Goal: Transaction & Acquisition: Purchase product/service

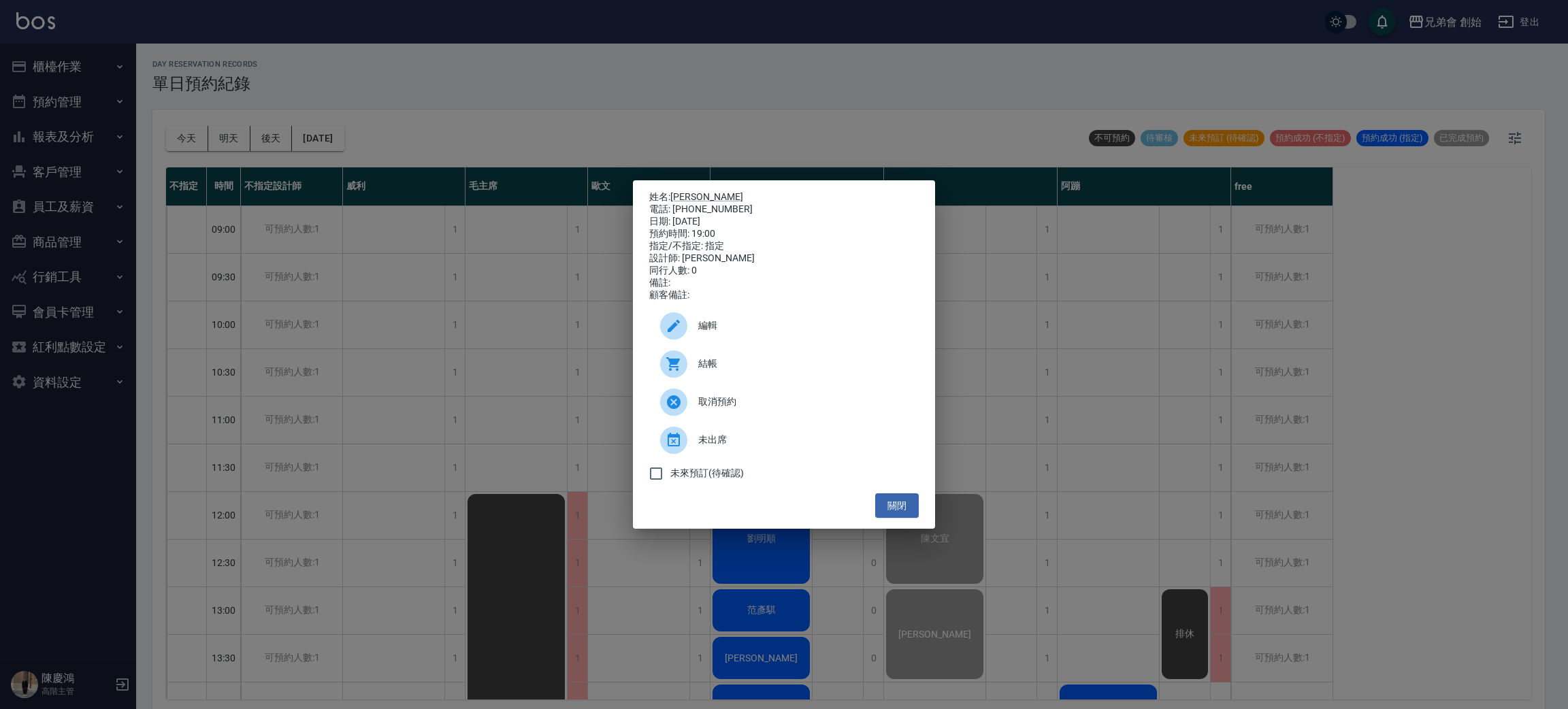
scroll to position [3, 0]
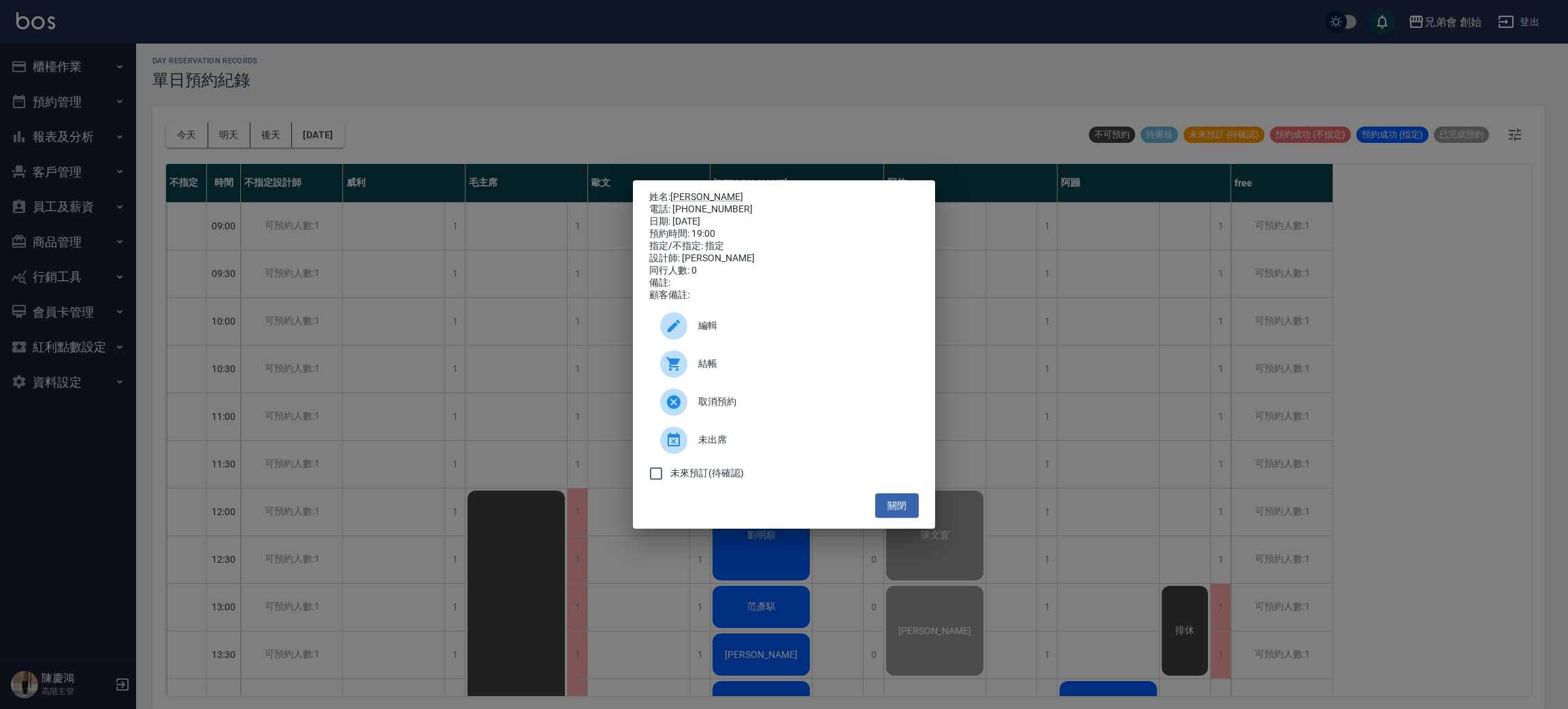
click at [496, 492] on div "姓名: [PERSON_NAME] 電話: [PHONE_NUMBER] 日期: [DATE] 預約時間: 19:00 指定/不指定: 指定 設計師: [PE…" at bounding box center [784, 354] width 1568 height 709
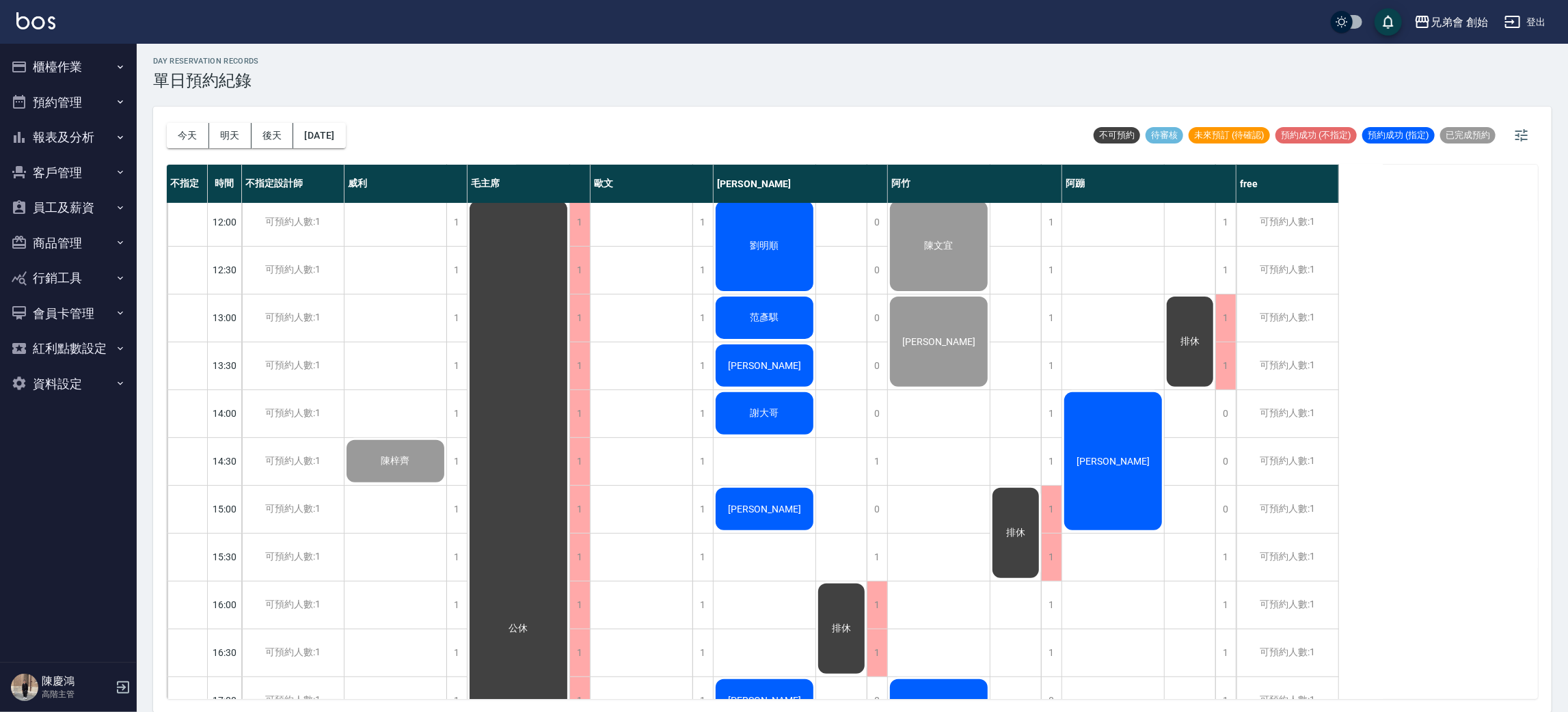
scroll to position [190, 0]
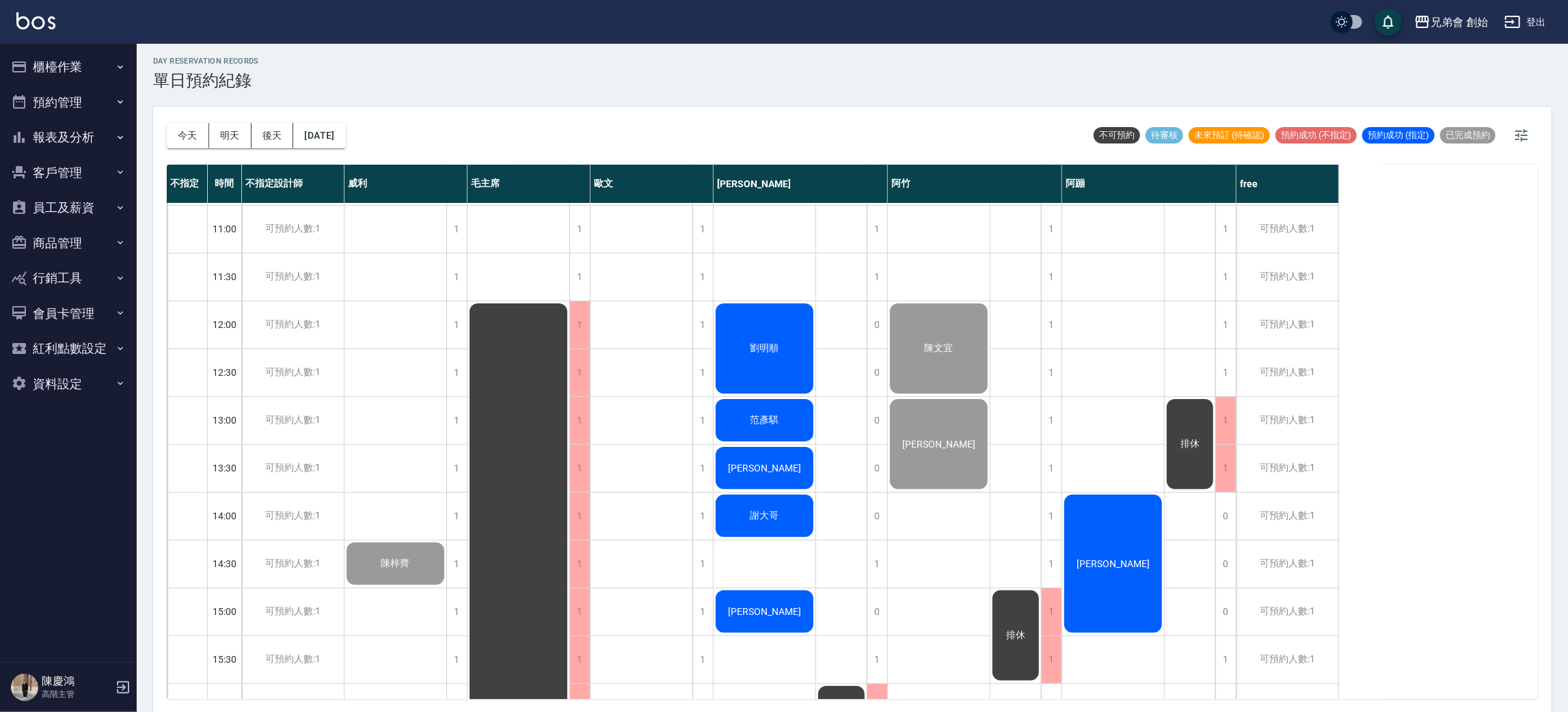
click at [784, 347] on div "劉明順" at bounding box center [765, 348] width 102 height 94
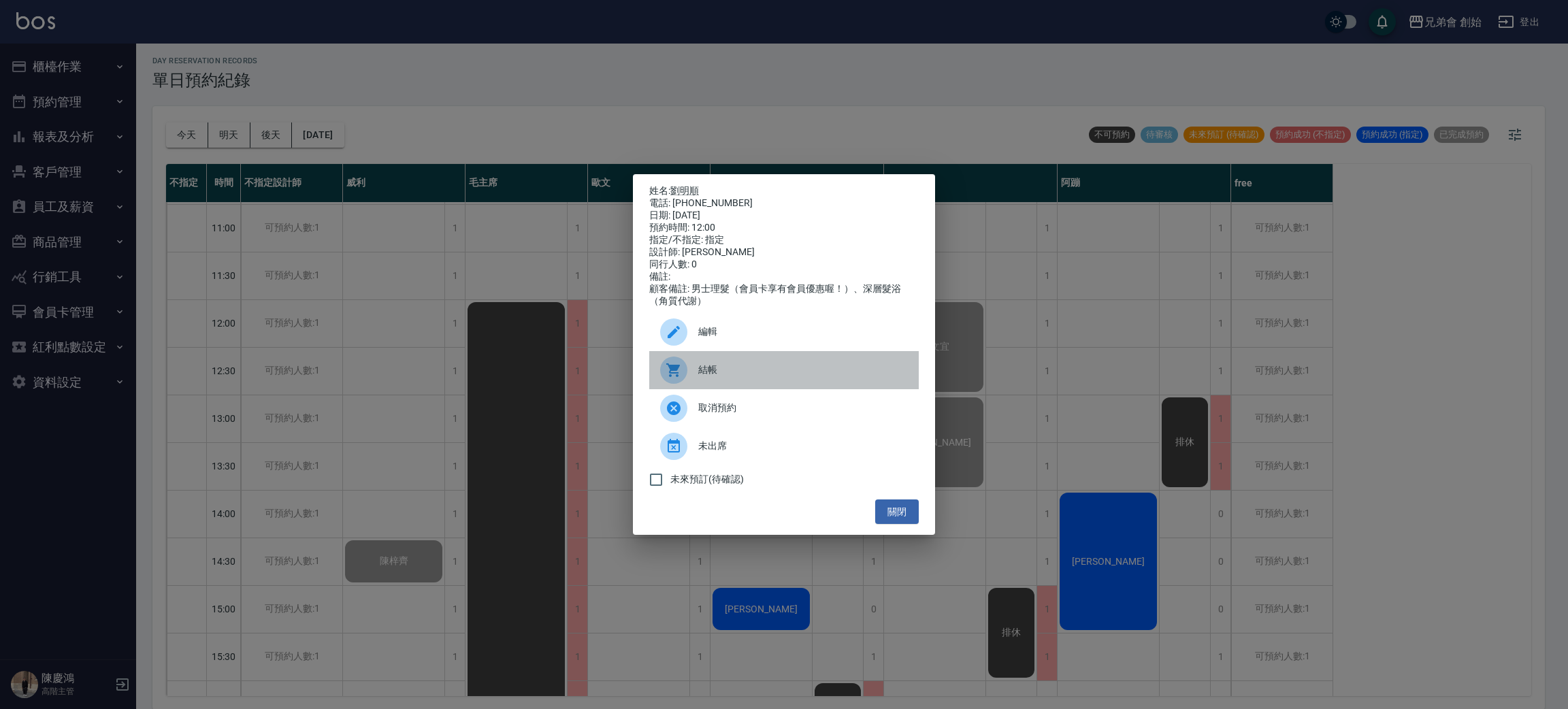
click at [704, 390] on div "結帳" at bounding box center [783, 370] width 270 height 38
click at [321, 289] on div "姓名: 劉明順 電話: 0937805109 日期: 2025/09/23 預約時間: 12:00 指定/不指定: 指定 設計師: 潘潘 同行人數: 0 備註…" at bounding box center [784, 354] width 1568 height 709
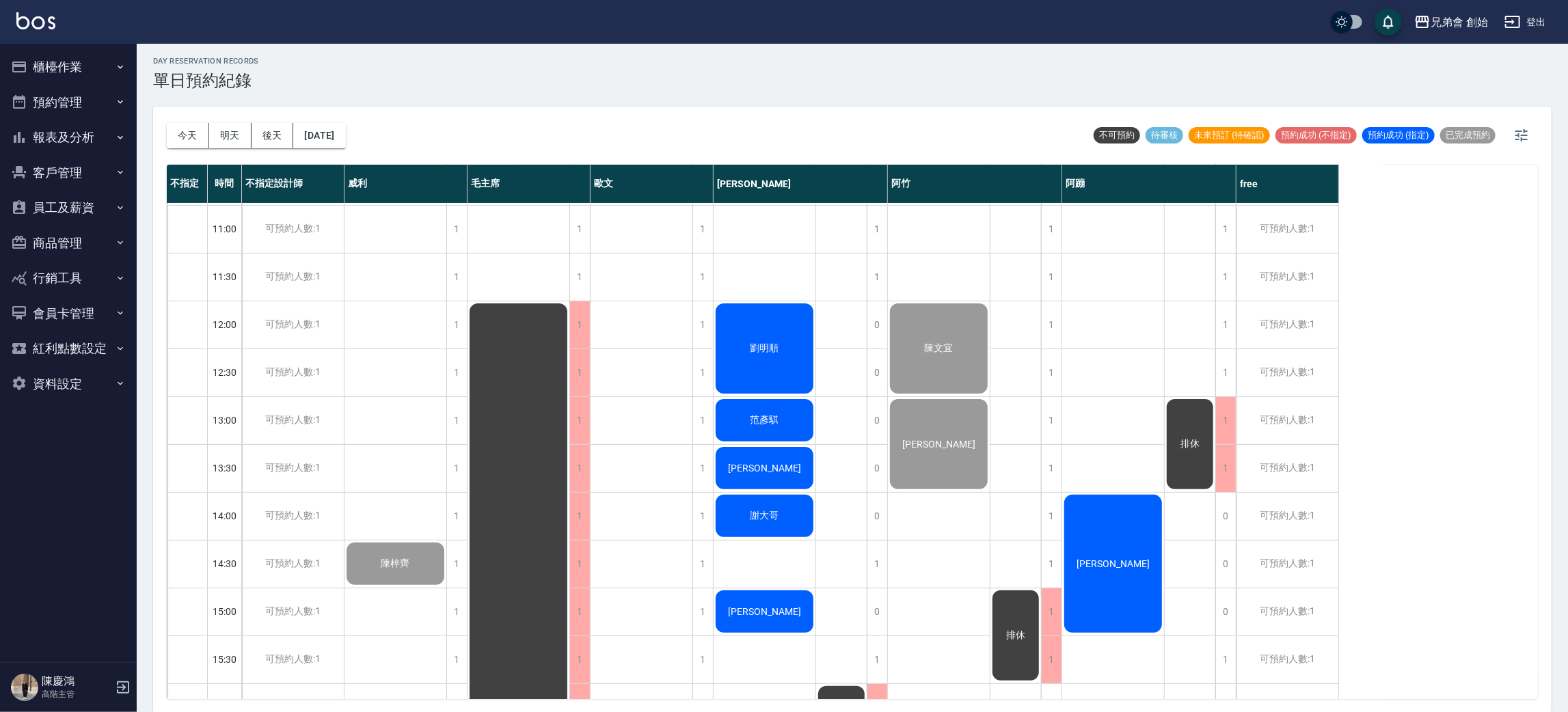
click at [774, 410] on div "范彥騏" at bounding box center [765, 420] width 102 height 47
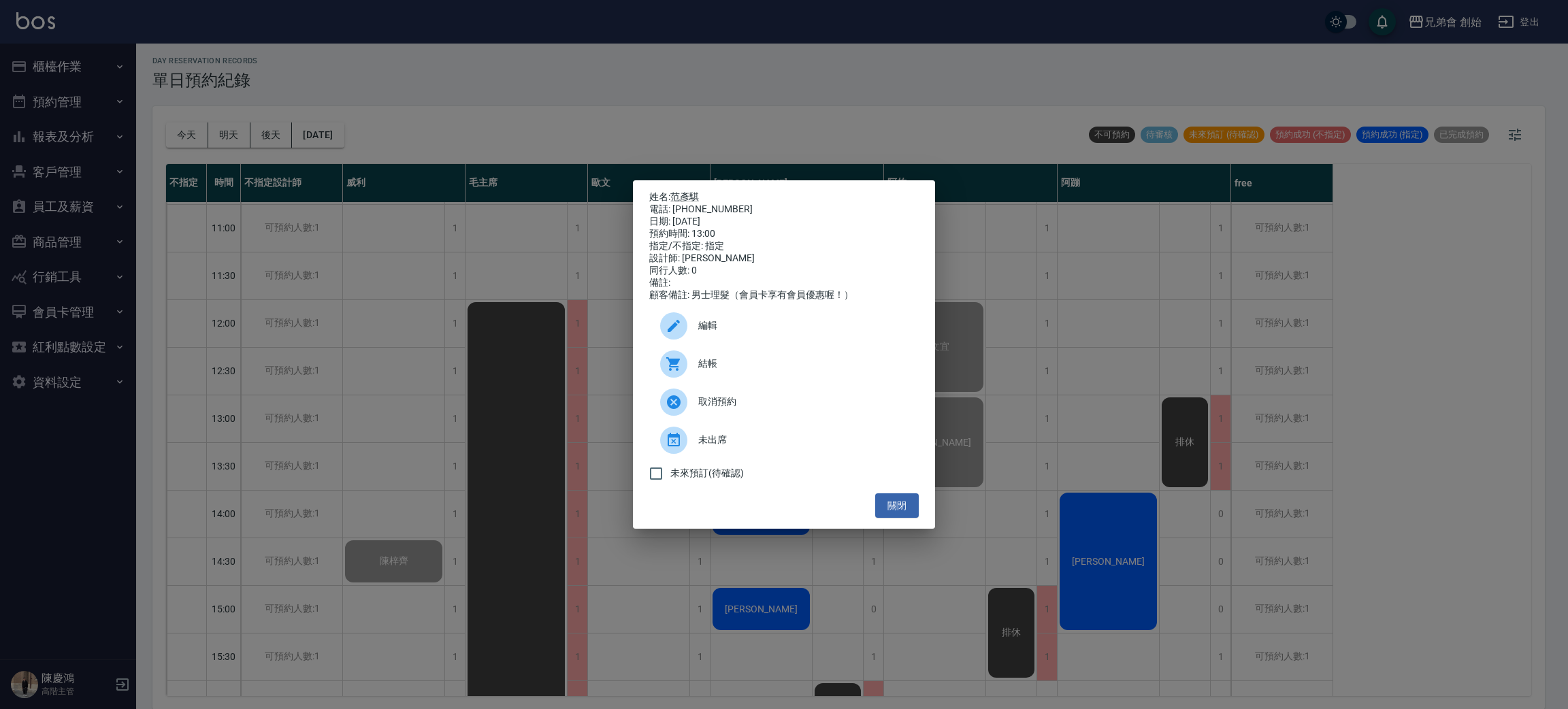
click at [709, 371] on span "結帳" at bounding box center [802, 364] width 209 height 14
click at [251, 379] on div "姓名: 范彥騏 電話: 0903524665 日期: 2025/09/23 預約時間: 13:00 指定/不指定: 指定 設計師: 潘潘 同行人數: 0 備註…" at bounding box center [784, 354] width 1568 height 709
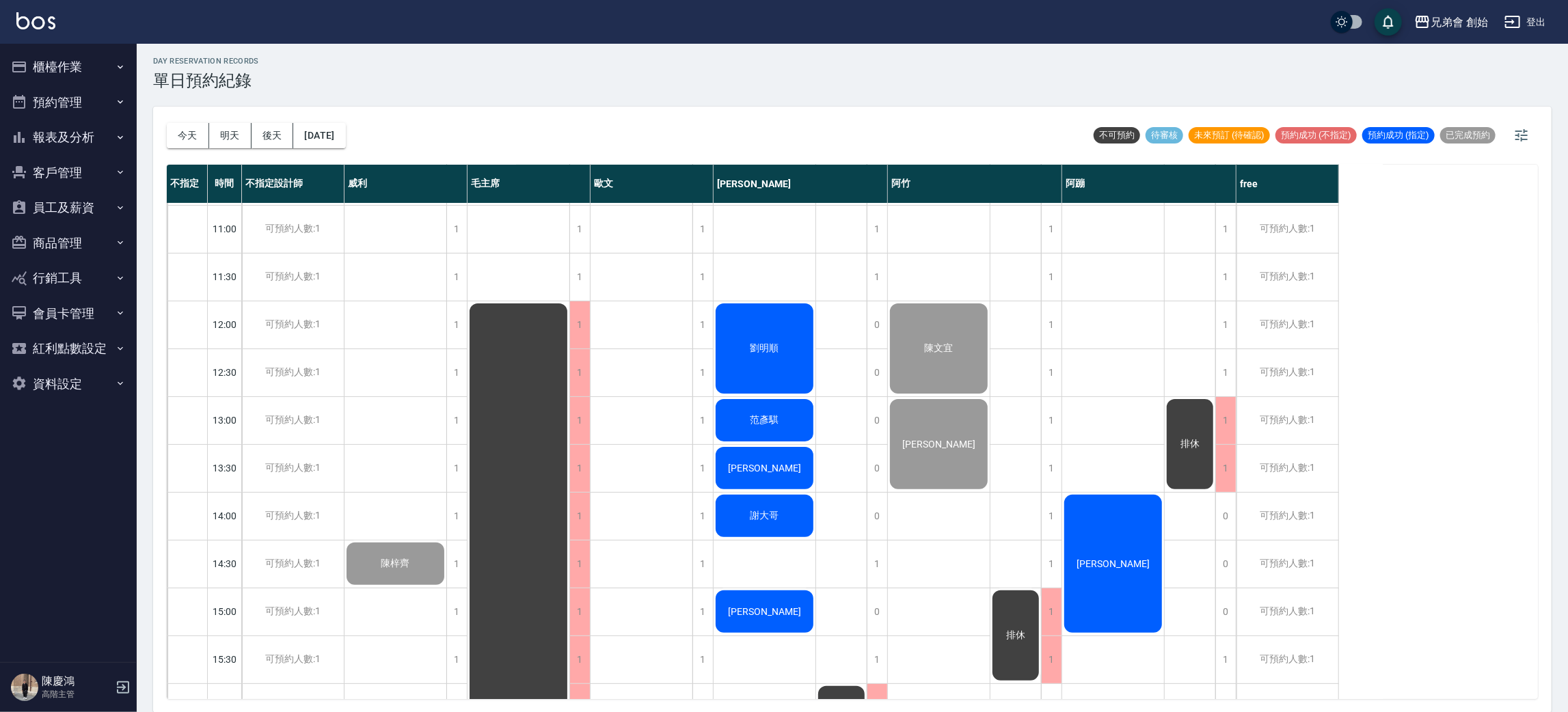
scroll to position [292, 0]
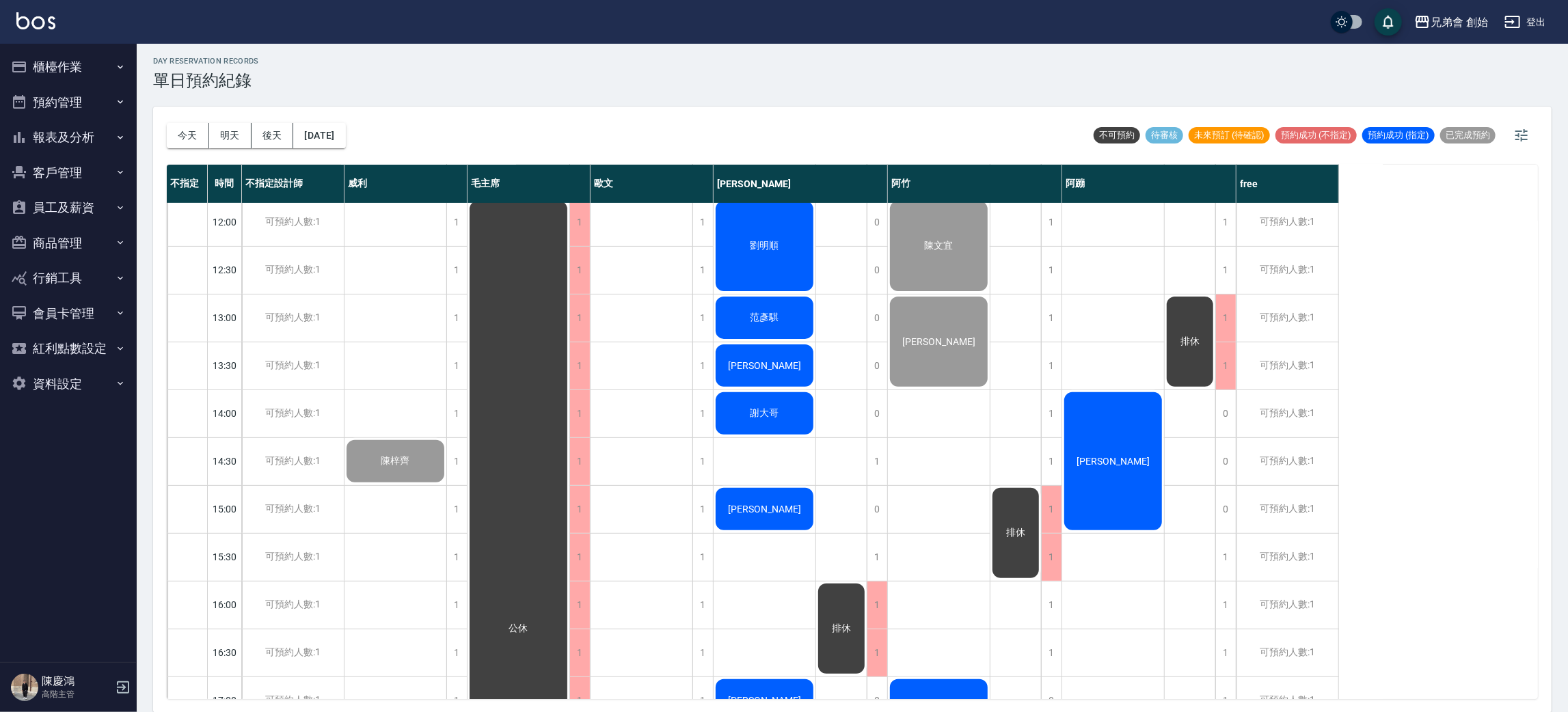
click at [798, 356] on div "[PERSON_NAME]" at bounding box center [765, 365] width 102 height 47
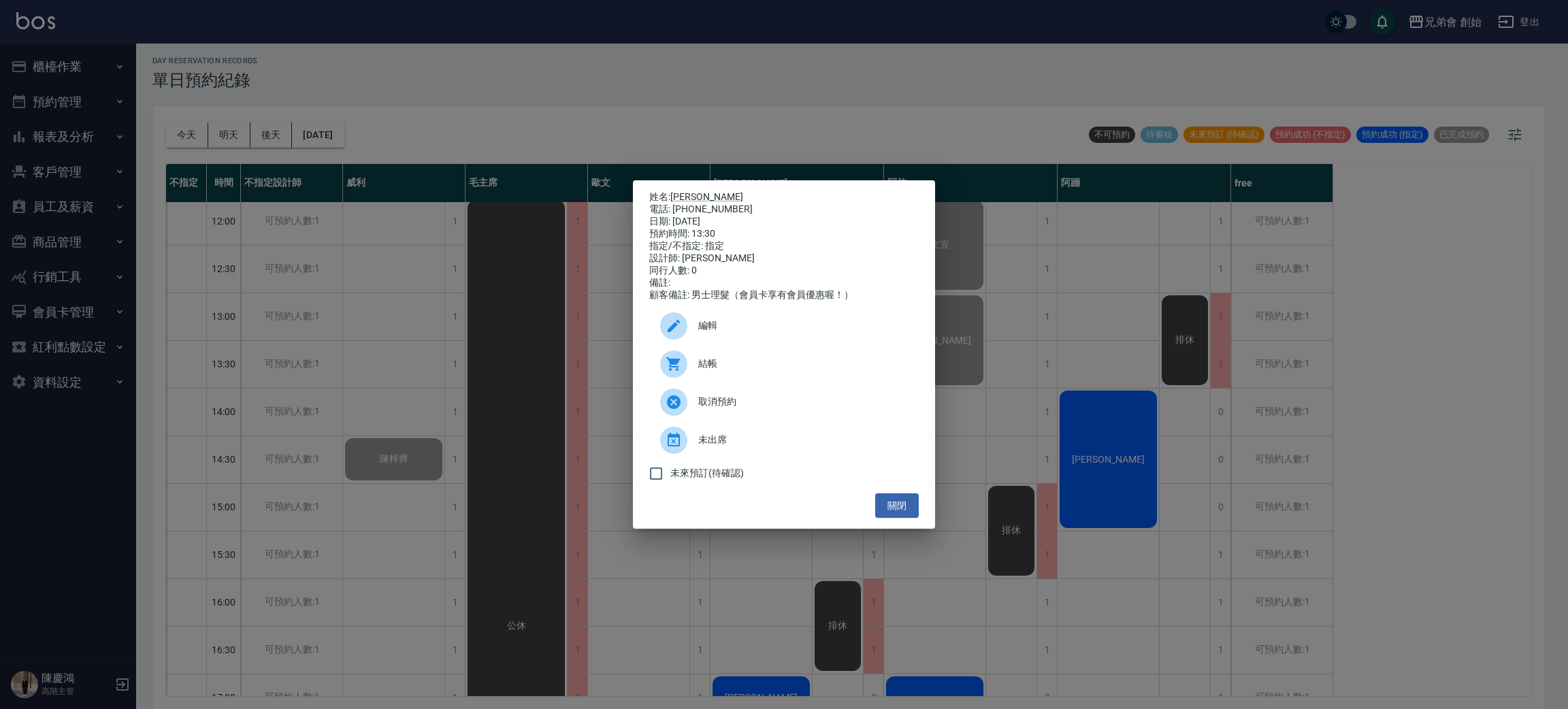
click at [730, 371] on span "結帳" at bounding box center [802, 364] width 209 height 14
click at [428, 391] on div "姓名: 邱澤斌 電話: 0903056772 日期: 2025/09/23 預約時間: 13:30 指定/不指定: 指定 設計師: 潘潘 同行人數: 0 備註…" at bounding box center [784, 354] width 1568 height 709
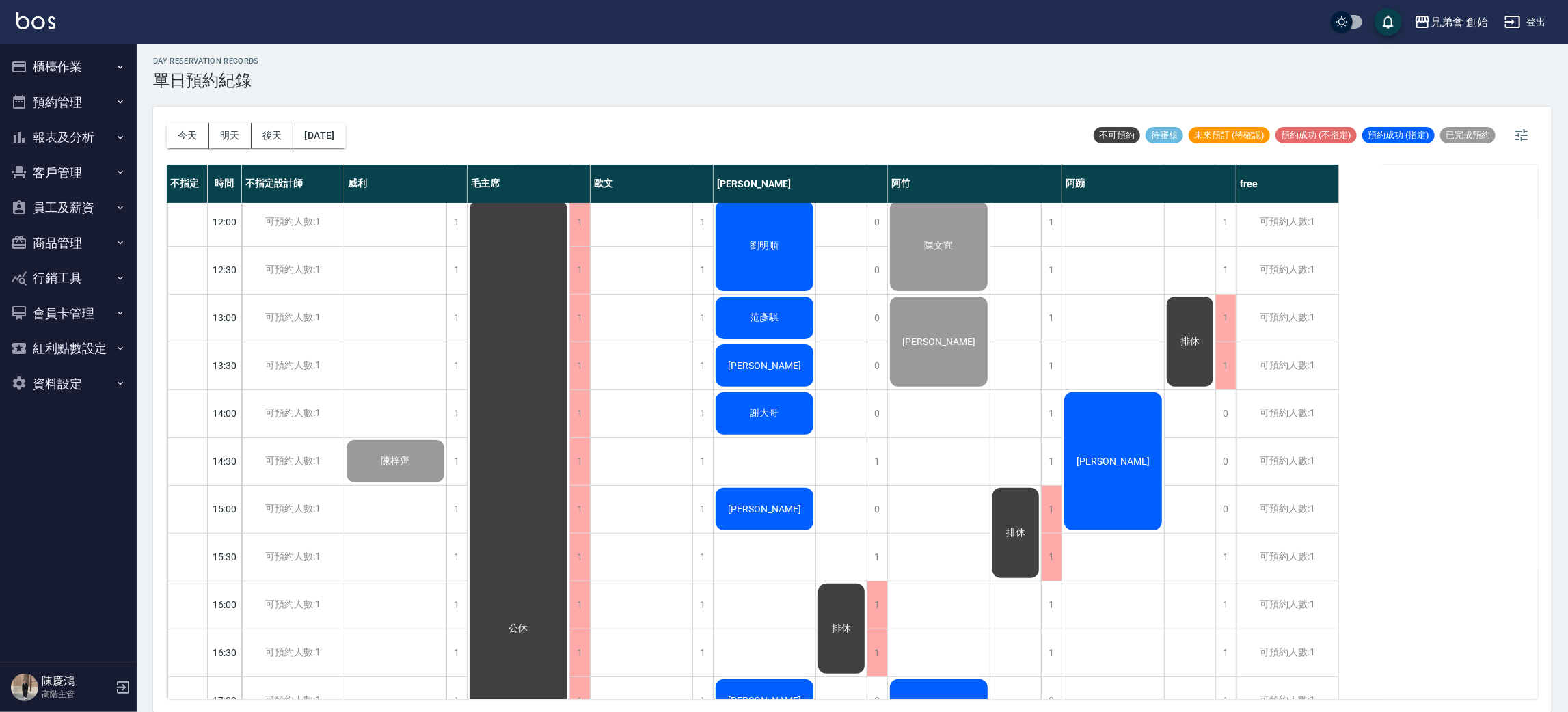
click at [798, 416] on div "謝大哥" at bounding box center [765, 414] width 102 height 47
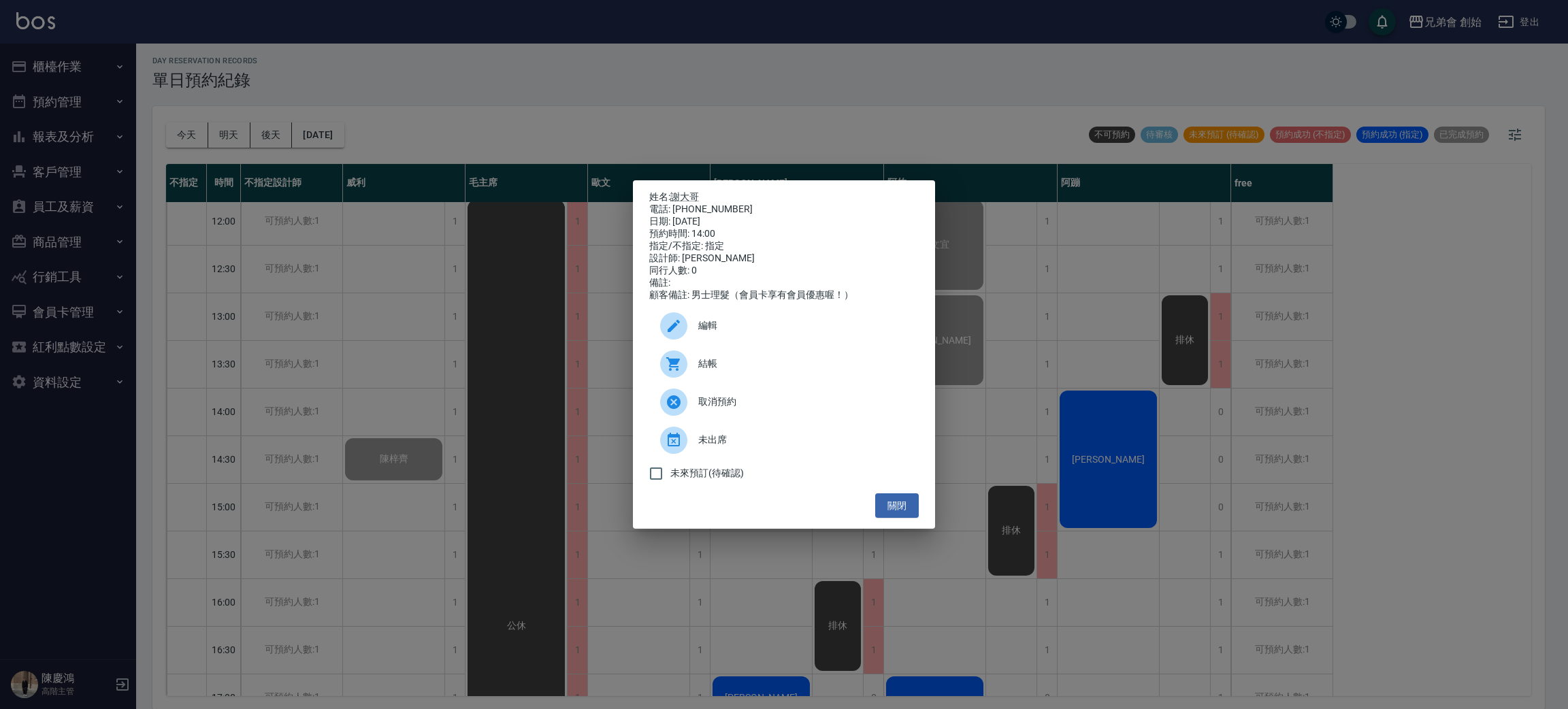
click at [712, 203] on div "電話: 0915301515" at bounding box center [783, 209] width 270 height 12
copy div "0915301515"
click at [270, 259] on div "姓名: 謝大哥 電話: 0915301515 日期: 2025/09/23 預約時間: 14:00 指定/不指定: 指定 設計師: 潘潘 同行人數: 0 備註…" at bounding box center [784, 354] width 1568 height 709
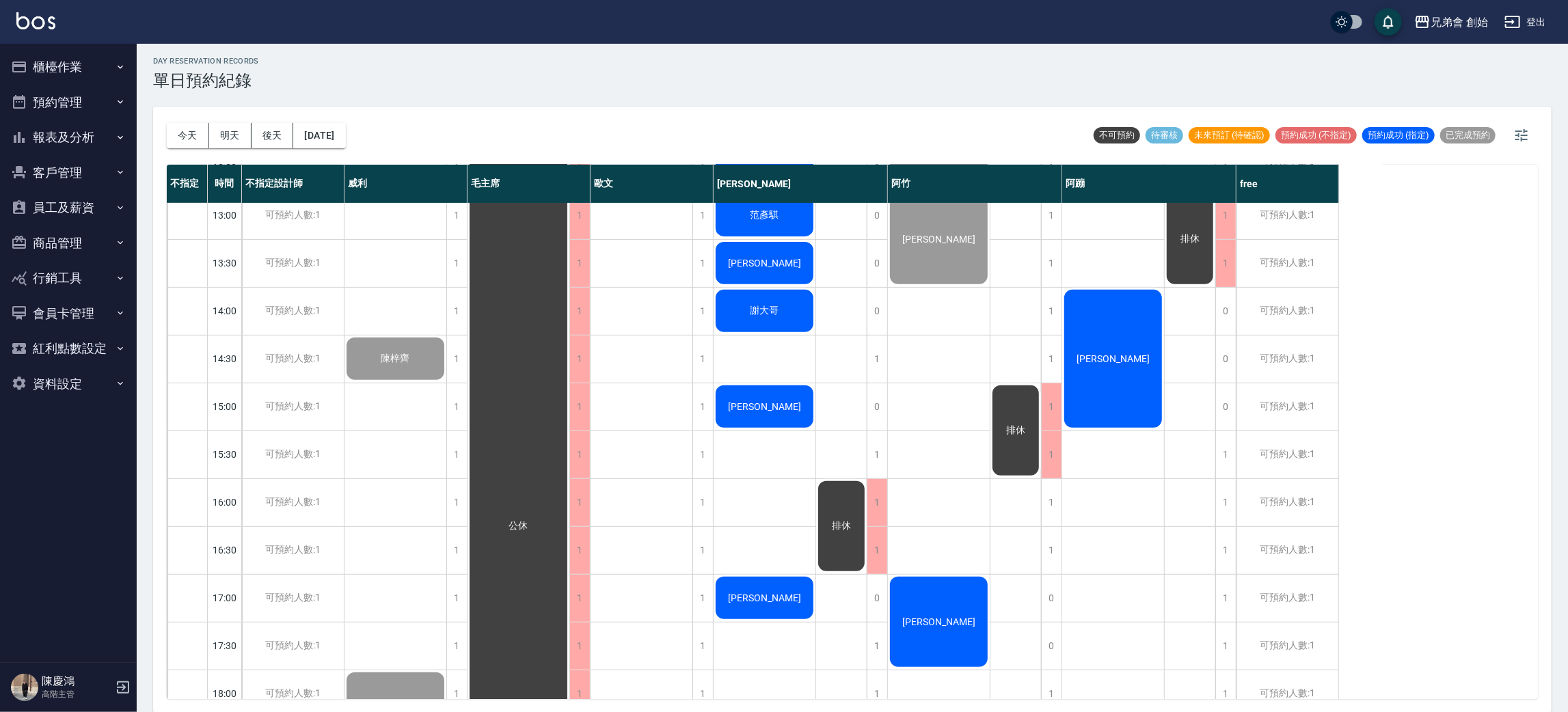
scroll to position [497, 0]
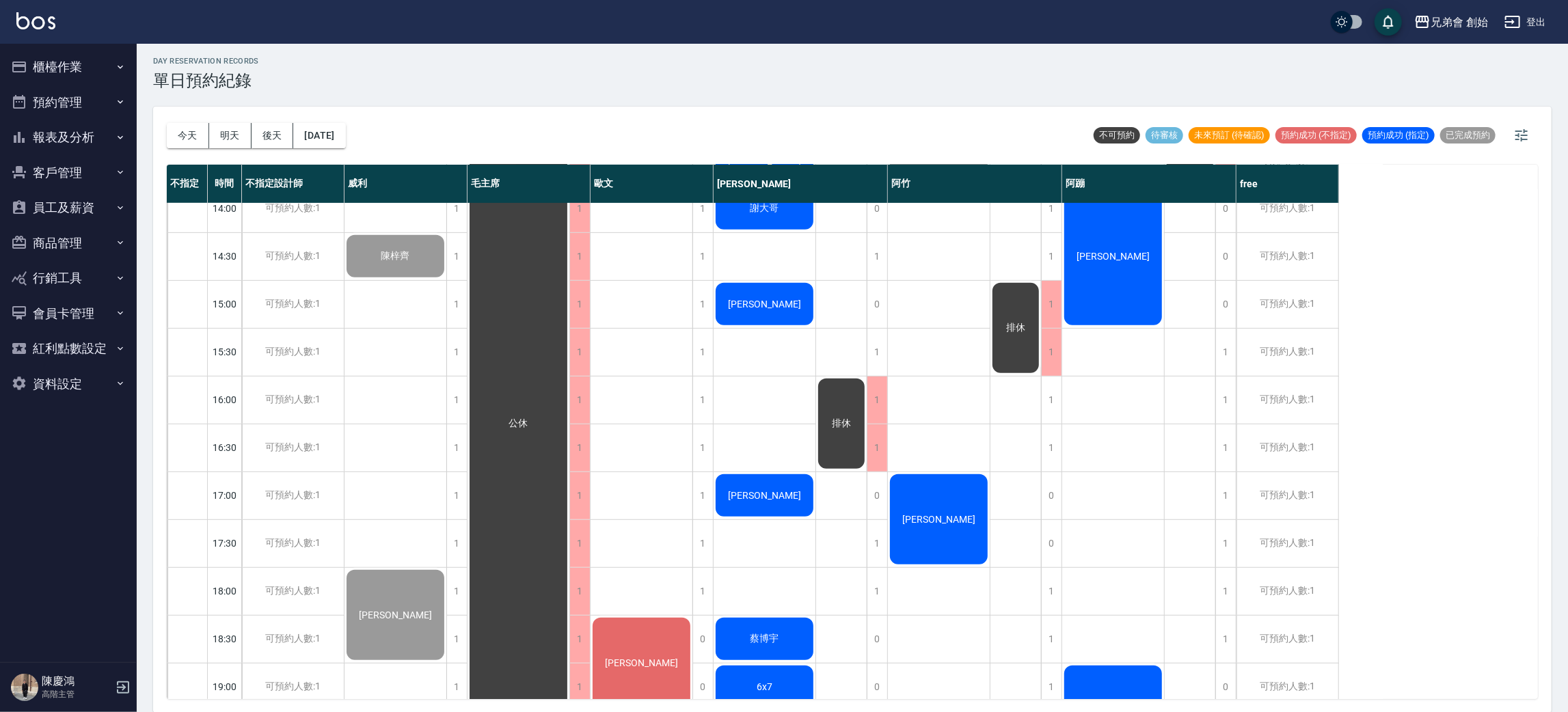
click at [739, 310] on div "[PERSON_NAME]" at bounding box center [765, 304] width 102 height 47
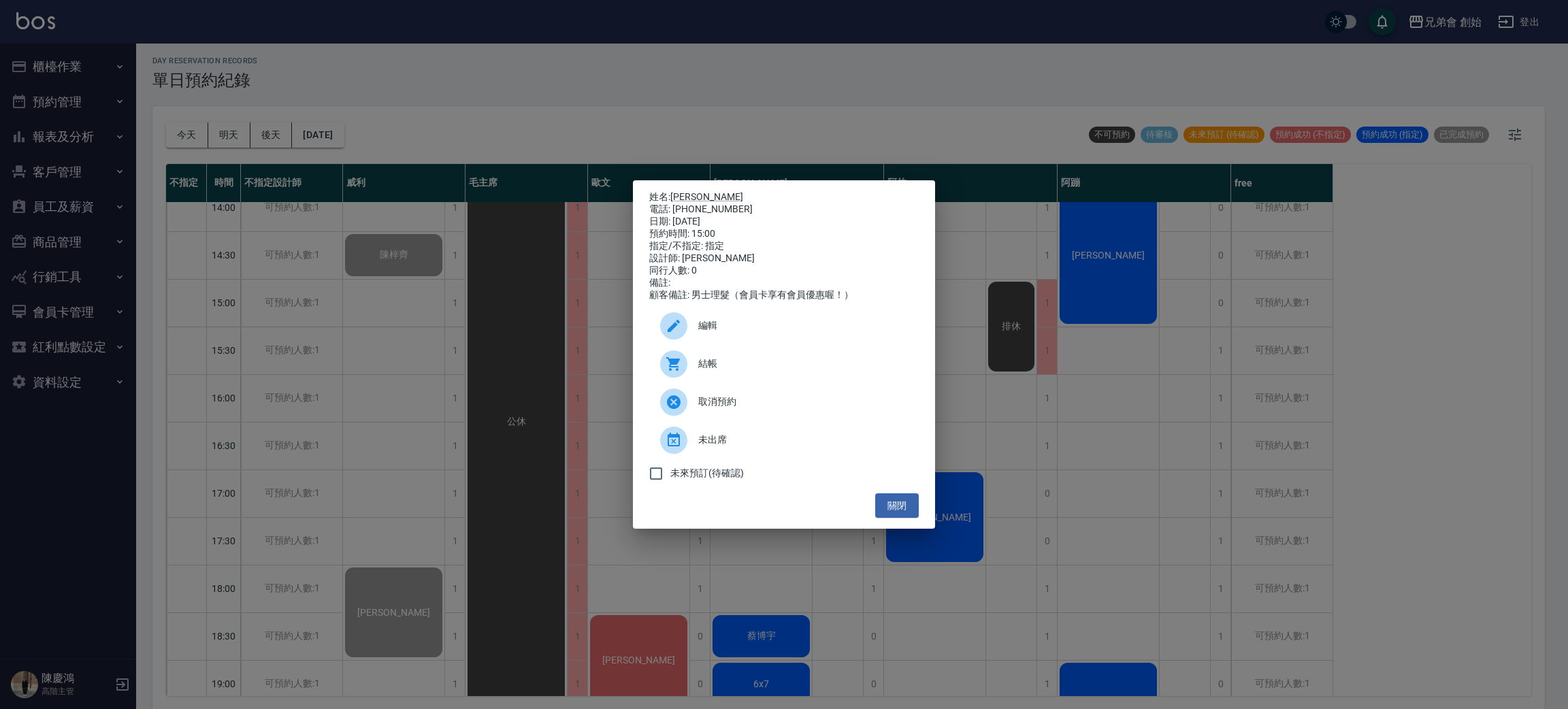
click at [717, 208] on div "電話: 0906142529" at bounding box center [783, 209] width 270 height 12
copy div "0906142529"
click at [202, 230] on div "姓名: 葉杰翰 電話: 0906142529 日期: 2025/09/23 預約時間: 15:00 指定/不指定: 指定 設計師: 潘潘 同行人數: 0 備註…" at bounding box center [784, 354] width 1568 height 709
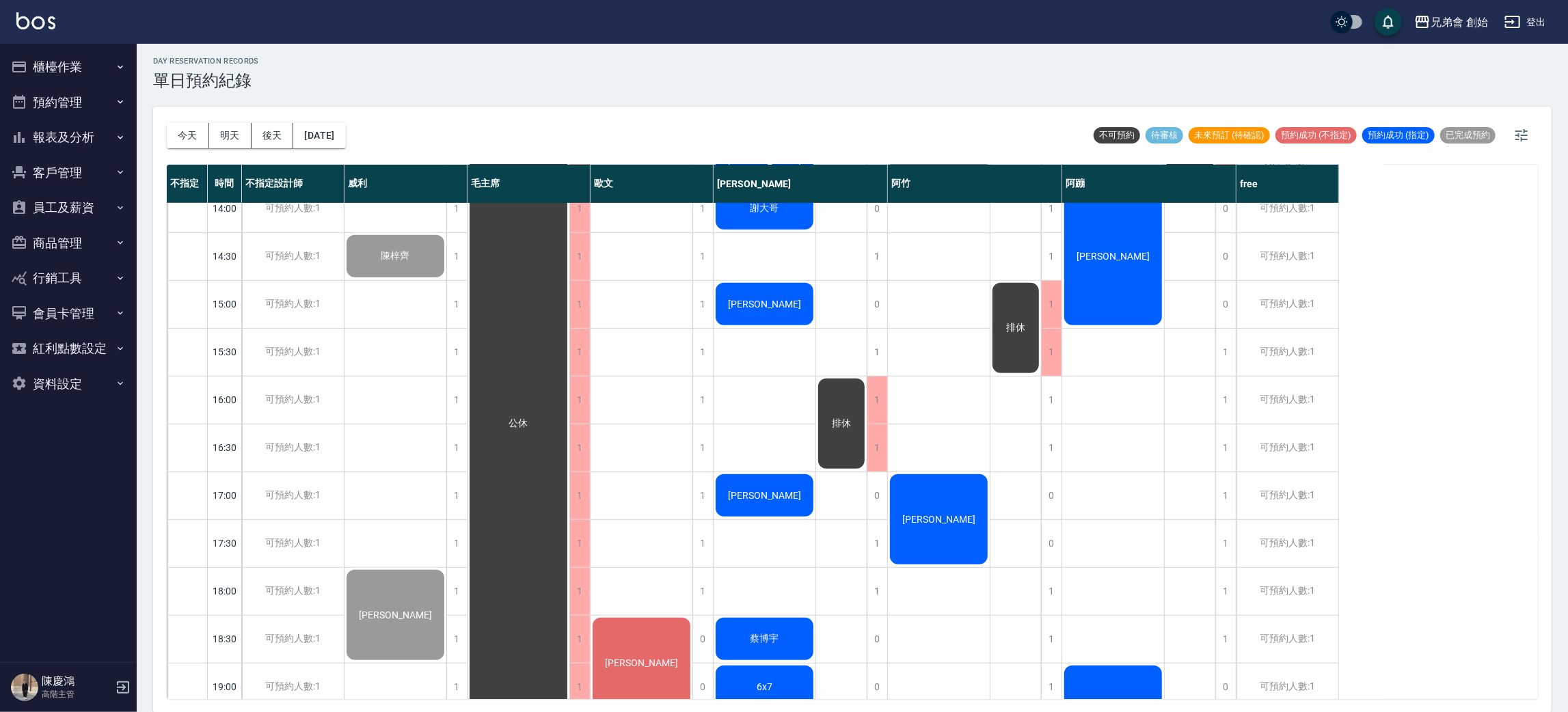
scroll to position [599, 0]
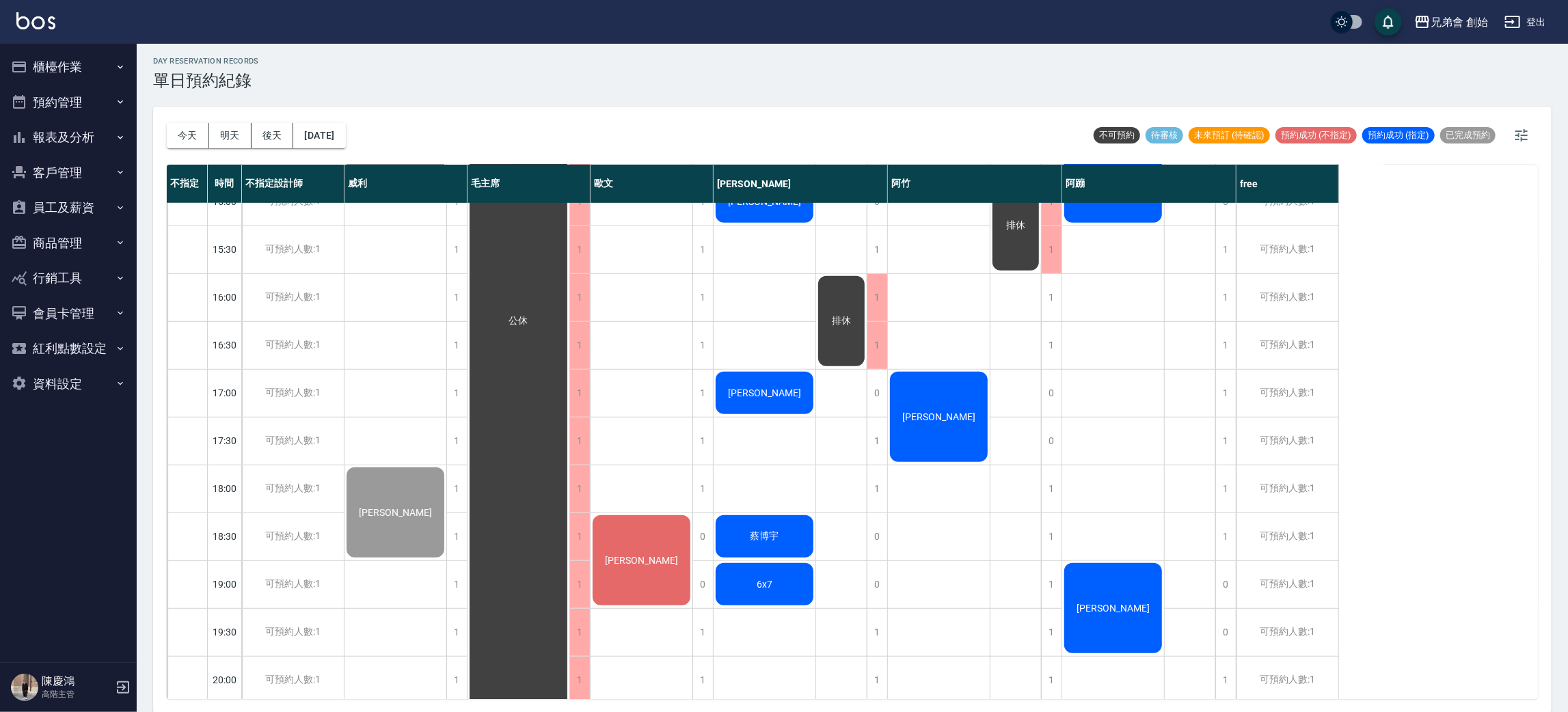
click at [792, 385] on div "[PERSON_NAME]" at bounding box center [765, 393] width 102 height 47
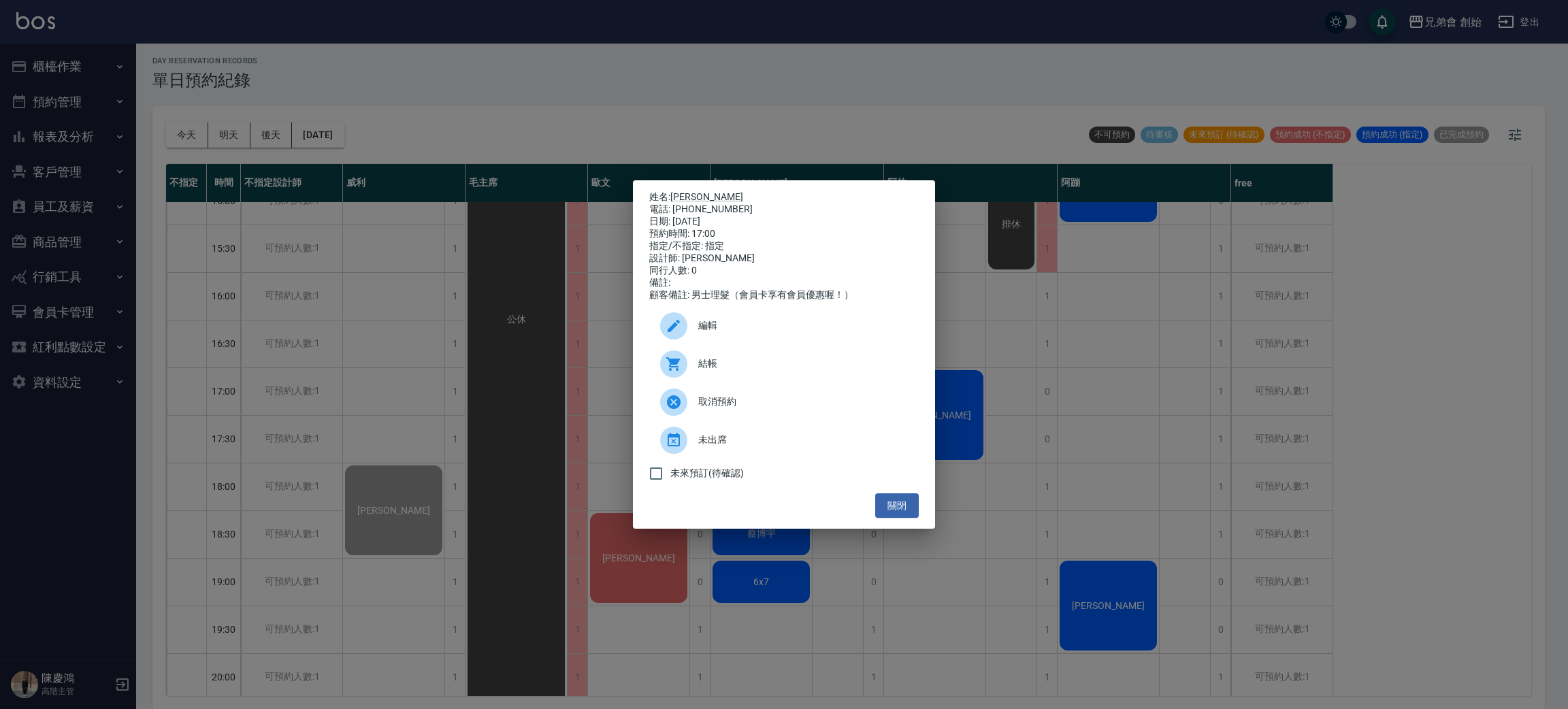
click at [703, 209] on div "電話: 0963315743" at bounding box center [783, 209] width 270 height 12
copy div "0963315743"
click at [292, 259] on div "姓名: 賴宏成 電話: 0963315743 日期: 2025/09/23 預約時間: 17:00 指定/不指定: 指定 設計師: 潘潘 同行人數: 0 備註…" at bounding box center [784, 354] width 1568 height 709
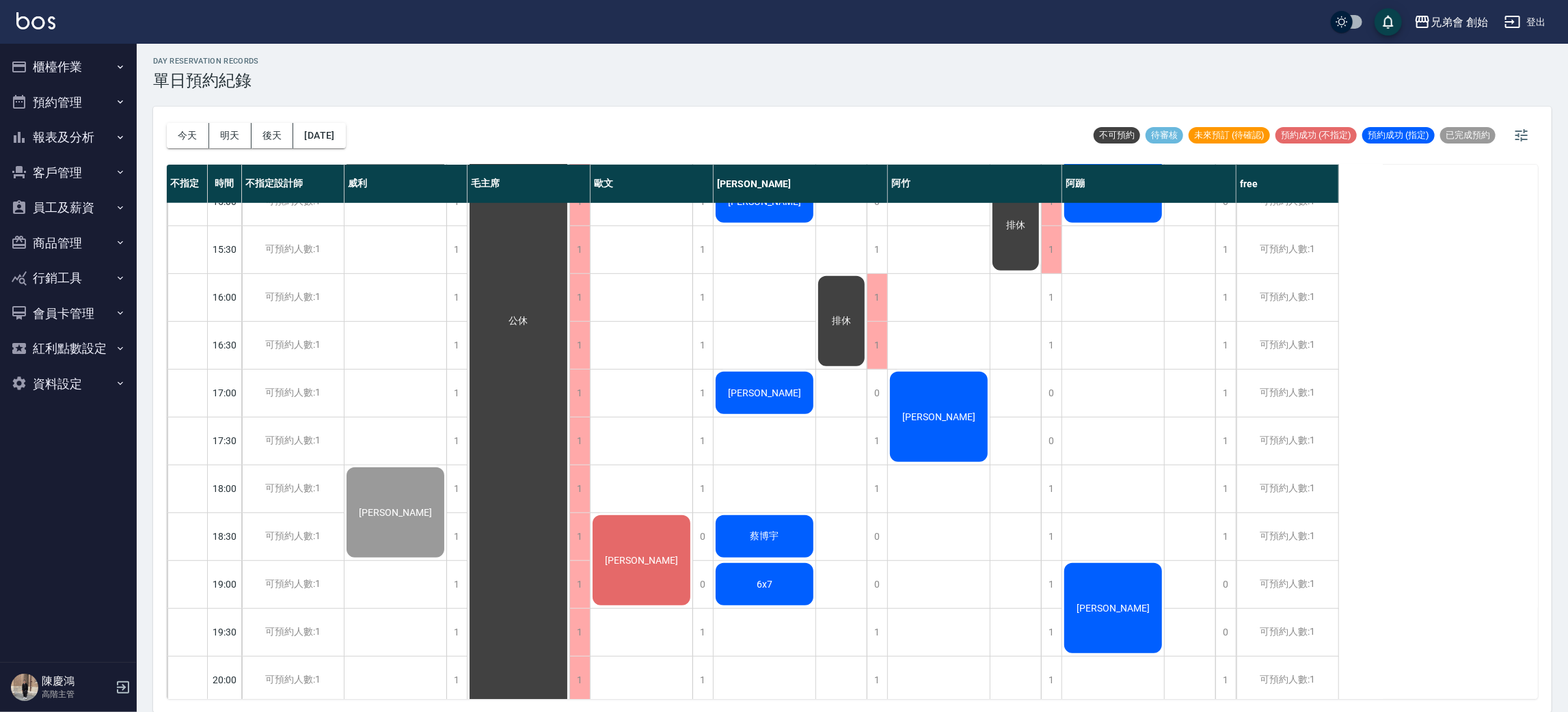
scroll to position [702, 0]
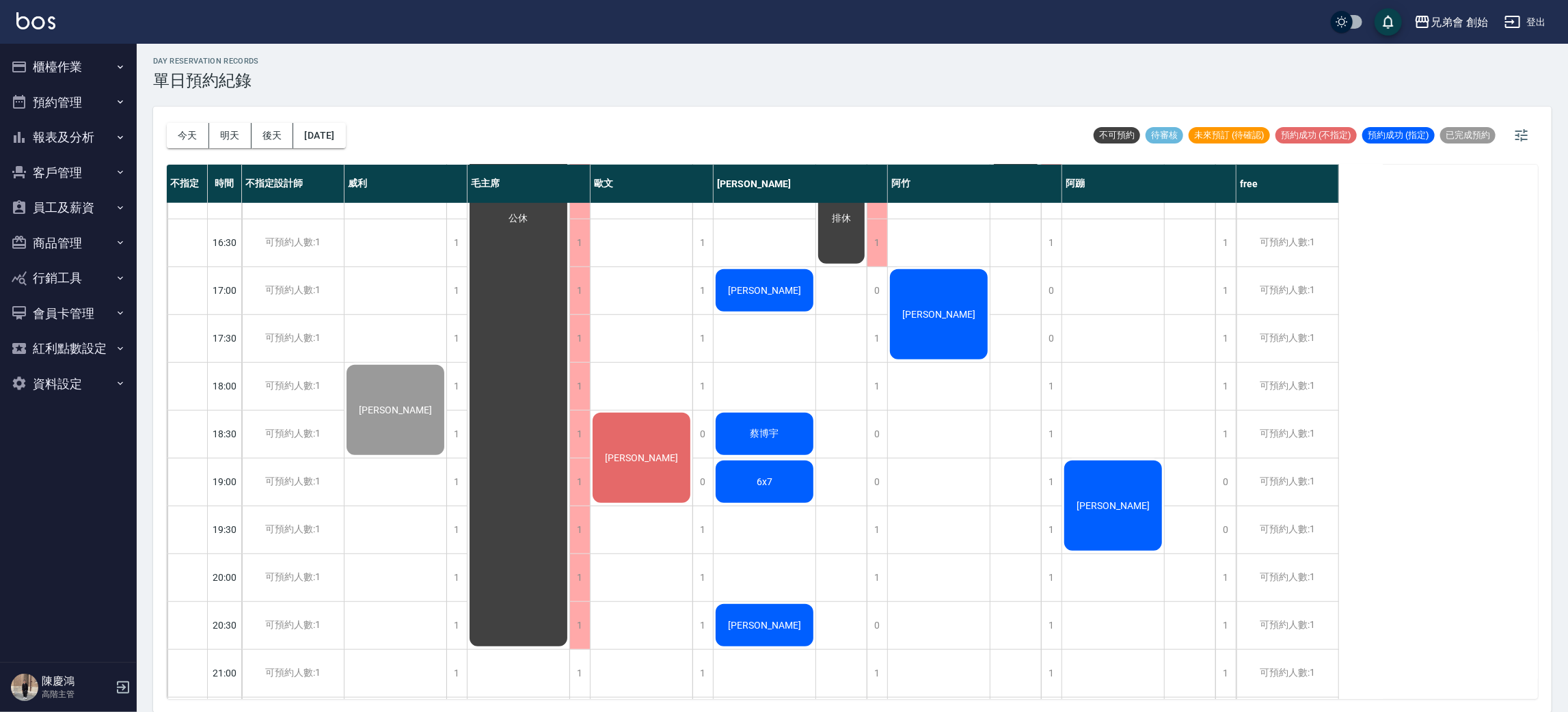
click at [737, 437] on div "蔡博宇" at bounding box center [765, 434] width 102 height 47
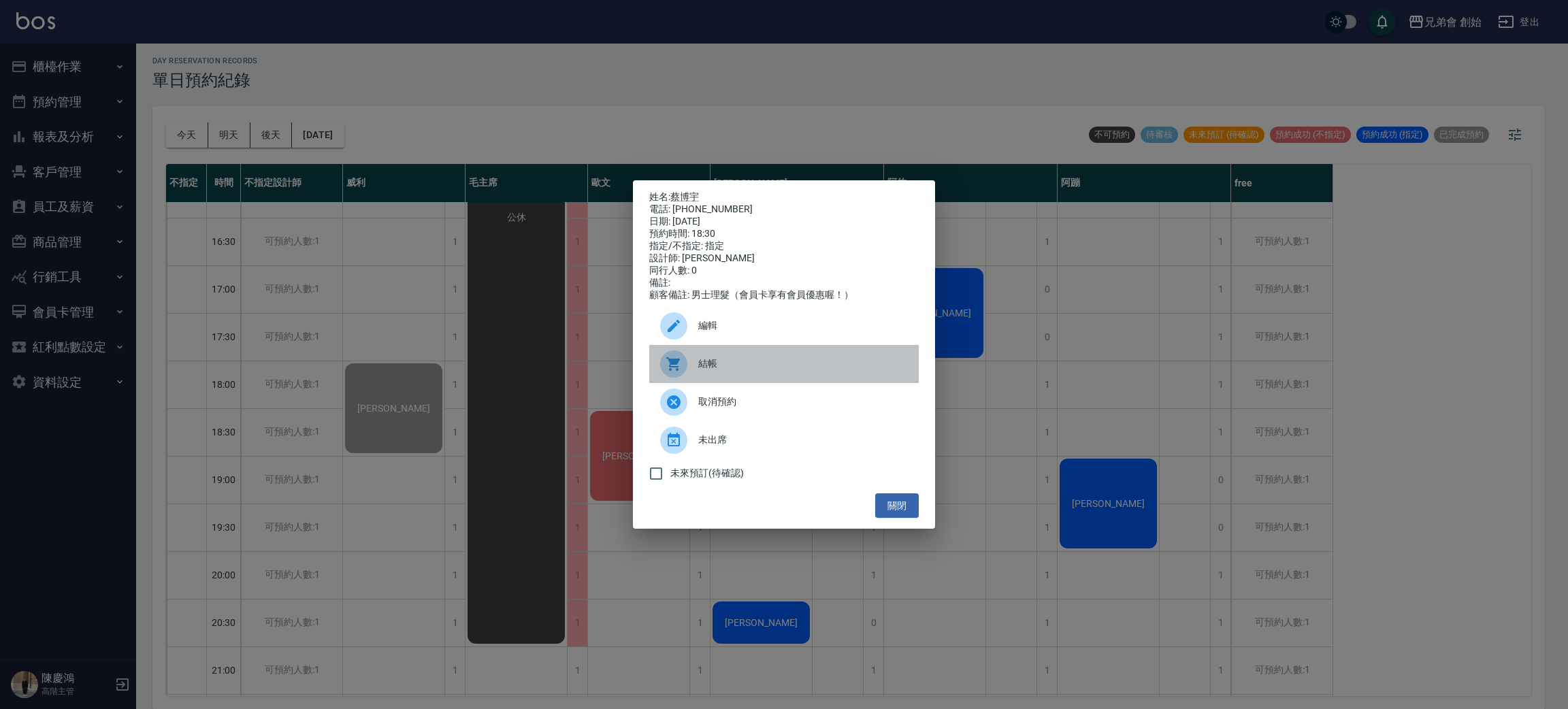
click at [718, 369] on span "結帳" at bounding box center [802, 364] width 209 height 14
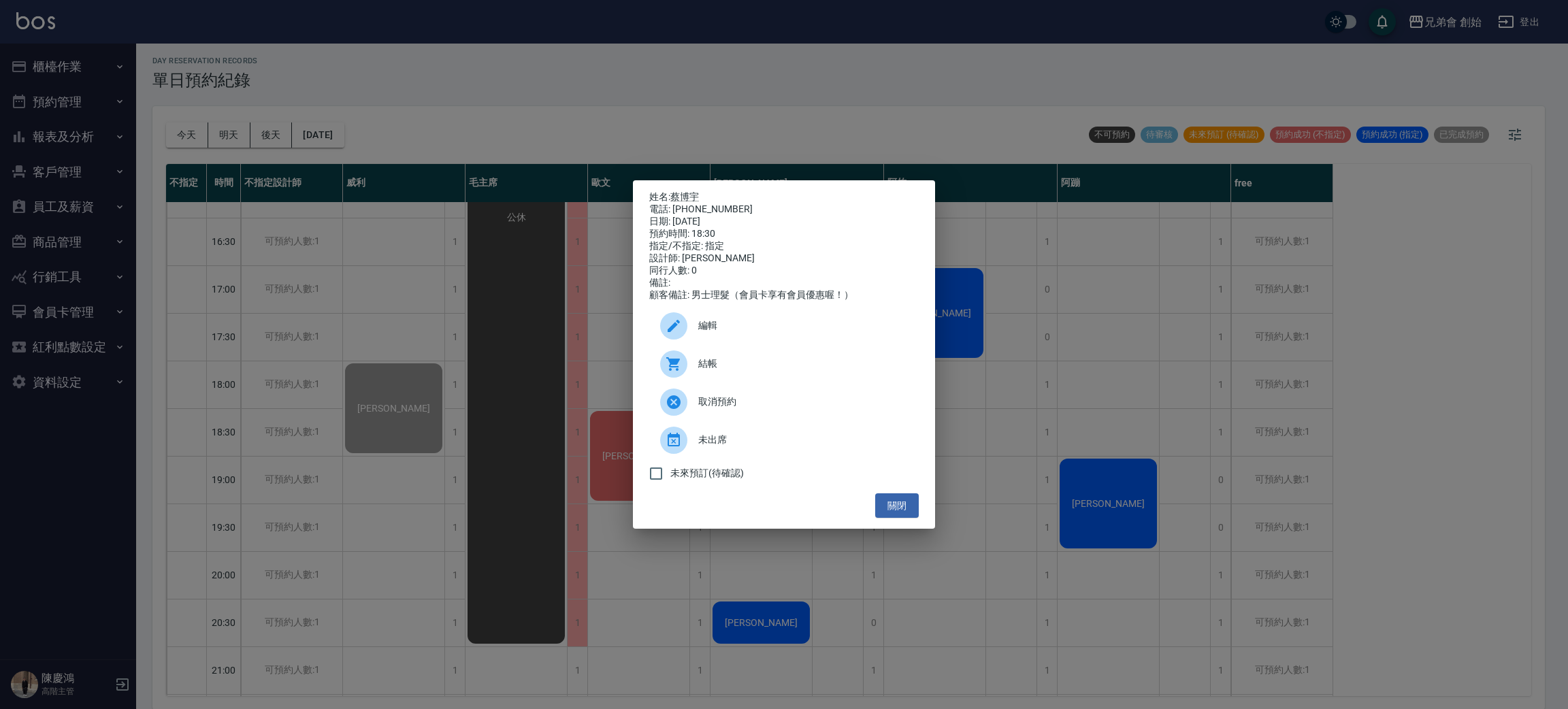
drag, startPoint x: 292, startPoint y: 301, endPoint x: 586, endPoint y: 463, distance: 335.7
click at [292, 304] on div "姓名: 蔡博宇 電話: 0910535724 日期: 2025/09/23 預約時間: 18:30 指定/不指定: 指定 設計師: 潘潘 同行人數: 0 備註…" at bounding box center [784, 354] width 1568 height 709
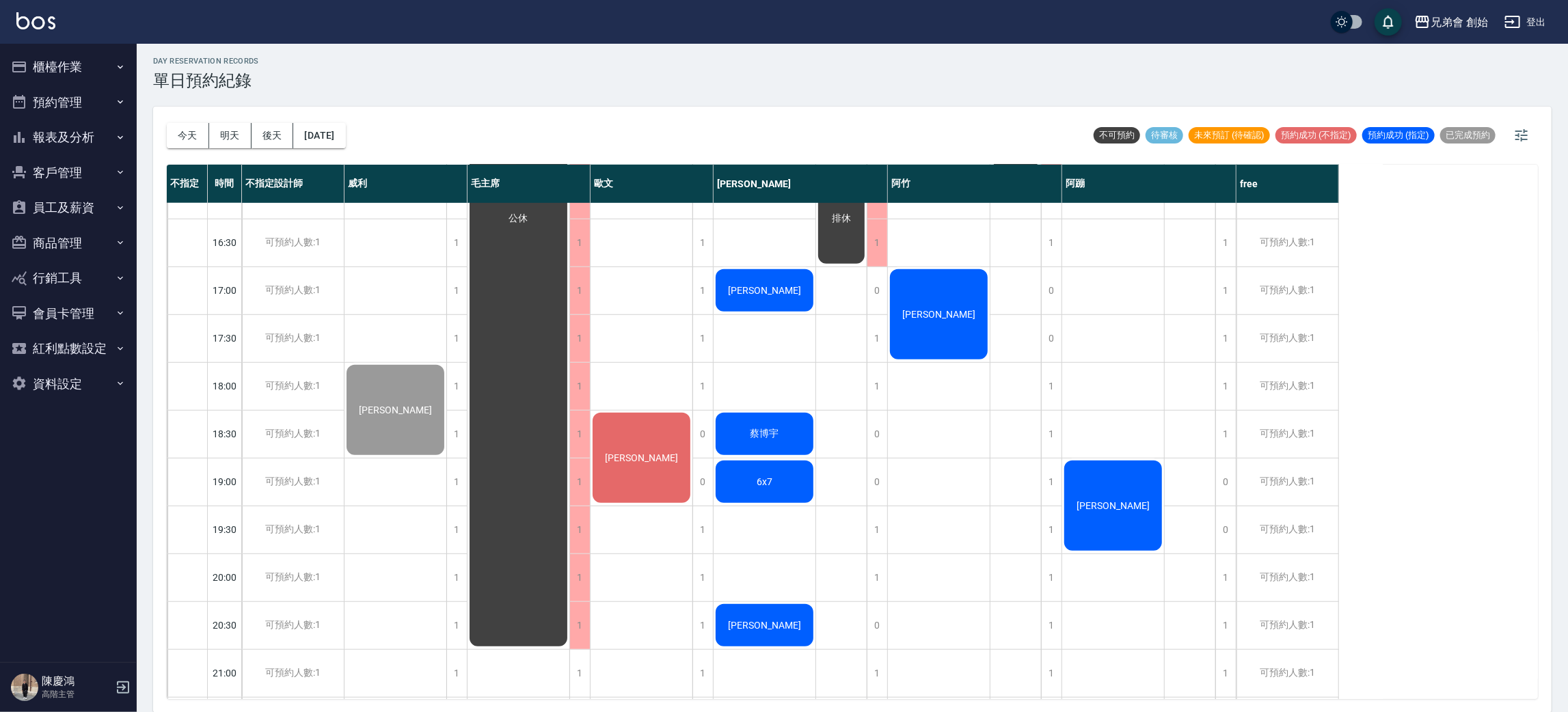
click at [765, 466] on div "6x7" at bounding box center [765, 482] width 102 height 47
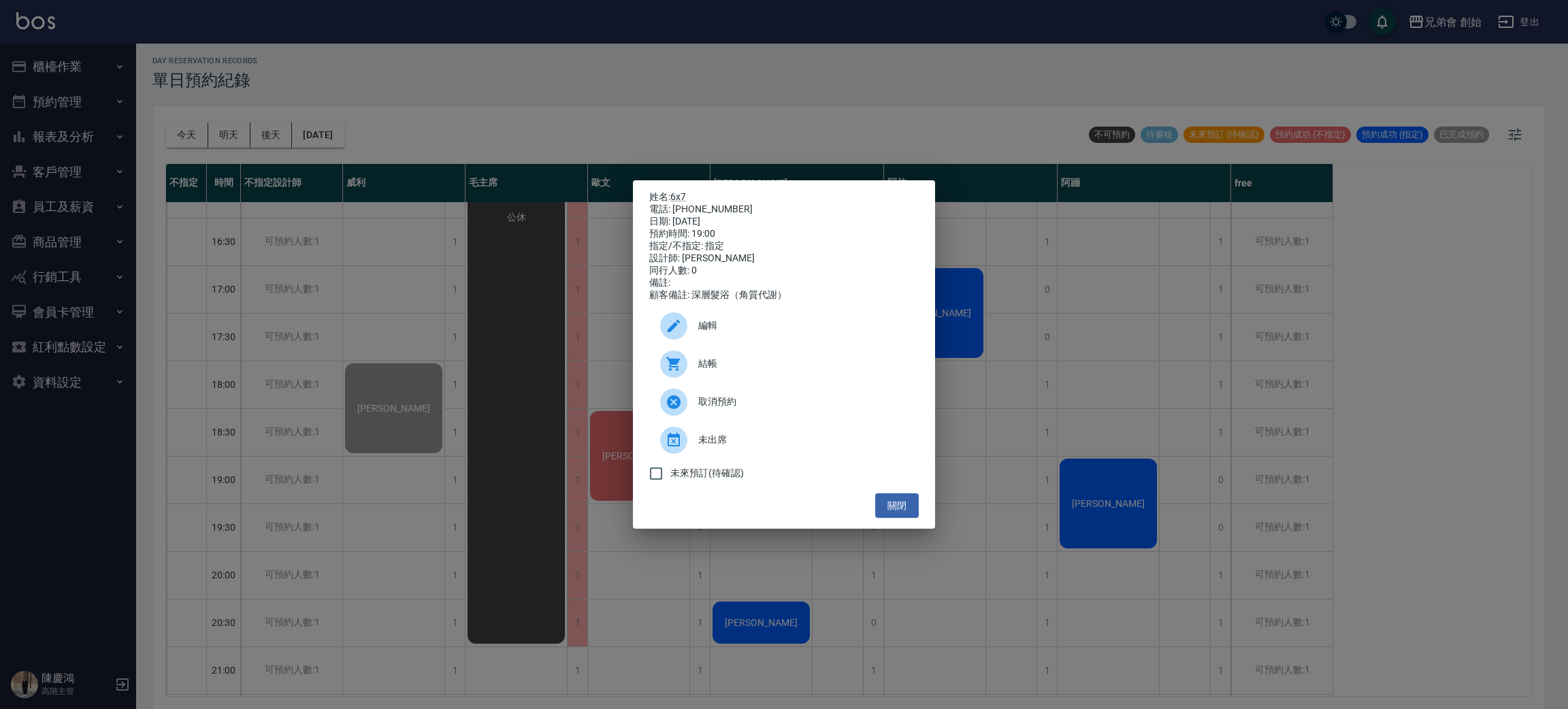
click at [684, 360] on div at bounding box center [679, 364] width 38 height 27
click at [304, 249] on div "姓名: 6x7 電話: 0971603847 日期: 2025/09/23 預約時間: 19:00 指定/不指定: 指定 設計師: 潘潘 同行人數: 0 備註…" at bounding box center [784, 354] width 1568 height 709
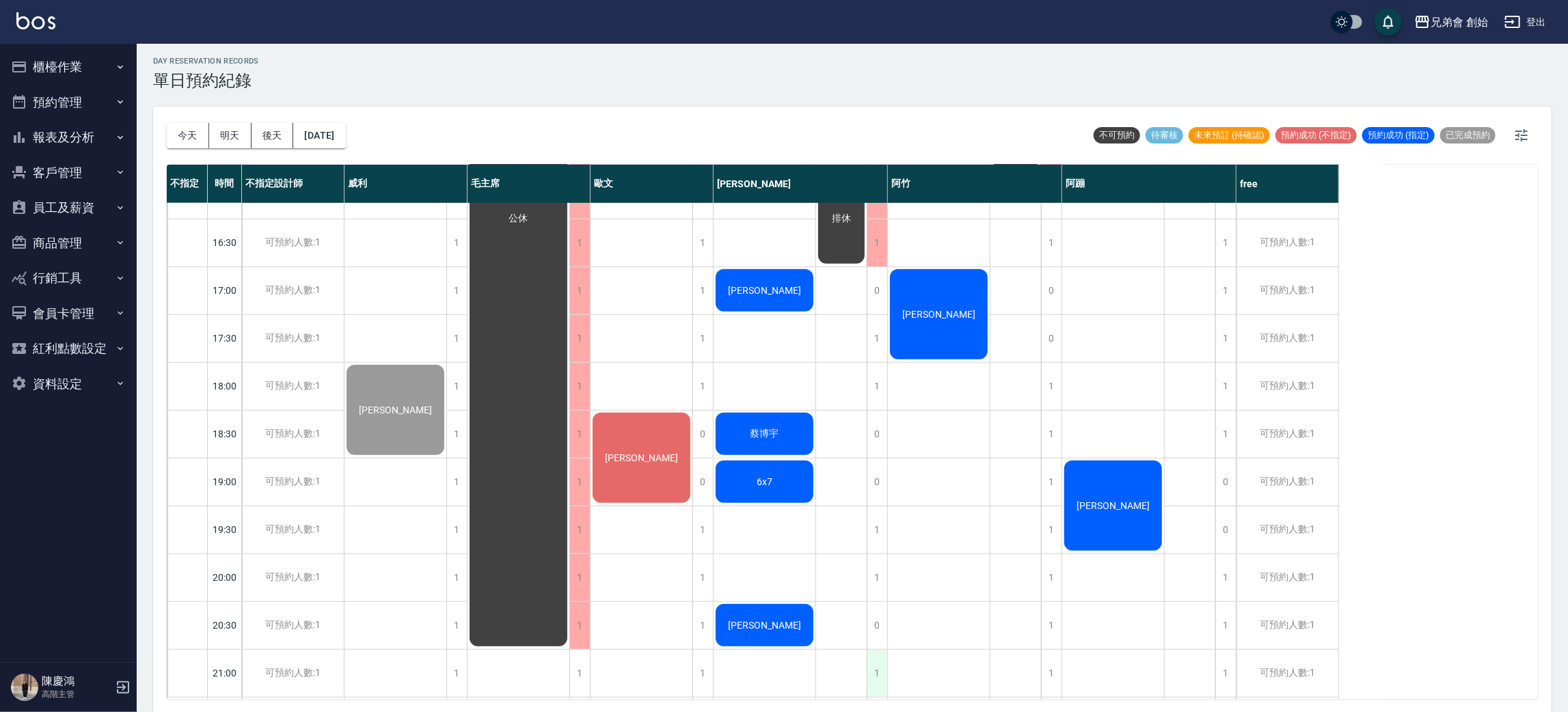
scroll to position [804, 0]
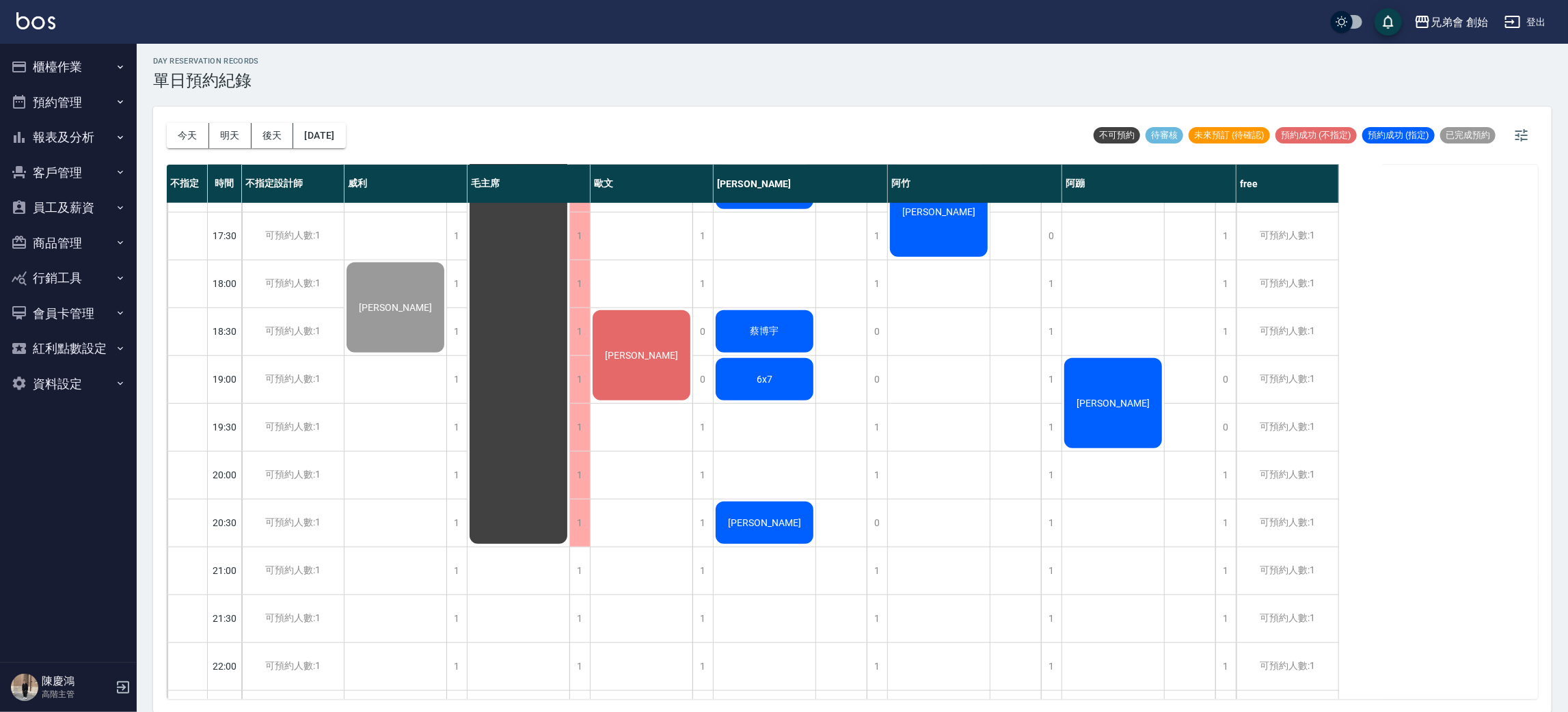
click at [797, 514] on div "[PERSON_NAME]" at bounding box center [765, 522] width 102 height 47
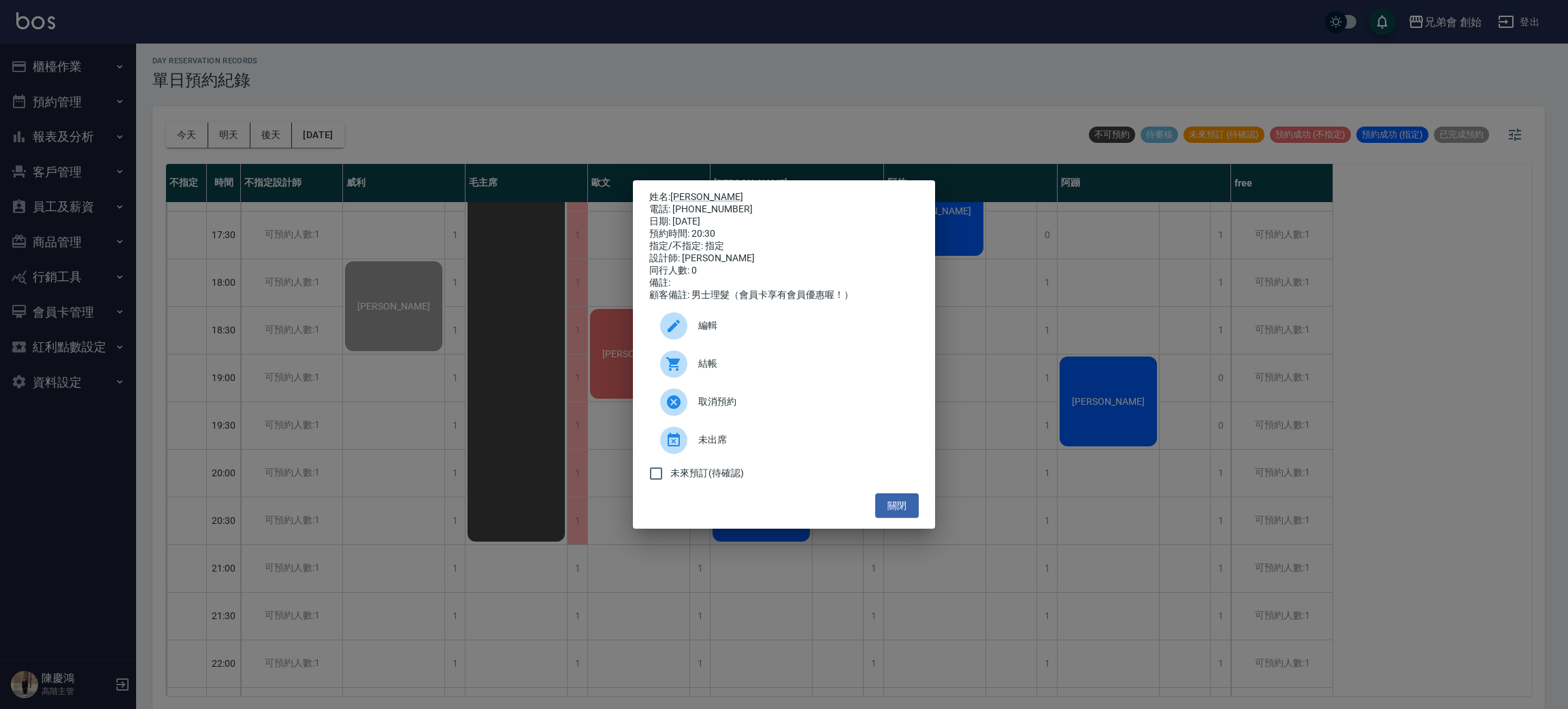
click at [704, 369] on span "結帳" at bounding box center [802, 364] width 209 height 14
drag, startPoint x: 285, startPoint y: 183, endPoint x: 297, endPoint y: 194, distance: 16.3
click at [292, 194] on div "姓名: 李彥勳 電話: 0989116727 日期: 2025/09/23 預約時間: 20:30 指定/不指定: 指定 設計師: 潘潘 同行人數: 0 備註…" at bounding box center [784, 354] width 1568 height 709
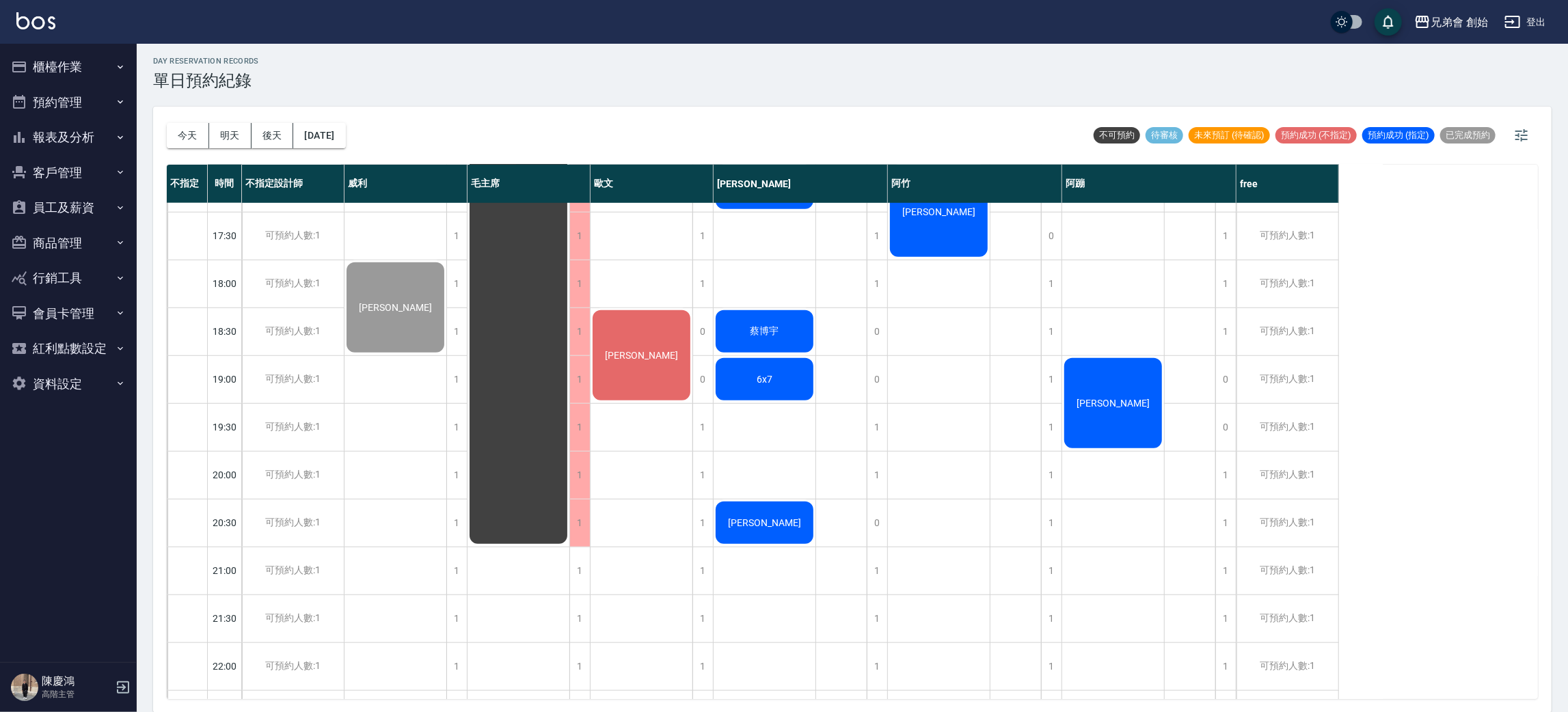
click at [626, 343] on div "[PERSON_NAME]" at bounding box center [641, 355] width 102 height 94
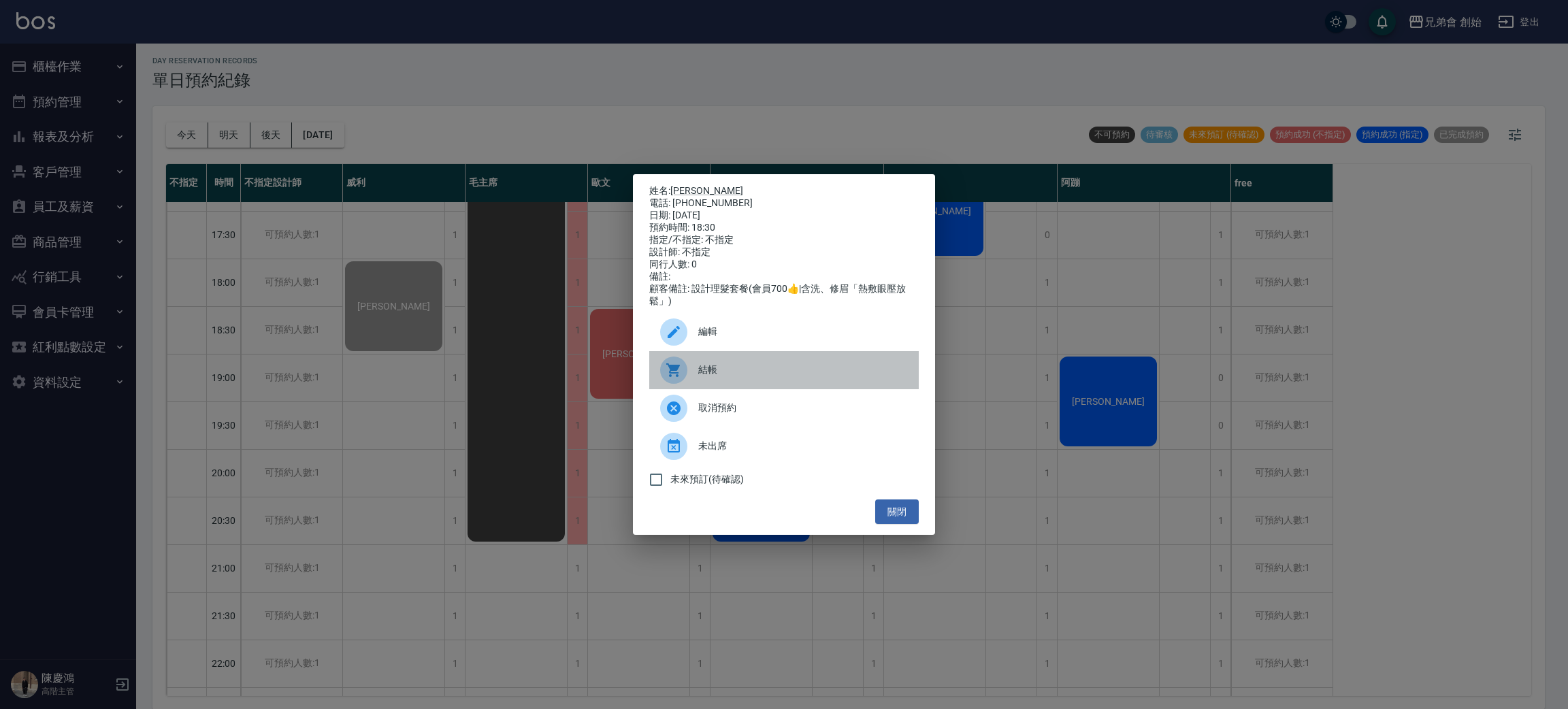
click at [709, 373] on span "結帳" at bounding box center [802, 370] width 209 height 14
click at [387, 98] on div "姓名: 范姜少柏 電話: 0917869269 日期: 2025/09/23 預約時間: 18:30 指定/不指定: 不指定 設計師: 不指定 同行人數: 0…" at bounding box center [784, 354] width 1568 height 709
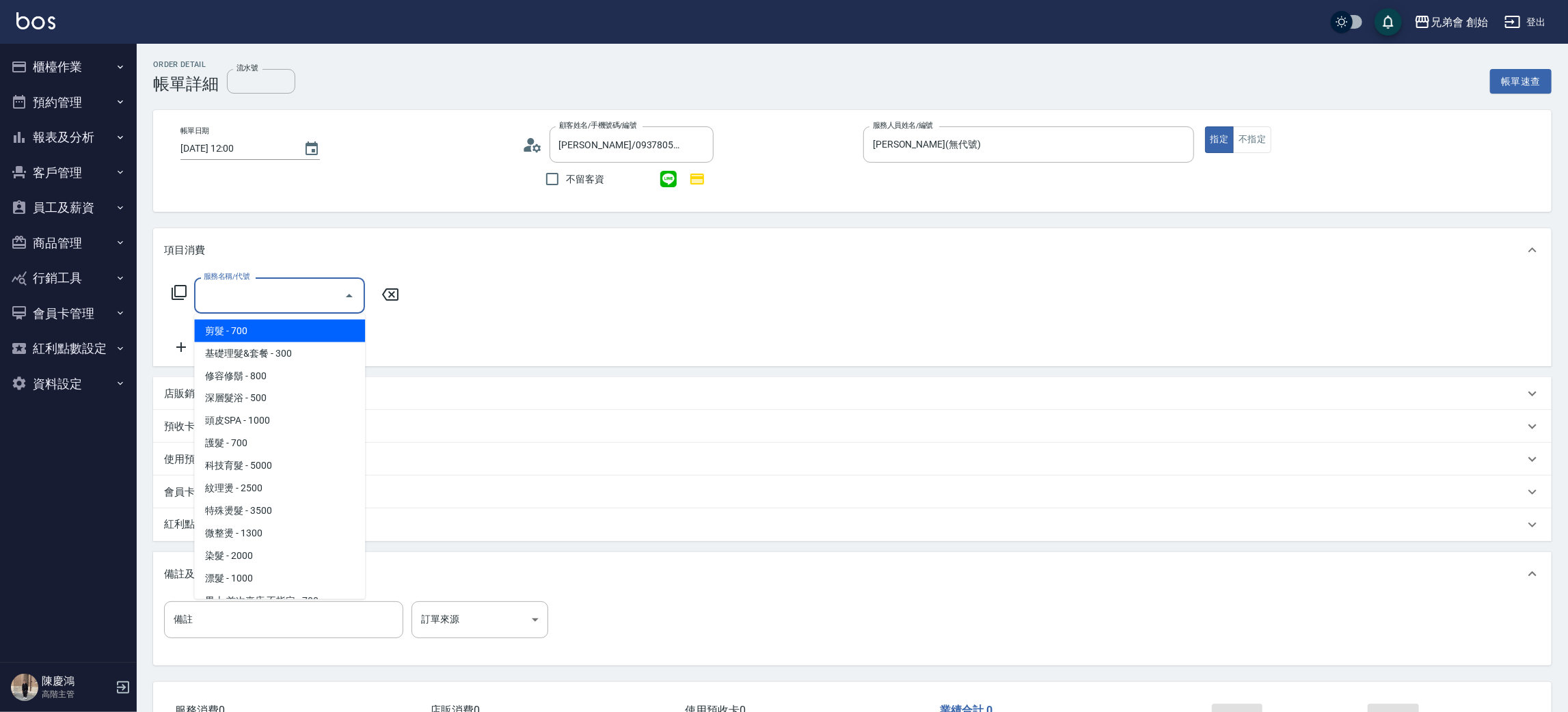
click at [241, 327] on span "剪髮 - 700" at bounding box center [279, 331] width 171 height 22
type input "剪髮(A01)"
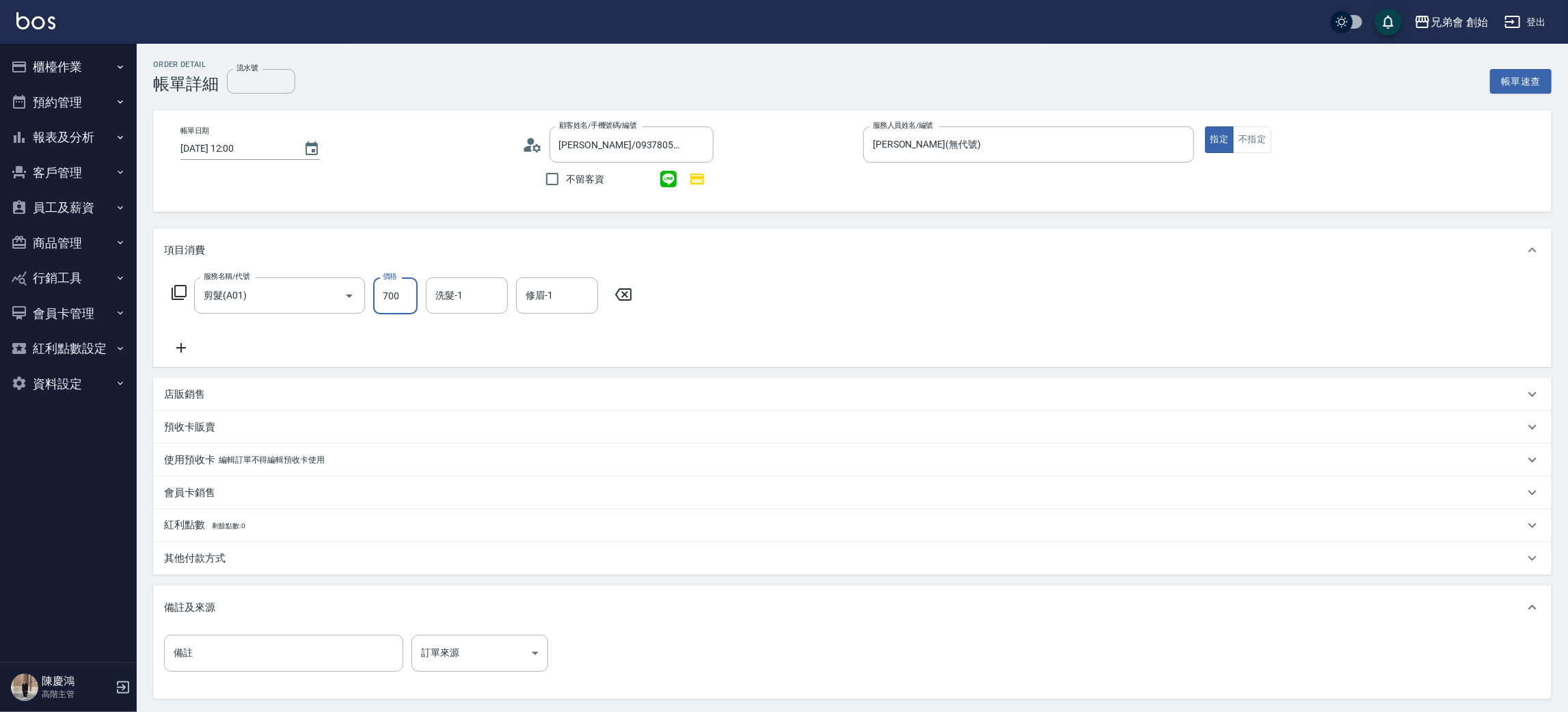
drag, startPoint x: 388, startPoint y: 302, endPoint x: 372, endPoint y: 202, distance: 101.3
click at [388, 302] on input "700" at bounding box center [395, 296] width 44 height 37
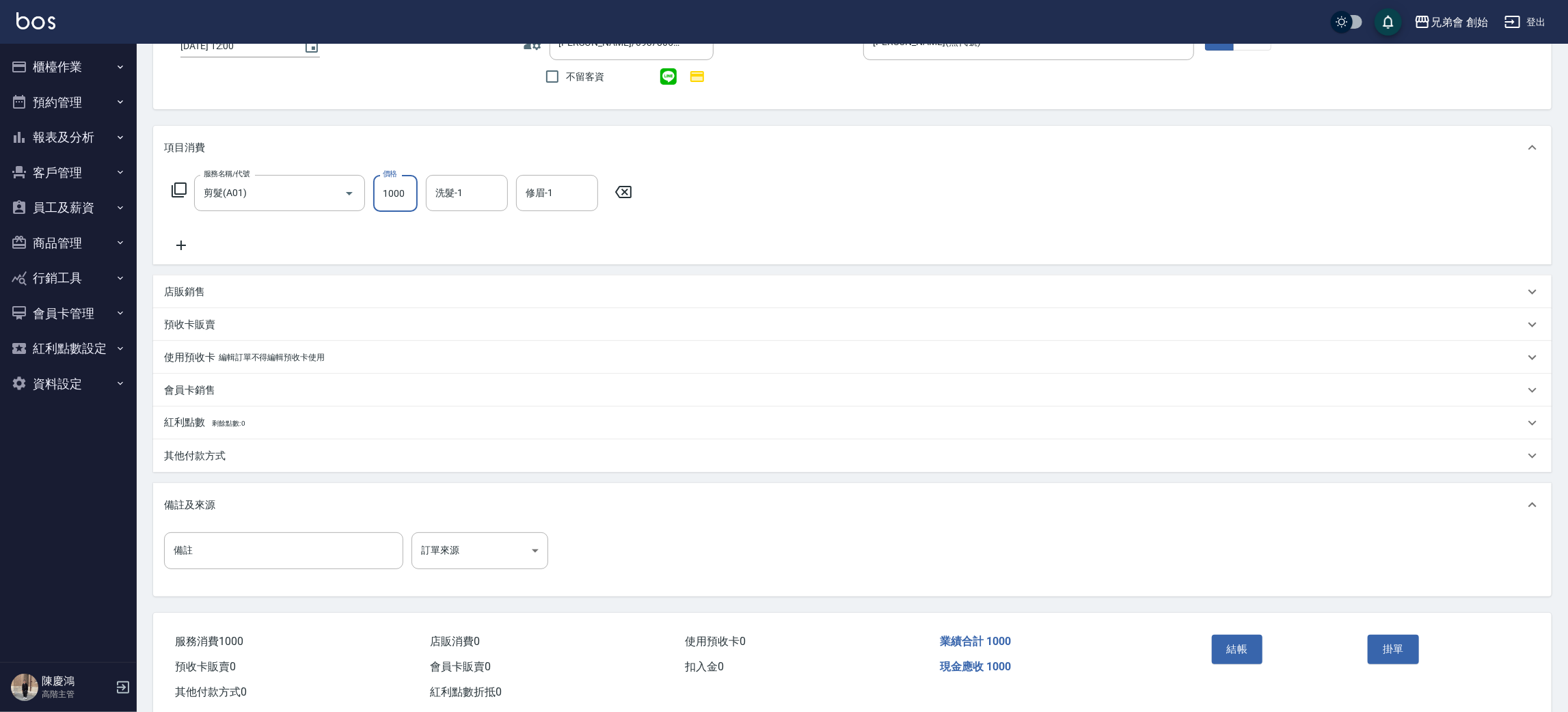
scroll to position [132, 0]
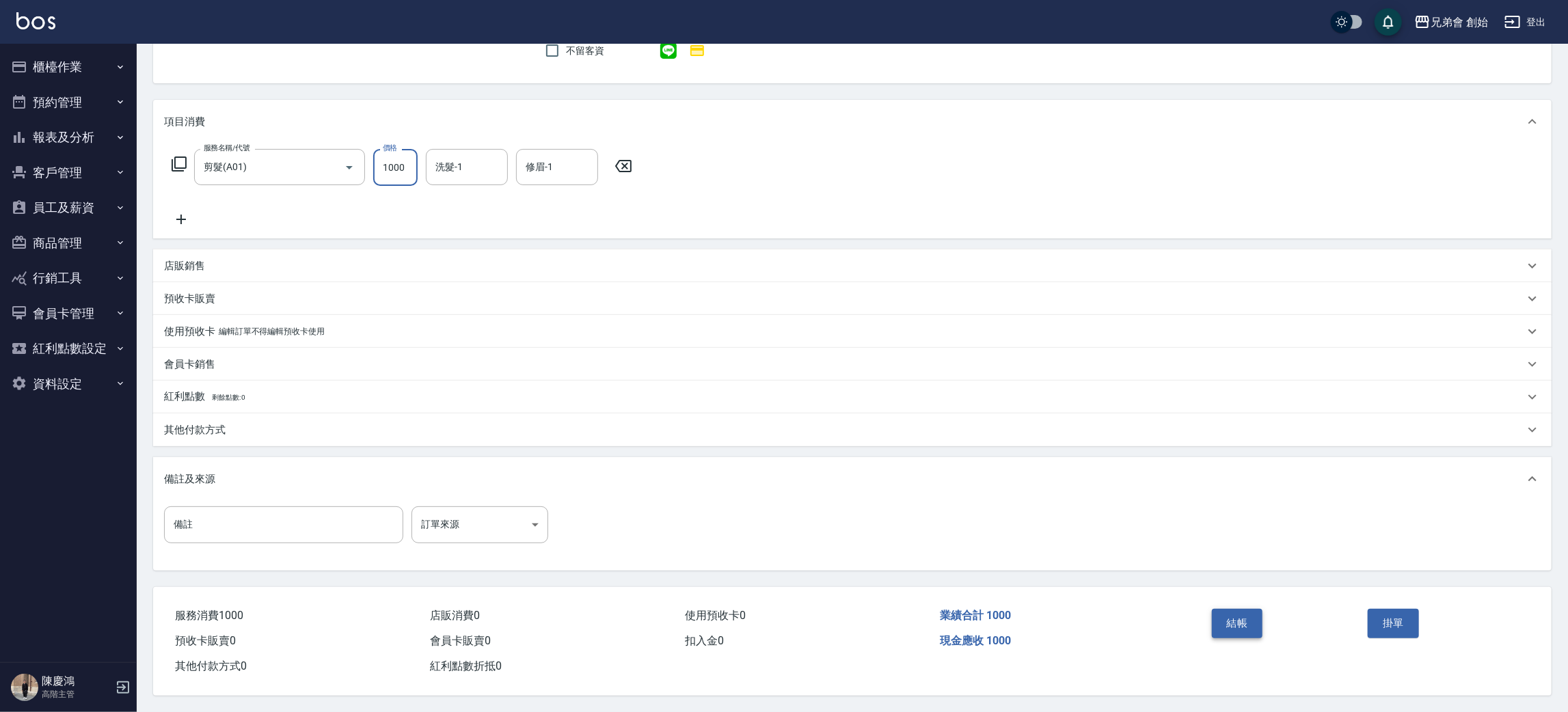
type input "1000"
drag, startPoint x: 1239, startPoint y: 619, endPoint x: 1100, endPoint y: 588, distance: 142.4
click at [1239, 618] on button "結帳" at bounding box center [1238, 623] width 52 height 29
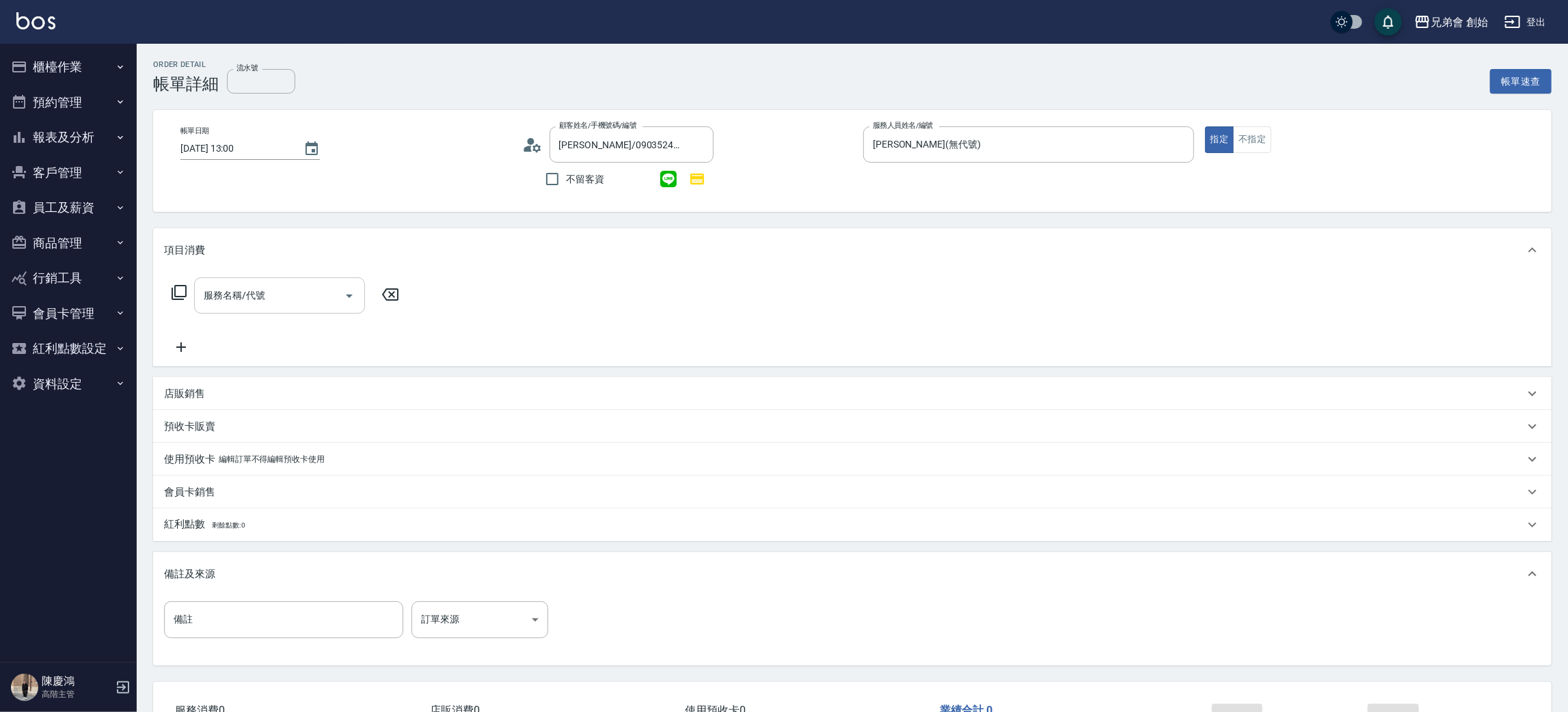
click at [268, 305] on input "服務名稱/代號" at bounding box center [269, 295] width 138 height 24
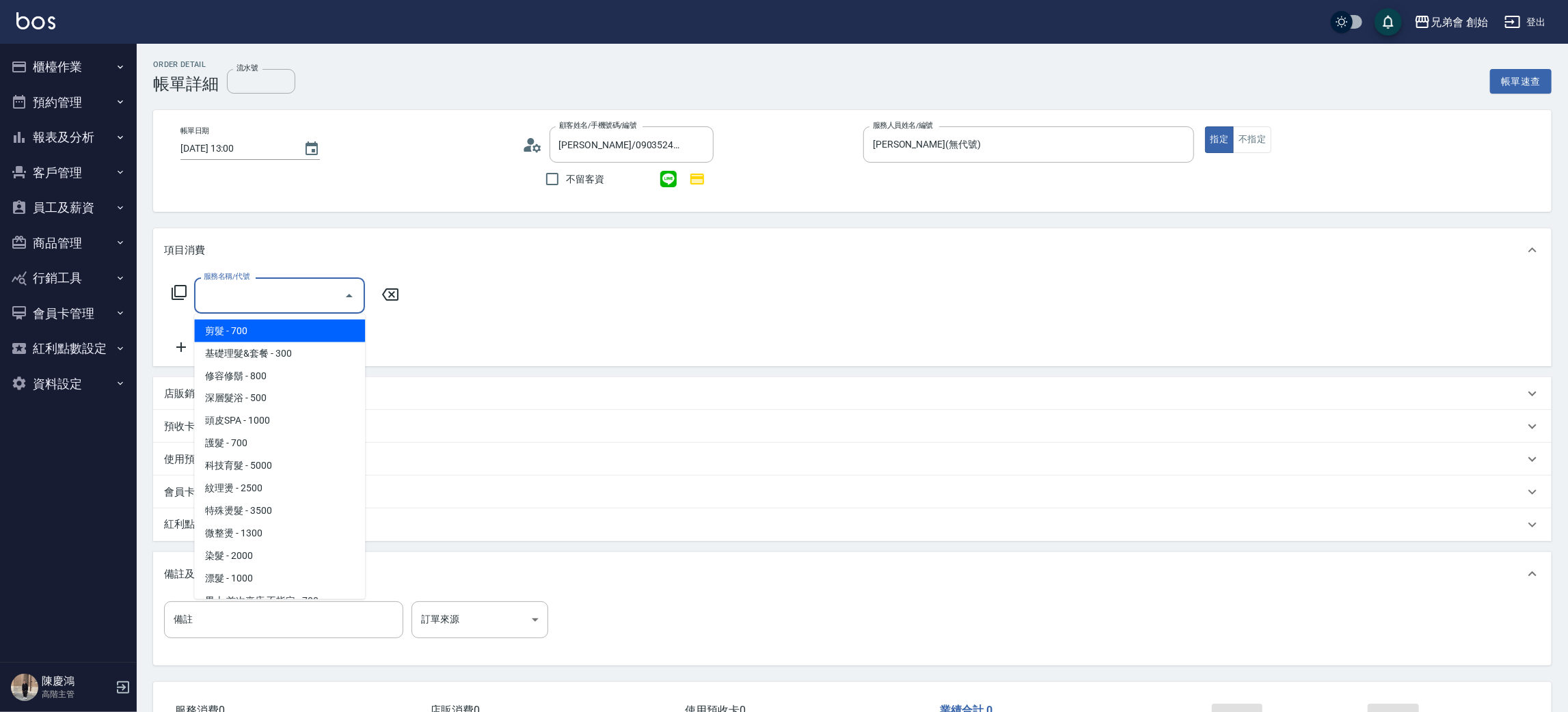
click at [272, 333] on span "剪髮 - 700" at bounding box center [279, 331] width 171 height 22
type input "剪髮(A01)"
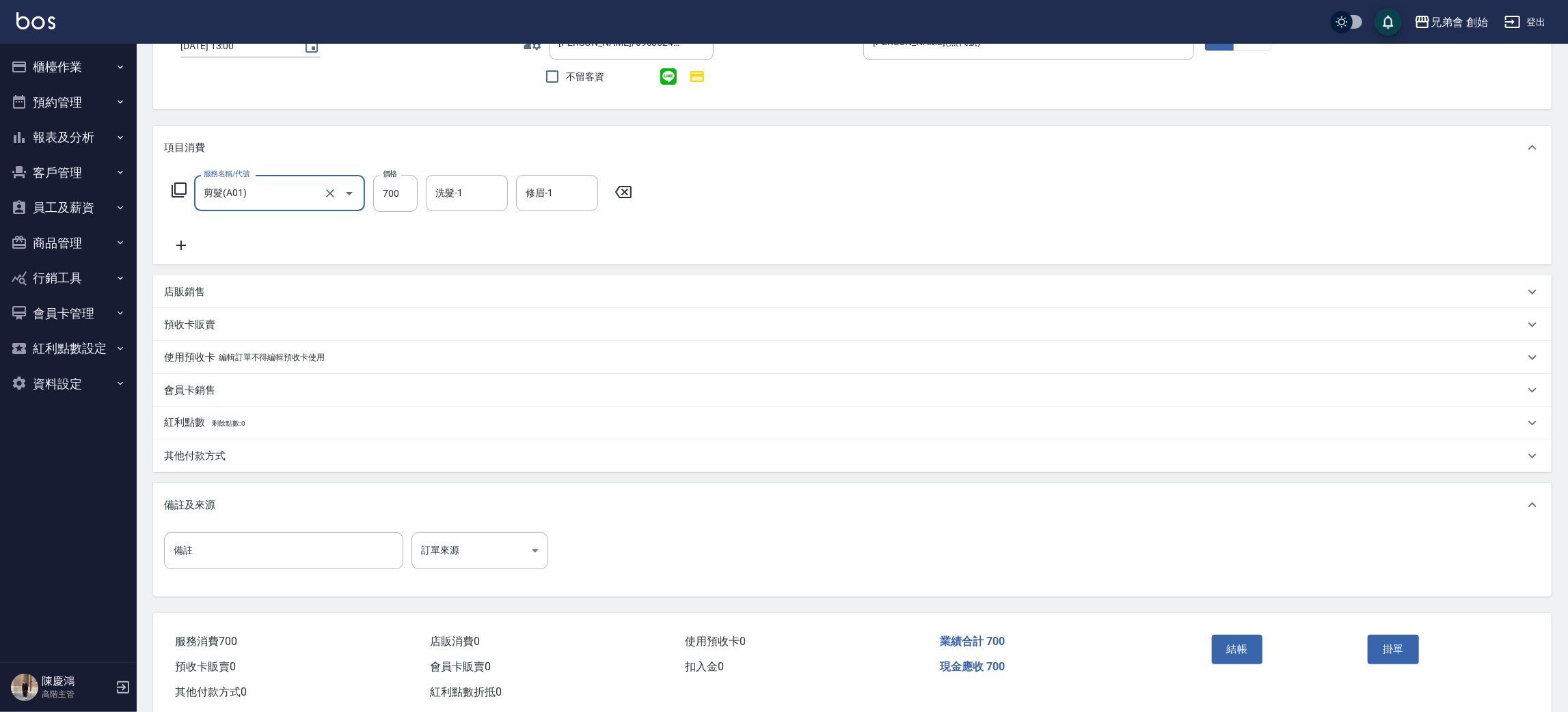
scroll to position [132, 0]
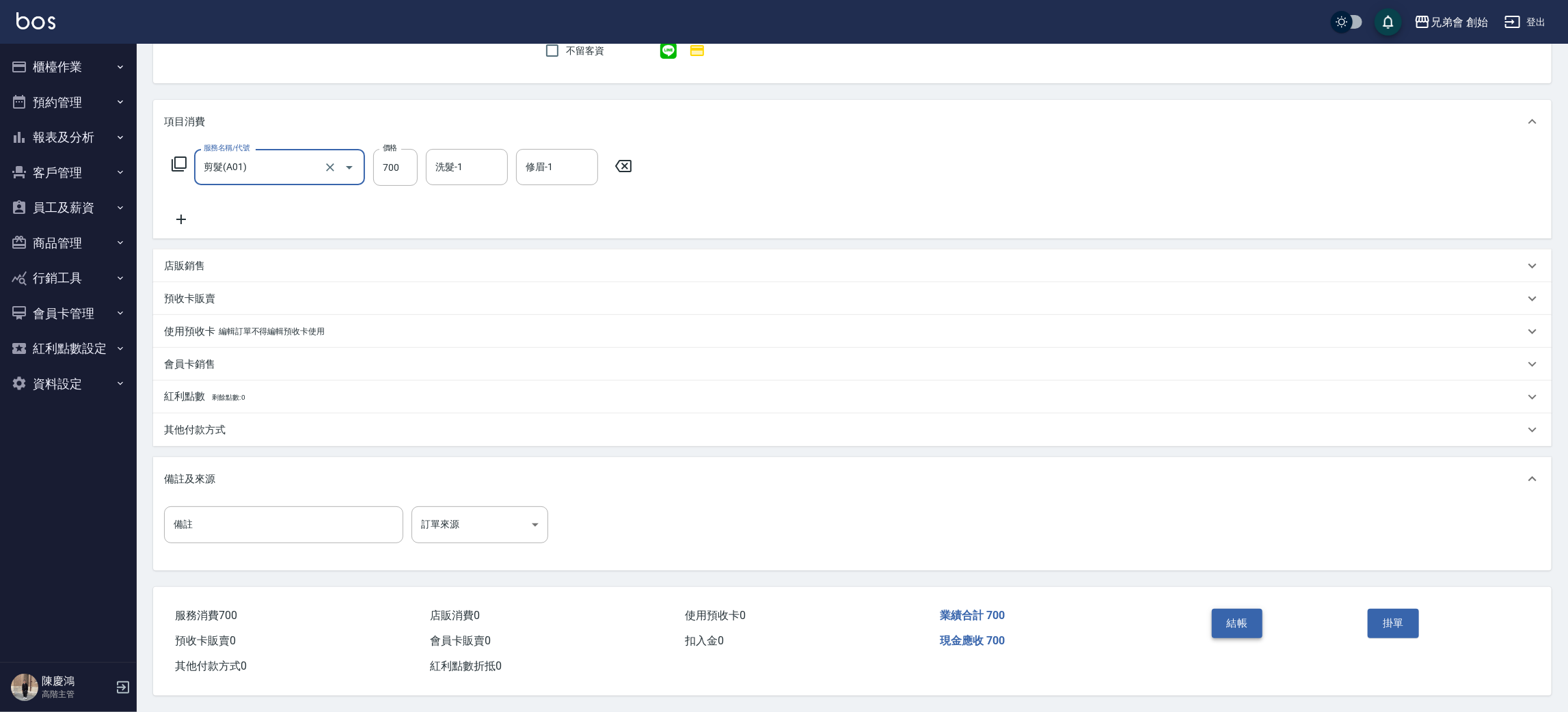
click at [1242, 629] on button "結帳" at bounding box center [1238, 623] width 52 height 29
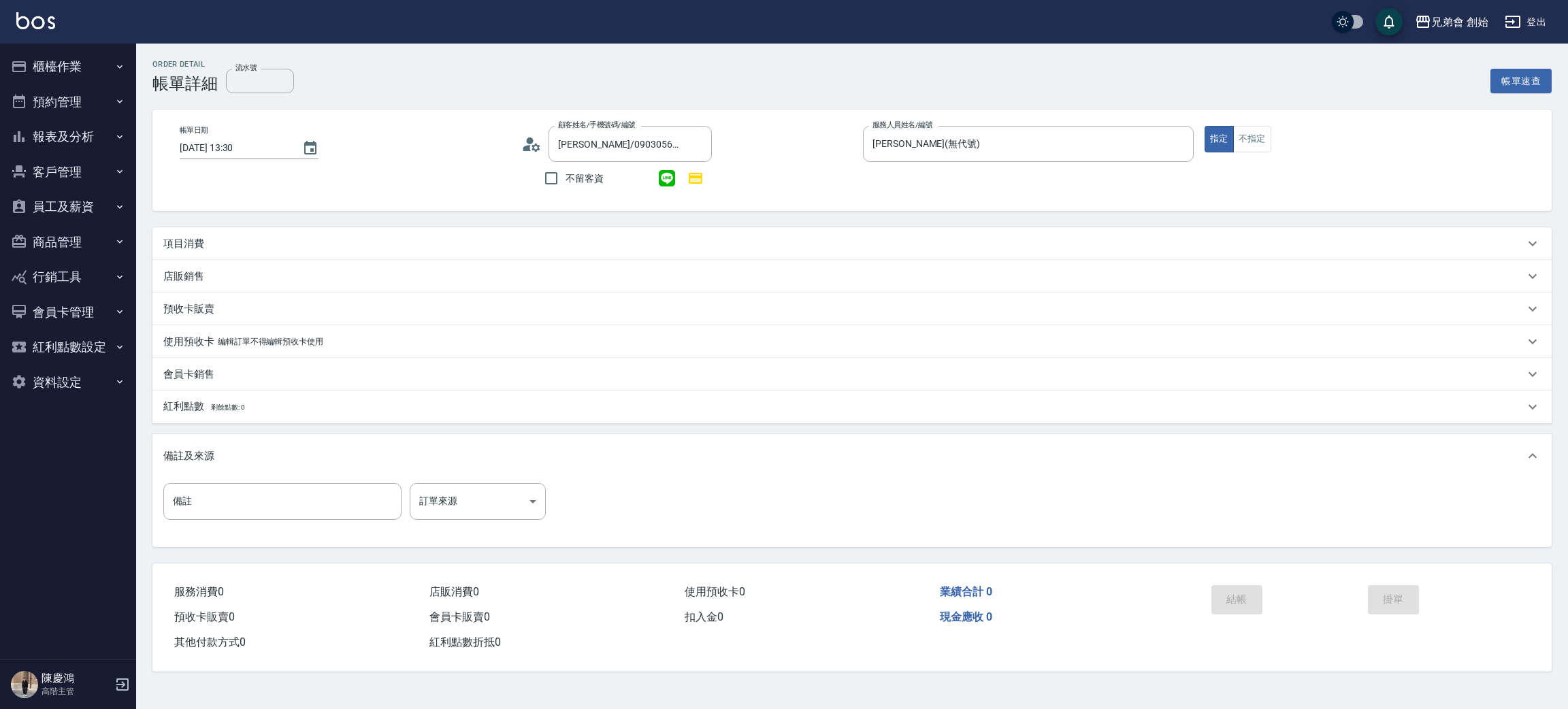
click at [208, 239] on div "項目消費" at bounding box center [844, 244] width 1361 height 14
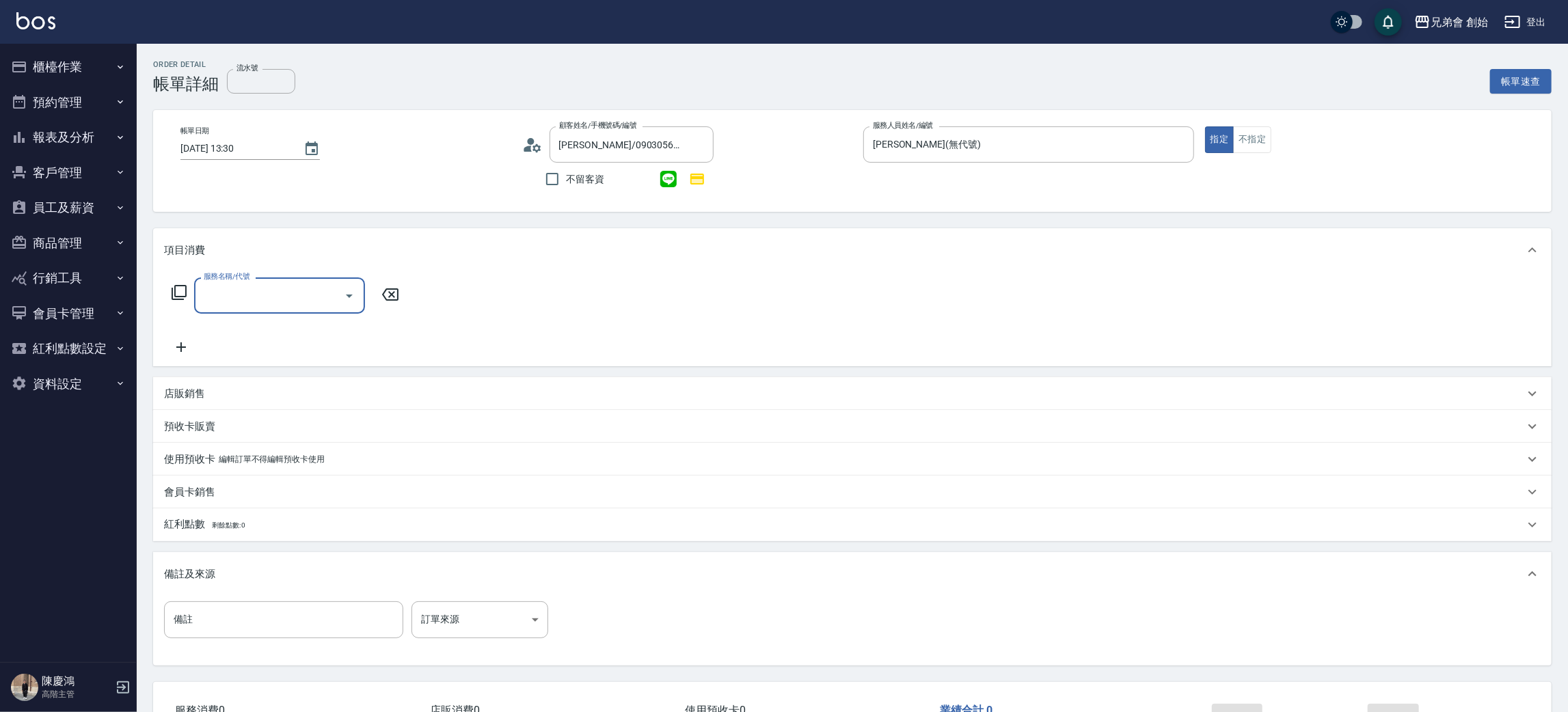
click at [244, 301] on input "服務名稱/代號" at bounding box center [269, 295] width 138 height 24
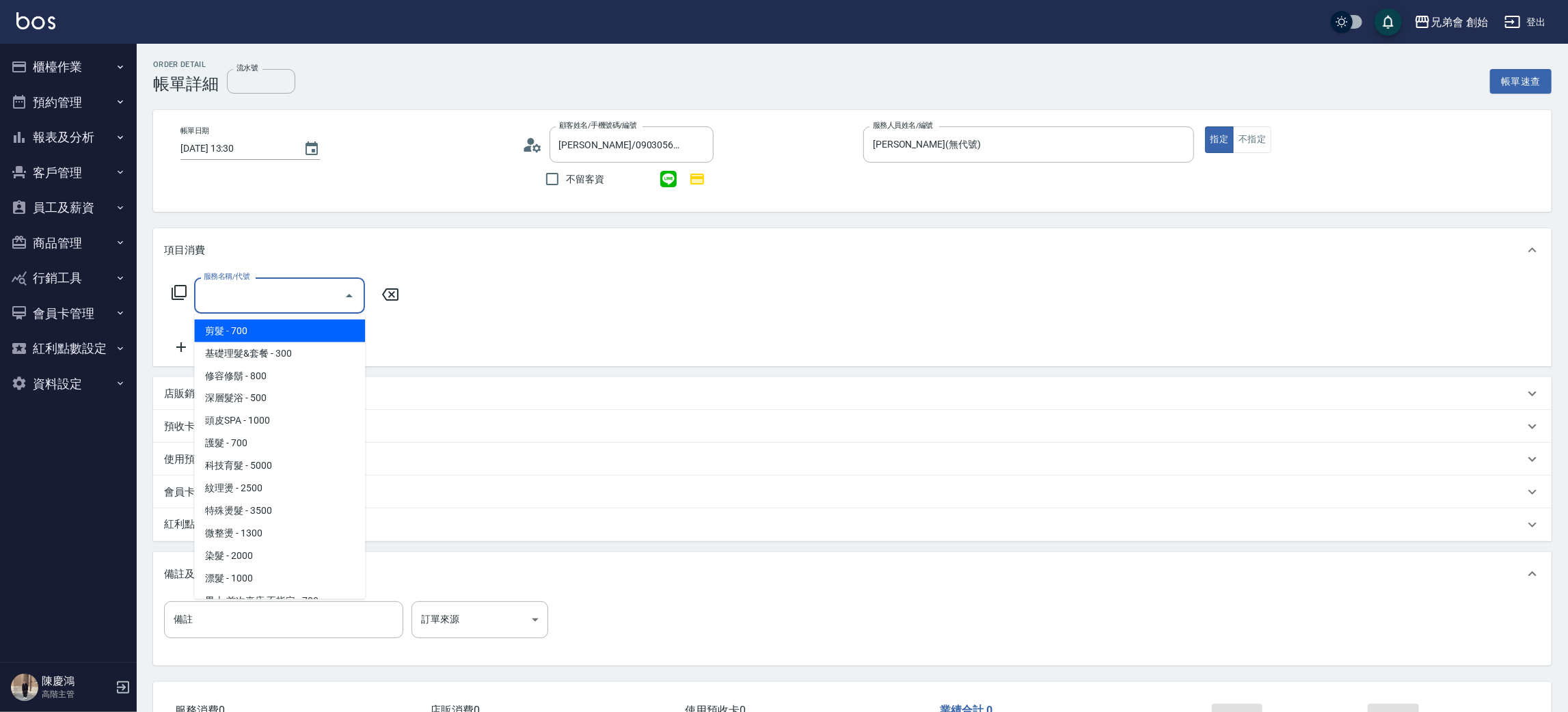
click at [253, 322] on span "剪髮 - 700" at bounding box center [279, 331] width 171 height 22
type input "剪髮(A01)"
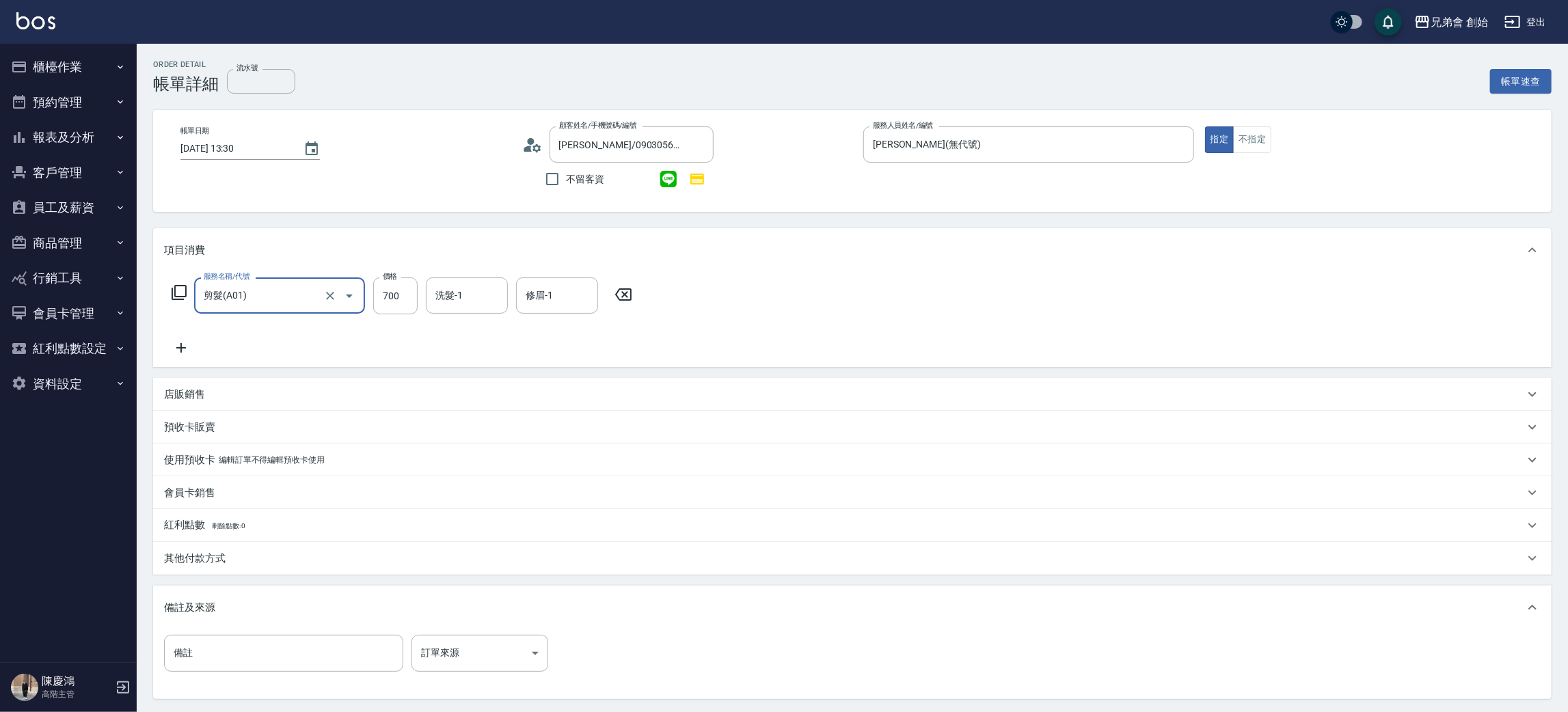
scroll to position [132, 0]
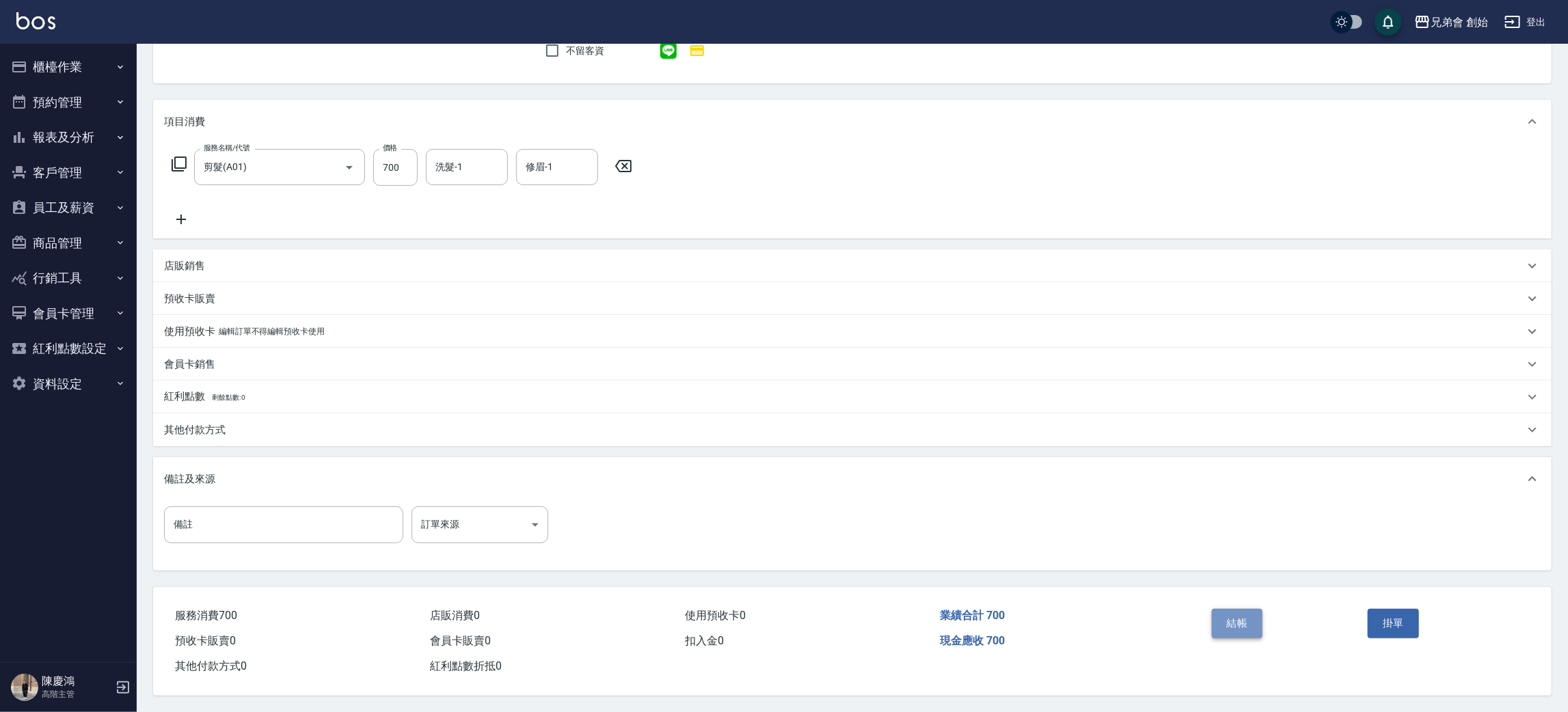
click at [1247, 622] on button "結帳" at bounding box center [1238, 623] width 52 height 29
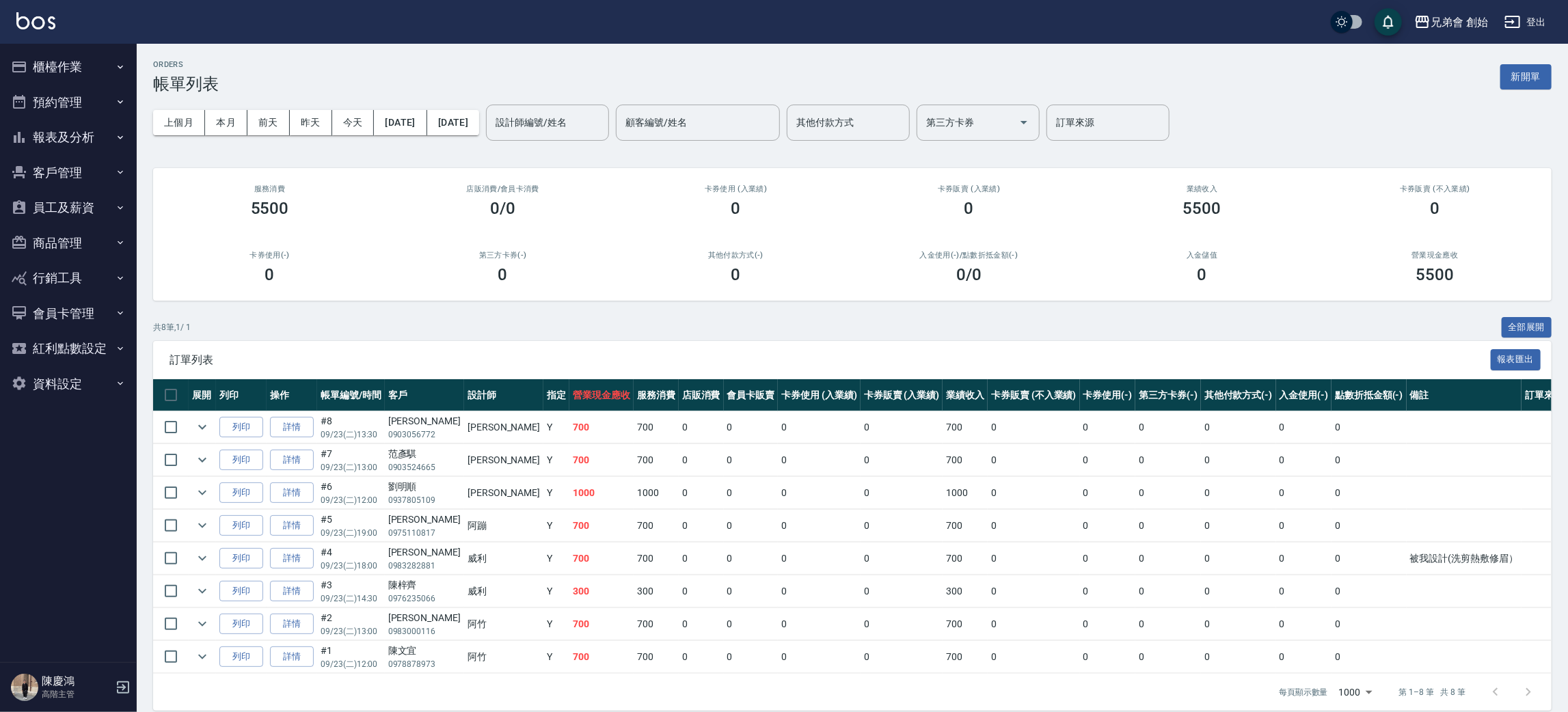
click at [93, 56] on button "櫃檯作業" at bounding box center [68, 67] width 125 height 36
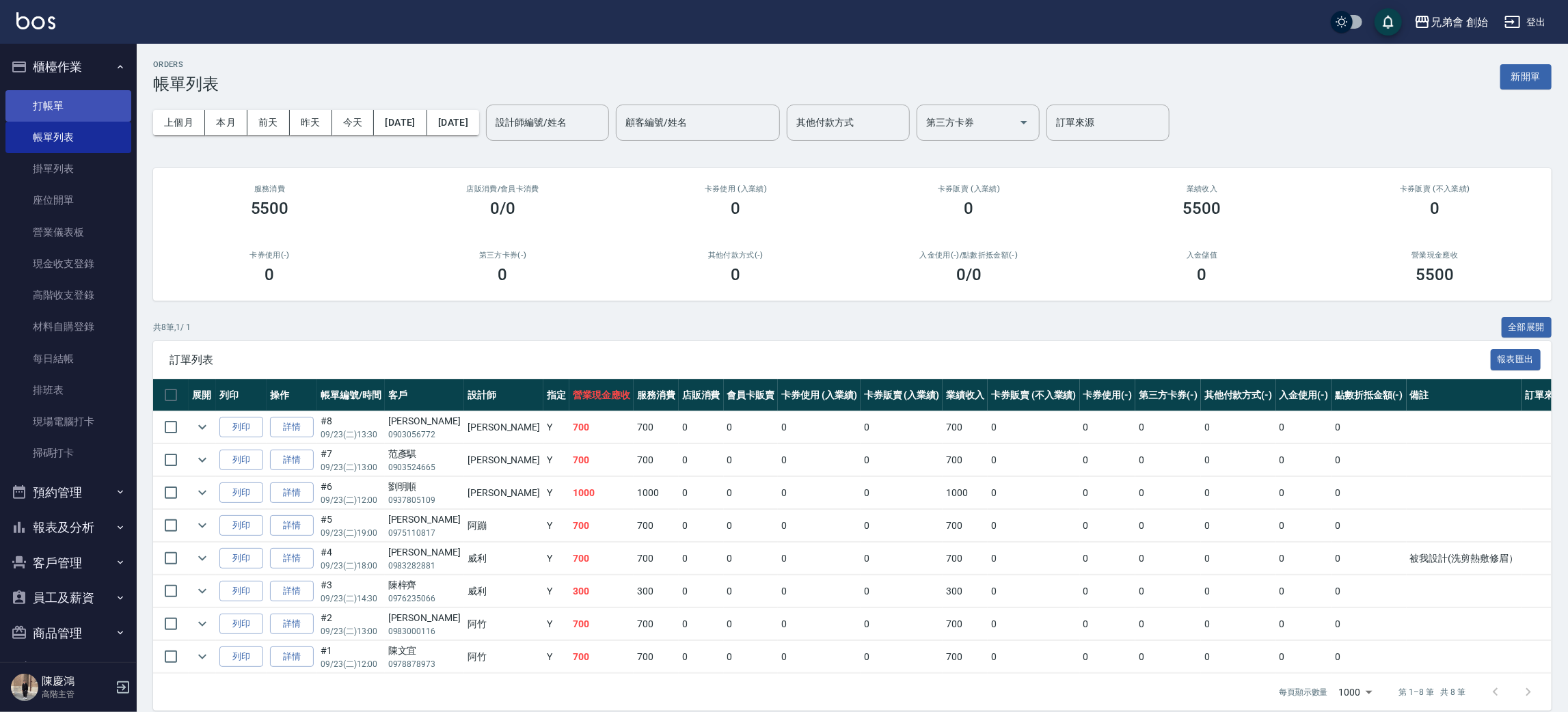
drag, startPoint x: 92, startPoint y: 112, endPoint x: 116, endPoint y: 113, distance: 24.0
click at [92, 112] on link "打帳單" at bounding box center [68, 106] width 125 height 32
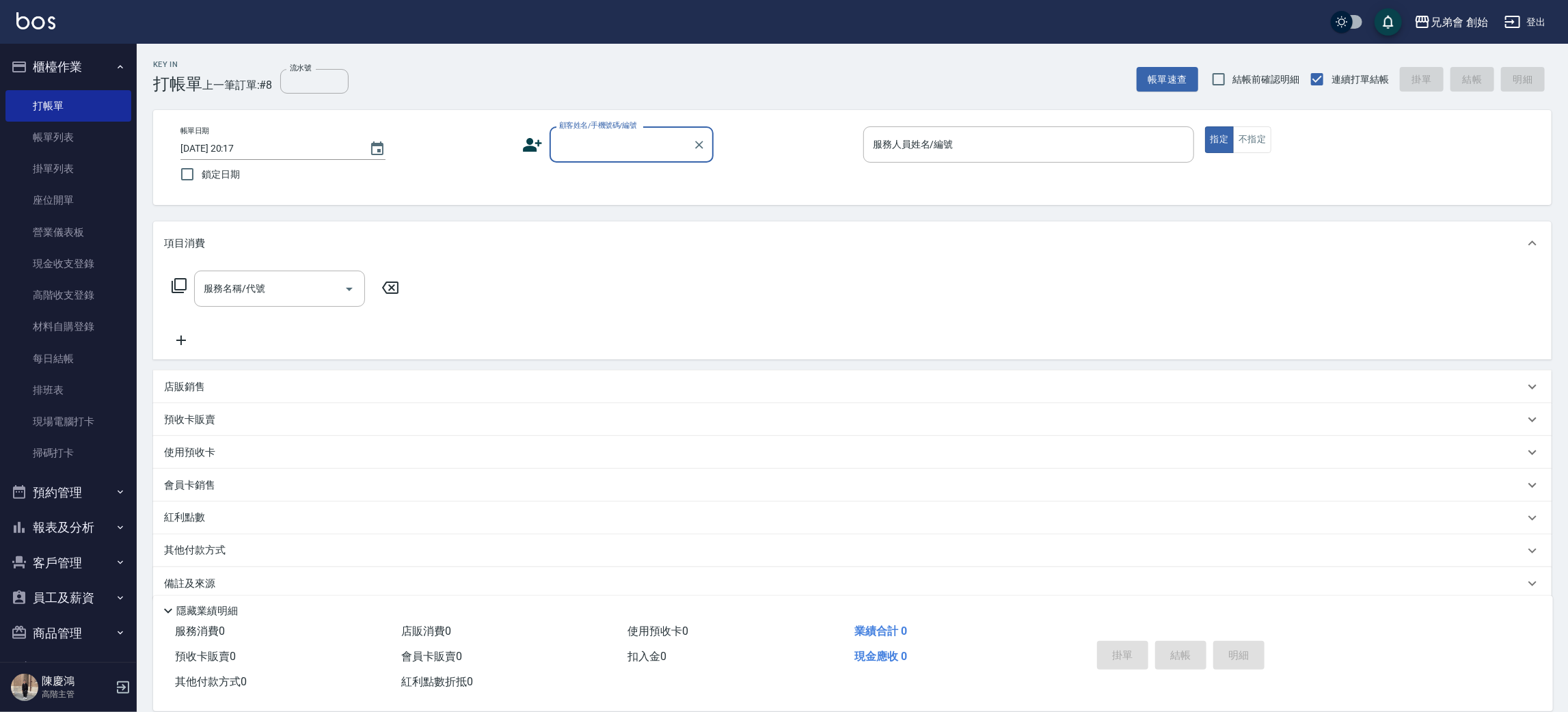
drag, startPoint x: 549, startPoint y: 140, endPoint x: 577, endPoint y: 130, distance: 29.7
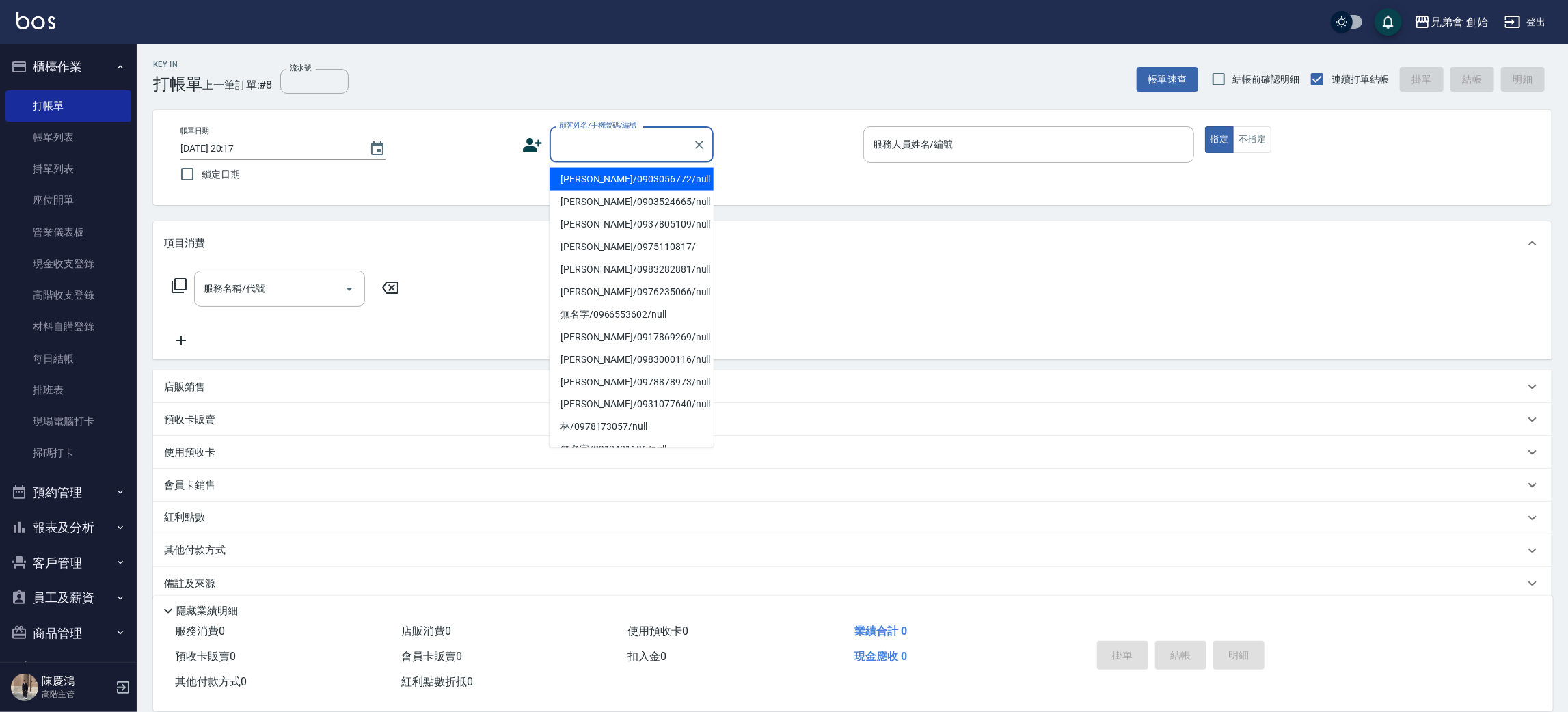
drag, startPoint x: 577, startPoint y: 130, endPoint x: 572, endPoint y: 140, distance: 11.2
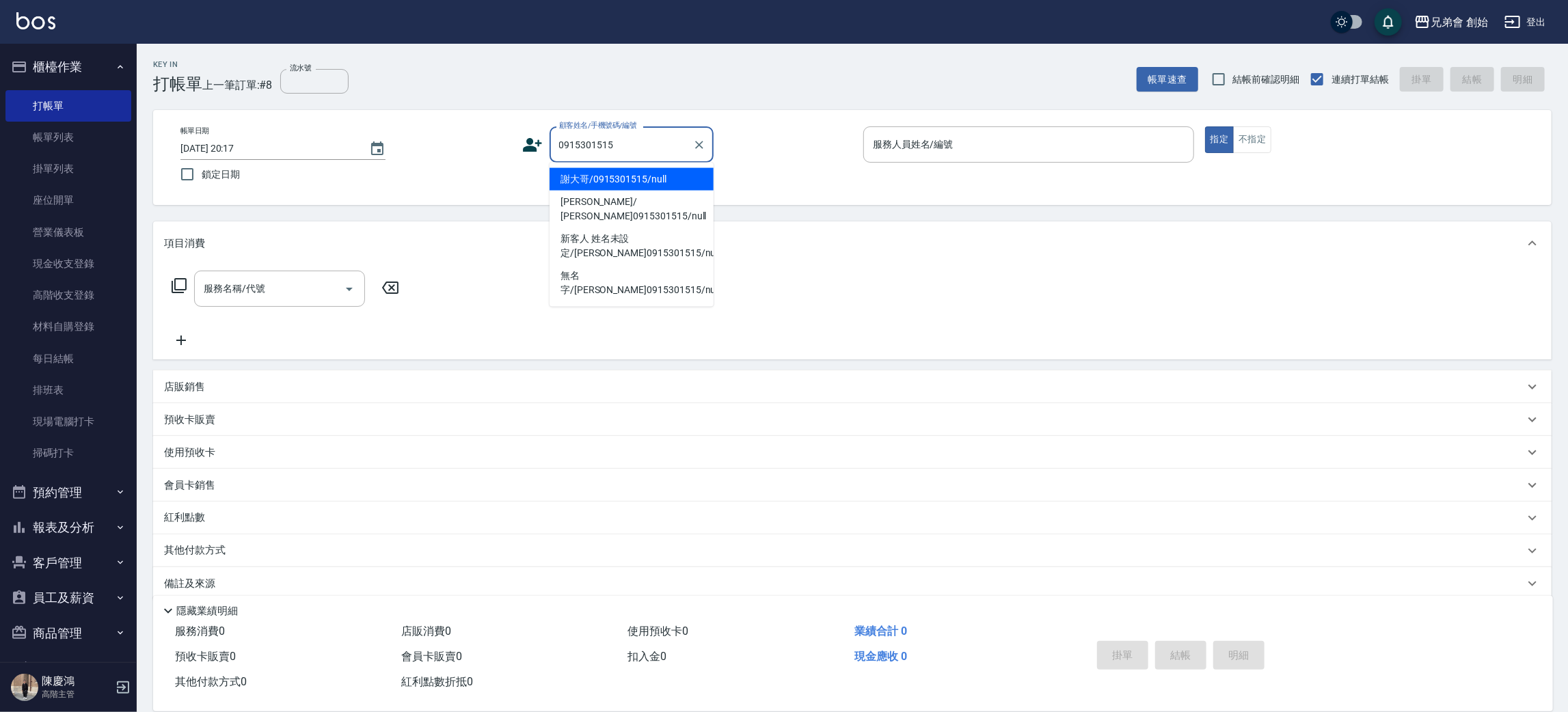
click at [610, 180] on li "謝大哥/0915301515/null" at bounding box center [631, 179] width 164 height 22
type input "謝大哥/0915301515/null"
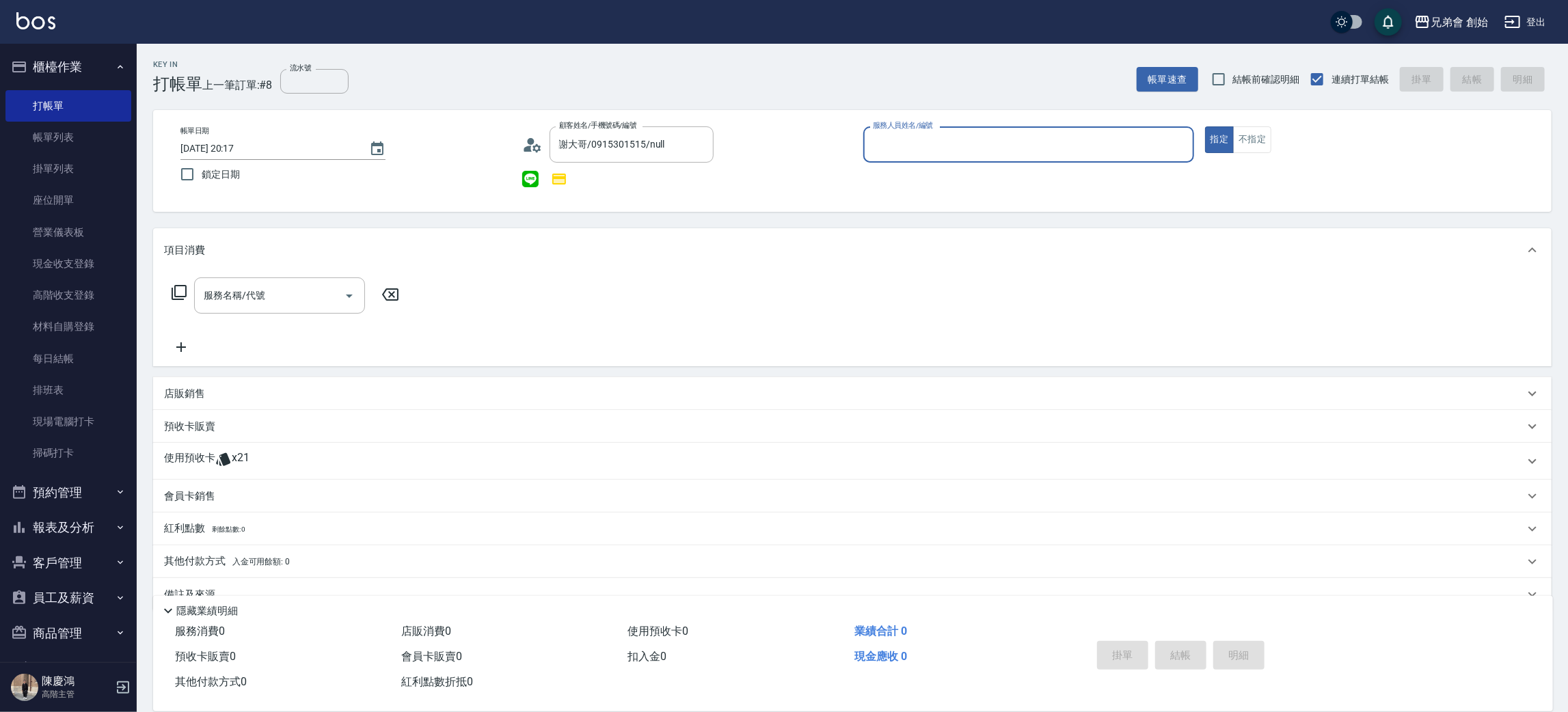
click at [938, 140] on input "服務人員姓名/編號" at bounding box center [1028, 144] width 318 height 24
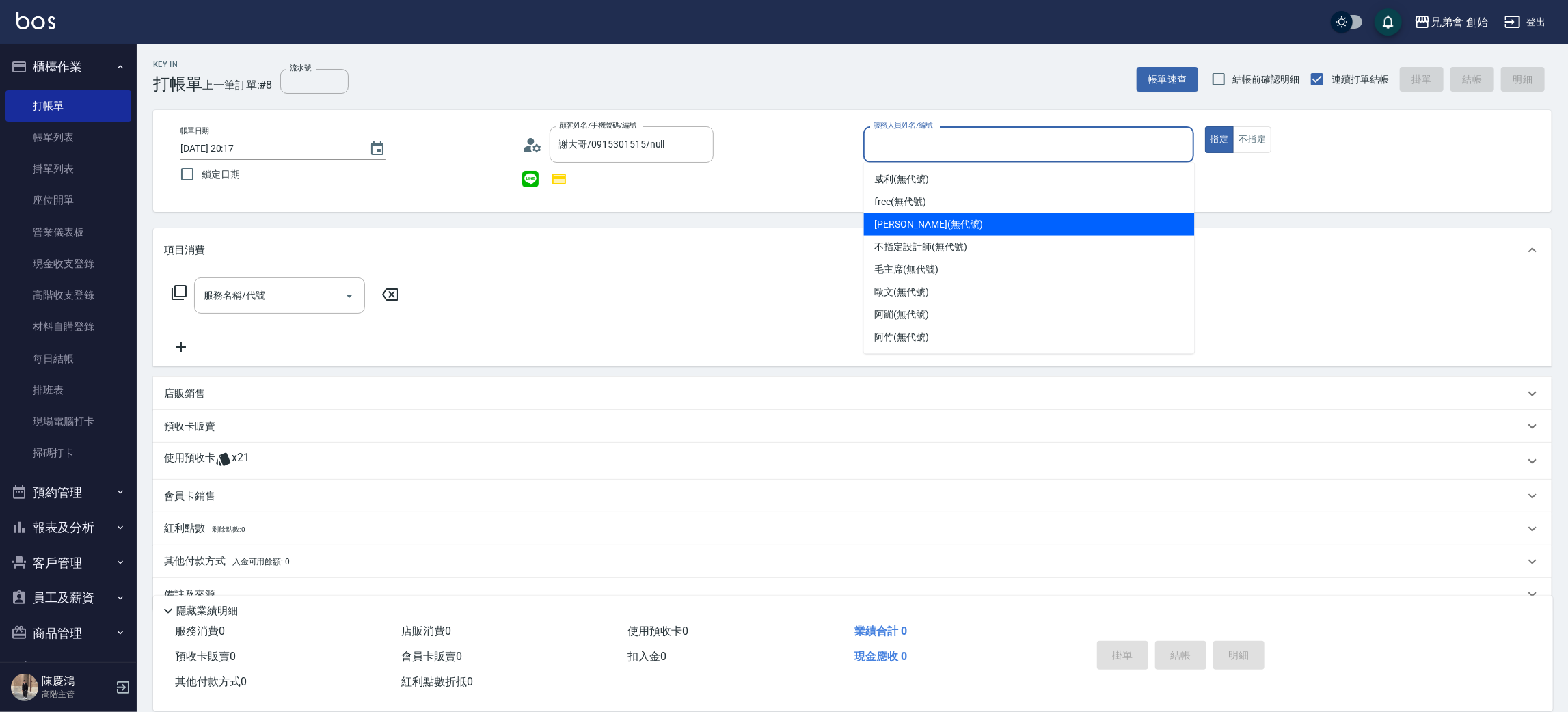
click at [913, 214] on div "潘潘 (無代號)" at bounding box center [1029, 225] width 331 height 22
type input "潘潘(無代號)"
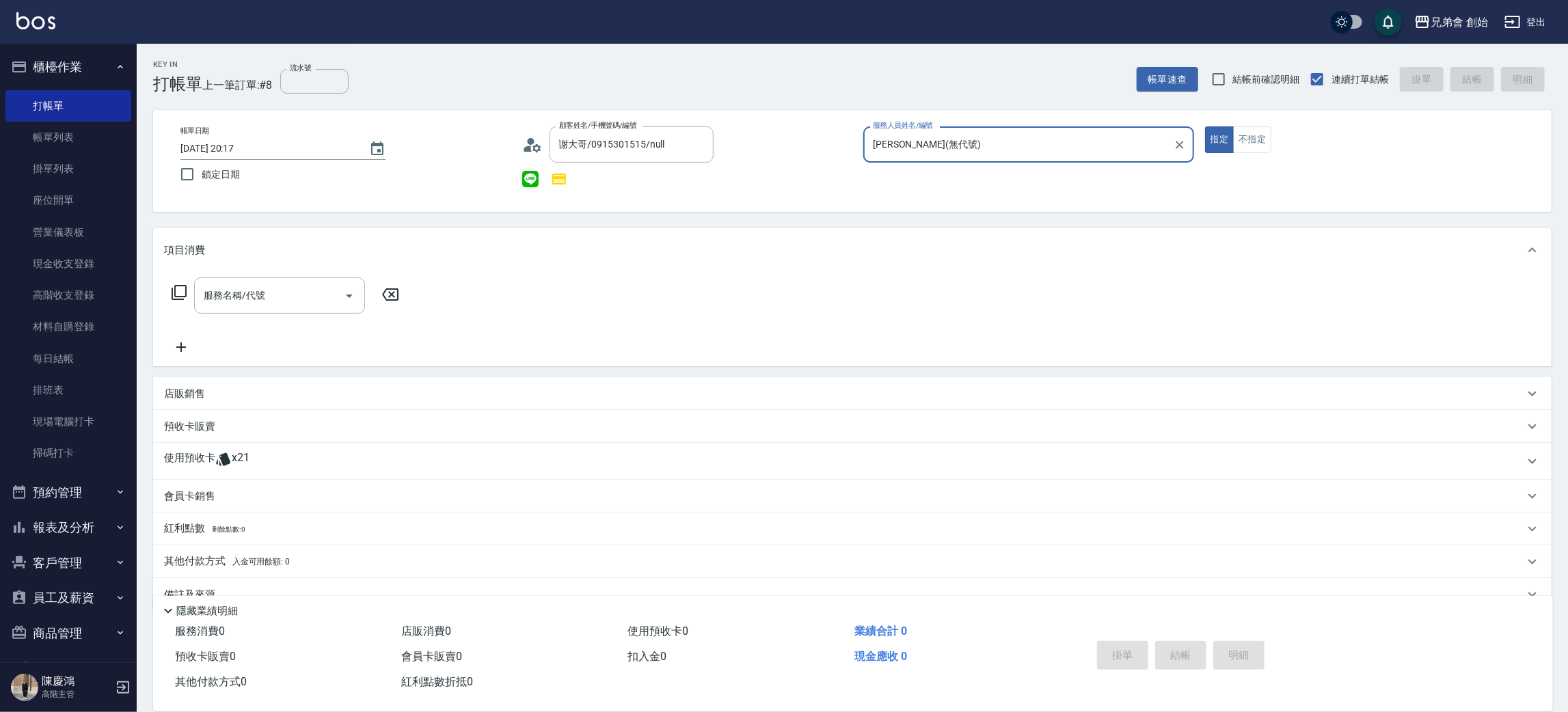
click at [241, 456] on span "x21" at bounding box center [241, 461] width 17 height 21
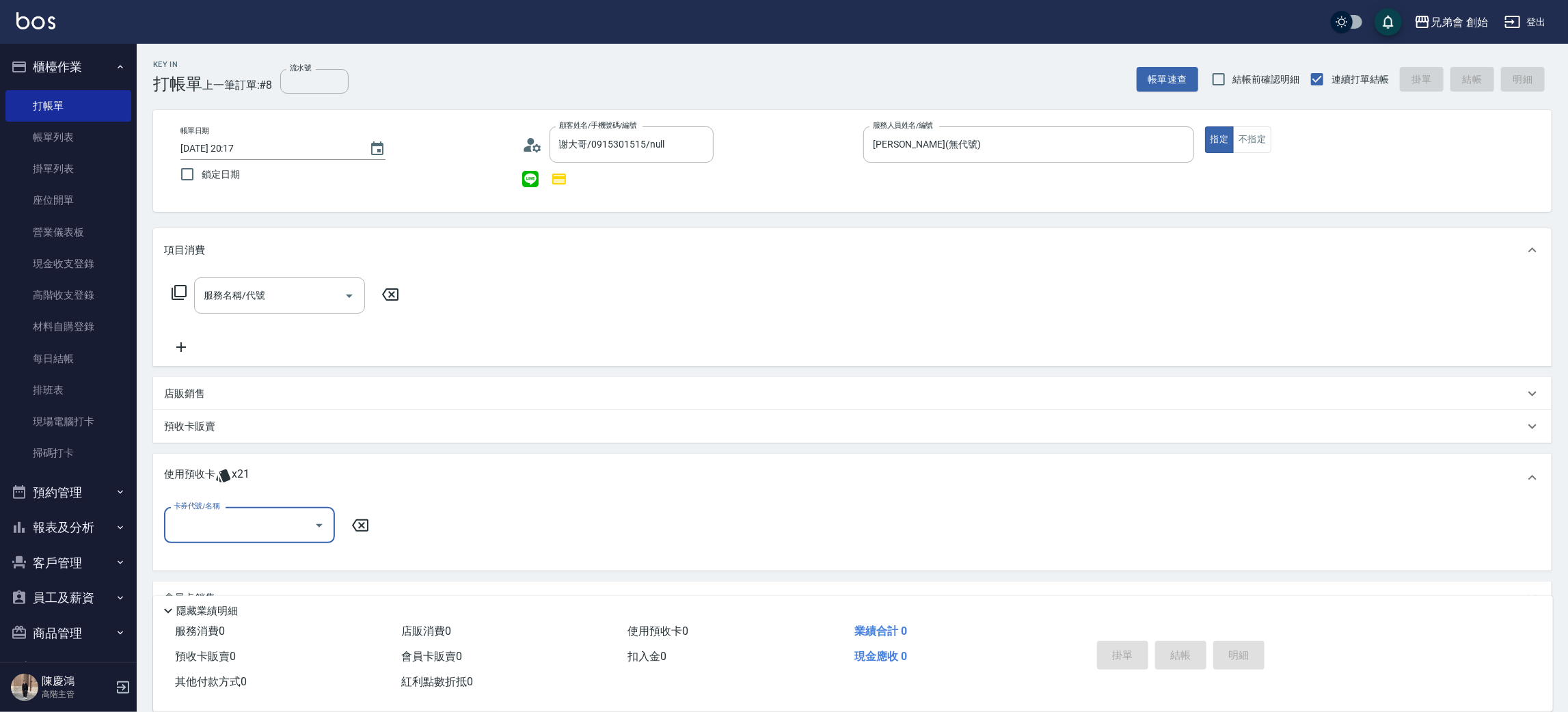
click at [210, 520] on input "卡券代號/名稱" at bounding box center [239, 525] width 138 height 24
click at [226, 575] on div "10500儲值(贈三次精修＆一次理髮) 剩餘6張" at bounding box center [249, 567] width 171 height 37
type input "10500儲值(贈三次精修＆一次理髮)"
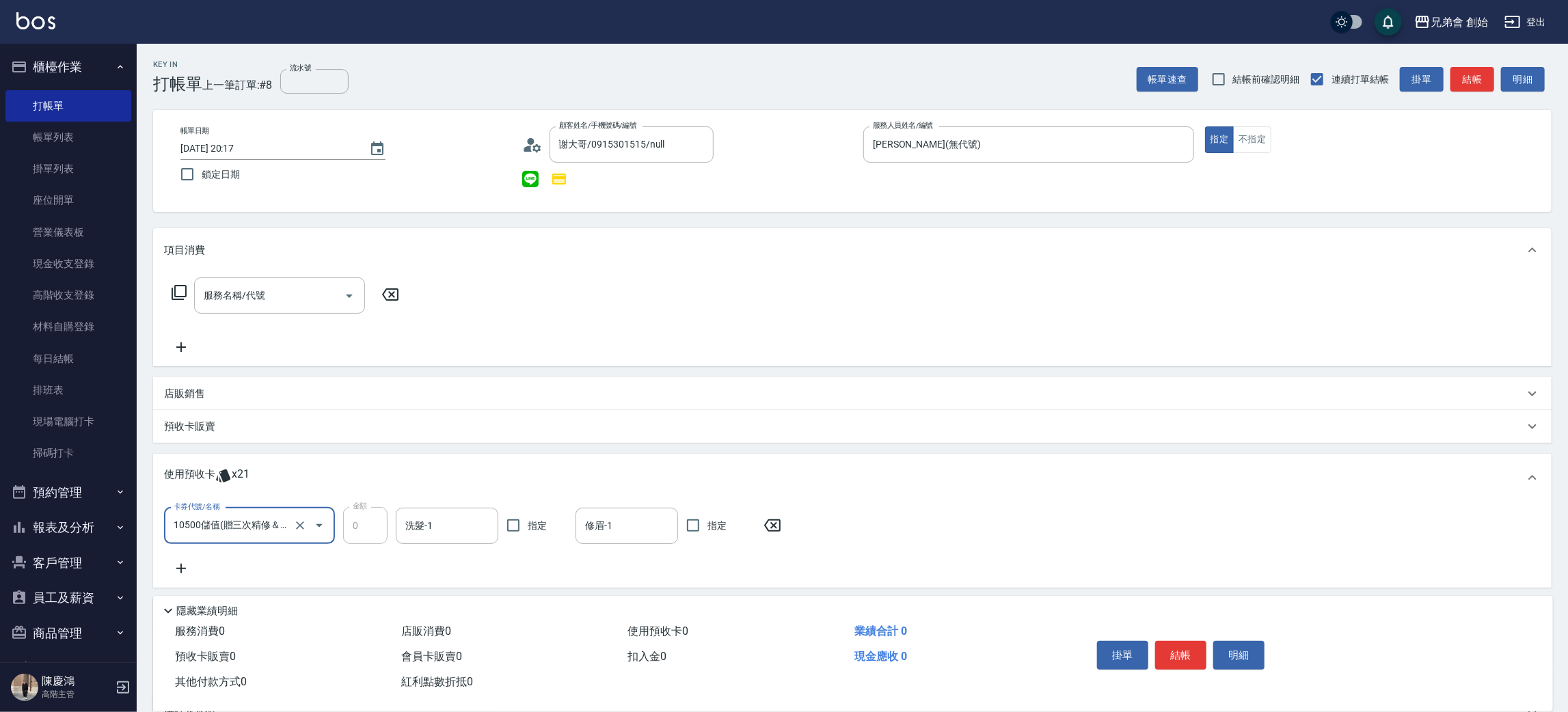
scroll to position [145, 0]
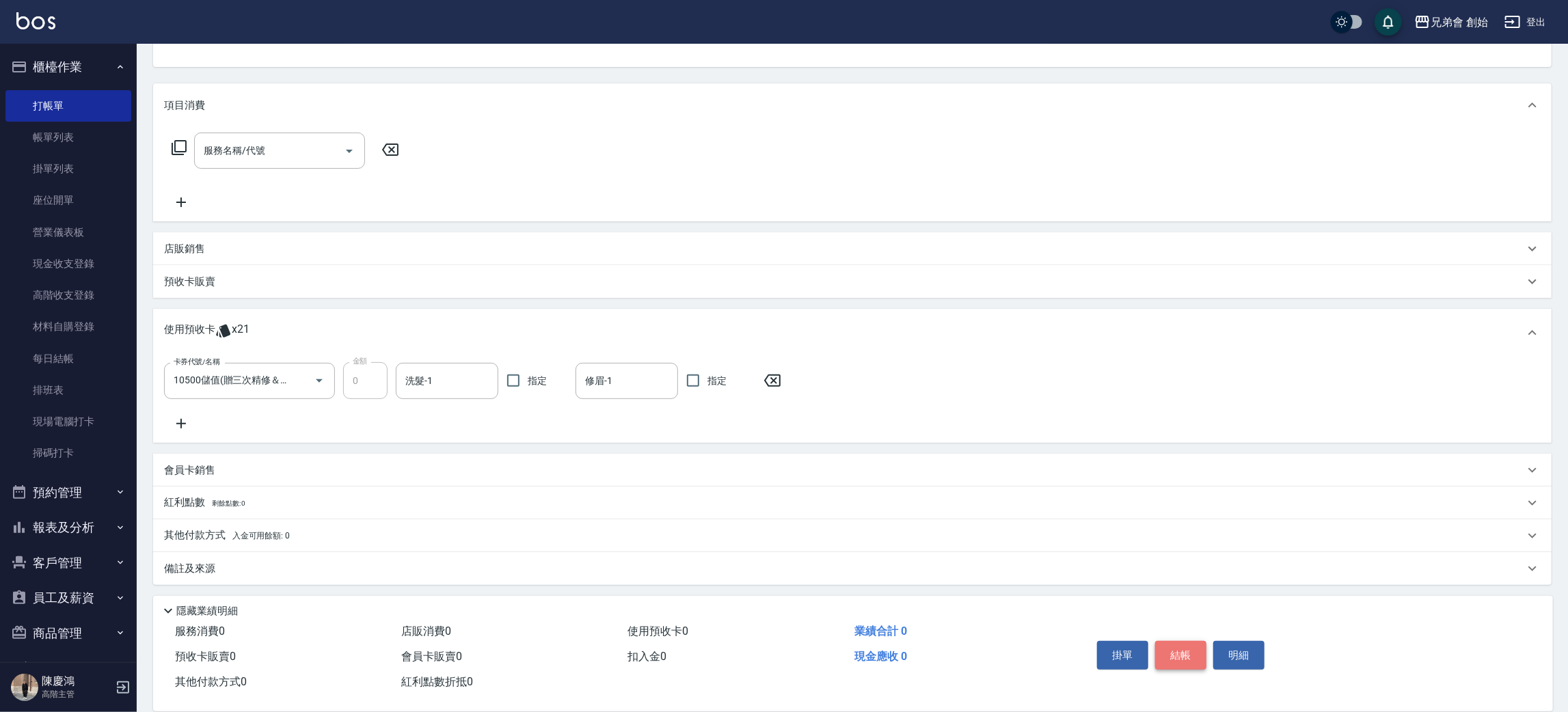
click at [1189, 657] on button "結帳" at bounding box center [1181, 656] width 52 height 29
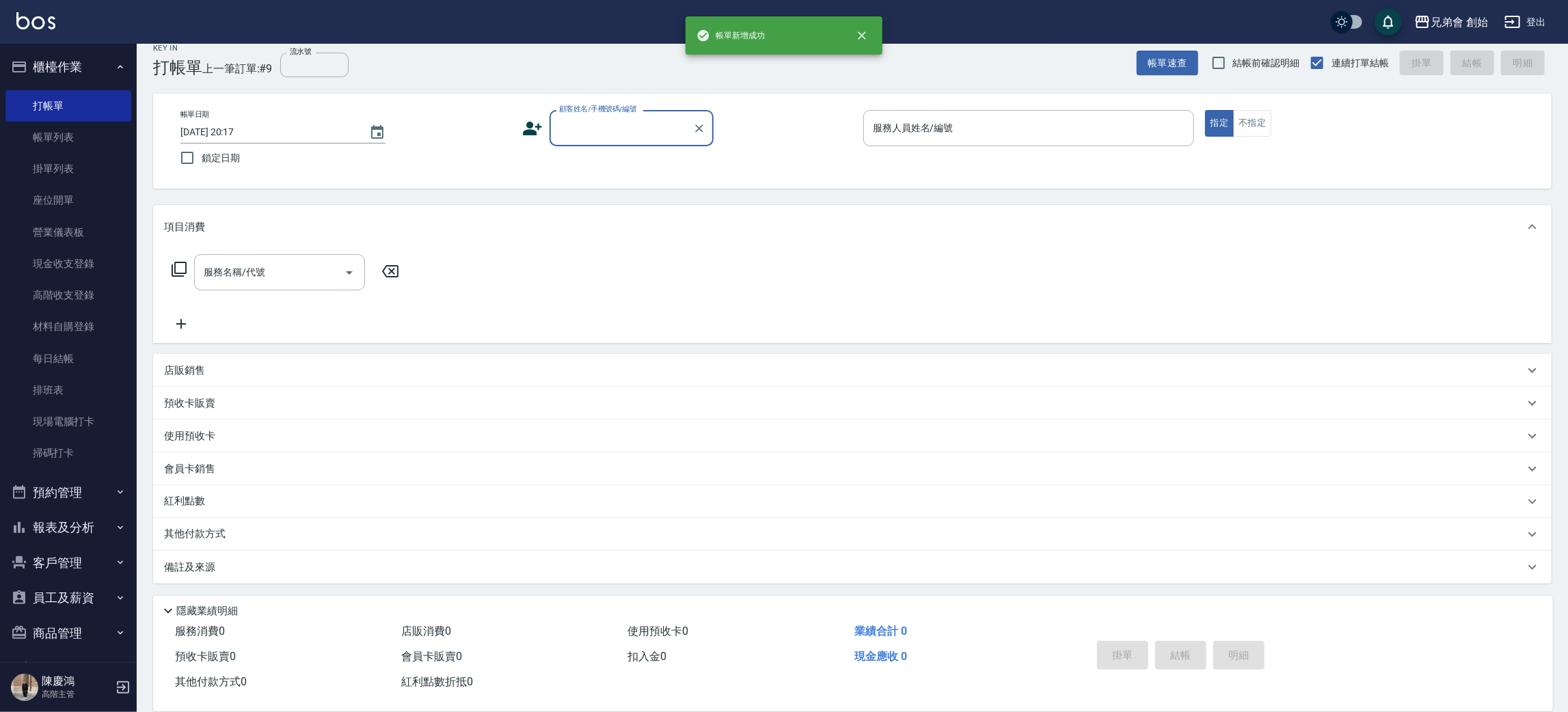
scroll to position [15, 0]
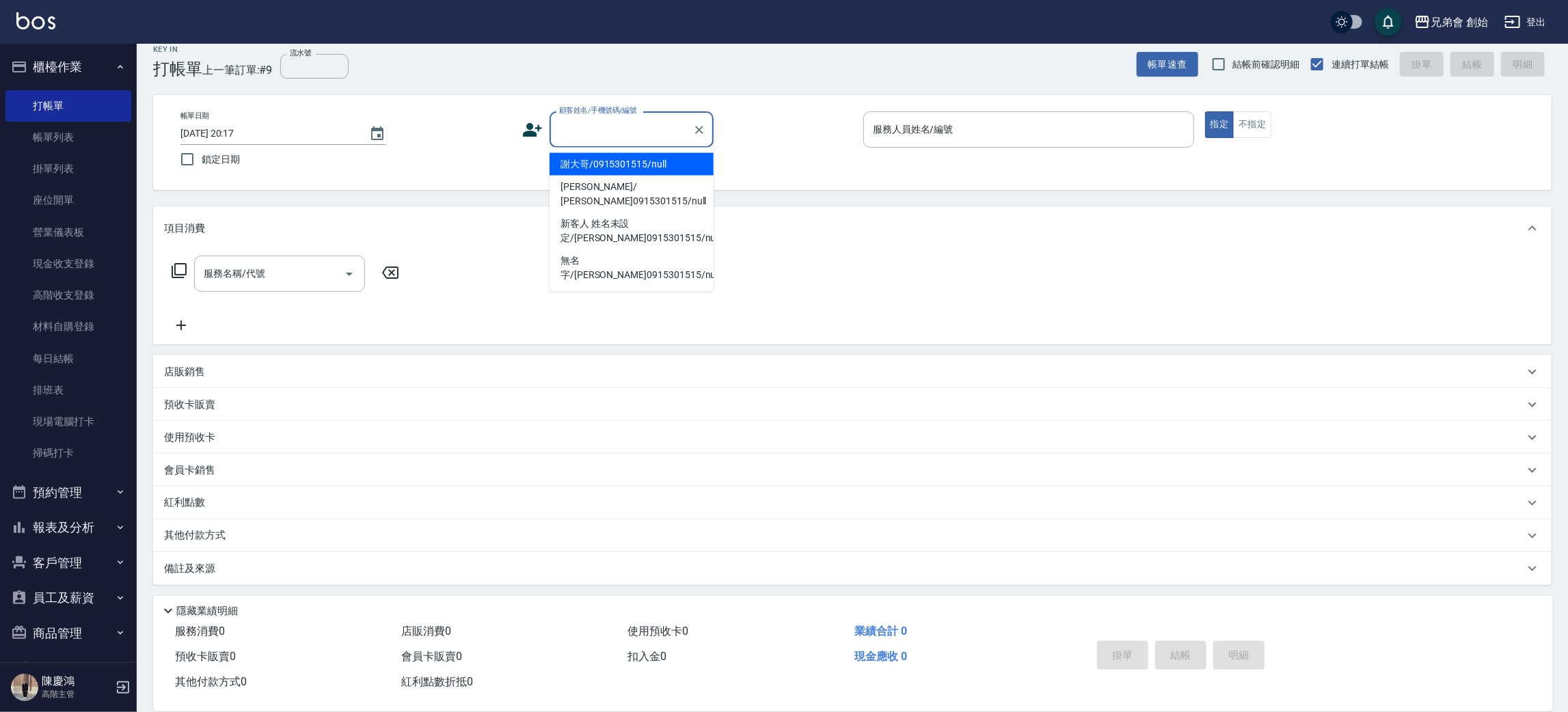
paste input "0906142529"
click at [635, 162] on li "葉杰翰/0906142529/null" at bounding box center [631, 164] width 164 height 22
type input "葉杰翰/0906142529/null"
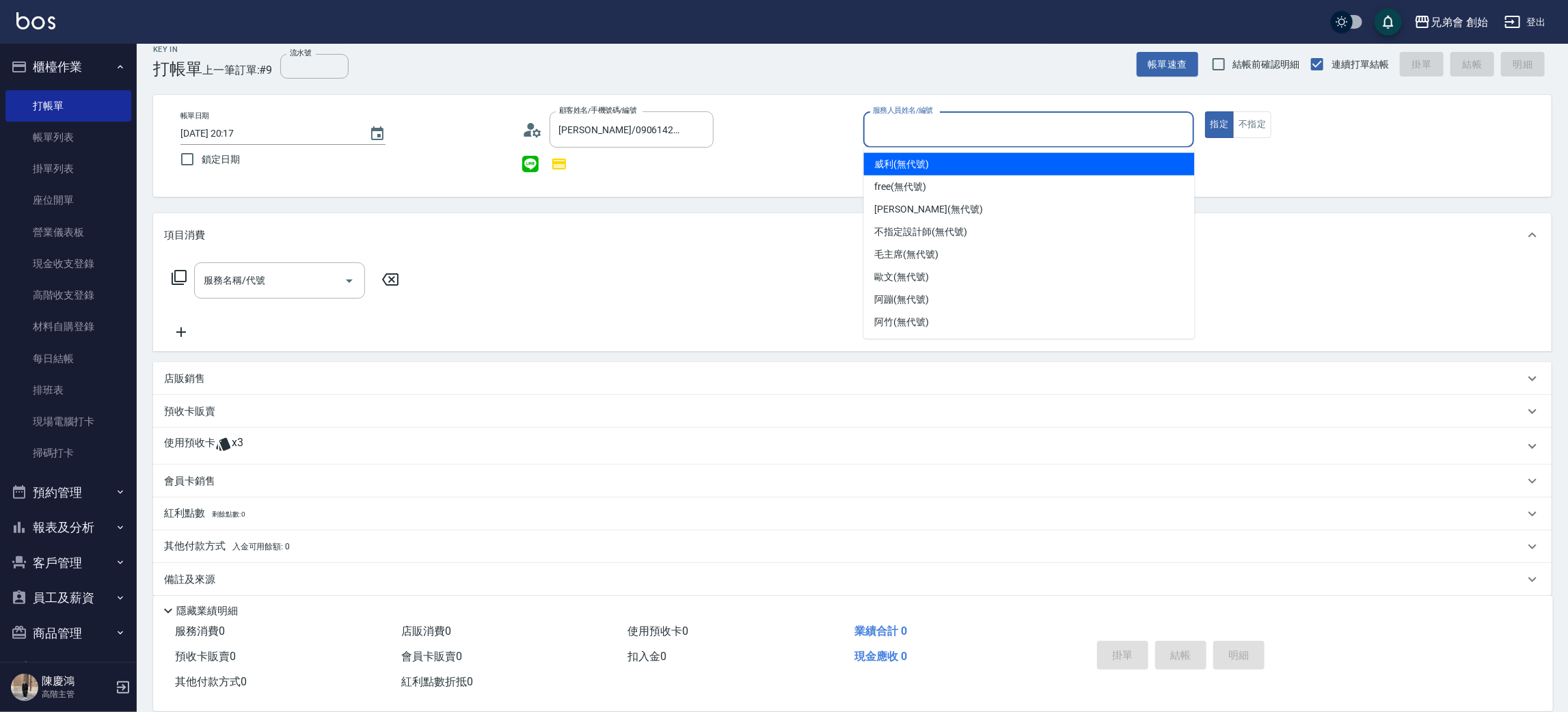
click at [928, 137] on input "服務人員姓名/編號" at bounding box center [1028, 129] width 318 height 24
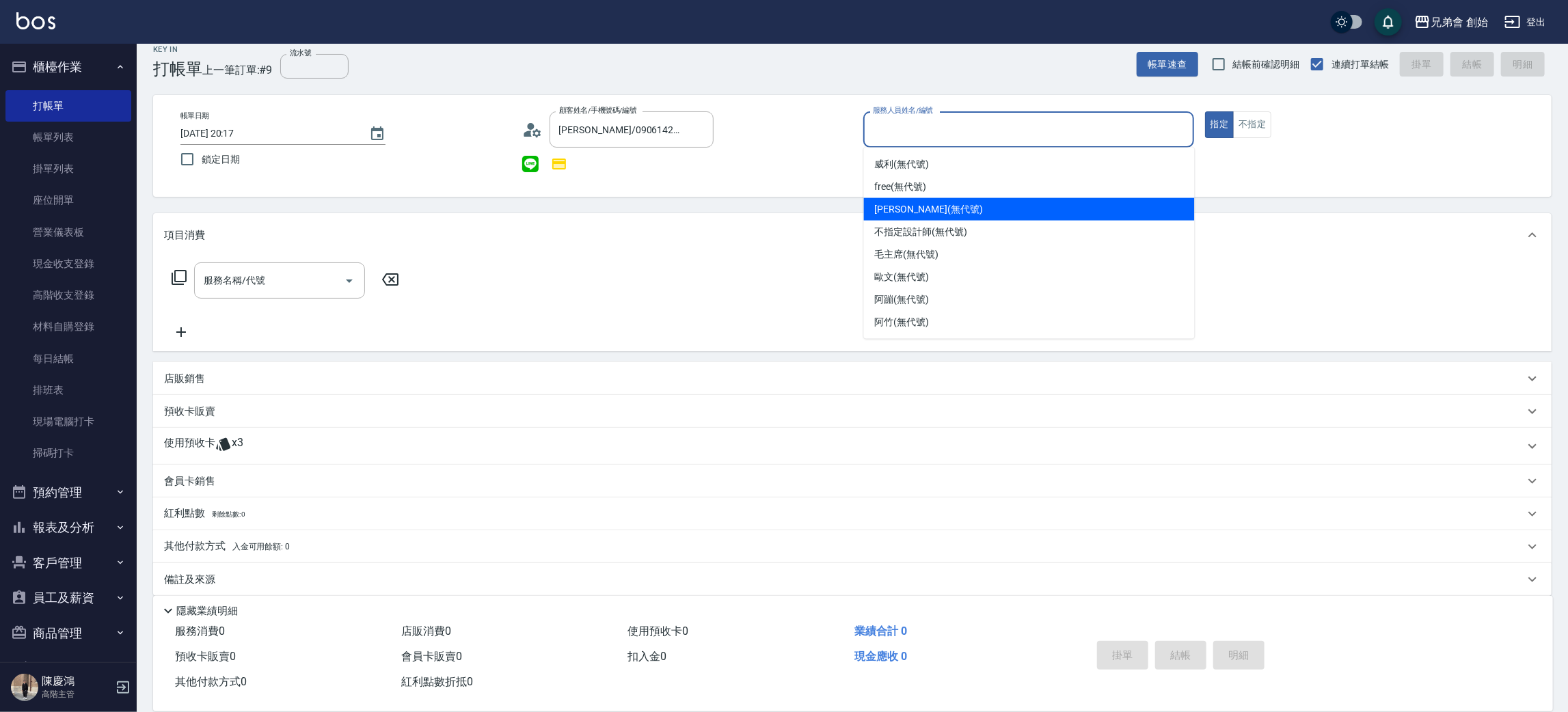
click at [938, 210] on div "潘潘 (無代號)" at bounding box center [1029, 210] width 331 height 22
type input "潘潘(無代號)"
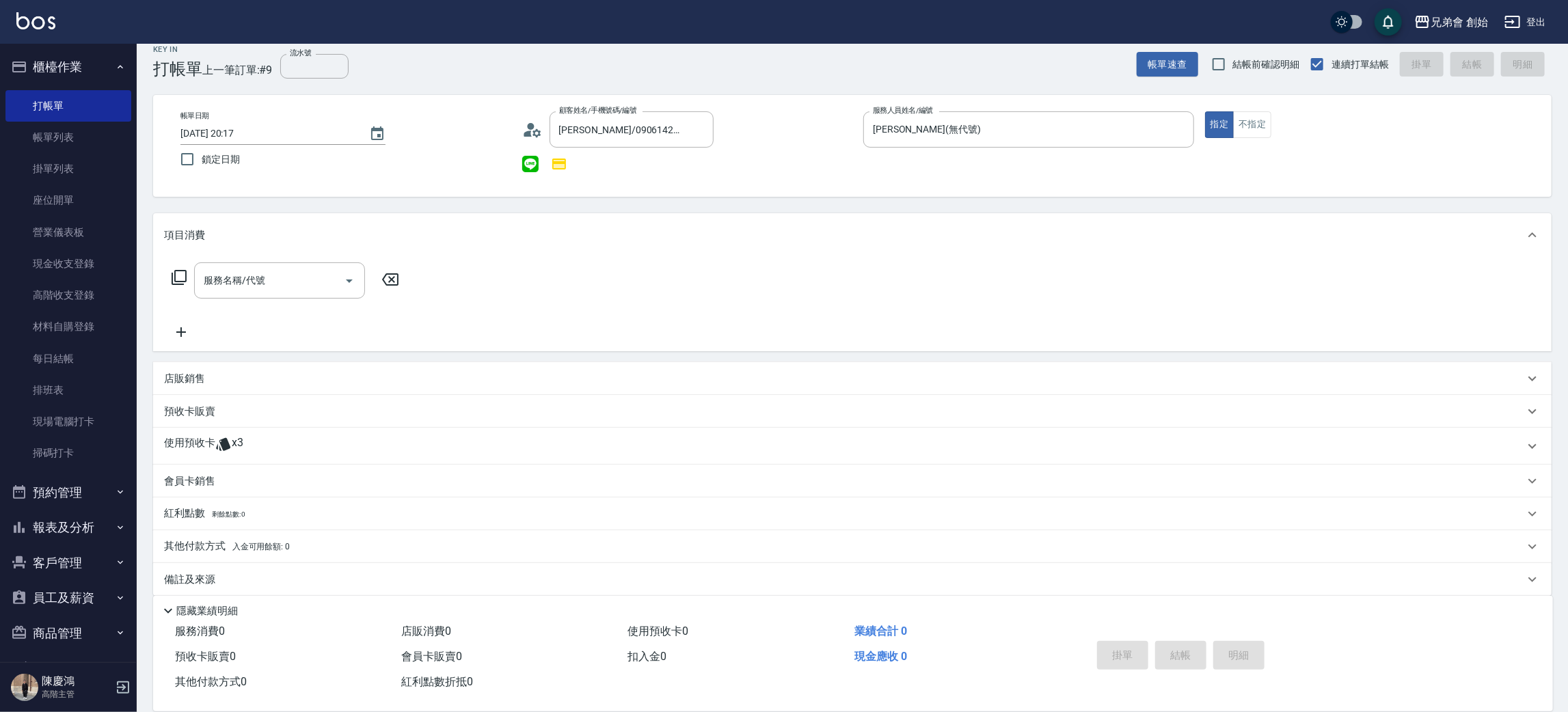
click at [217, 443] on icon at bounding box center [223, 444] width 17 height 17
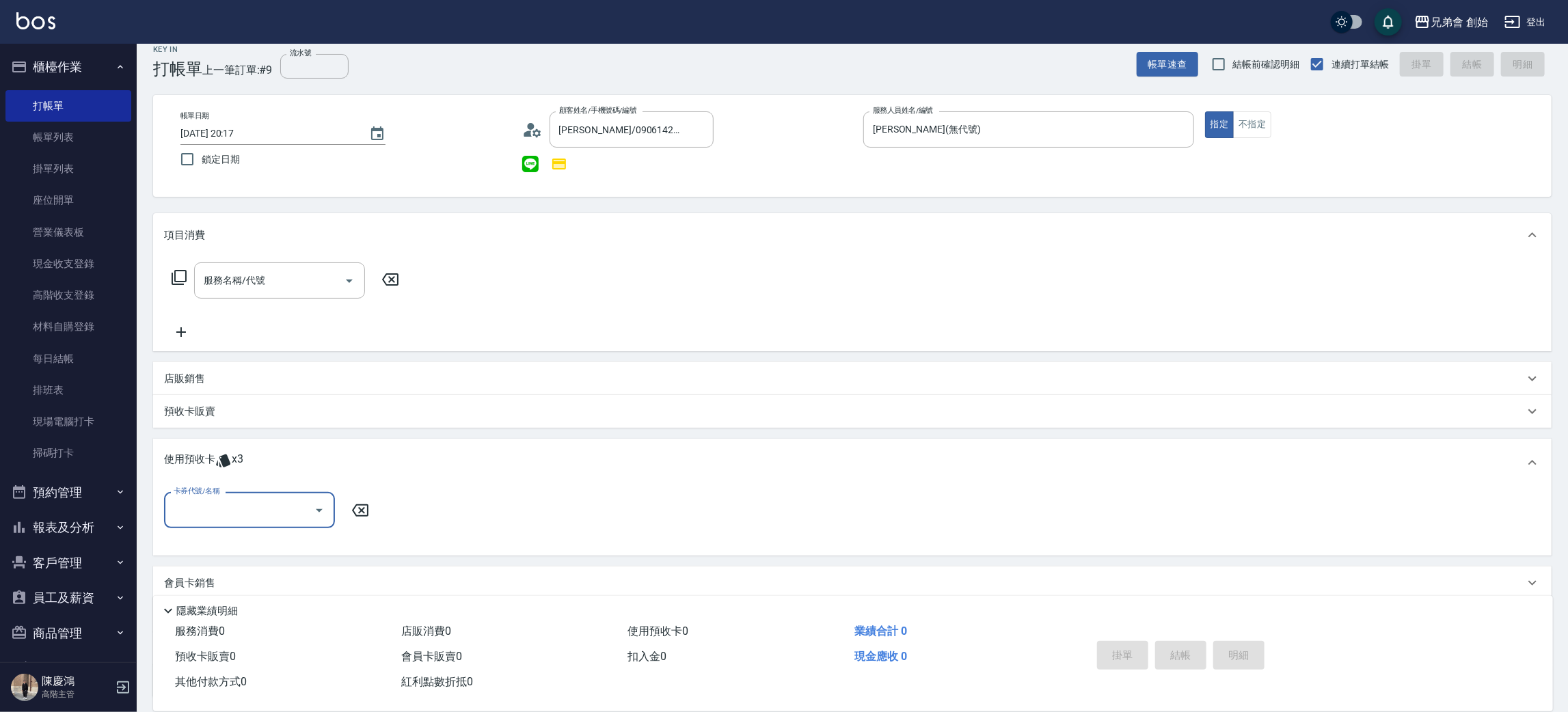
scroll to position [0, 0]
click at [222, 502] on input "卡券代號/名稱" at bounding box center [239, 510] width 138 height 24
click at [213, 553] on div "3500方案贈修容一堂 剩餘3張" at bounding box center [249, 545] width 171 height 22
type input "3500方案贈修容一堂"
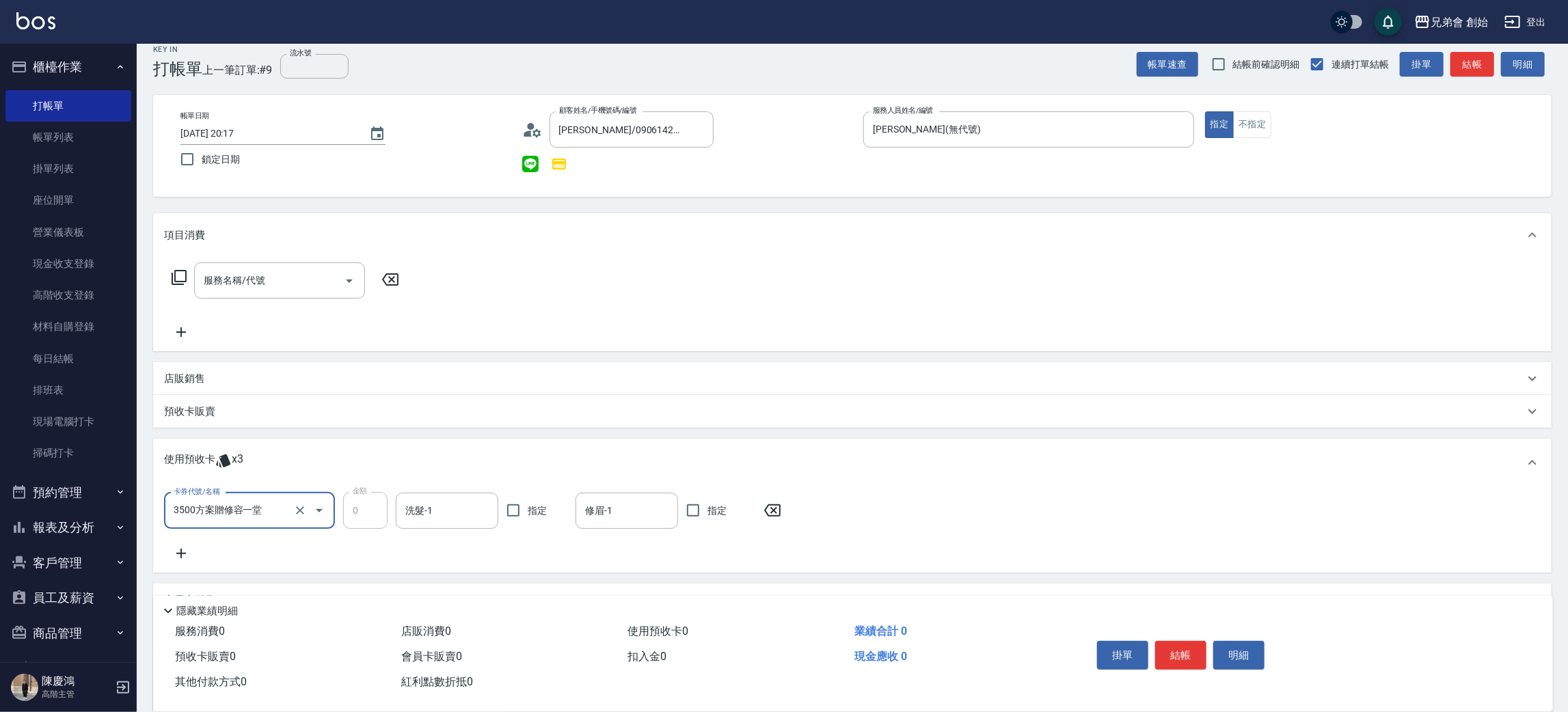
scroll to position [145, 0]
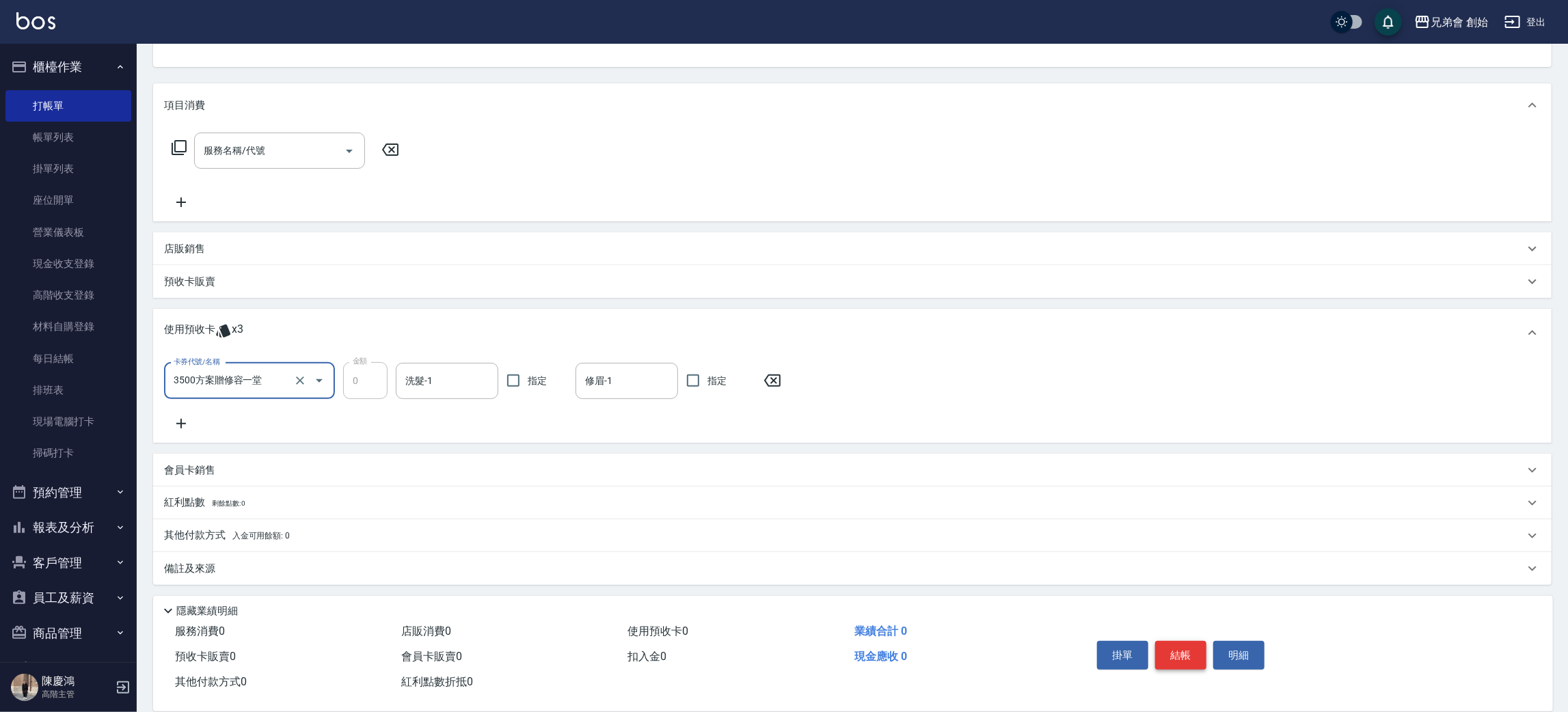
click at [1169, 648] on button "結帳" at bounding box center [1181, 656] width 52 height 29
type input "2025/09/23 20:18"
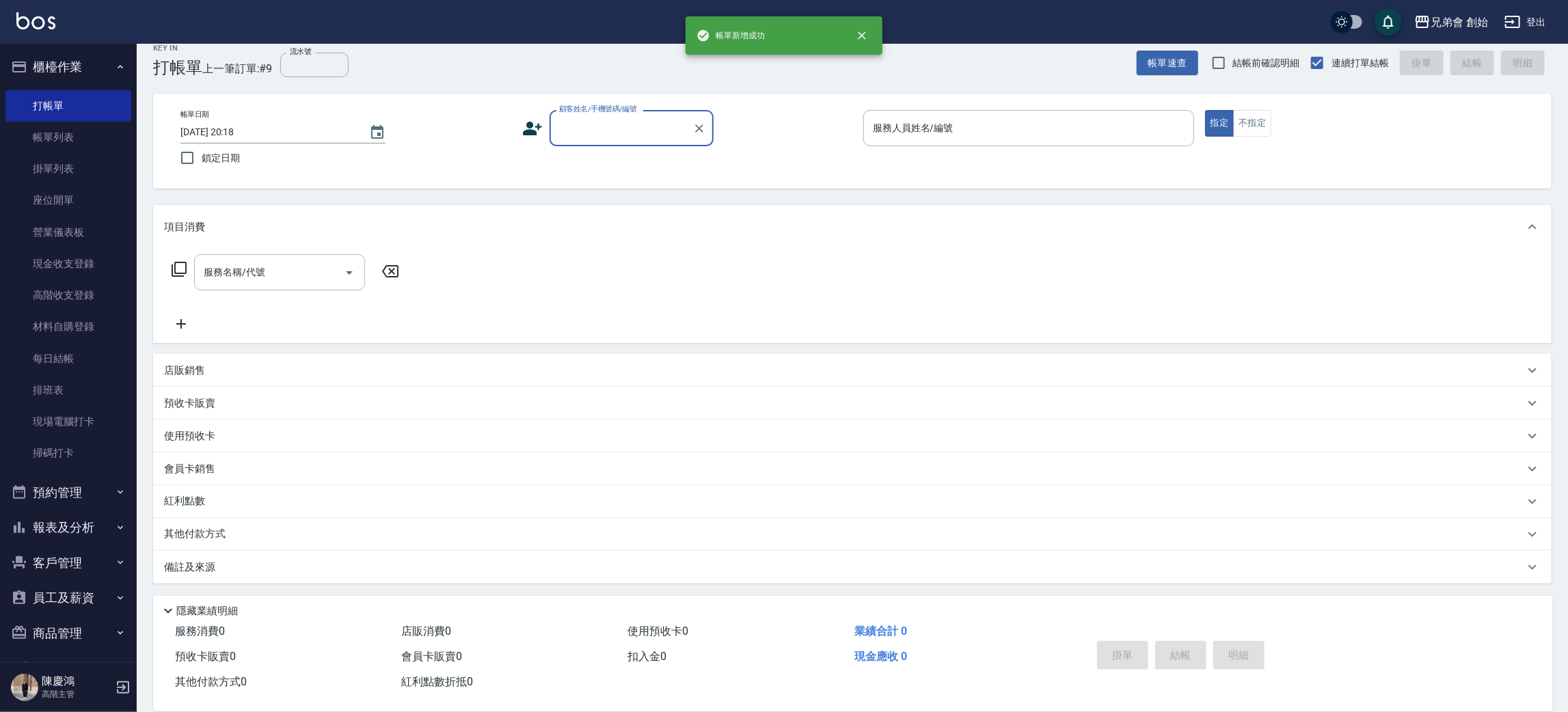
scroll to position [15, 0]
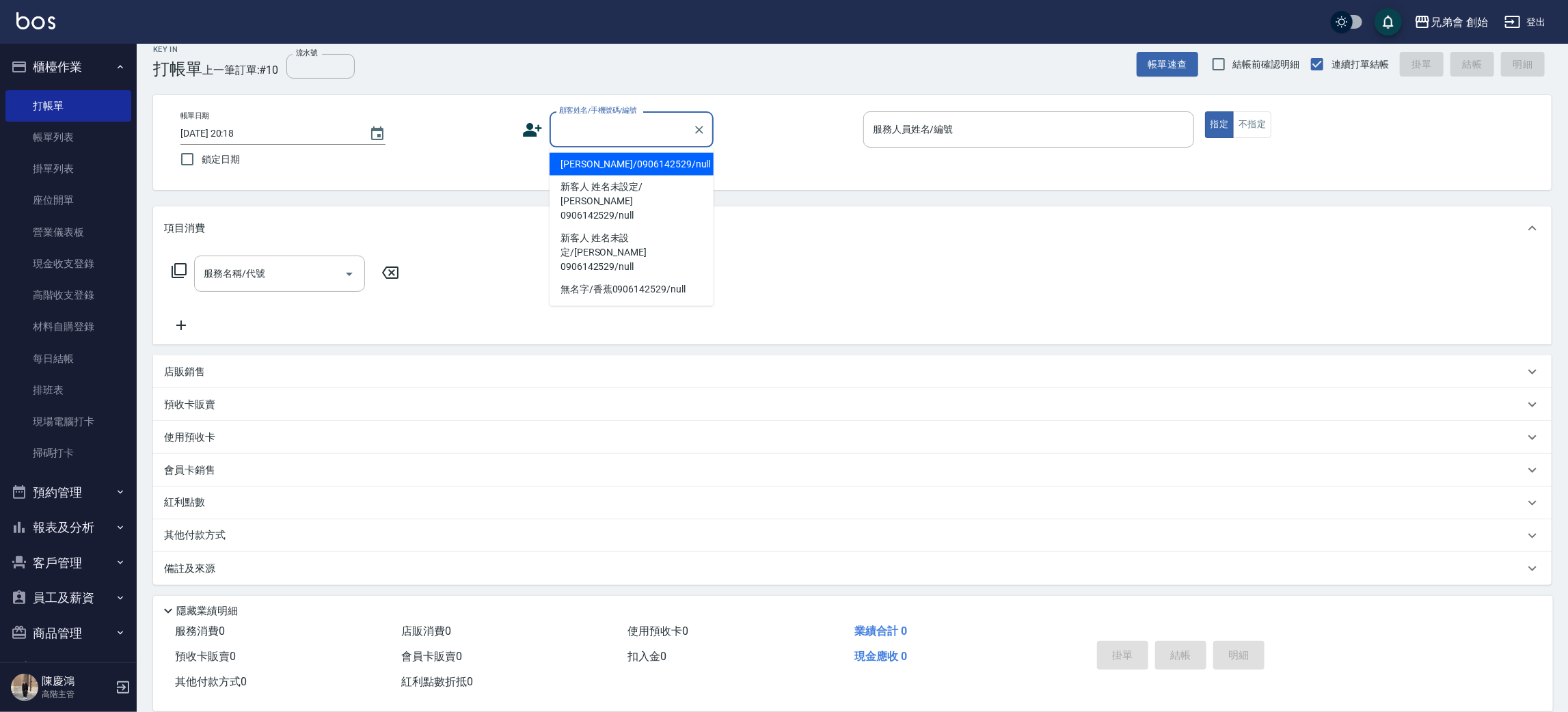
paste input "0963315743"
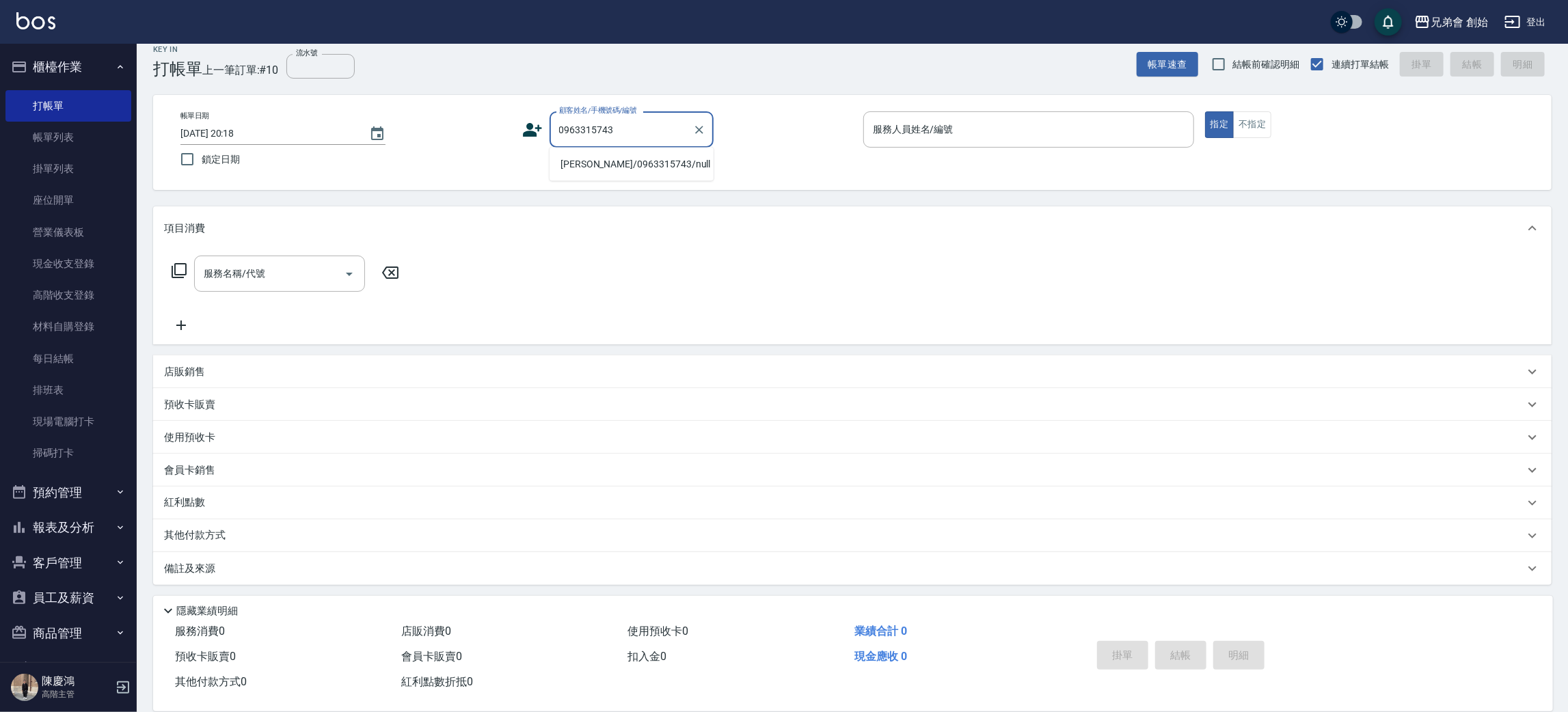
click at [629, 162] on li "賴宏成/0963315743/null" at bounding box center [631, 164] width 164 height 22
type input "賴宏成/0963315743/null"
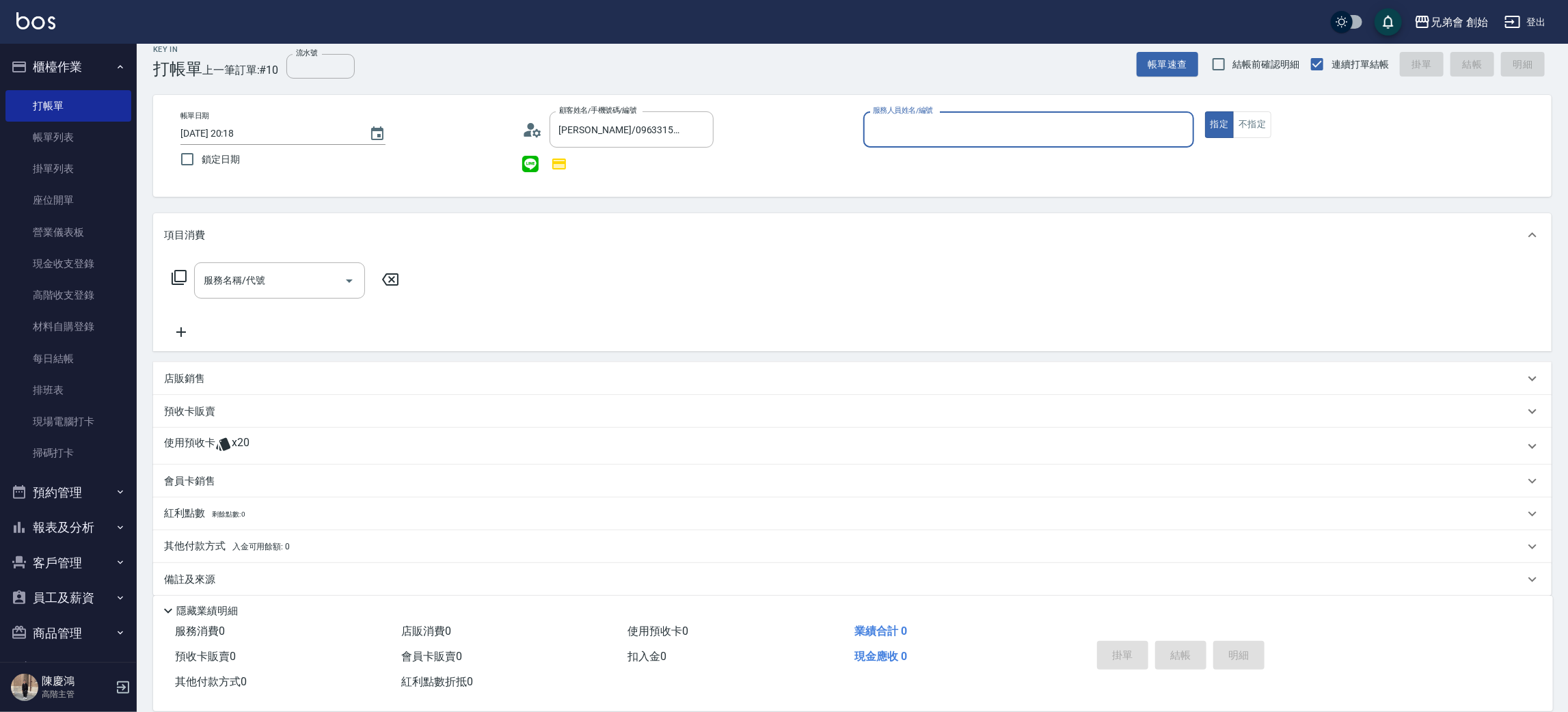
click at [952, 115] on div "服務人員姓名/編號" at bounding box center [1029, 129] width 331 height 37
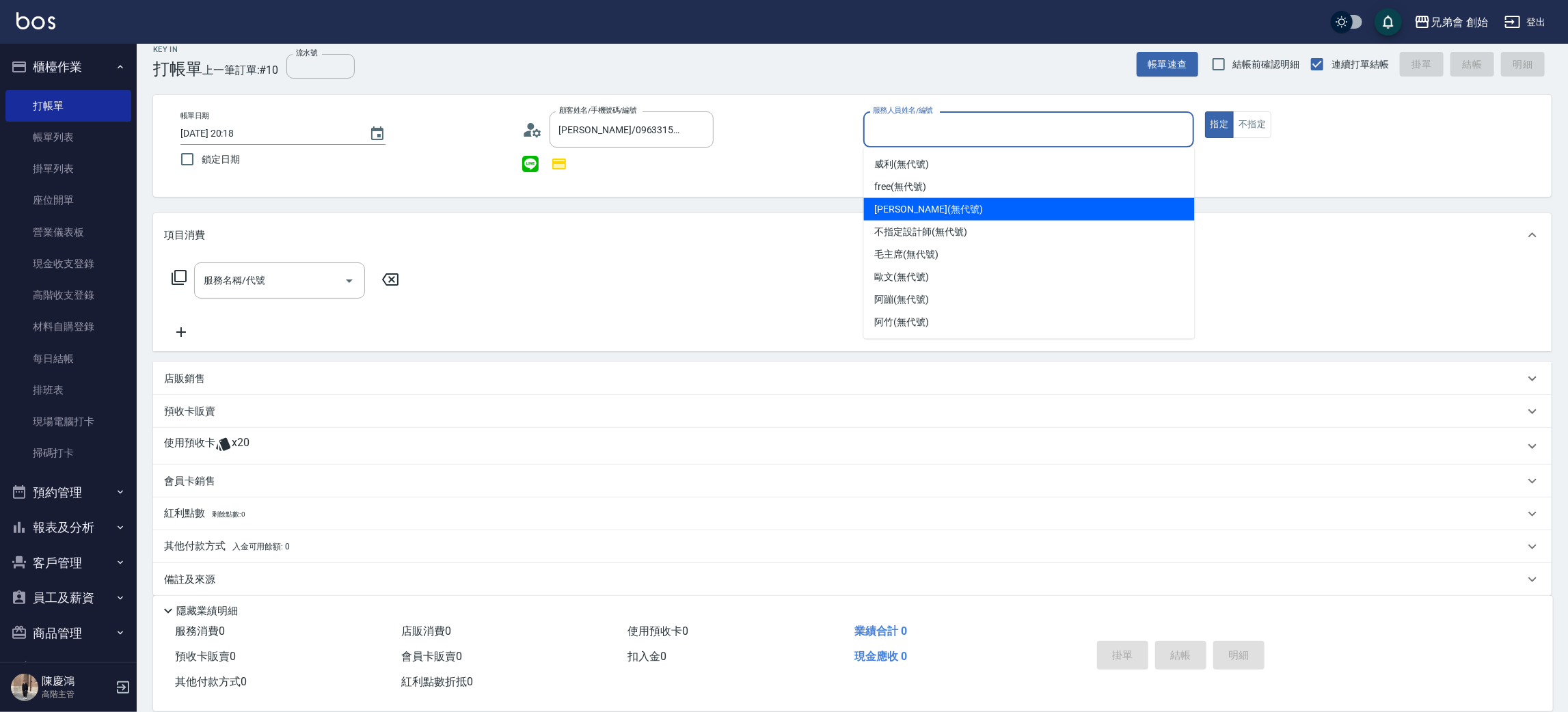
click at [928, 205] on span "潘潘 (無代號)" at bounding box center [929, 210] width 108 height 14
type input "潘潘(無代號)"
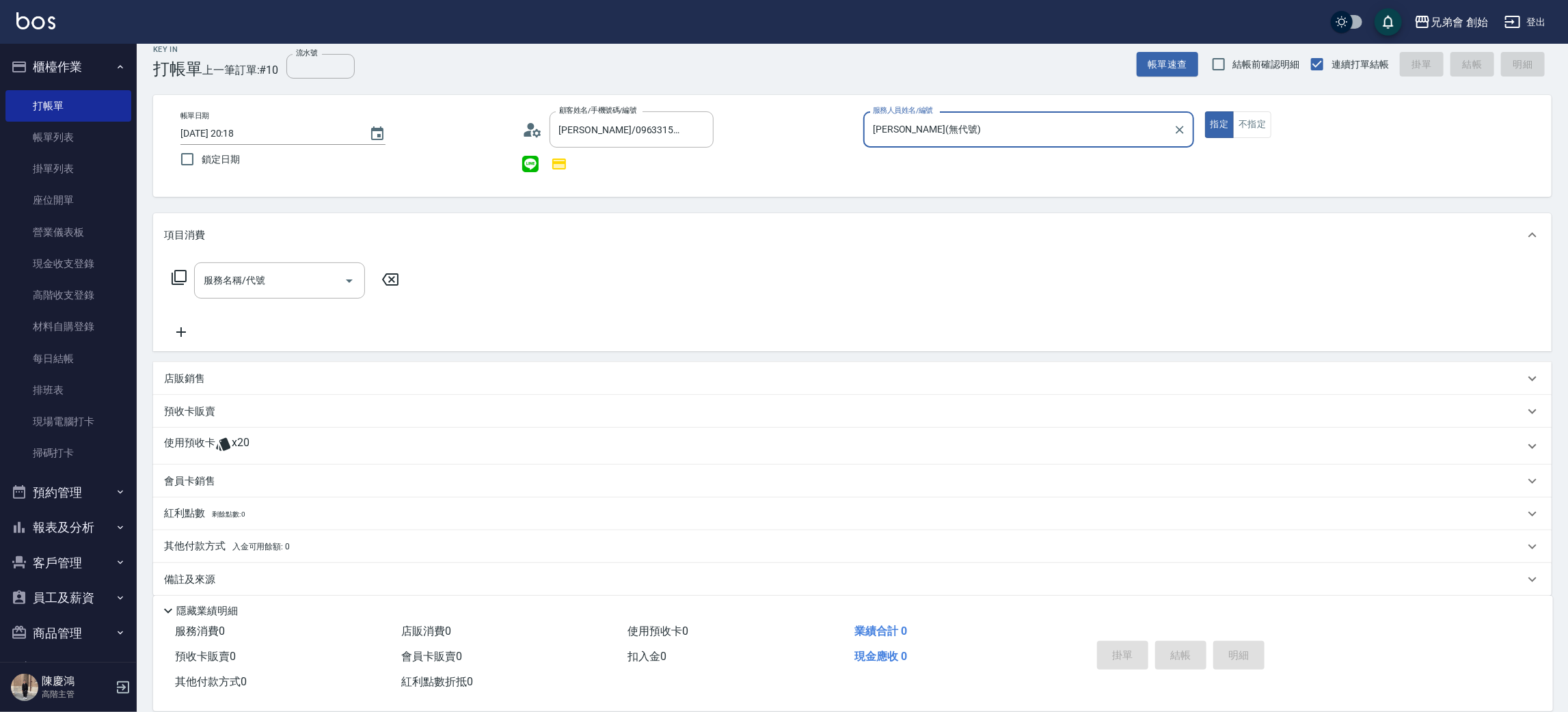
click at [227, 450] on icon at bounding box center [223, 444] width 17 height 17
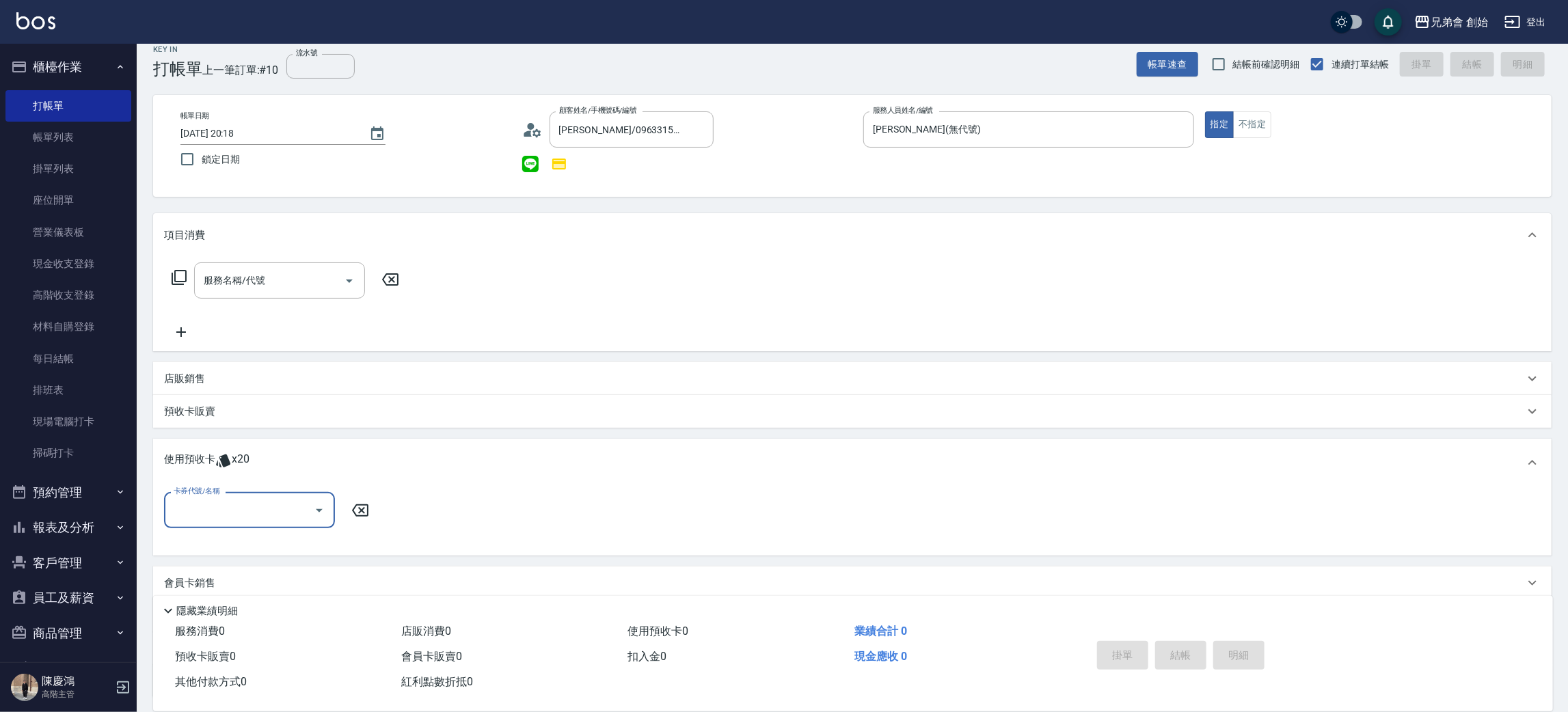
scroll to position [0, 0]
click at [226, 499] on input "卡券代號/名稱" at bounding box center [239, 510] width 138 height 24
click at [224, 540] on div "儲值7000 剩餘10張" at bounding box center [249, 545] width 171 height 22
type input "儲值7000"
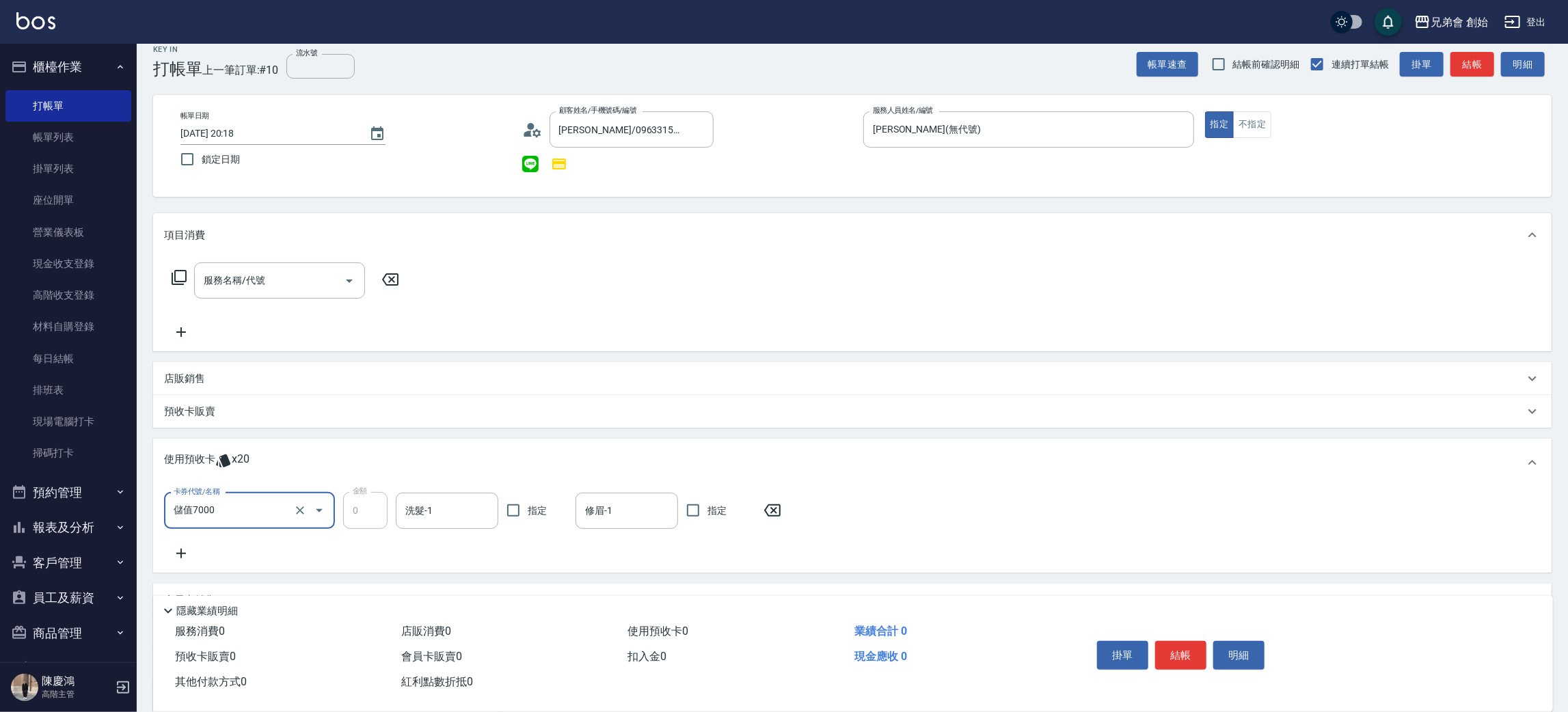
scroll to position [145, 0]
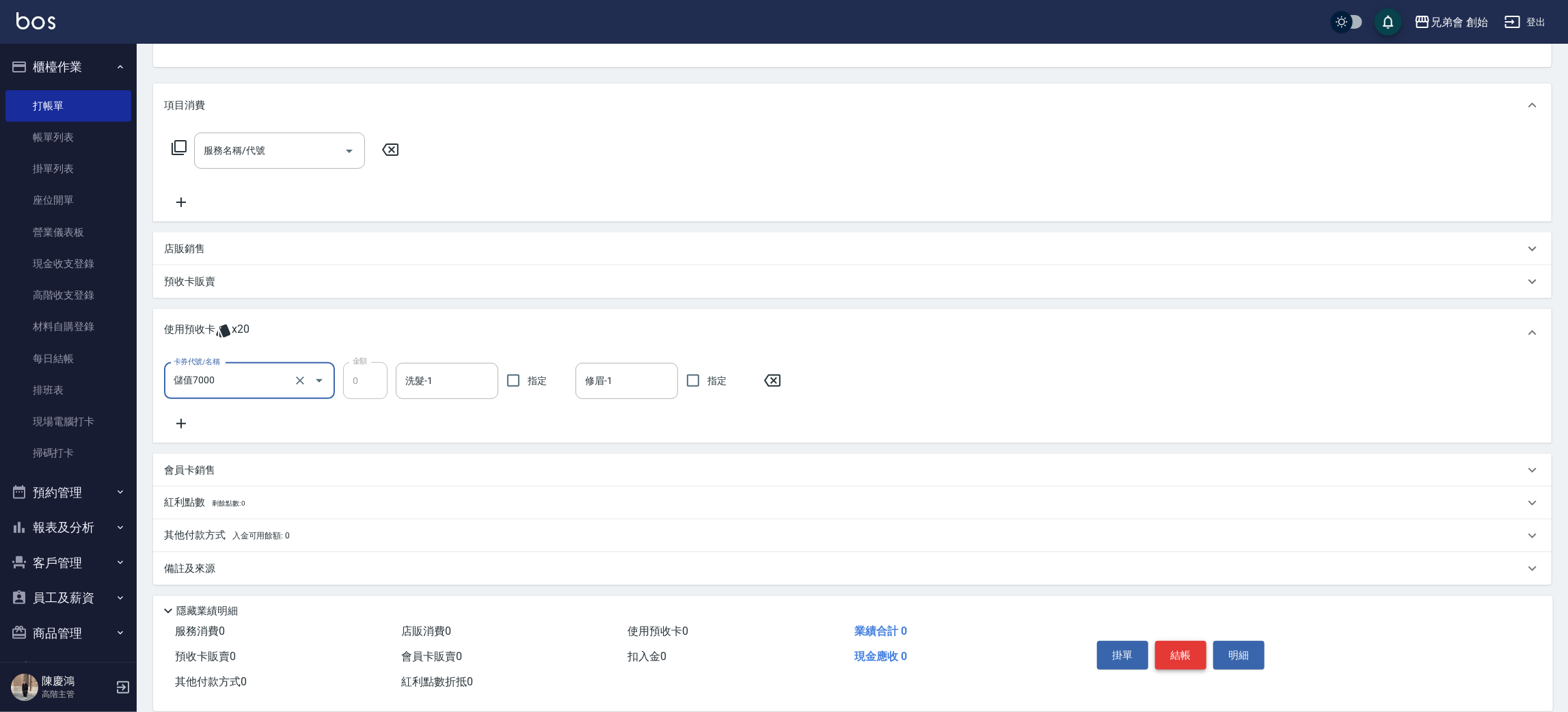
click at [1203, 657] on button "結帳" at bounding box center [1181, 656] width 52 height 29
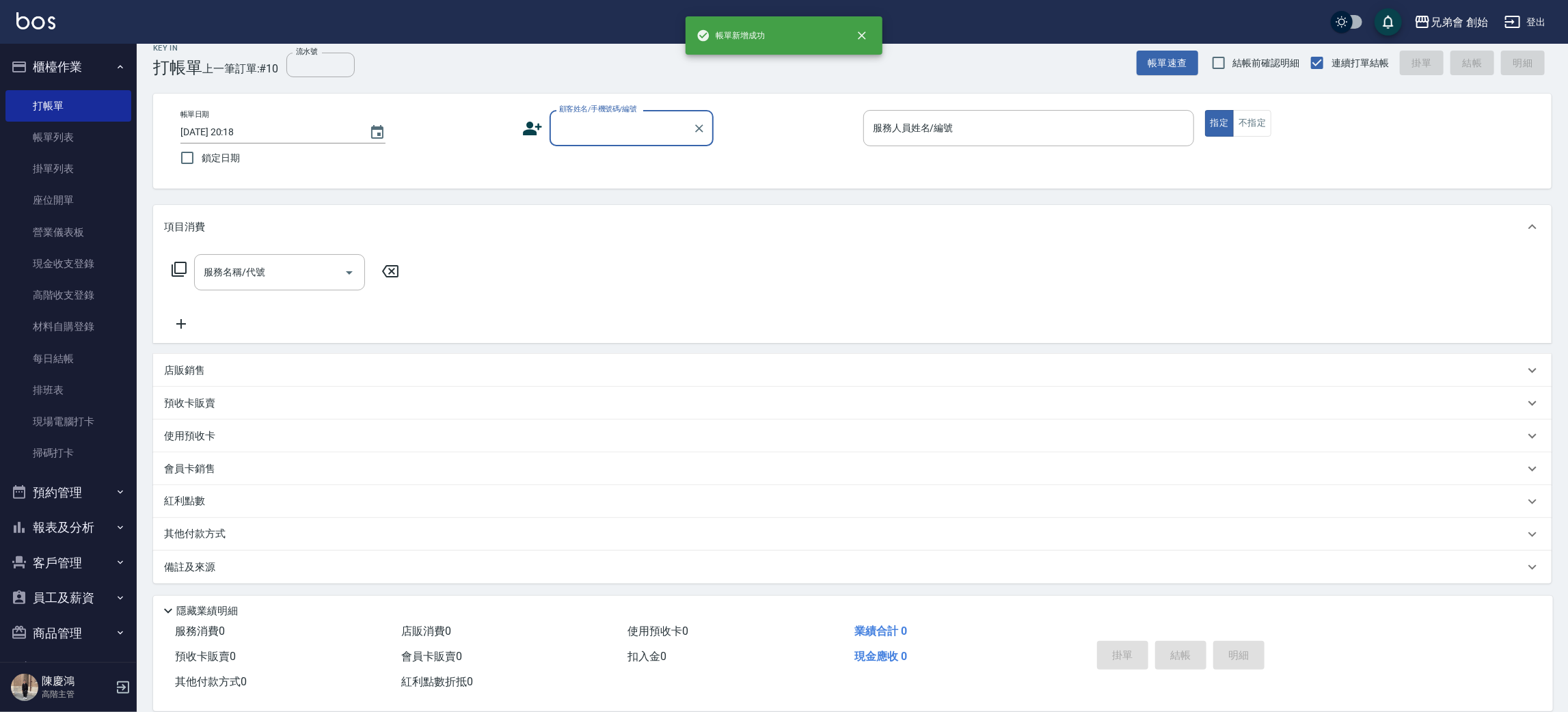
scroll to position [15, 0]
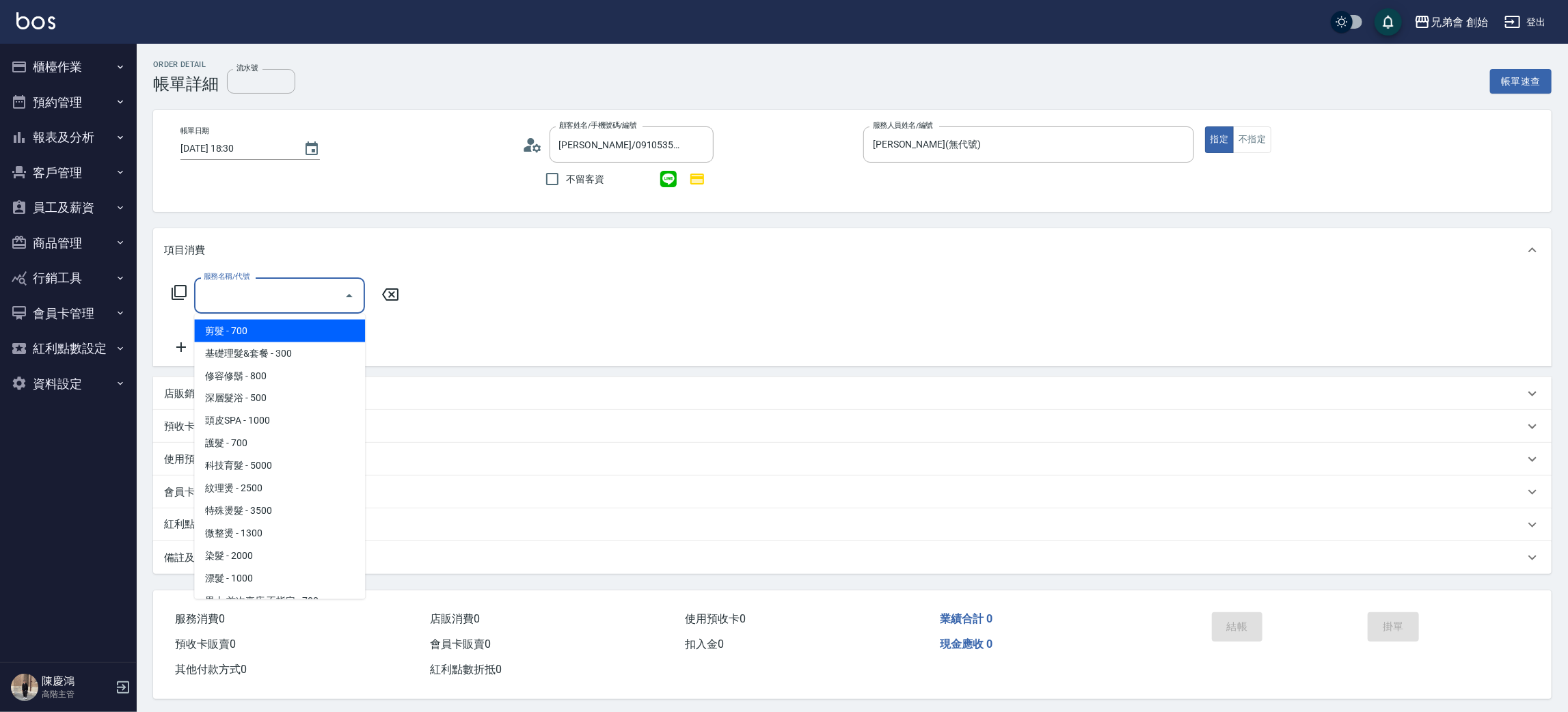
click at [257, 334] on span "剪髮 - 700" at bounding box center [279, 331] width 171 height 22
type input "剪髮(A01)"
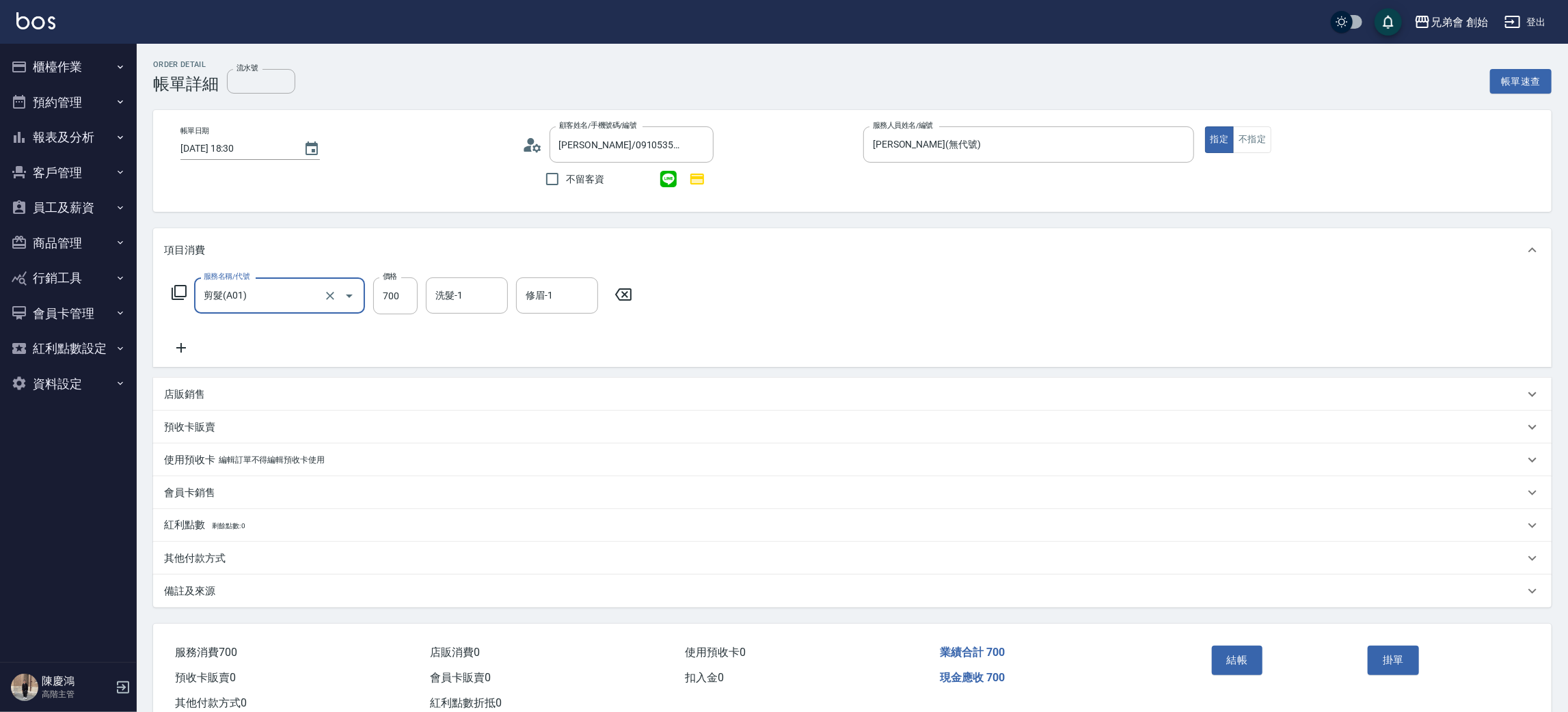
scroll to position [40, 0]
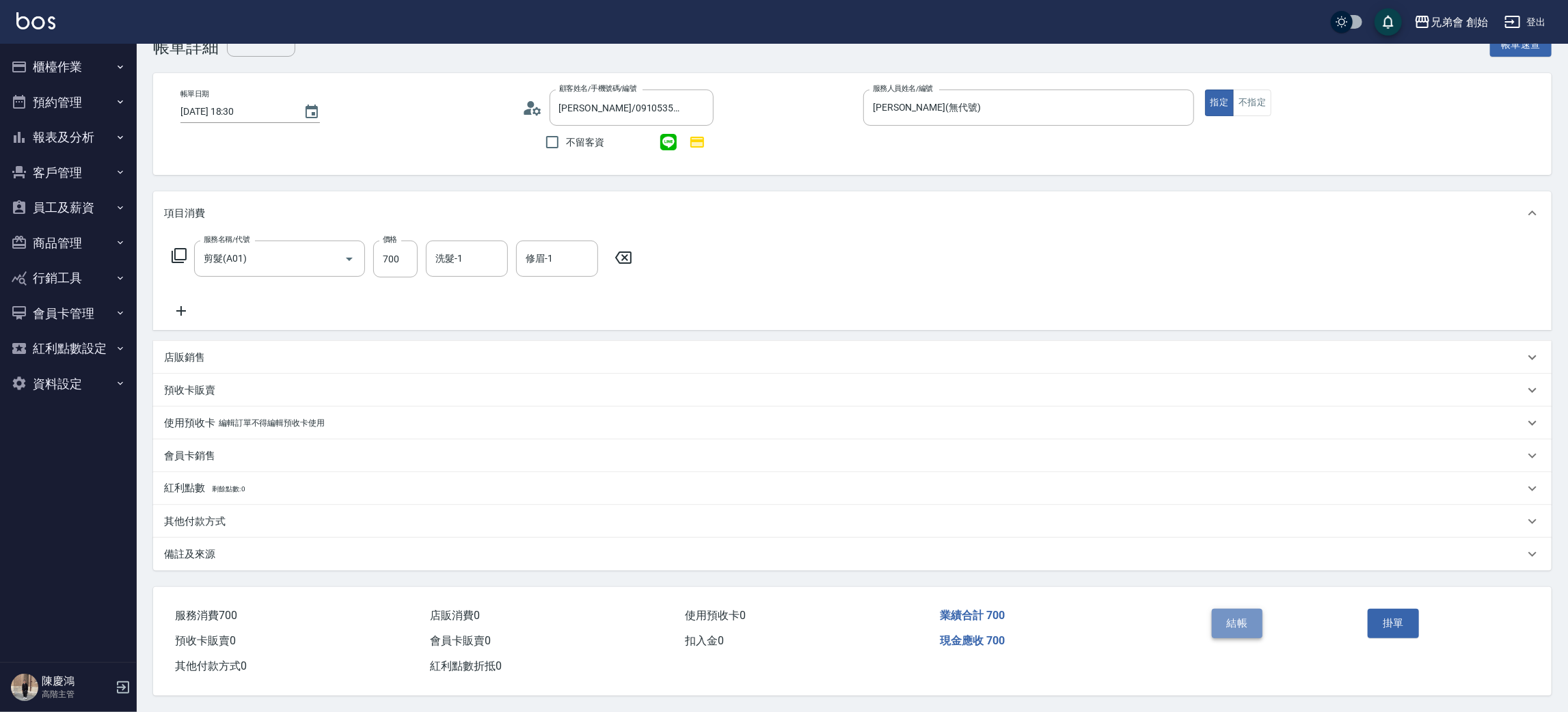
click at [1225, 617] on button "結帳" at bounding box center [1238, 623] width 52 height 29
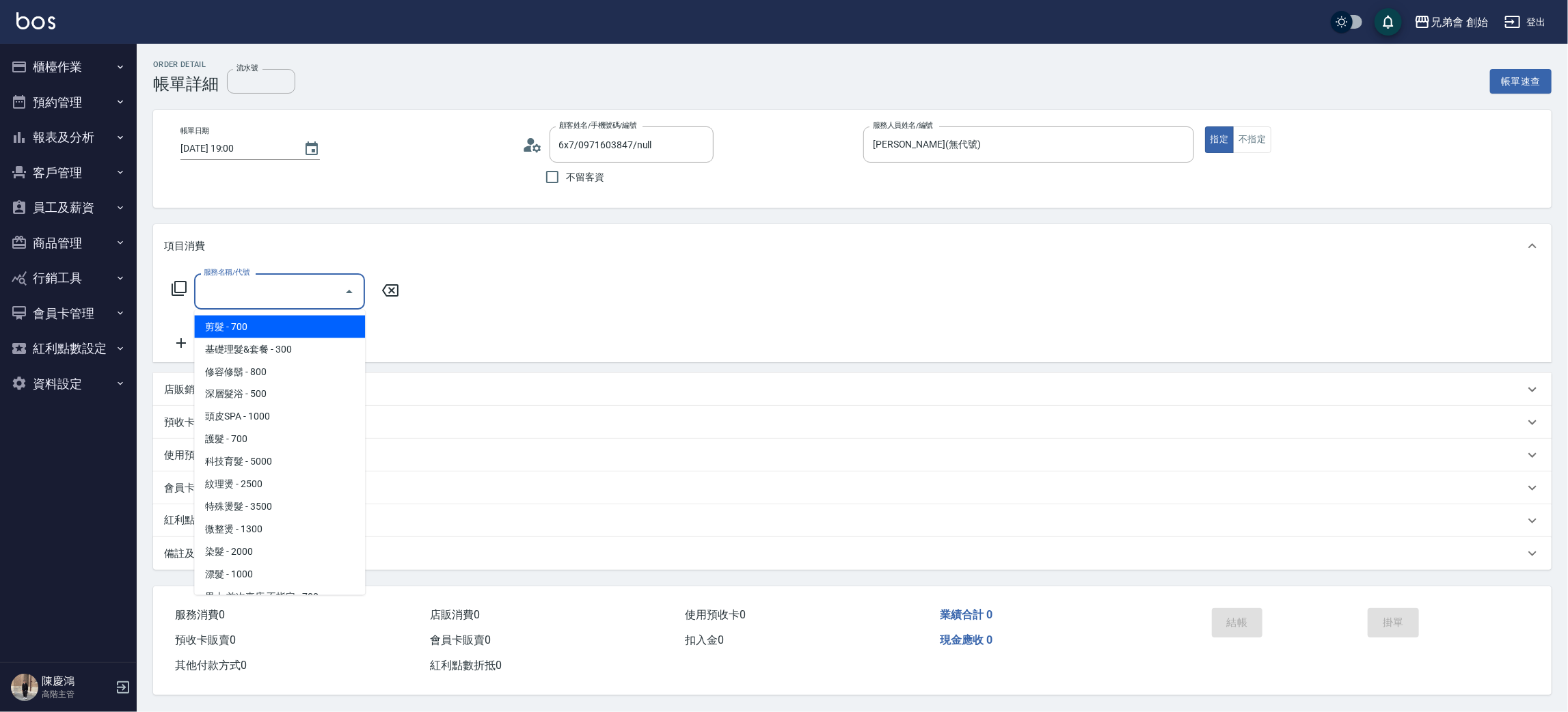
click at [236, 326] on span "剪髮 - 700" at bounding box center [279, 327] width 171 height 22
type input "剪髮(A01)"
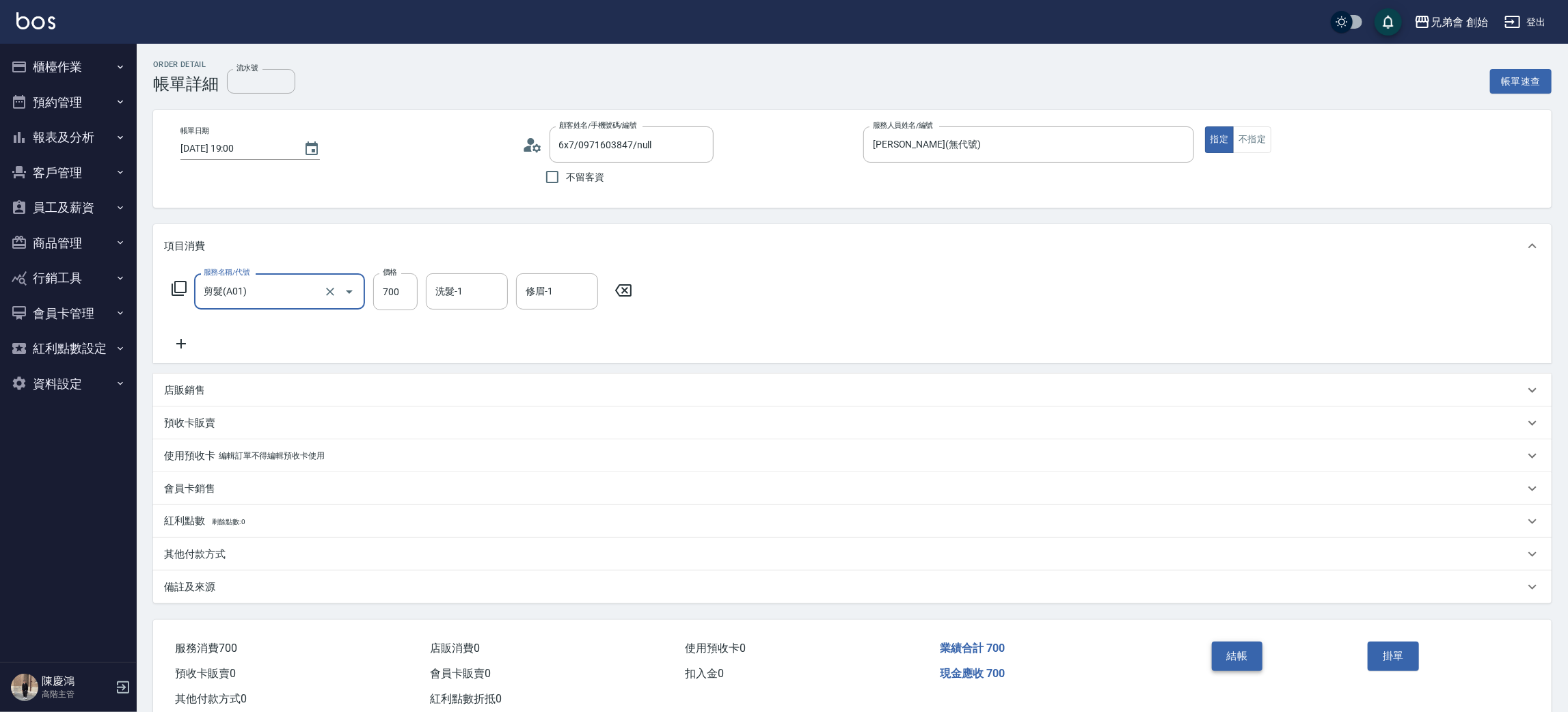
click at [1228, 664] on button "結帳" at bounding box center [1238, 656] width 52 height 29
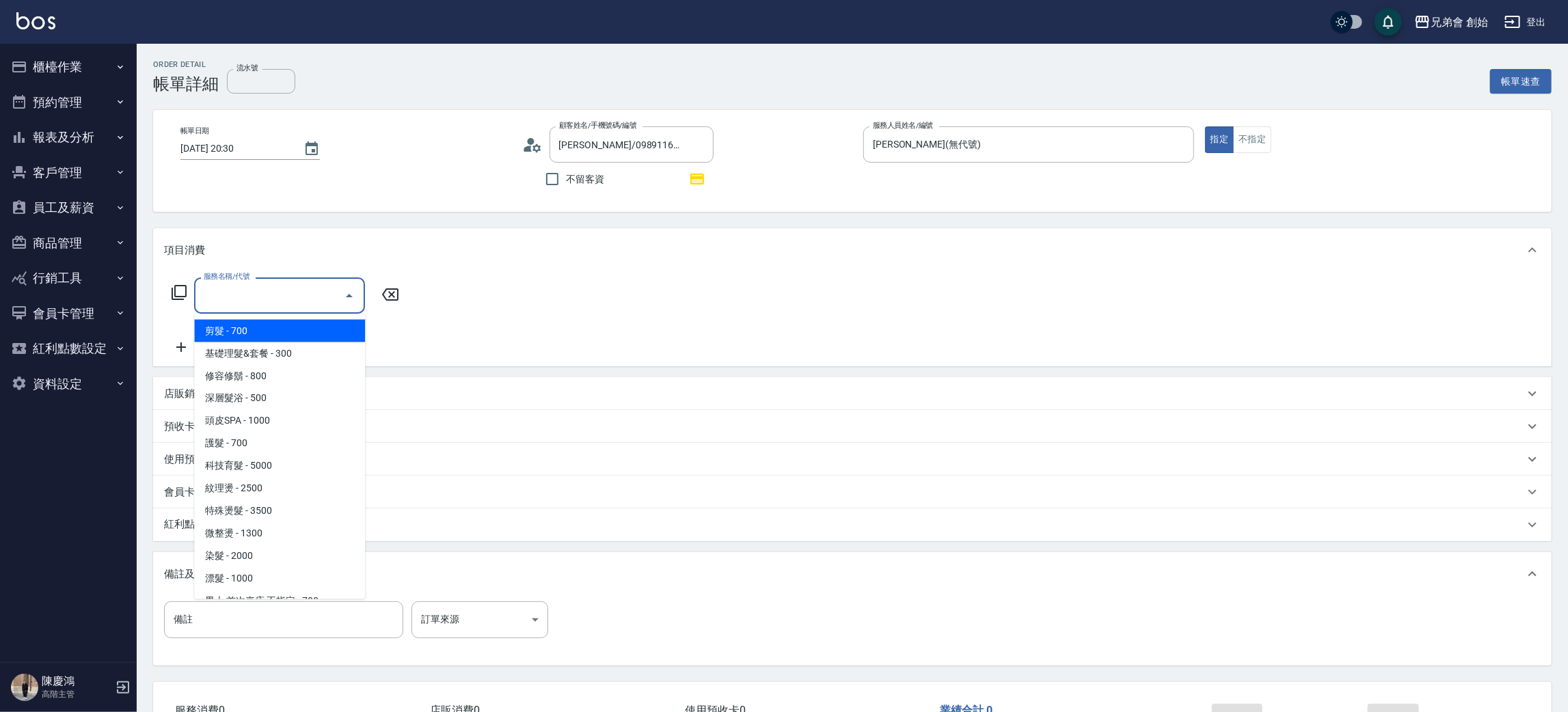
click at [262, 332] on span "剪髮 - 700" at bounding box center [279, 331] width 171 height 22
type input "剪髮(A01)"
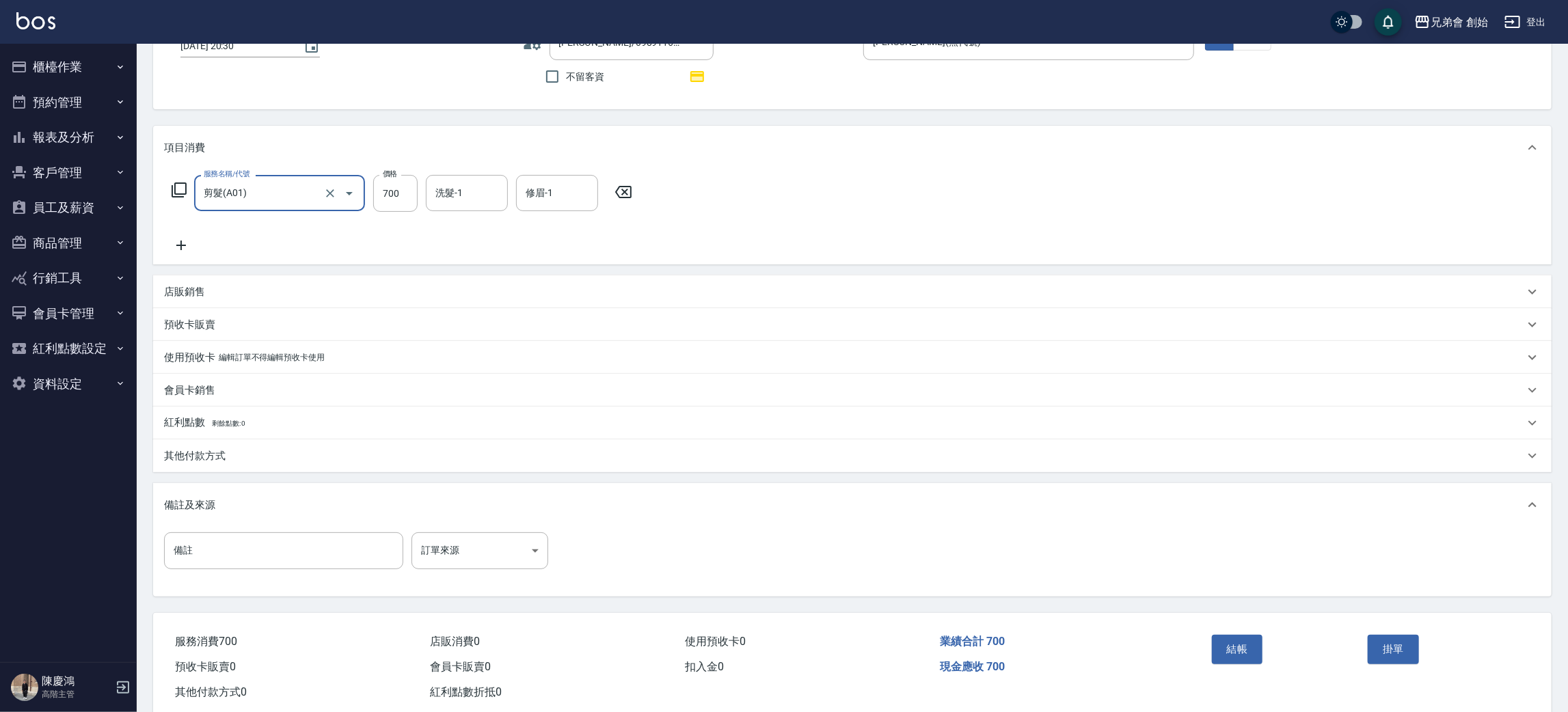
scroll to position [132, 0]
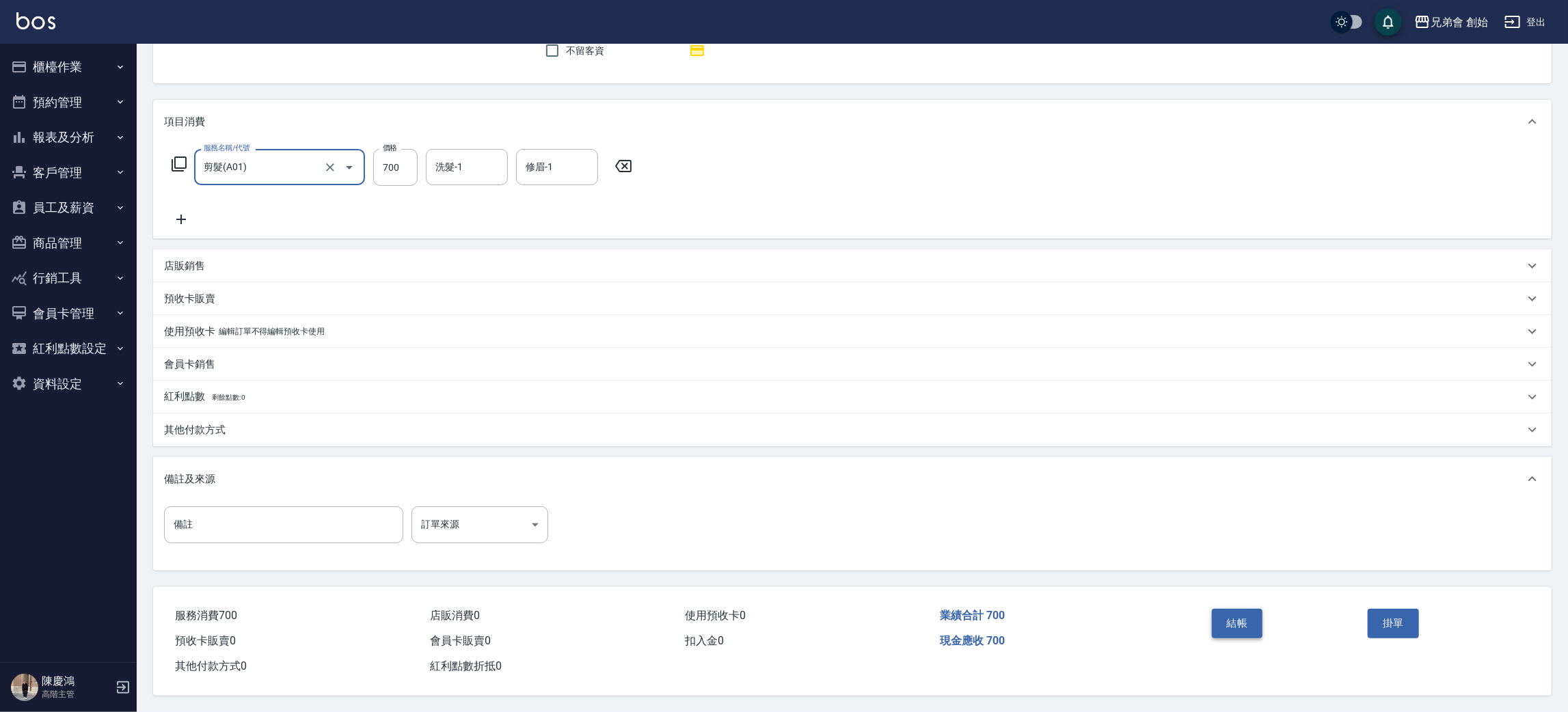
click at [1232, 613] on button "結帳" at bounding box center [1238, 623] width 52 height 29
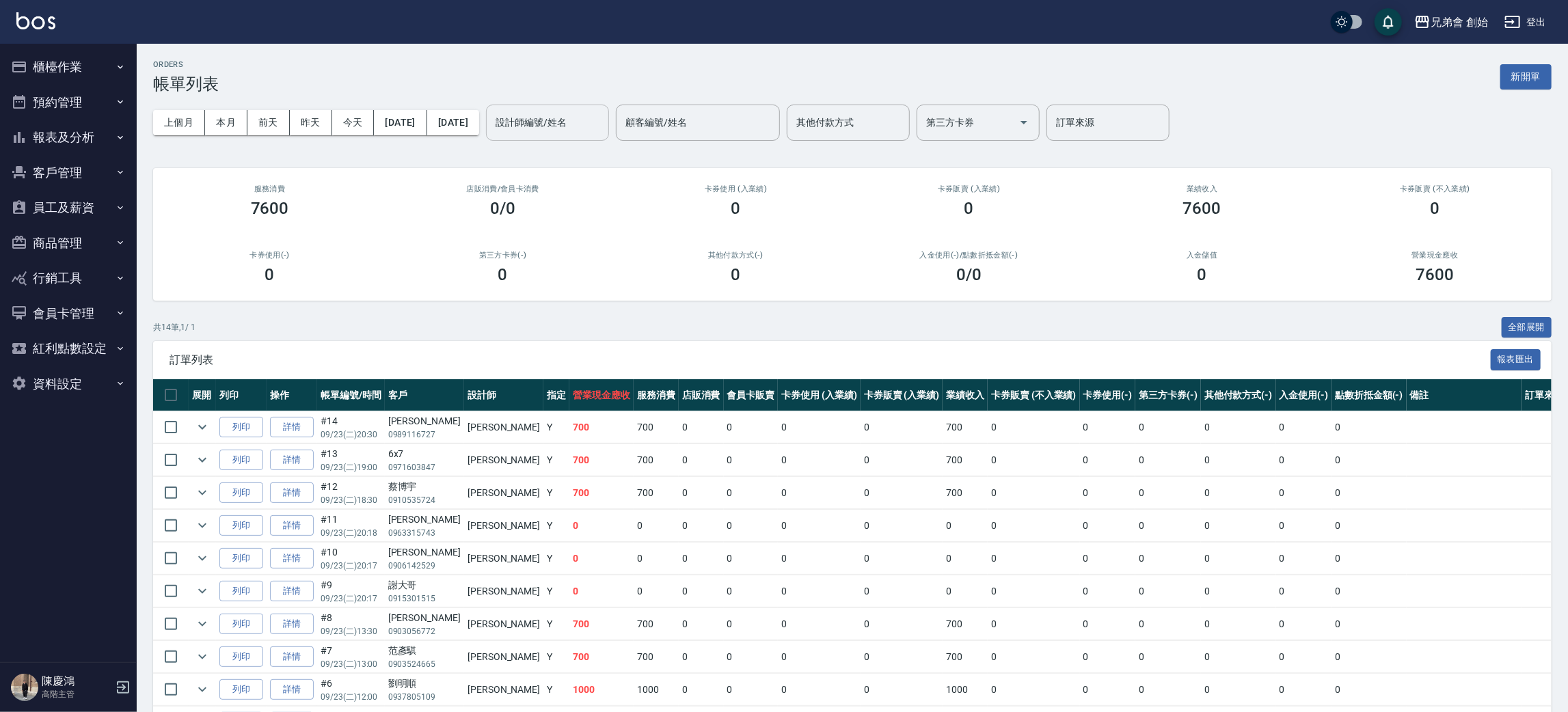
drag, startPoint x: 585, startPoint y: 127, endPoint x: 588, endPoint y: 135, distance: 8.5
click at [585, 125] on input "設計師編號/姓名" at bounding box center [547, 122] width 110 height 24
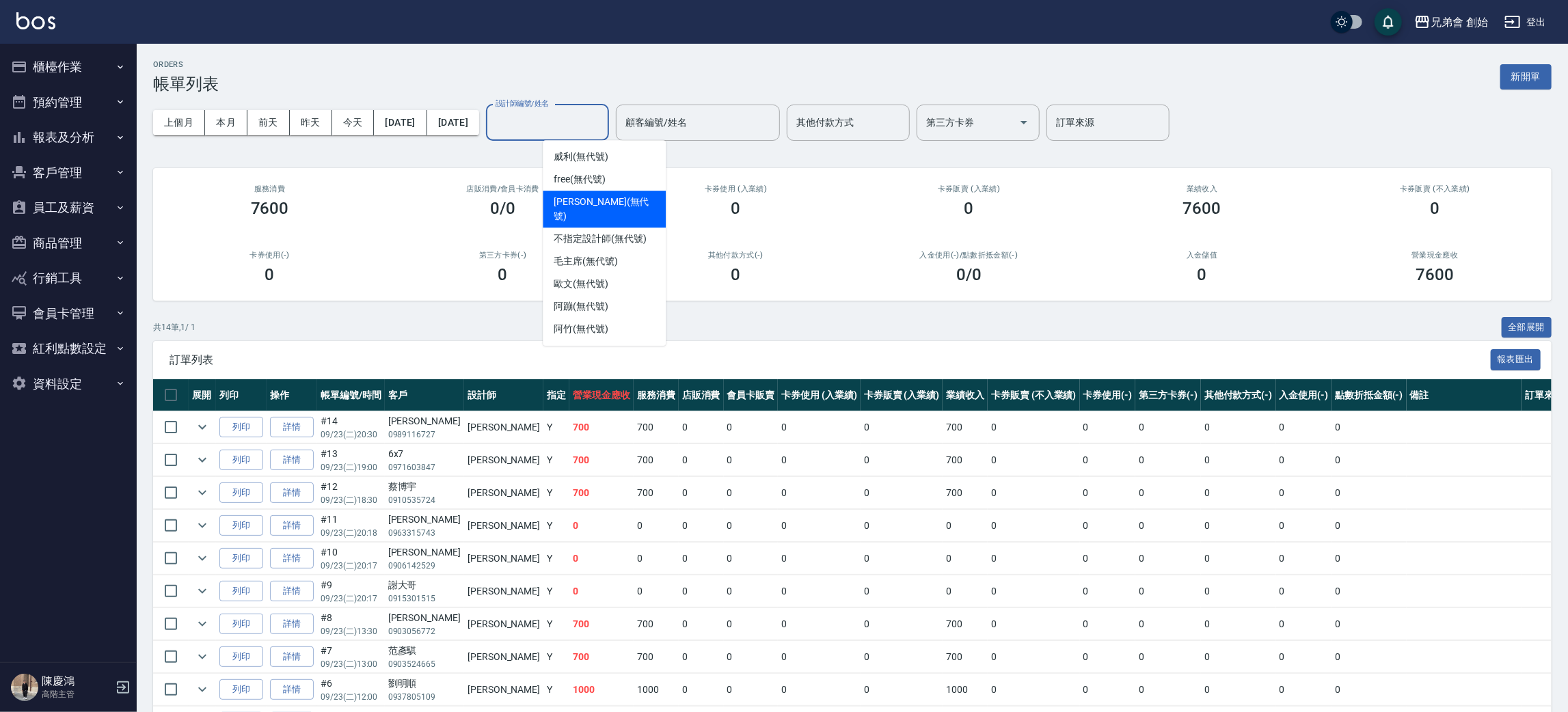
click at [600, 204] on span "潘潘 (無代號)" at bounding box center [603, 209] width 101 height 29
type input "[PERSON_NAME](無代號)"
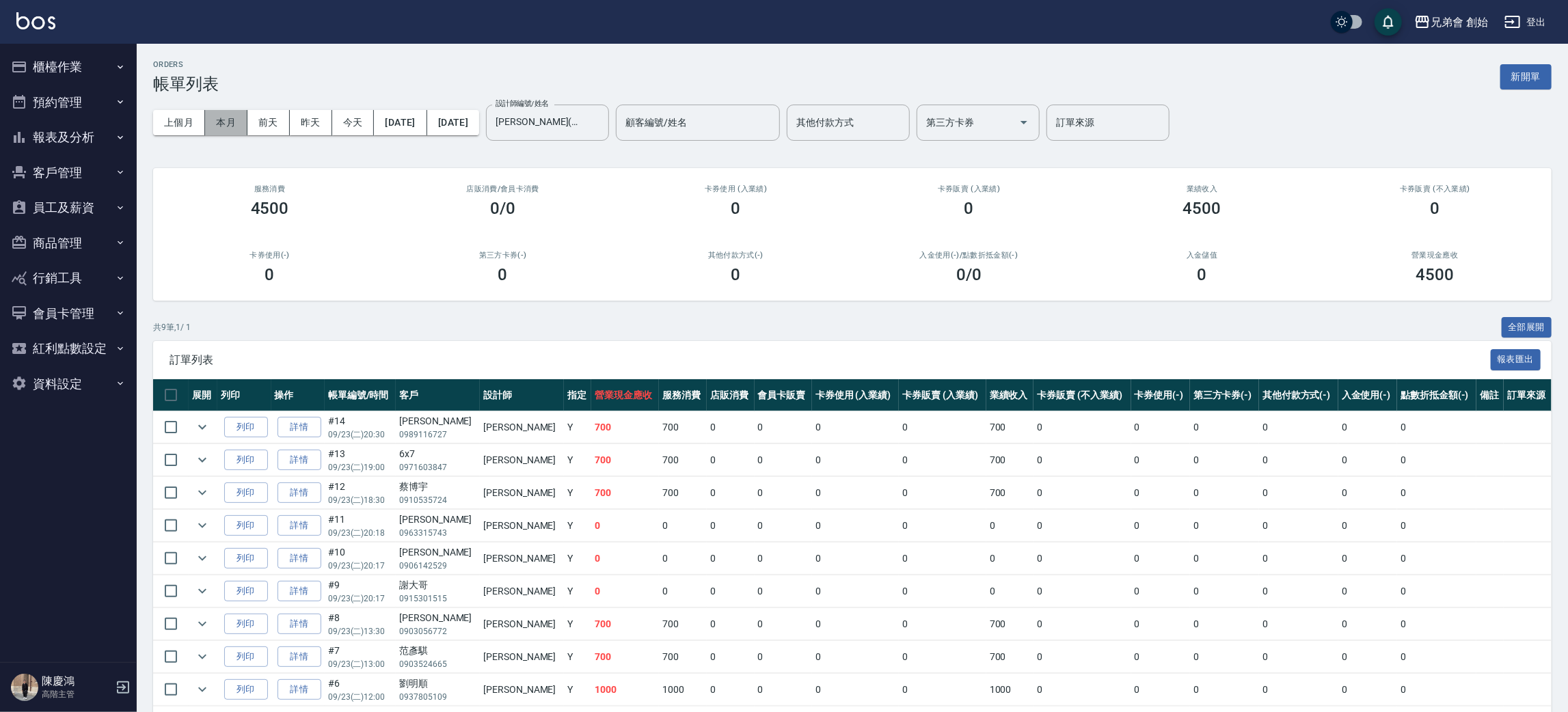
click at [232, 130] on button "本月" at bounding box center [225, 123] width 42 height 25
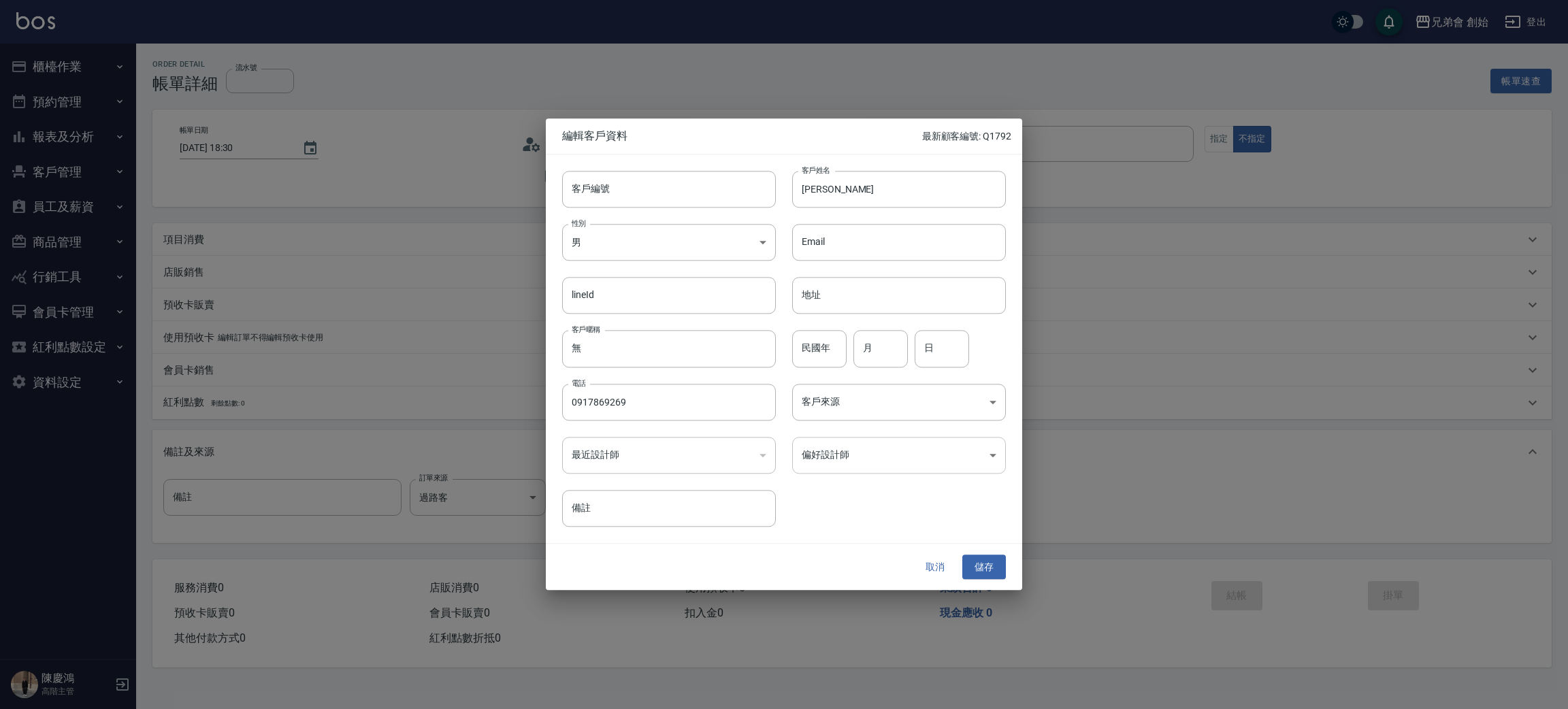
click at [977, 452] on body "兄弟會 創始 登出 櫃檯作業 打帳單 帳單列表 掛單列表 座位開單 營業儀表板 現金收支登錄 高階收支登錄 材料自購登錄 每日結帳 排班表 現場電腦打卡 掃碼…" at bounding box center [784, 354] width 1568 height 709
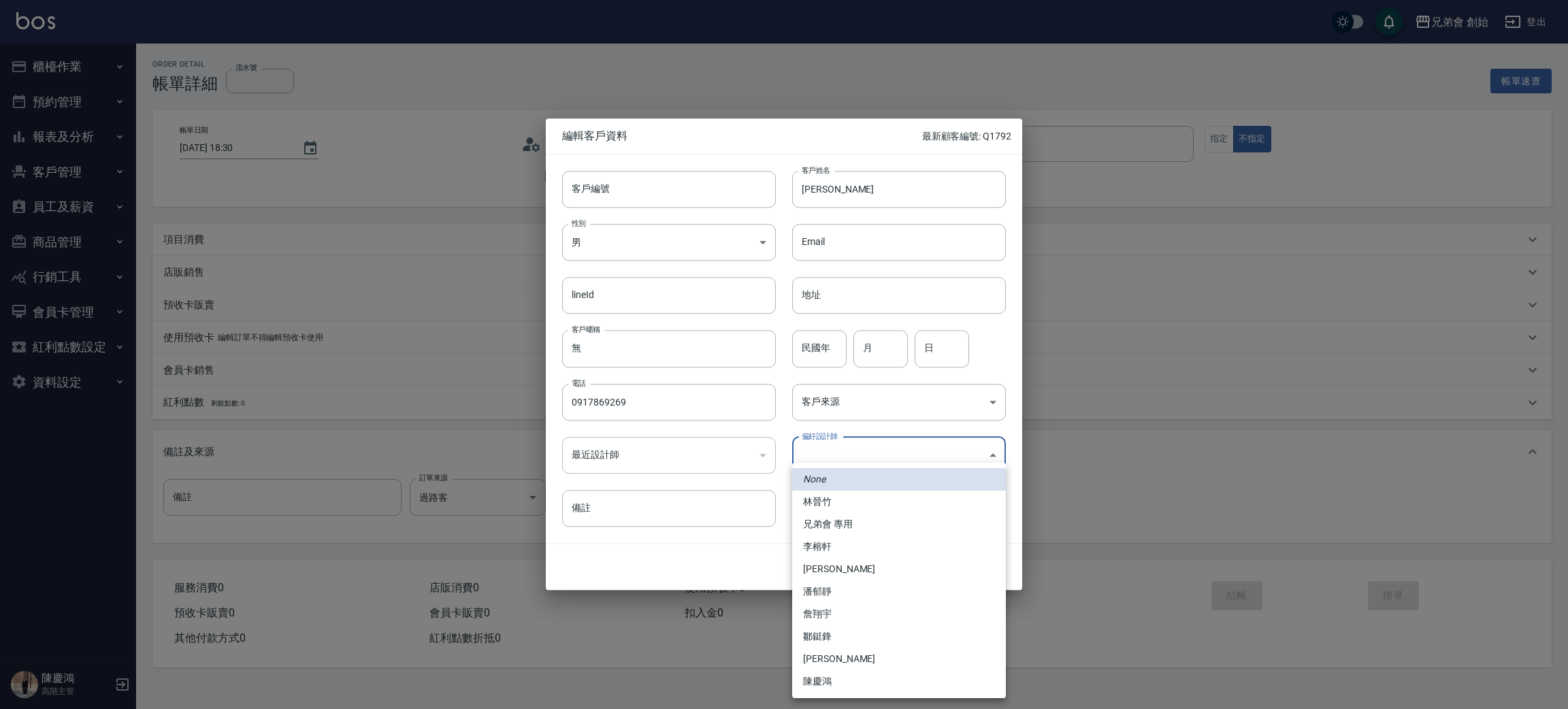
click at [895, 541] on li "李榕軒" at bounding box center [899, 547] width 213 height 22
type input "1456ae5b-d9bb-440a-9f01-028db65cd7e3"
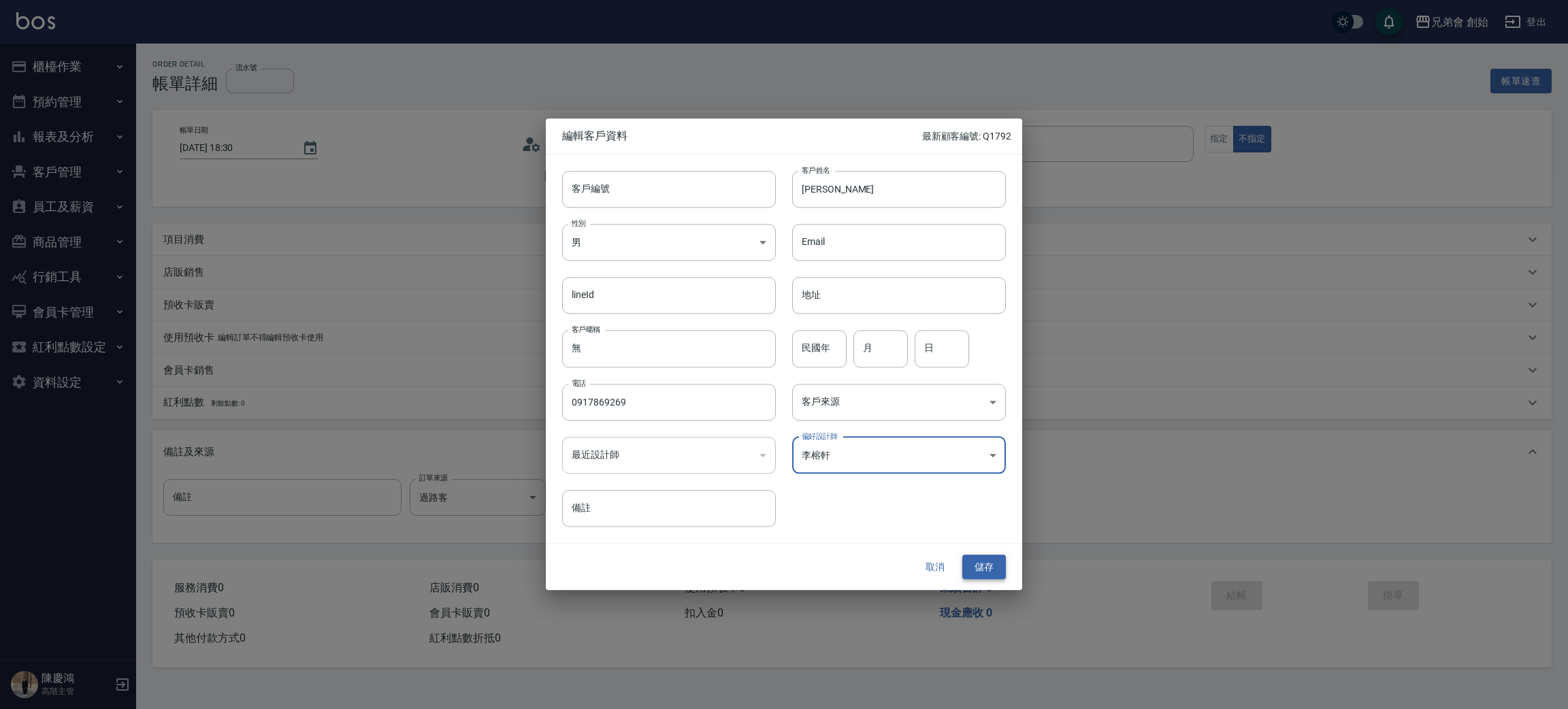
click at [991, 573] on button "儲存" at bounding box center [984, 568] width 43 height 25
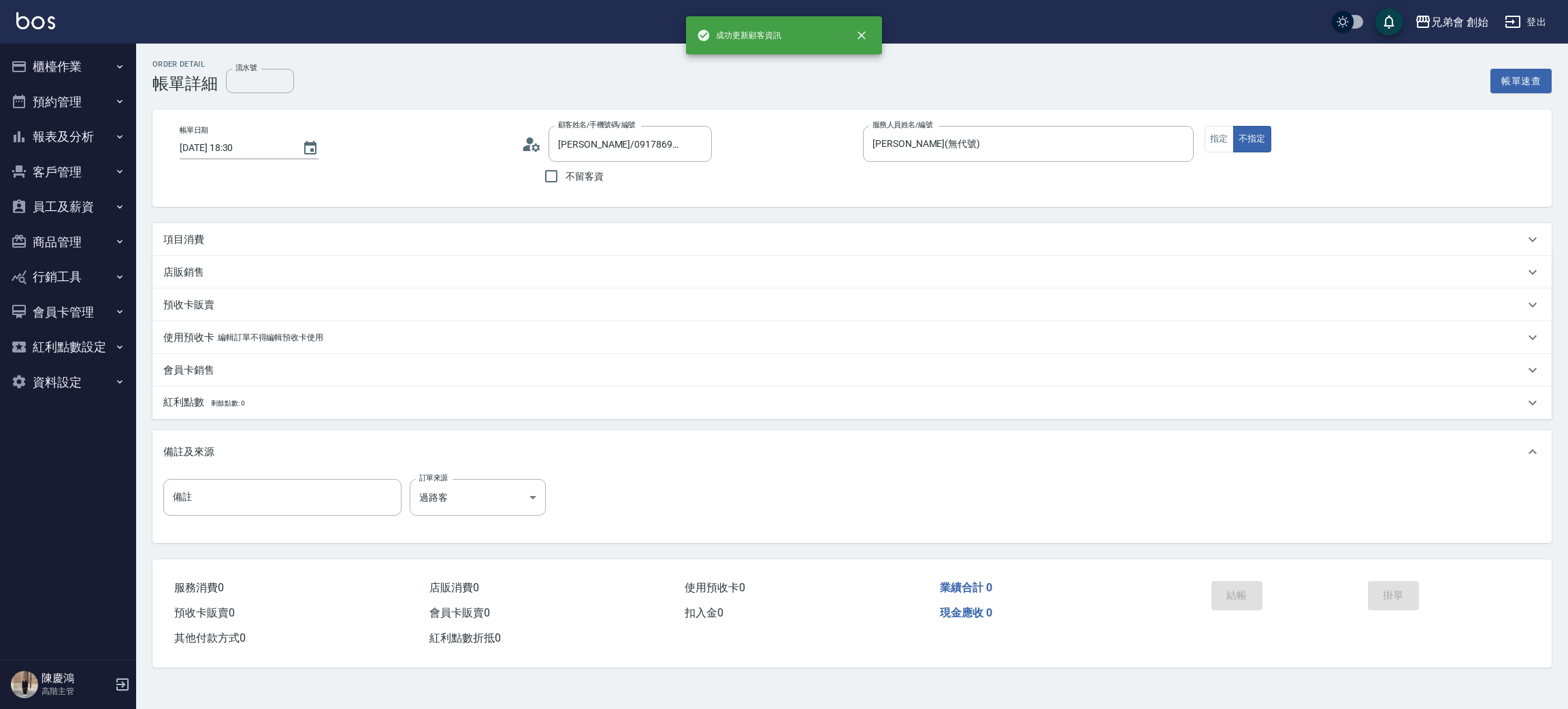
type input "[PERSON_NAME]/0917869269/"
click at [218, 241] on div "項目消費" at bounding box center [844, 239] width 1361 height 14
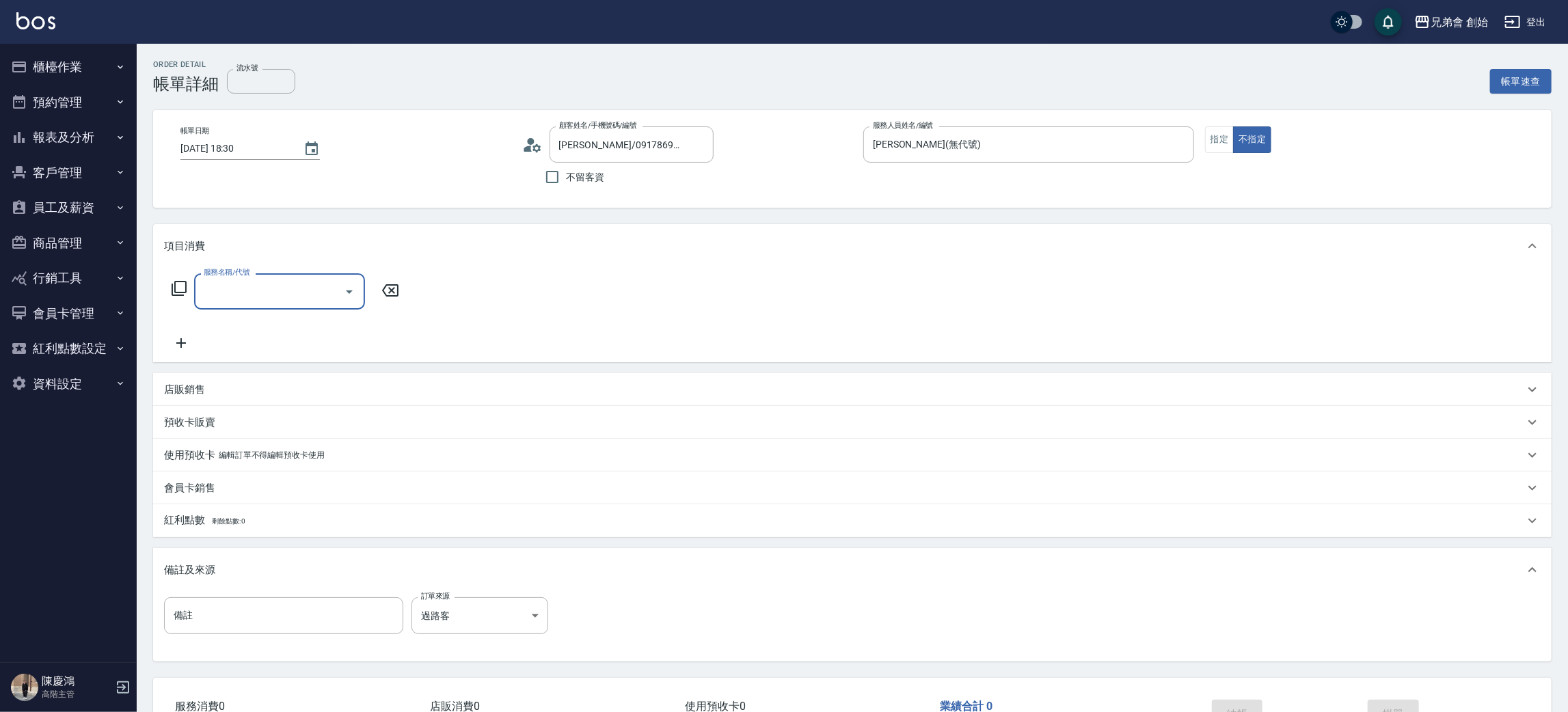
click at [258, 298] on input "服務名稱/代號" at bounding box center [269, 291] width 138 height 24
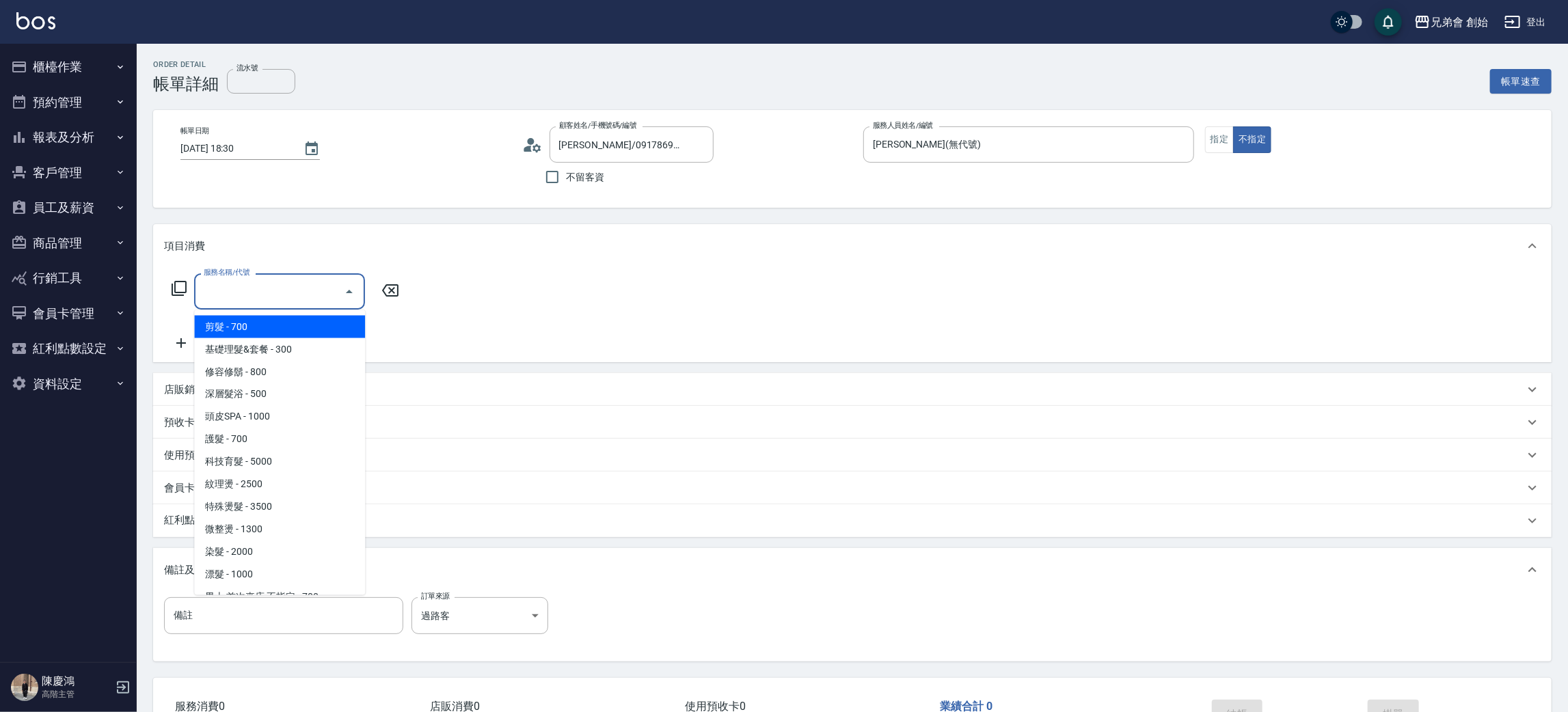
click at [270, 330] on span "剪髮 - 700" at bounding box center [279, 327] width 171 height 22
type input "剪髮(A01)"
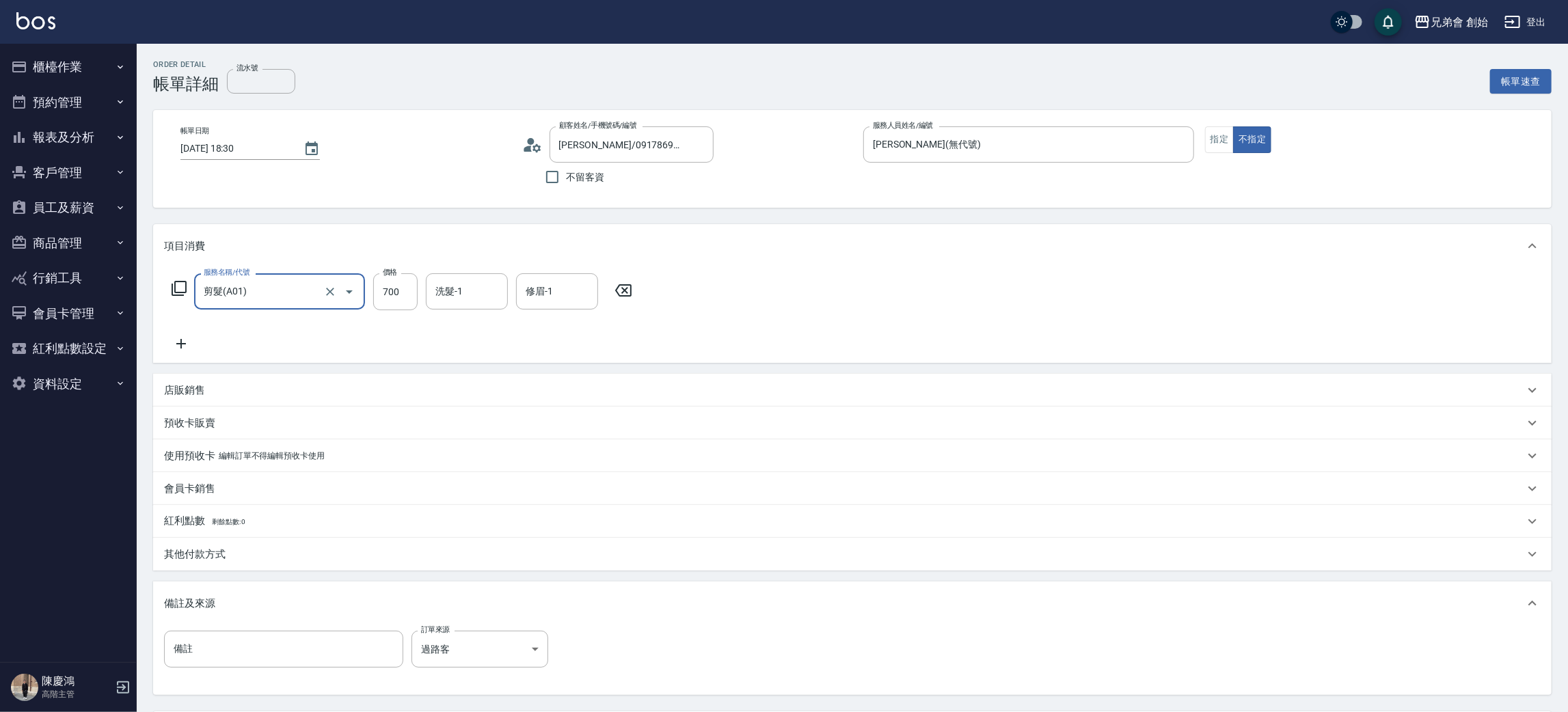
scroll to position [128, 0]
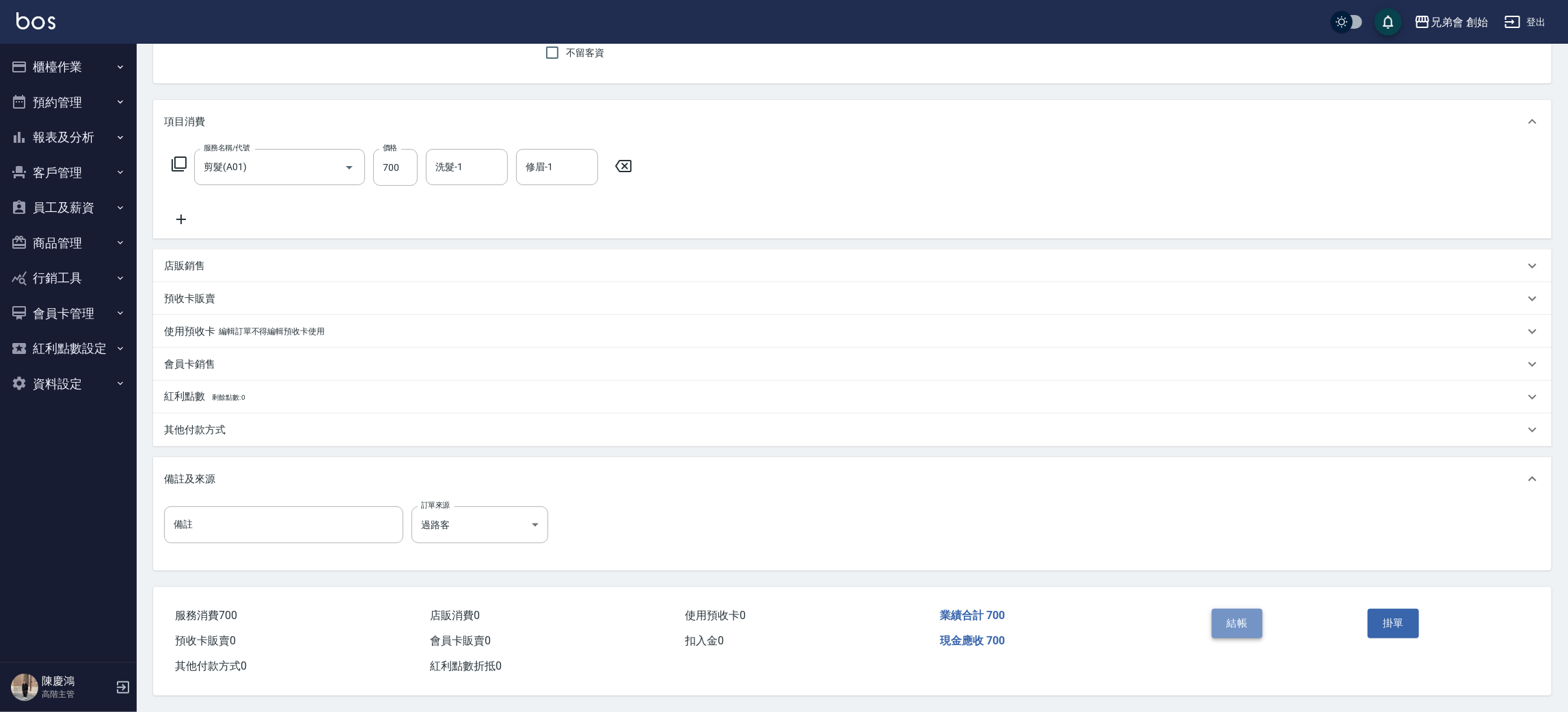
click at [1246, 630] on button "結帳" at bounding box center [1238, 623] width 52 height 29
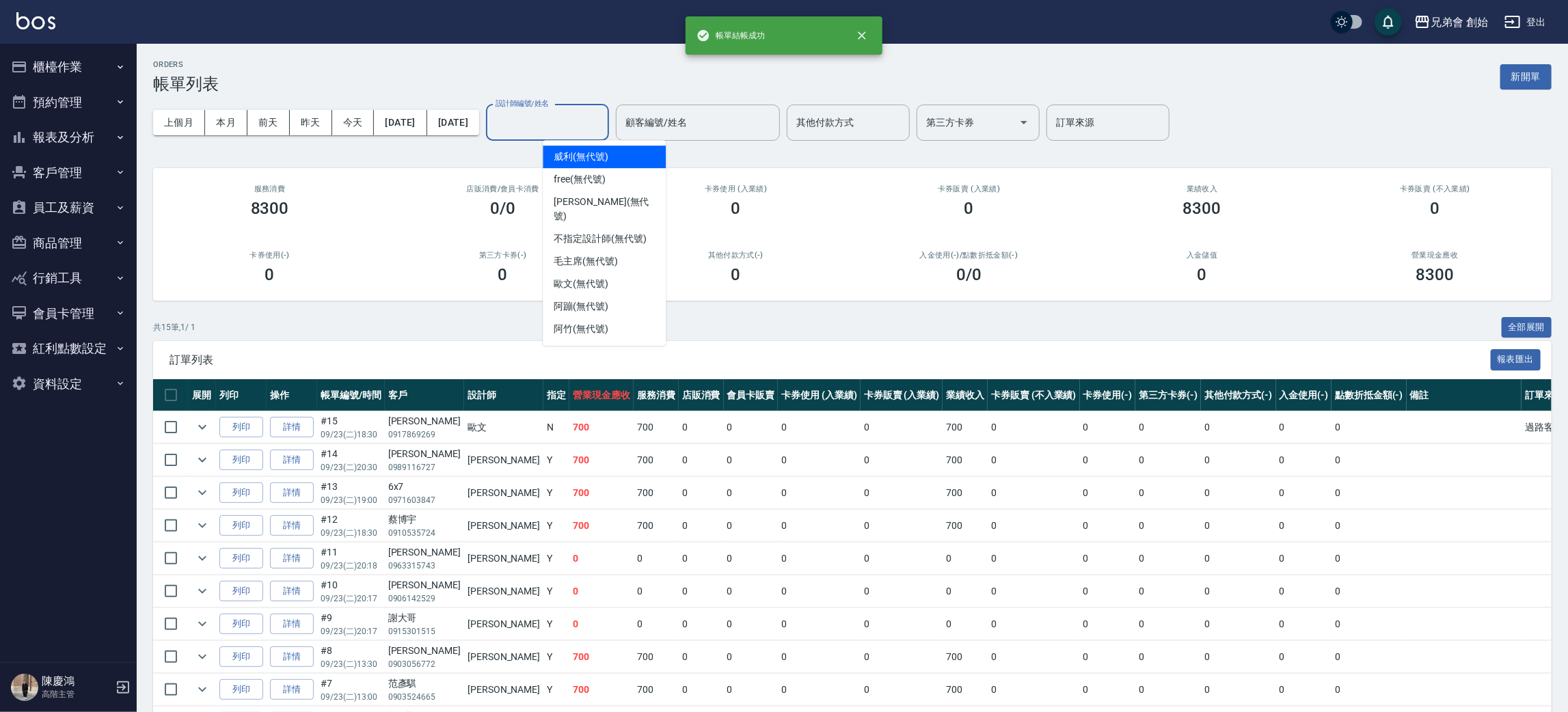
click at [603, 126] on input "設計師編號/姓名" at bounding box center [547, 122] width 110 height 24
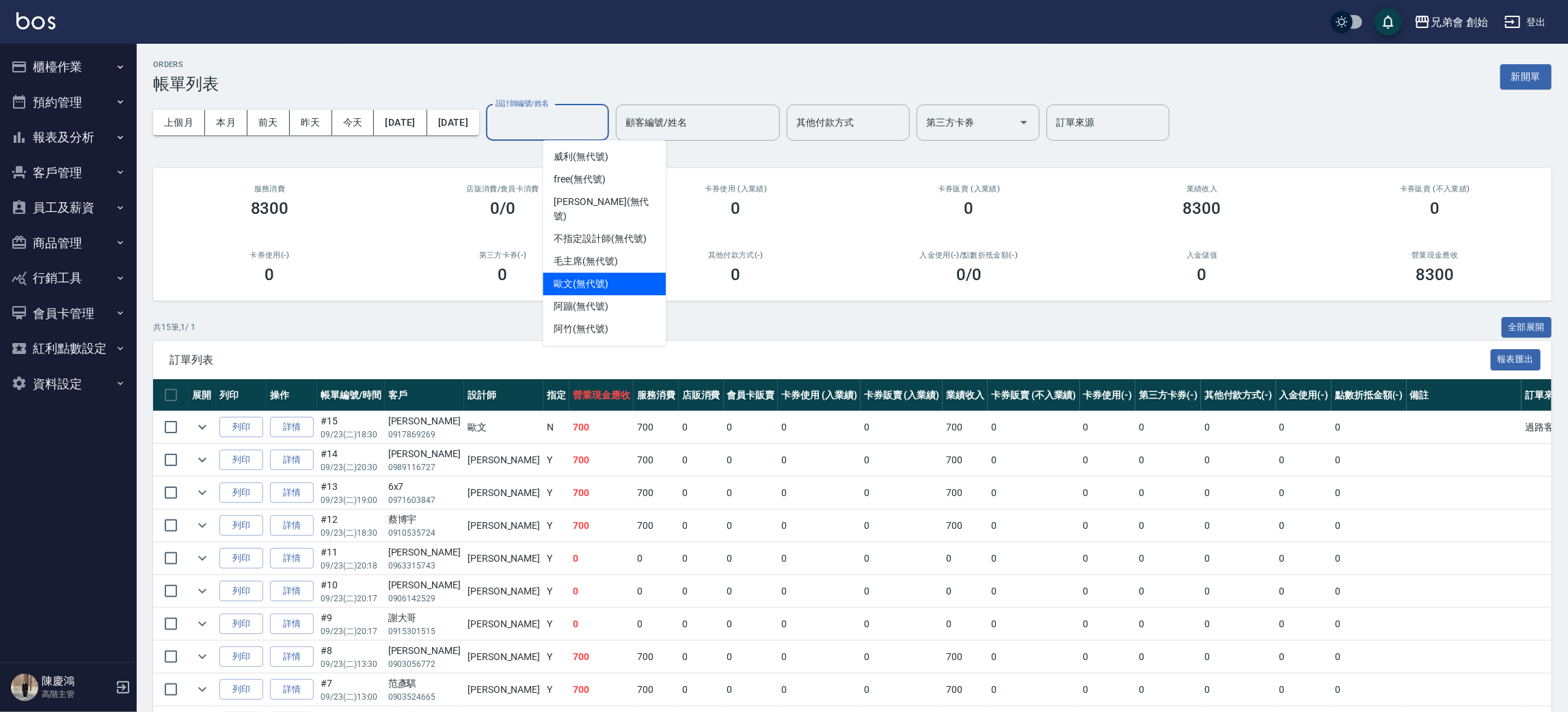
click at [618, 273] on div "[PERSON_NAME](無代號)" at bounding box center [604, 284] width 123 height 22
type input "[PERSON_NAME](無代號)"
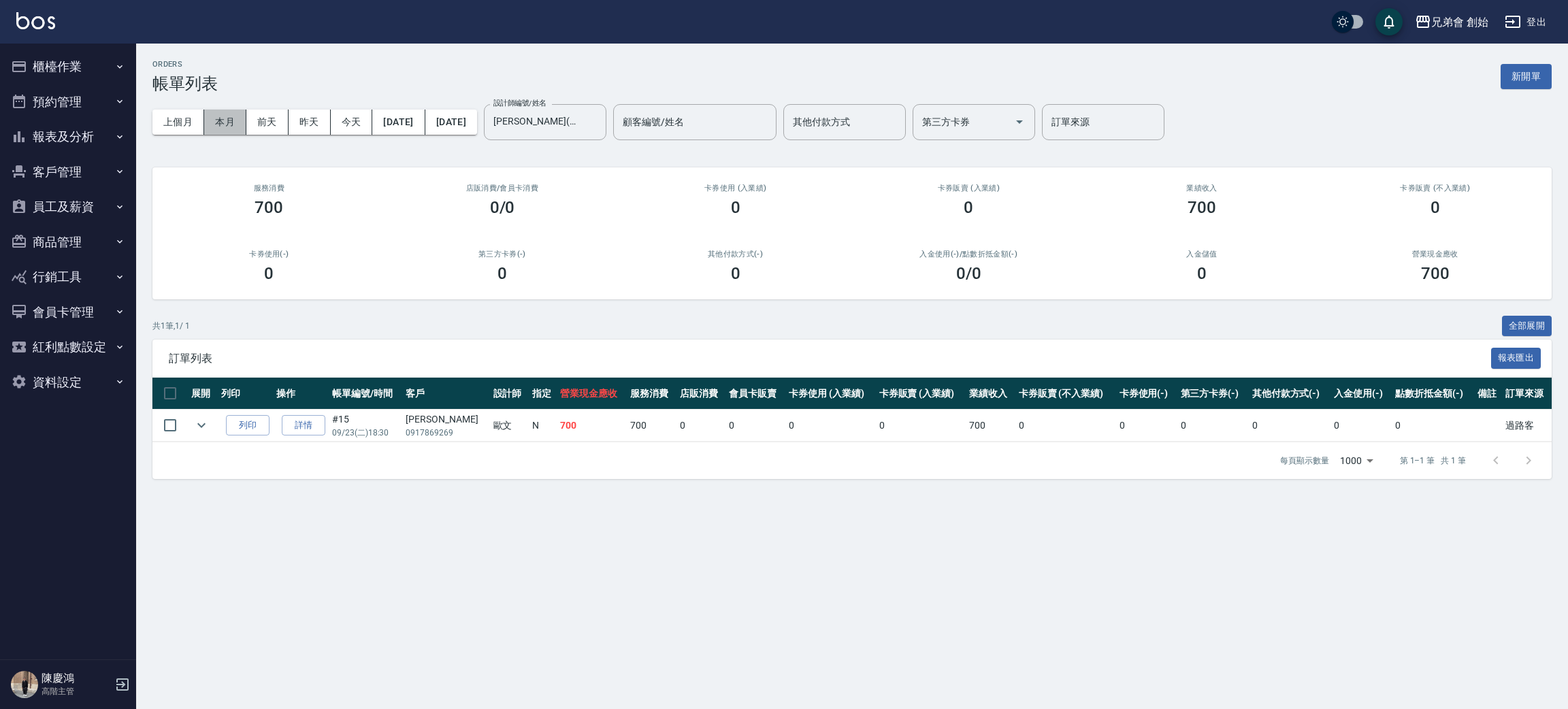
drag, startPoint x: 220, startPoint y: 129, endPoint x: 227, endPoint y: 136, distance: 9.9
click at [227, 136] on div "上個月 本月 [DATE] [DATE] [DATE] [DATE] [DATE] 設計師編號/姓名 [PERSON_NAME](無代號) 設計師編號/姓名 …" at bounding box center [852, 122] width 1399 height 58
click at [227, 132] on button "本月" at bounding box center [224, 123] width 42 height 25
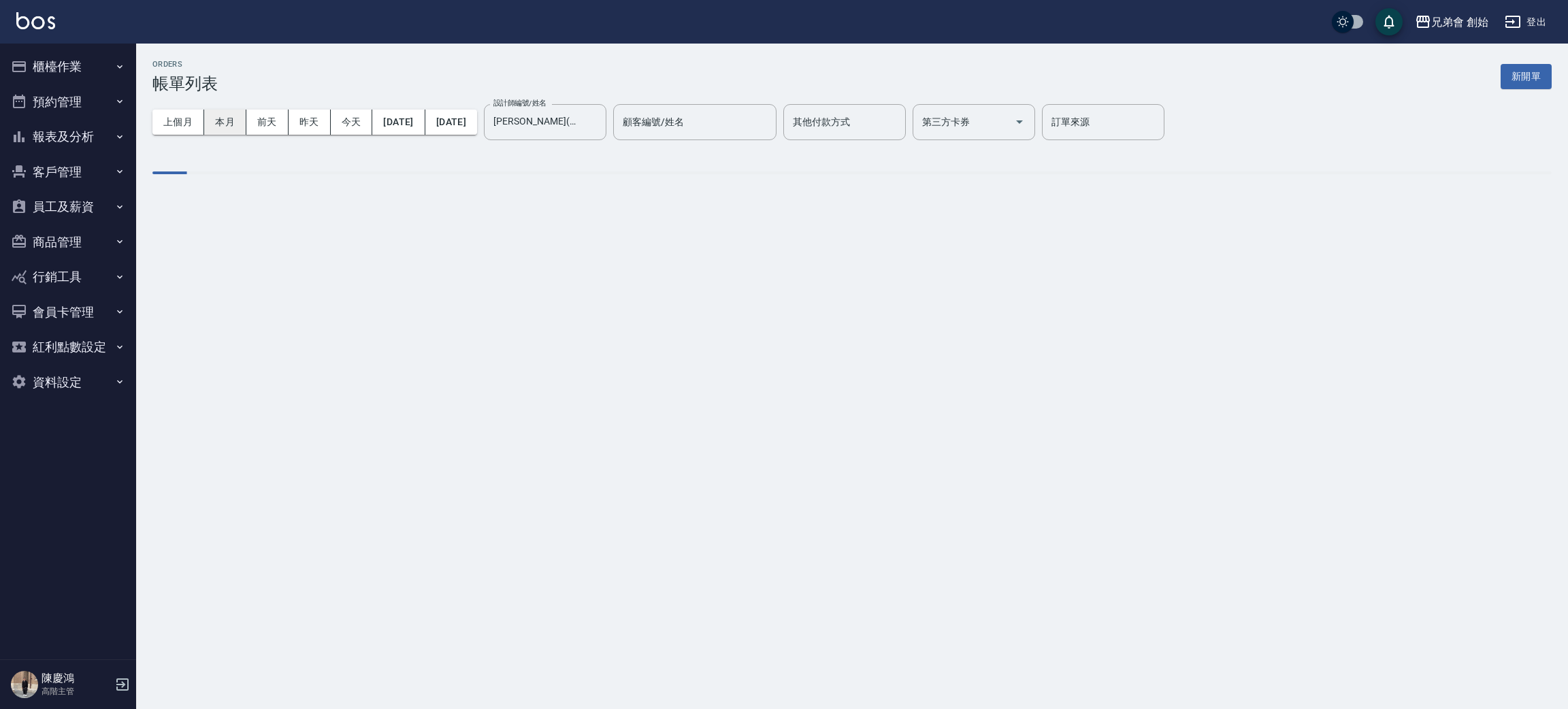
click at [226, 132] on button "本月" at bounding box center [224, 123] width 42 height 25
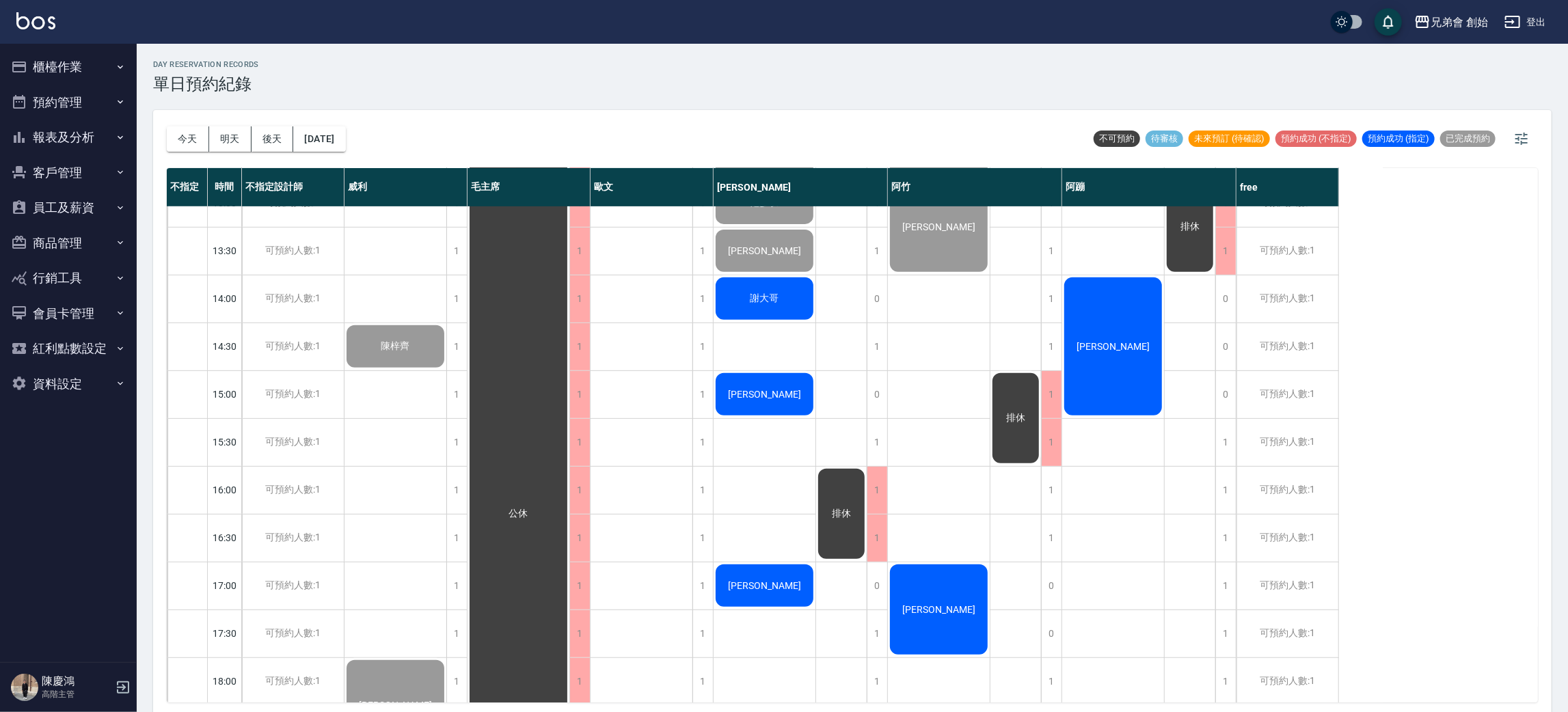
scroll to position [614, 0]
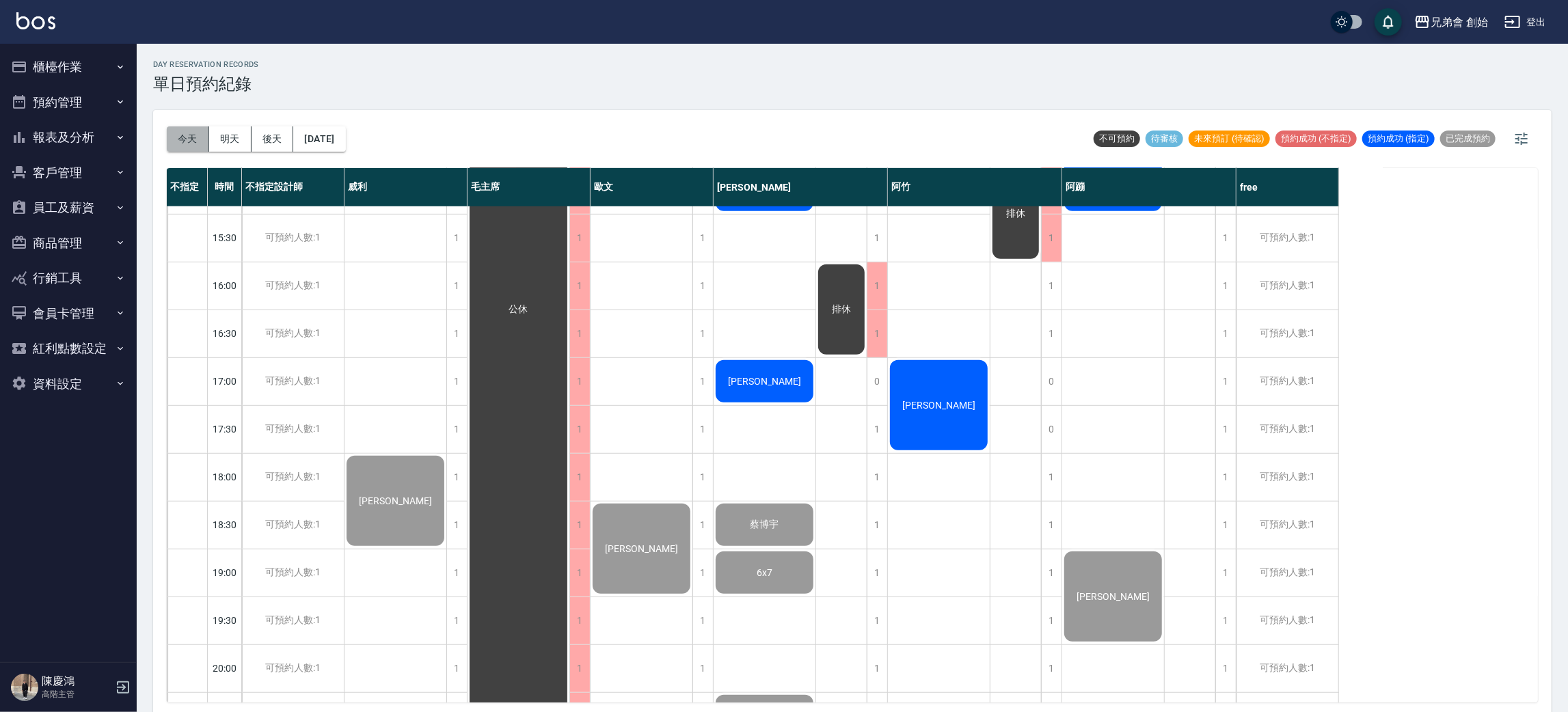
click at [185, 140] on button "今天" at bounding box center [187, 139] width 42 height 25
click at [622, 129] on div "今天 明天 後天 2025/09/23 不可預約 待審核 未來預訂 (待確認) 預約成功 (不指定) 預約成功 (指定) 已完成預約" at bounding box center [852, 139] width 1371 height 58
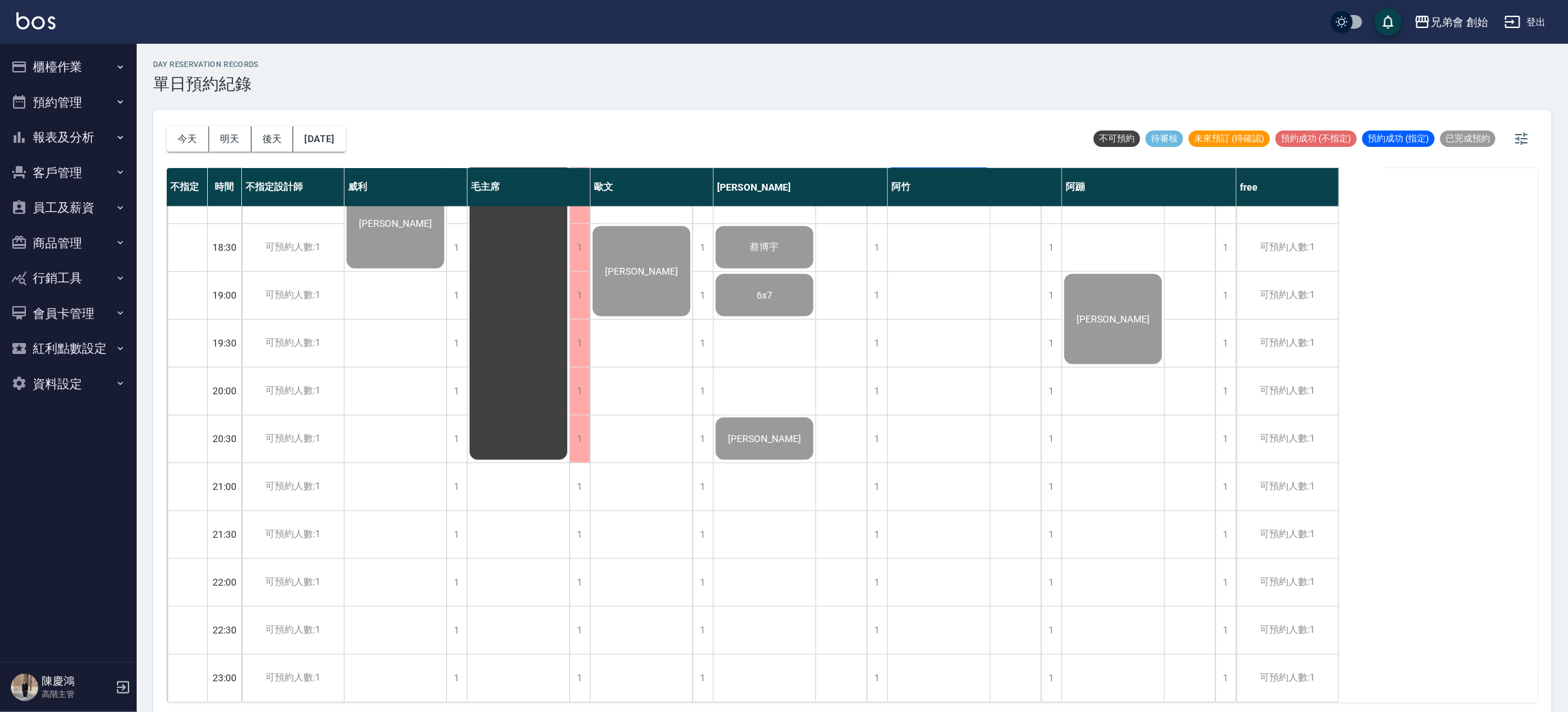
scroll to position [497, 0]
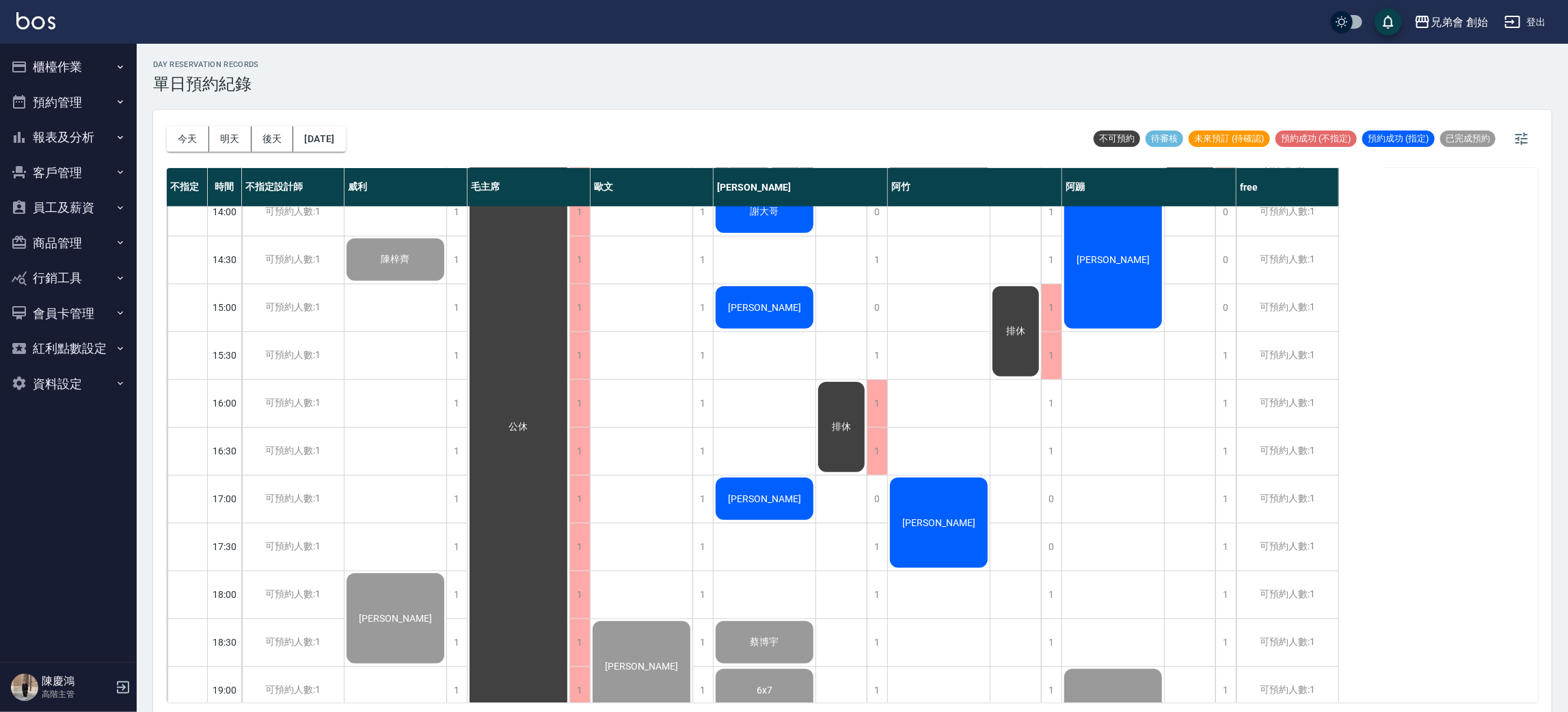
click at [554, 121] on div "今天 明天 後天 2025/09/23 不可預約 待審核 未來預訂 (待確認) 預約成功 (不指定) 預約成功 (指定) 已完成預約" at bounding box center [852, 139] width 1371 height 58
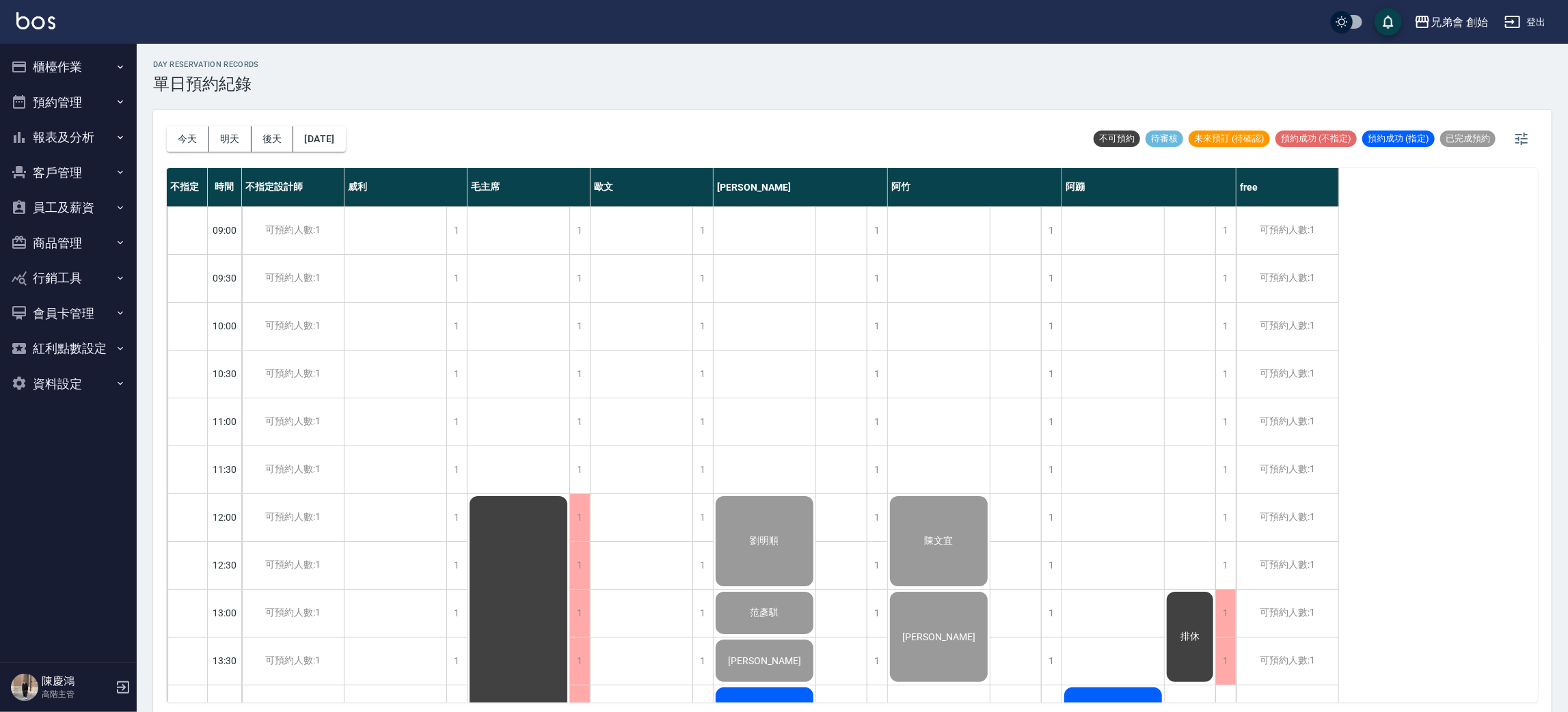
scroll to position [512, 0]
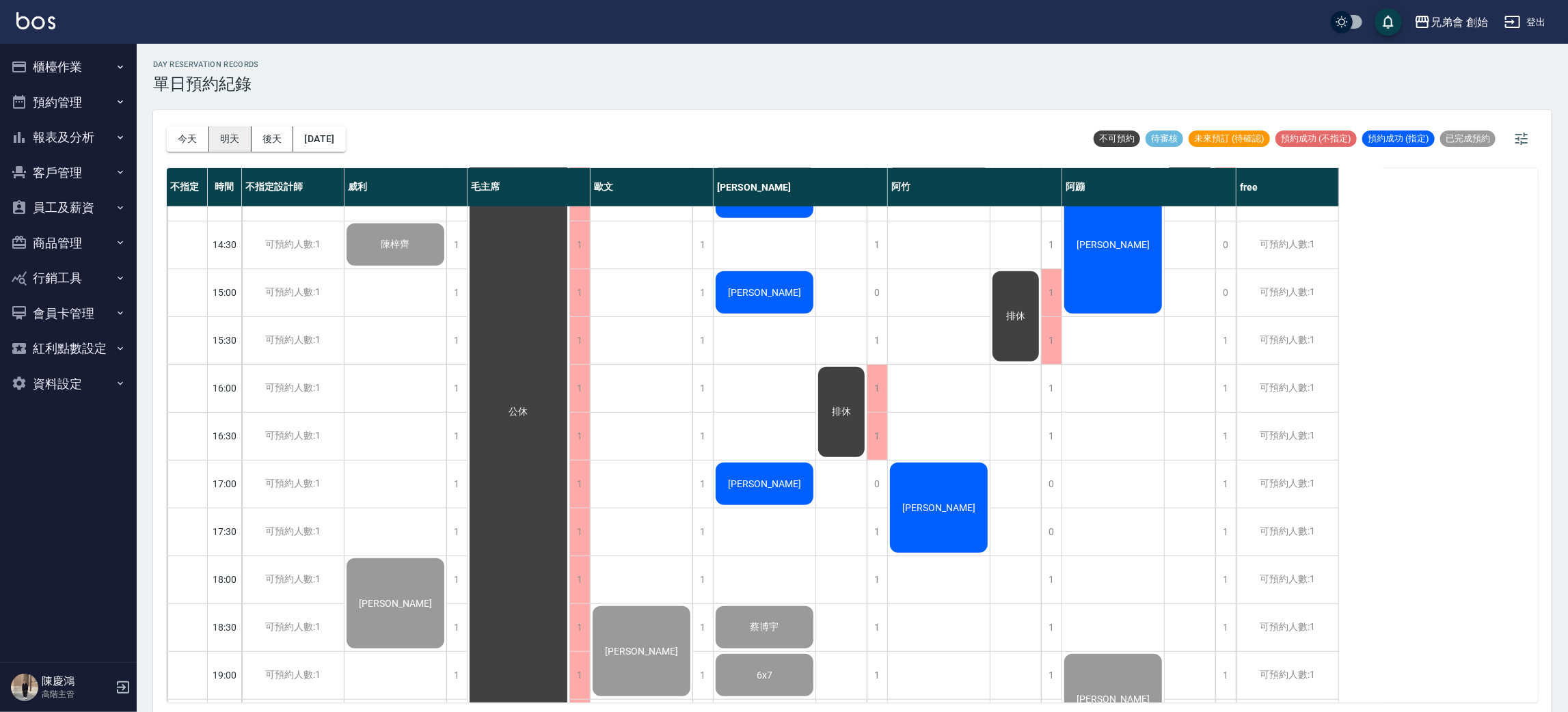
click at [244, 133] on button "明天" at bounding box center [229, 139] width 42 height 25
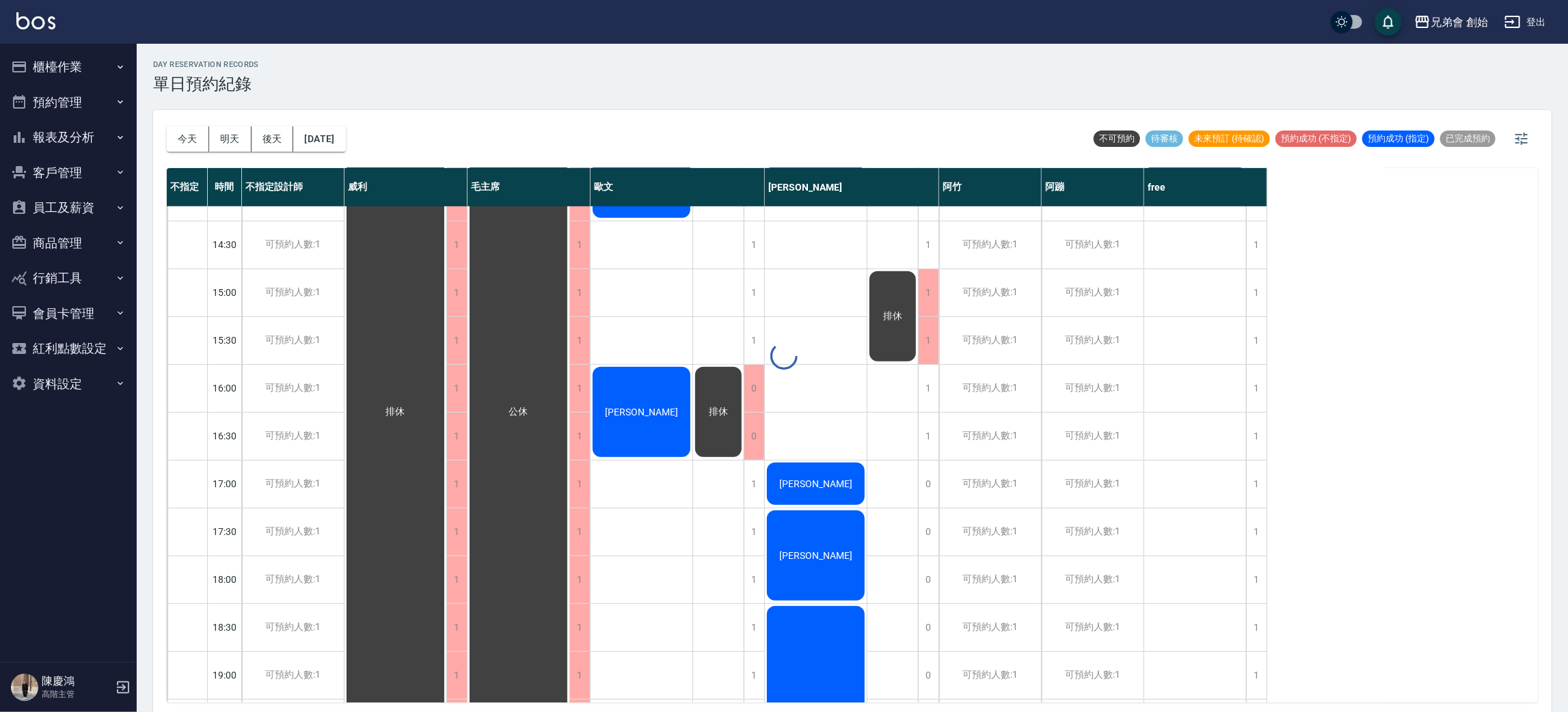
click at [690, 109] on div at bounding box center [784, 356] width 1568 height 712
click at [270, 125] on div "今天 明天 後天 2025/09/24" at bounding box center [256, 139] width 179 height 58
drag, startPoint x: 273, startPoint y: 134, endPoint x: 190, endPoint y: 424, distance: 301.6
click at [192, 425] on div "今天 明天 後天 2025/09/24 不可預約 待審核 未來預訂 (待確認) 預約成功 (不指定) 預約成功 (指定) 已完成預約 不指定 時間 不指定設計…" at bounding box center [853, 414] width 1399 height 606
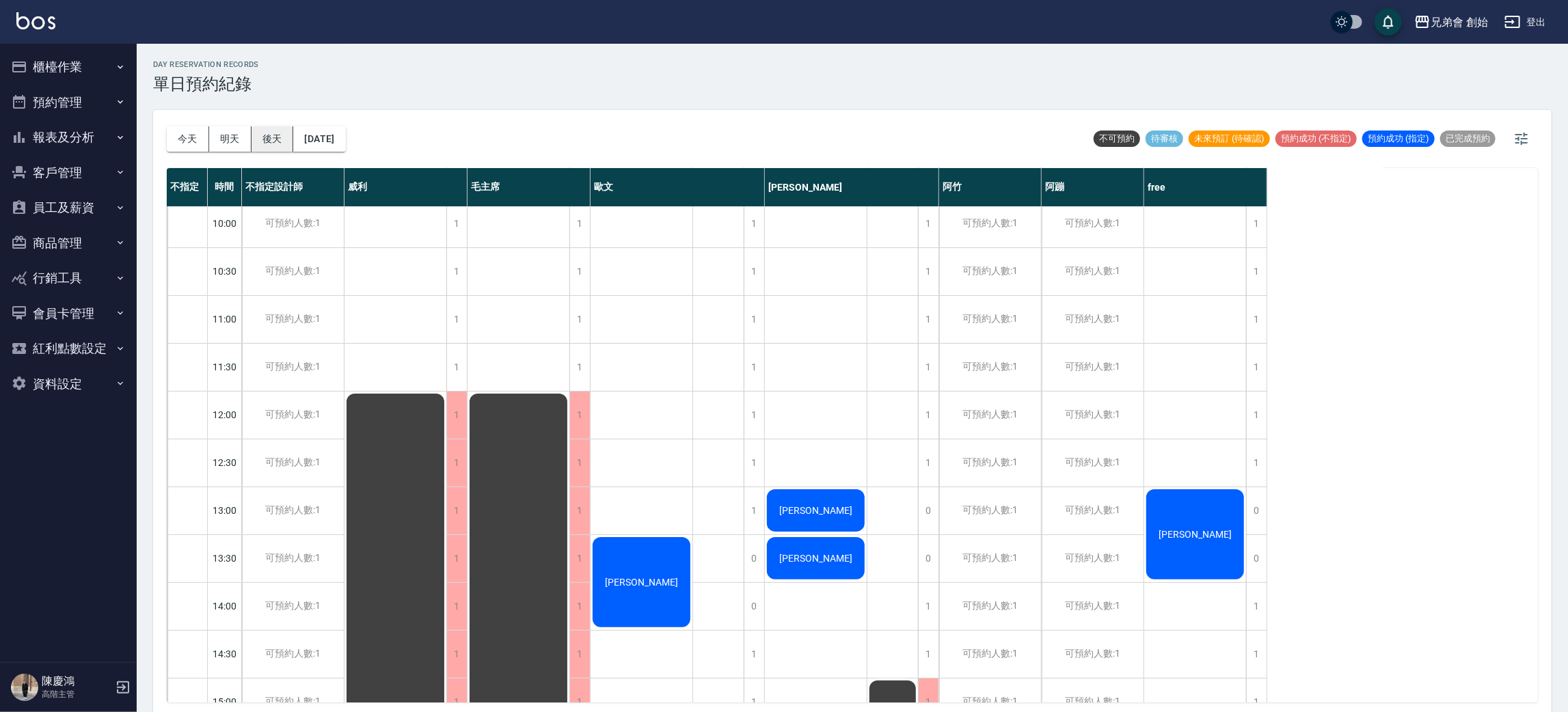
click at [278, 142] on button "後天" at bounding box center [272, 139] width 42 height 25
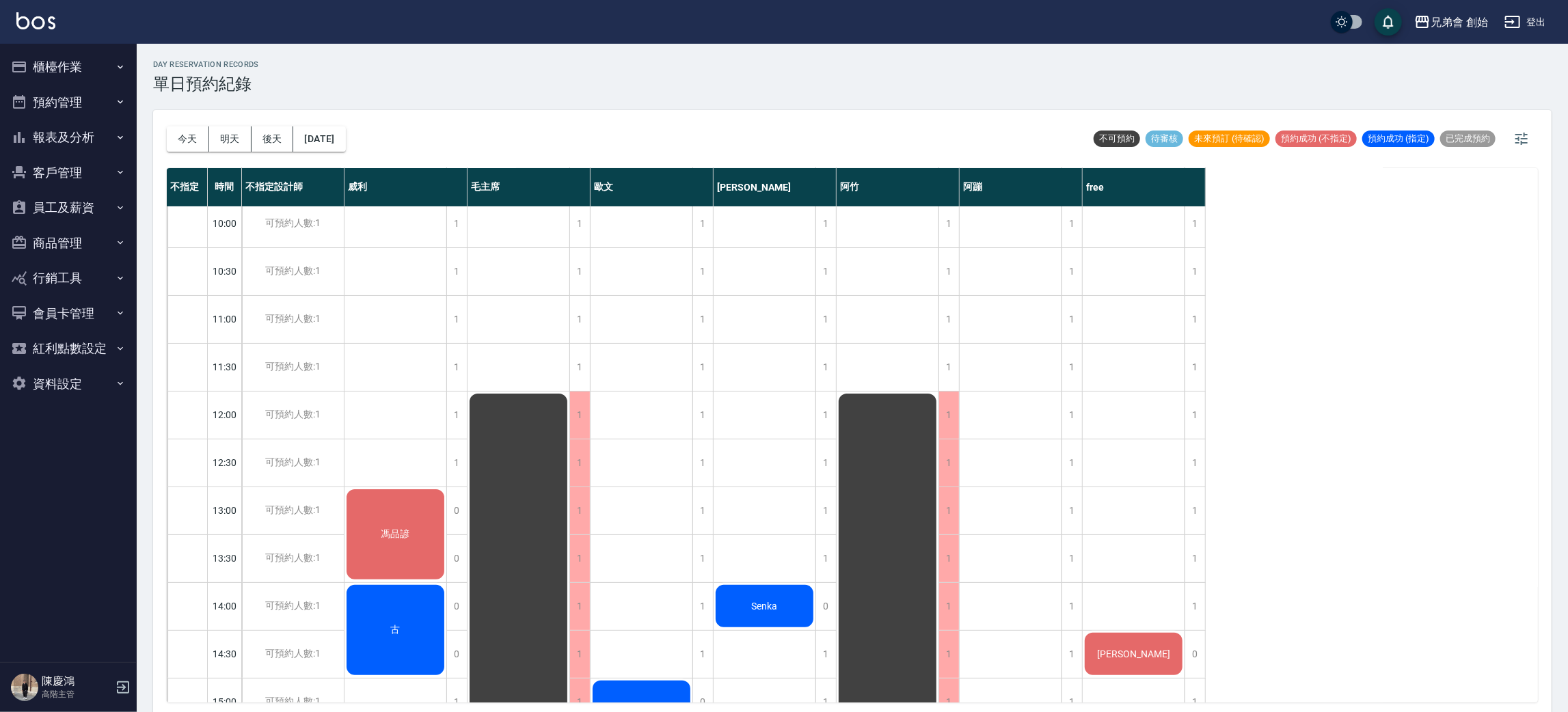
click at [745, 101] on div "day Reservation records 單日預約紀錄 今天 明天 後天 2025/09/25 不可預約 待審核 未來預訂 (待確認) 預約成功 (不指…" at bounding box center [852, 379] width 1431 height 672
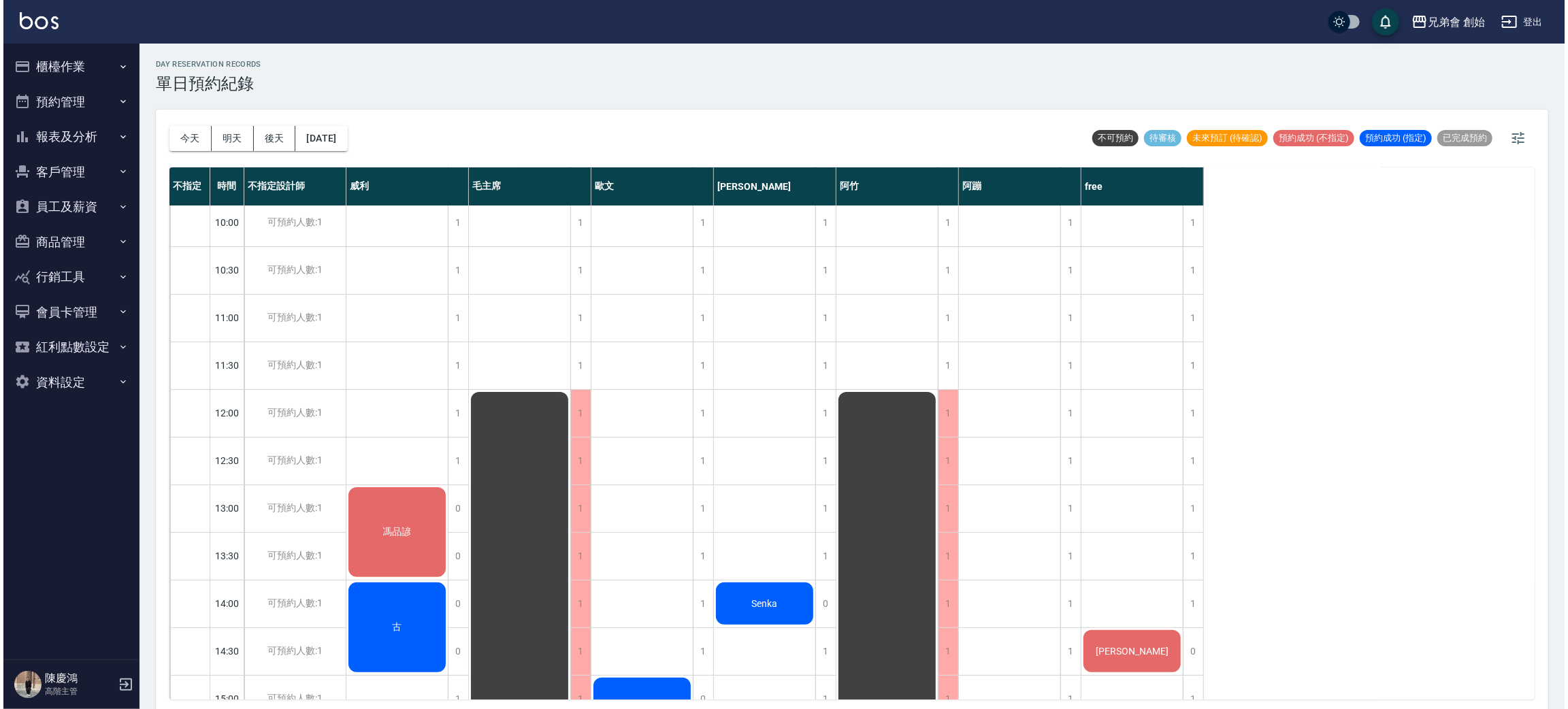
scroll to position [510, 0]
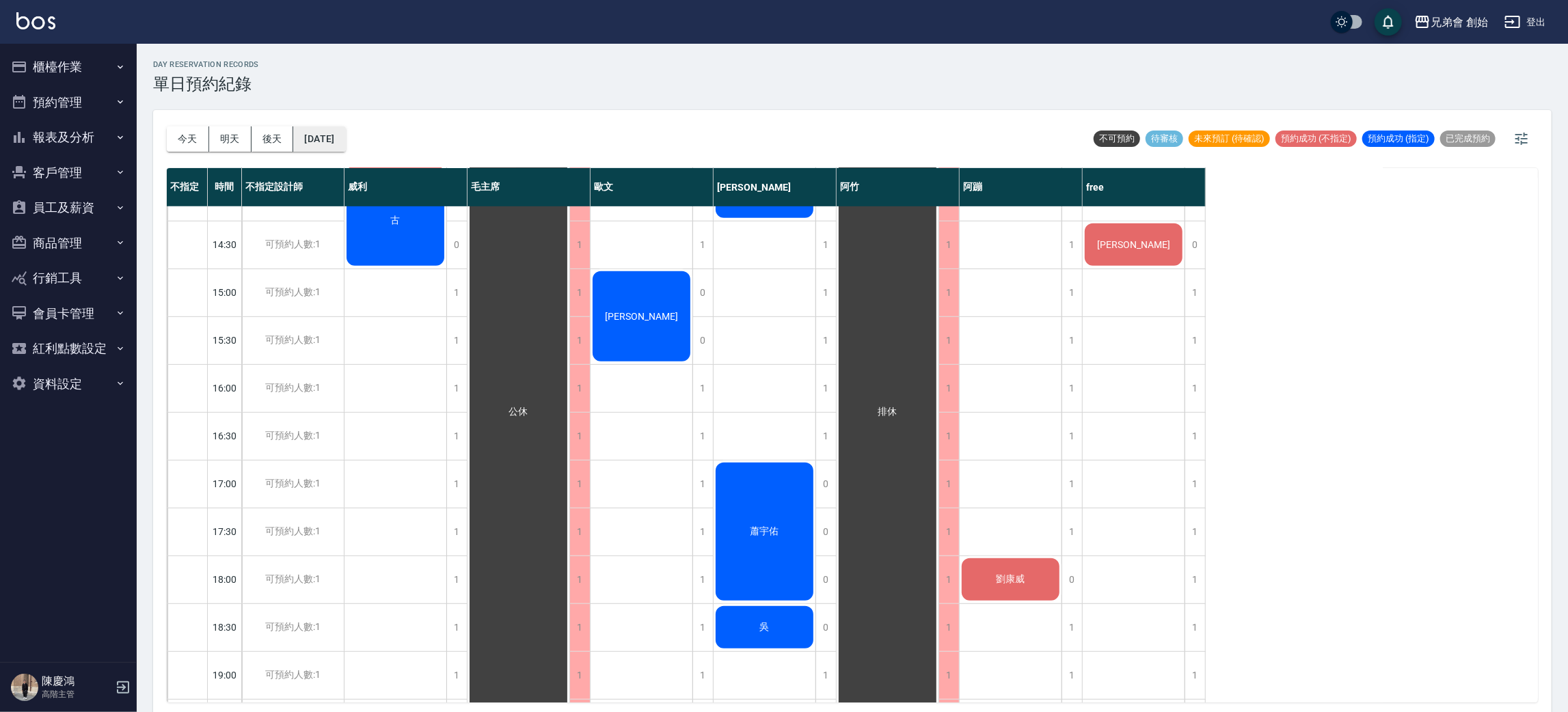
click at [325, 135] on button "2025/09/25" at bounding box center [318, 139] width 52 height 25
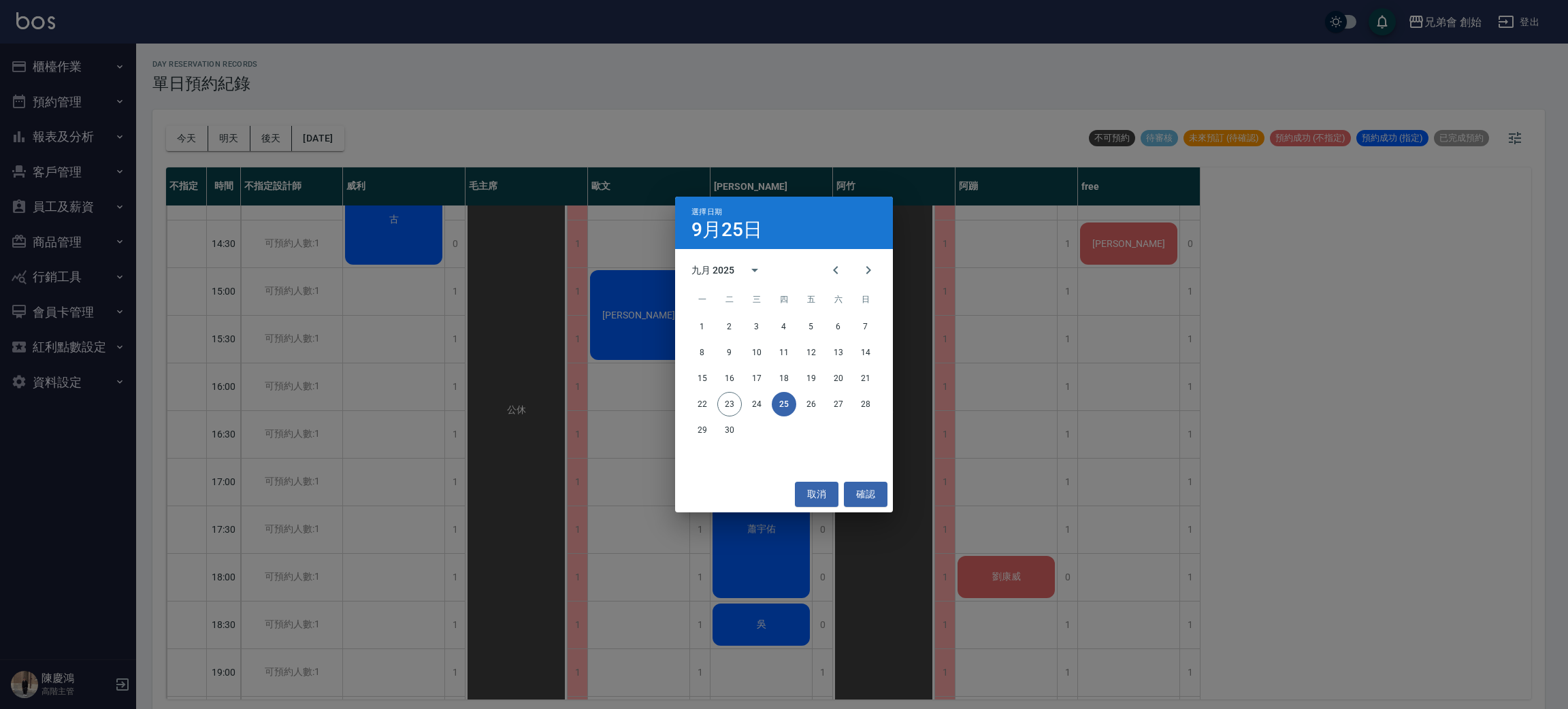
click at [627, 137] on div "選擇日期 9月25日 九月 2025 一 二 三 四 五 六 日 1 2 3 4 5 6 7 8 9 10 11 12 13 14 15 16 17 18 1…" at bounding box center [784, 354] width 1568 height 709
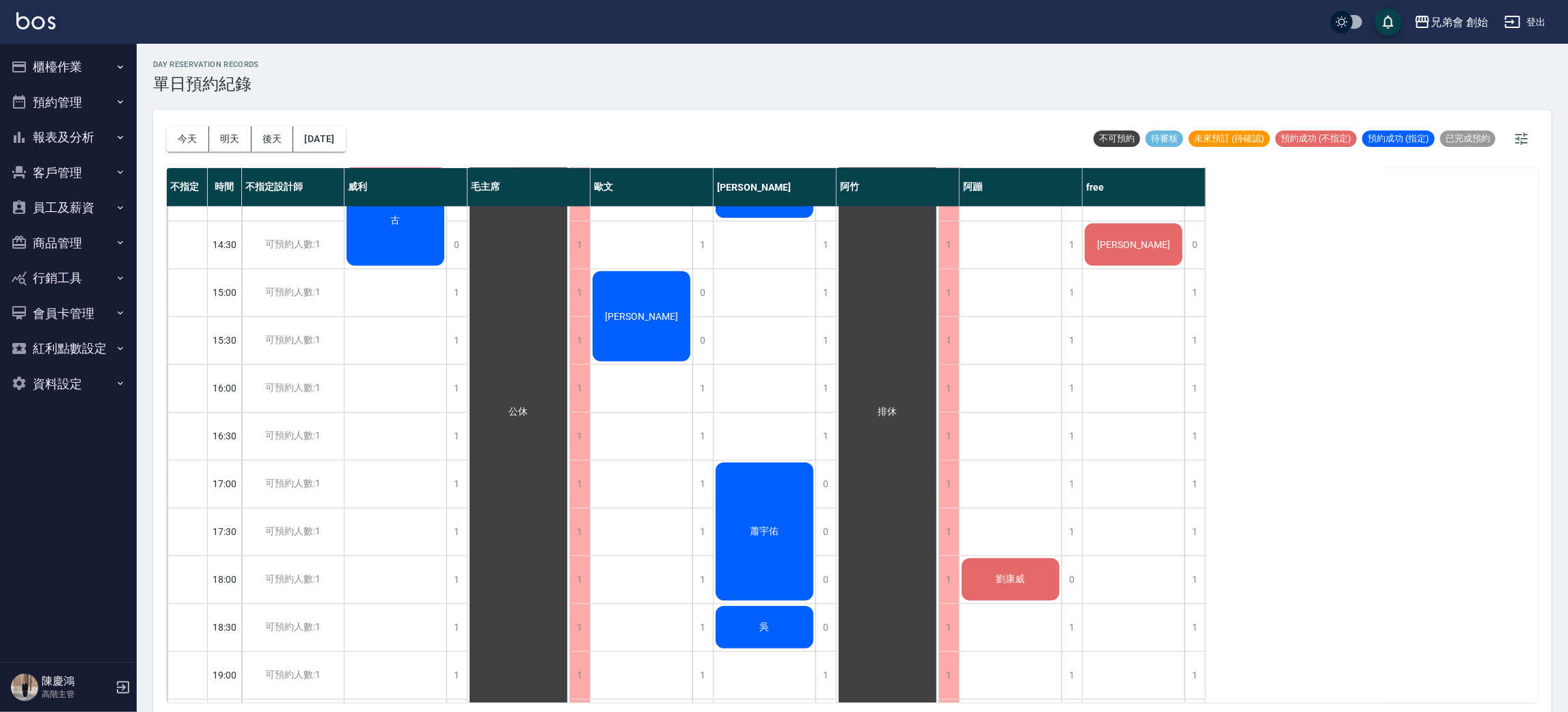
click at [571, 129] on div "今天 明天 後天 2025/09/25 不可預約 待審核 未來預訂 (待確認) 預約成功 (不指定) 預約成功 (指定) 已完成預約" at bounding box center [852, 139] width 1371 height 58
click at [181, 133] on button "今天" at bounding box center [187, 139] width 42 height 25
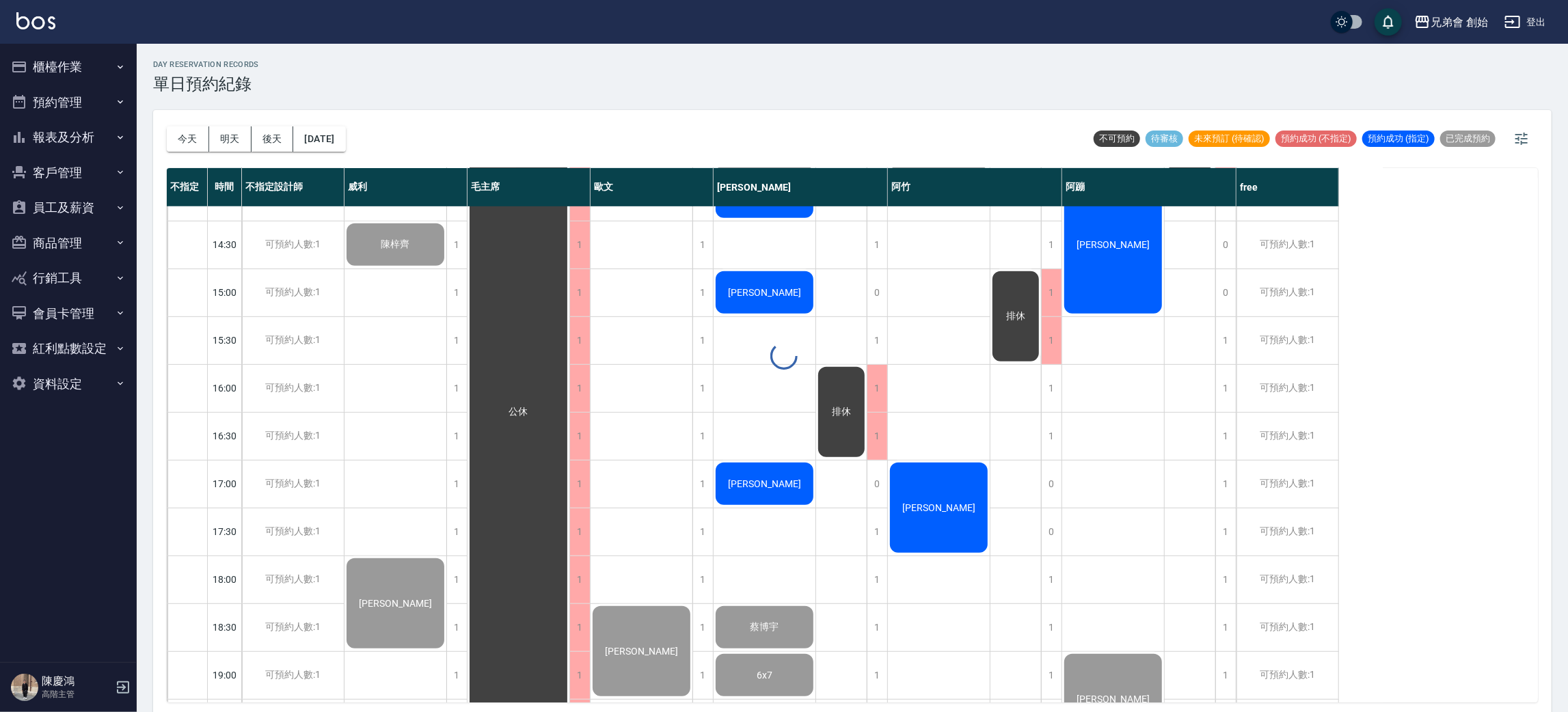
click at [762, 113] on div at bounding box center [784, 356] width 1568 height 712
click at [37, 67] on button "櫃檯作業" at bounding box center [68, 67] width 125 height 36
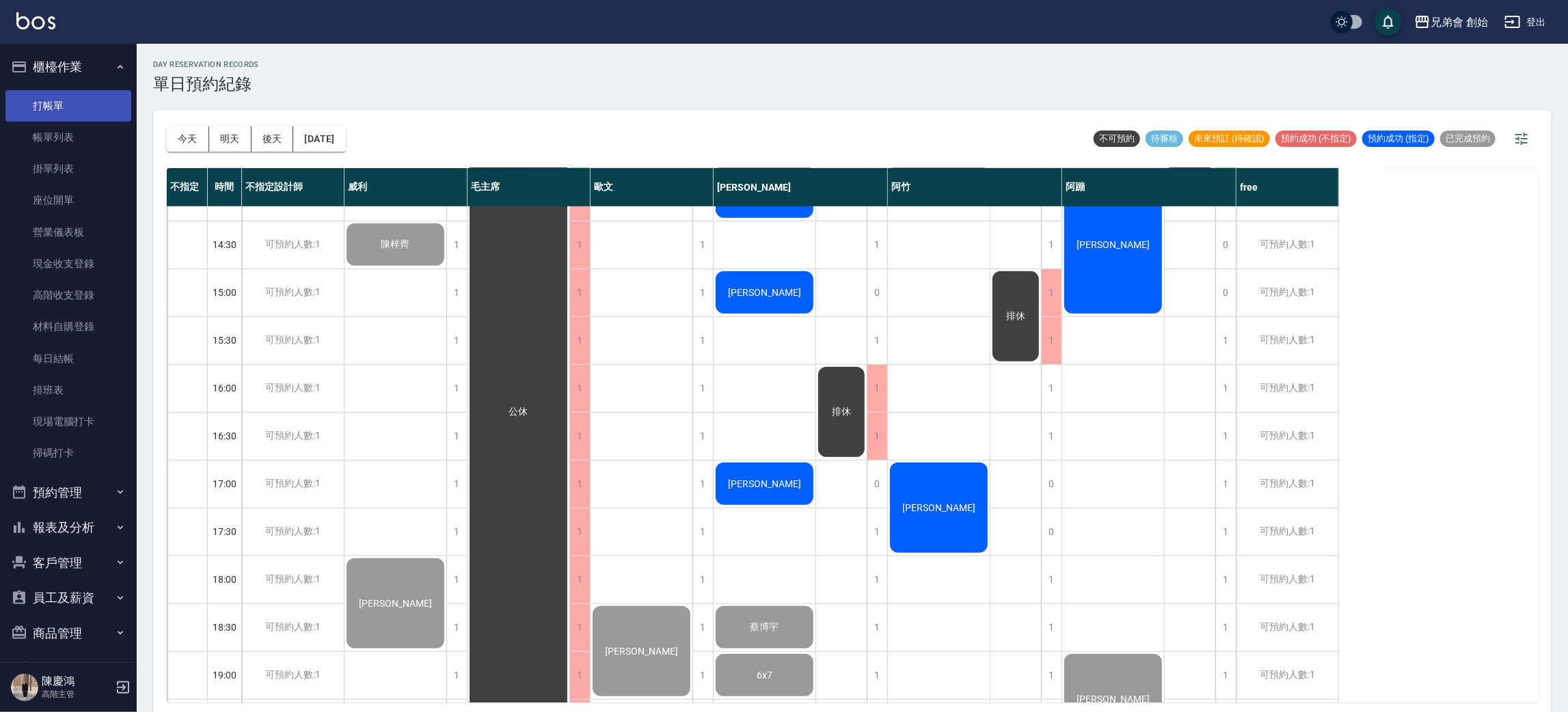
click at [71, 100] on link "打帳單" at bounding box center [68, 106] width 125 height 32
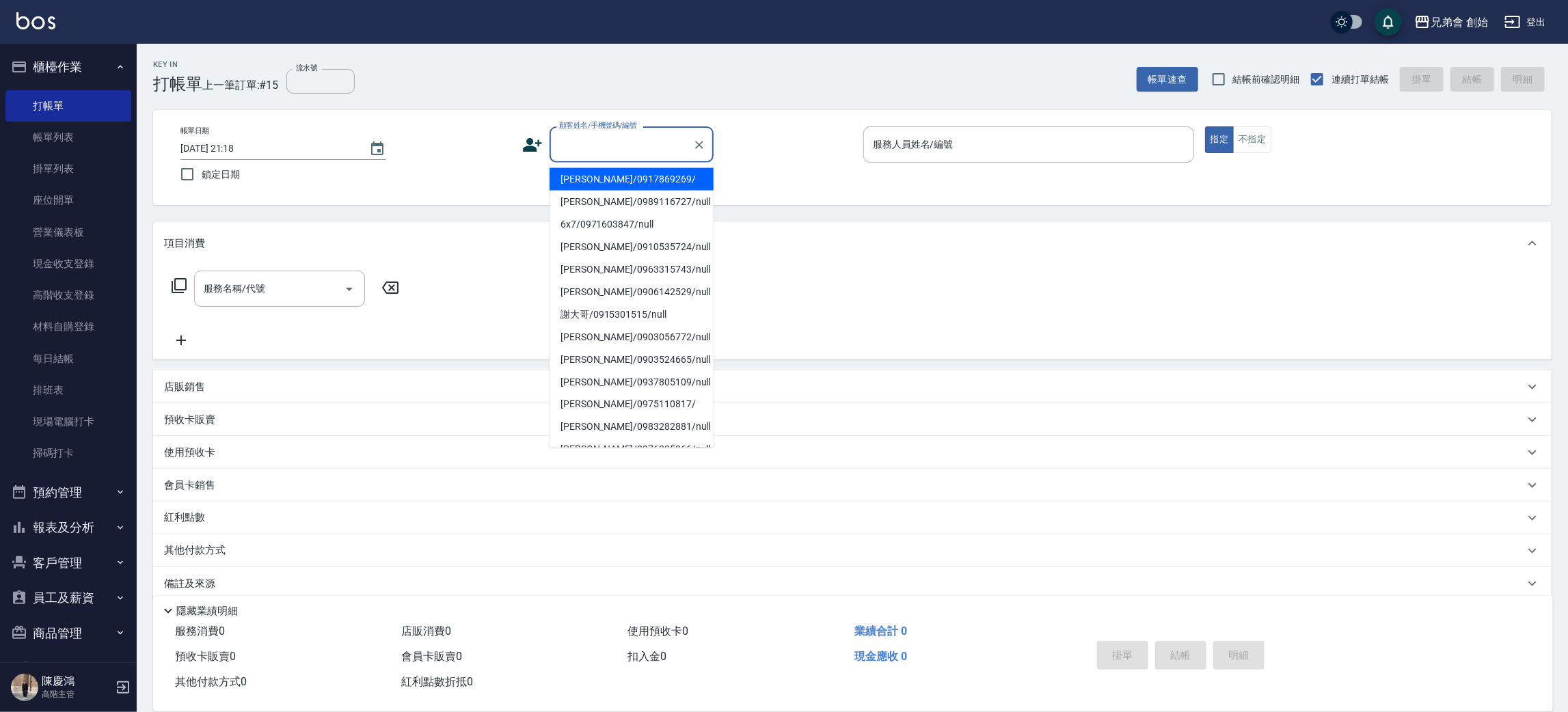
click at [588, 147] on input "顧客姓名/手機號碼/編號" at bounding box center [621, 144] width 131 height 24
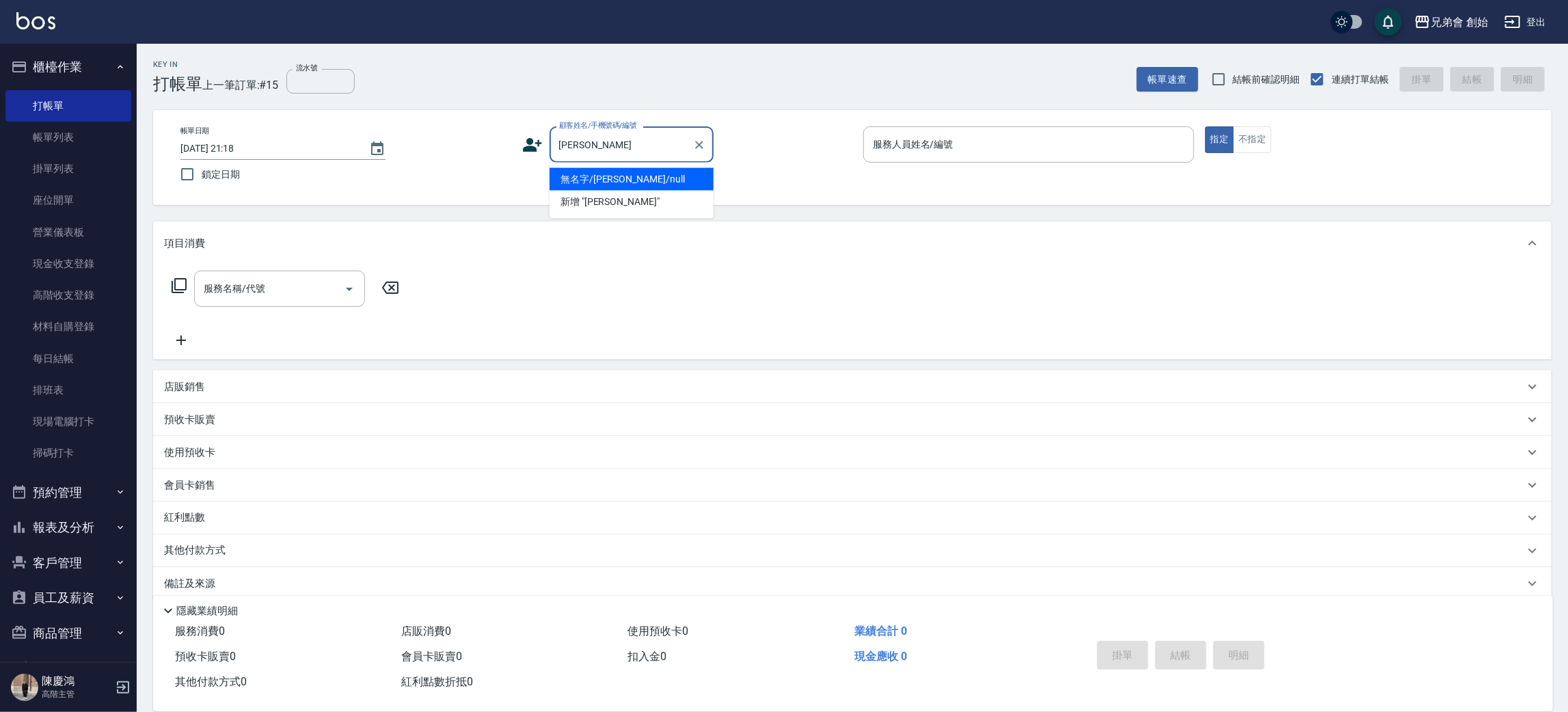
click at [624, 186] on li "無名字/楊紹祺/null" at bounding box center [631, 179] width 164 height 22
type input "無名字/楊紹祺/null"
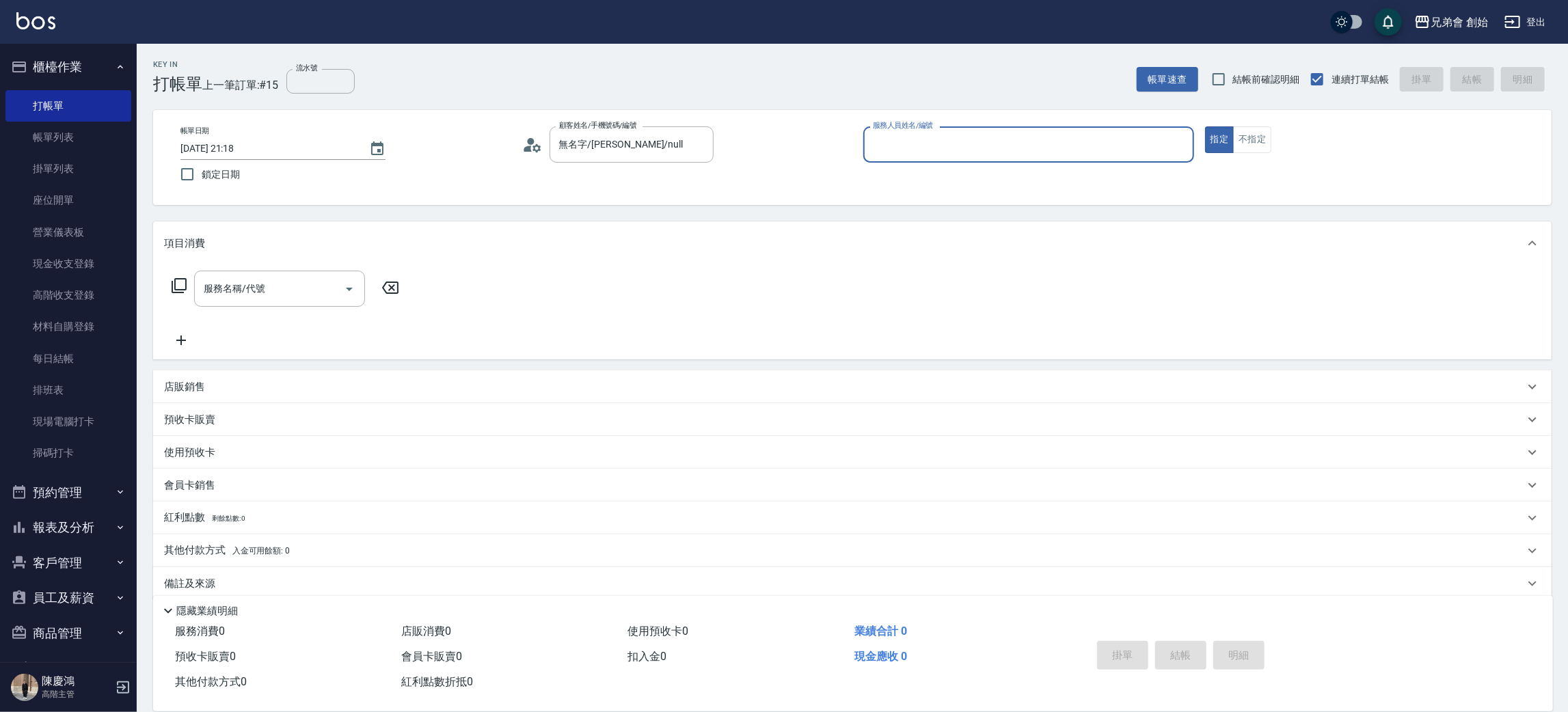
click at [907, 147] on input "服務人員姓名/編號" at bounding box center [1028, 144] width 318 height 24
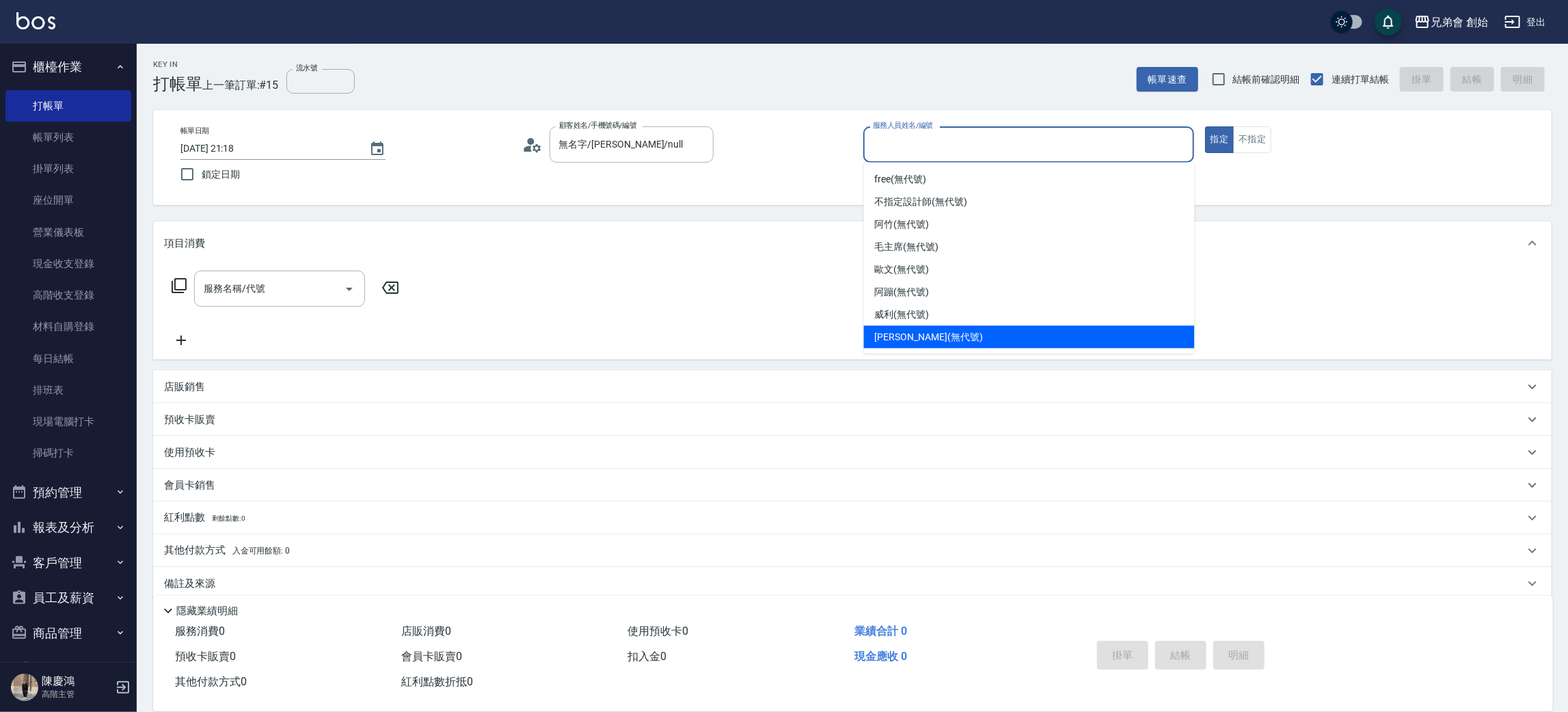
click at [915, 340] on span "潘潘 (無代號)" at bounding box center [929, 337] width 108 height 14
type input "潘潘(無代號)"
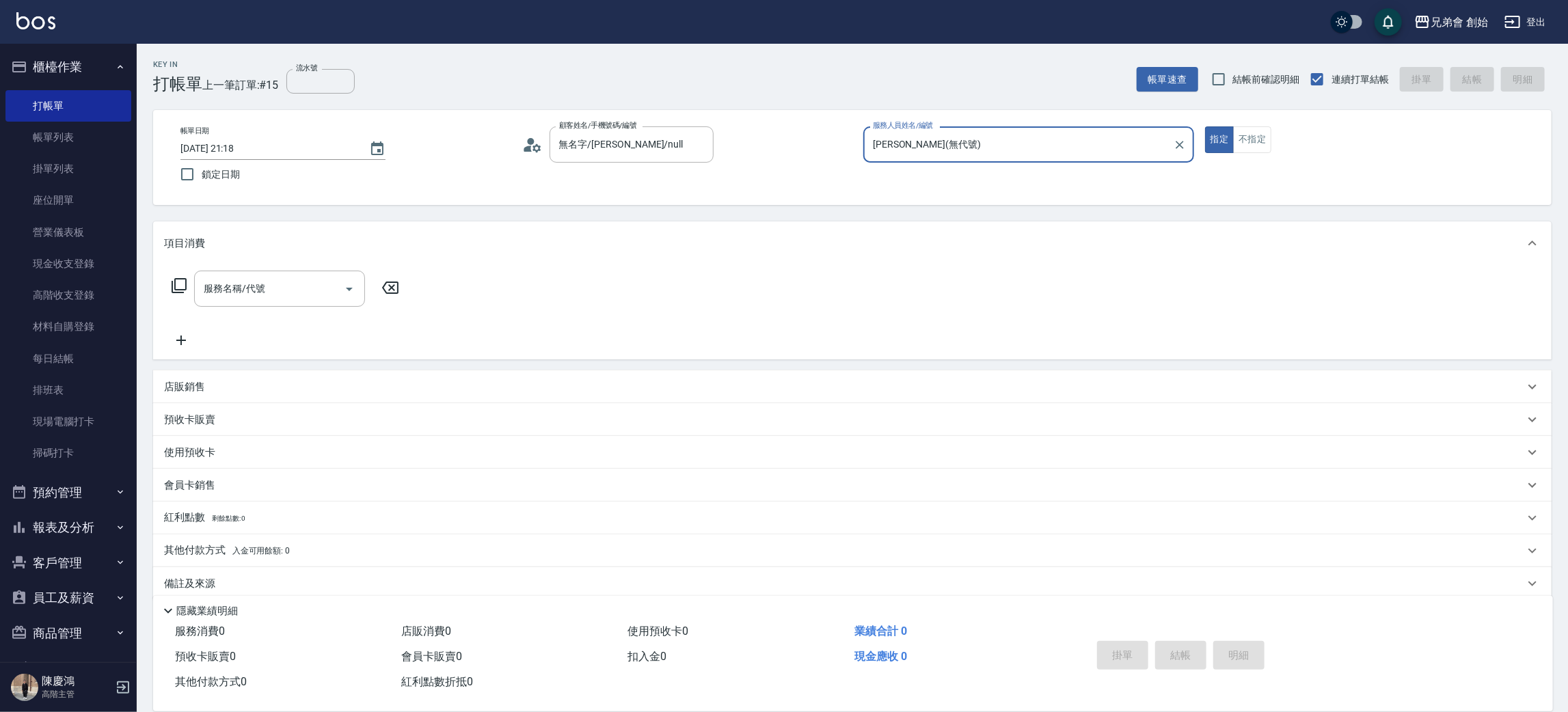
click at [268, 262] on div "項目消費" at bounding box center [853, 243] width 1399 height 44
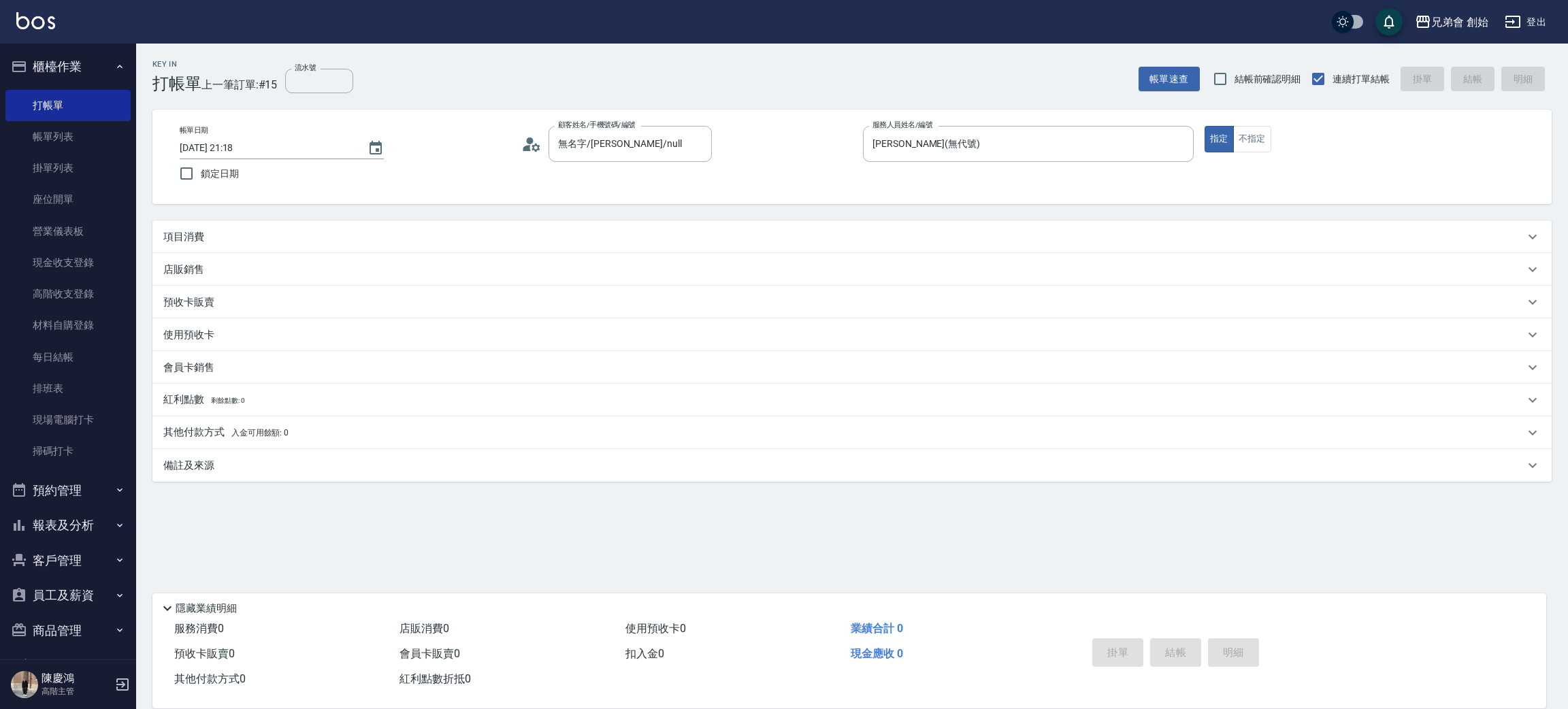
click at [251, 241] on div "項目消費" at bounding box center [844, 237] width 1361 height 14
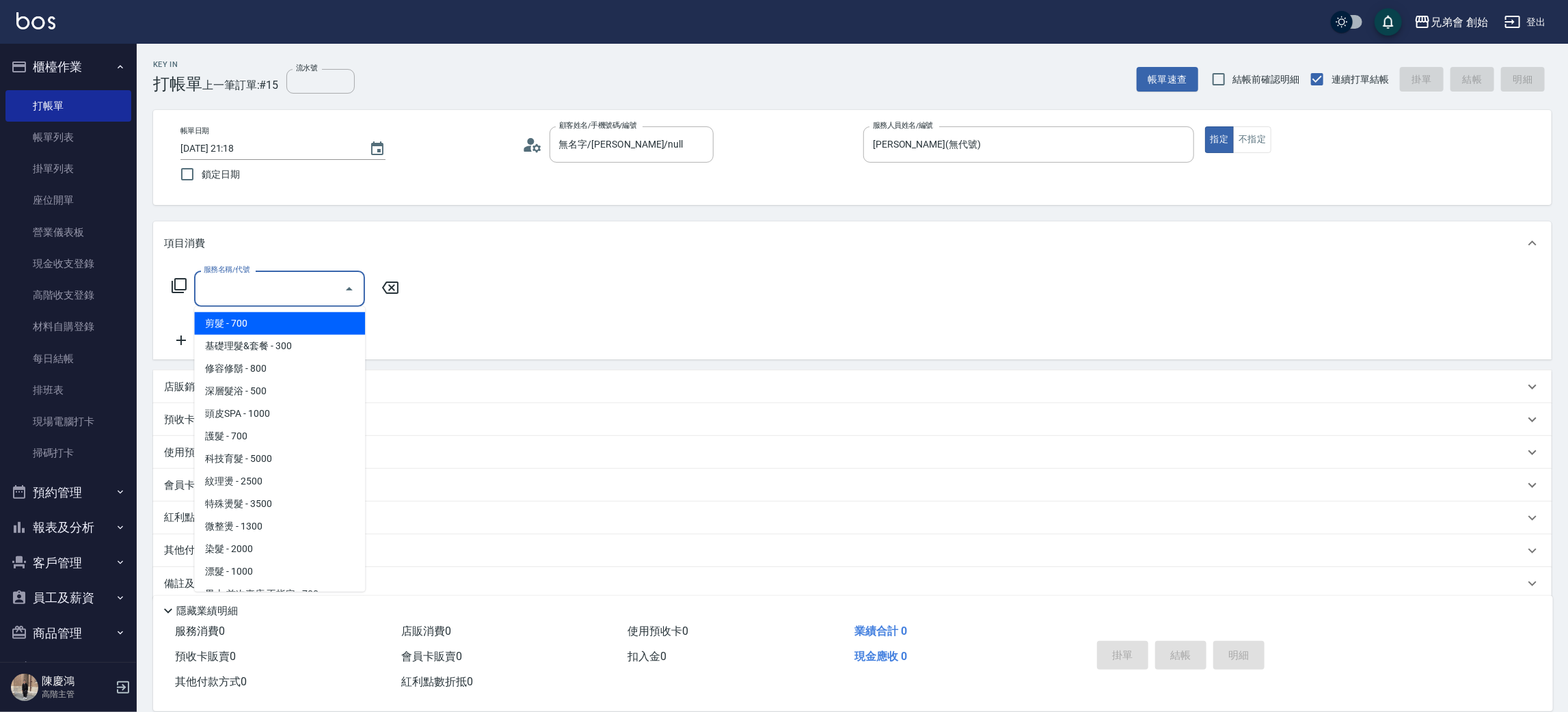
drag, startPoint x: 210, startPoint y: 286, endPoint x: 229, endPoint y: 305, distance: 26.9
click at [209, 284] on input "服務名稱/代號" at bounding box center [269, 289] width 138 height 24
click at [230, 318] on span "剪髮 - 700" at bounding box center [279, 324] width 171 height 22
type input "剪髮(A01)"
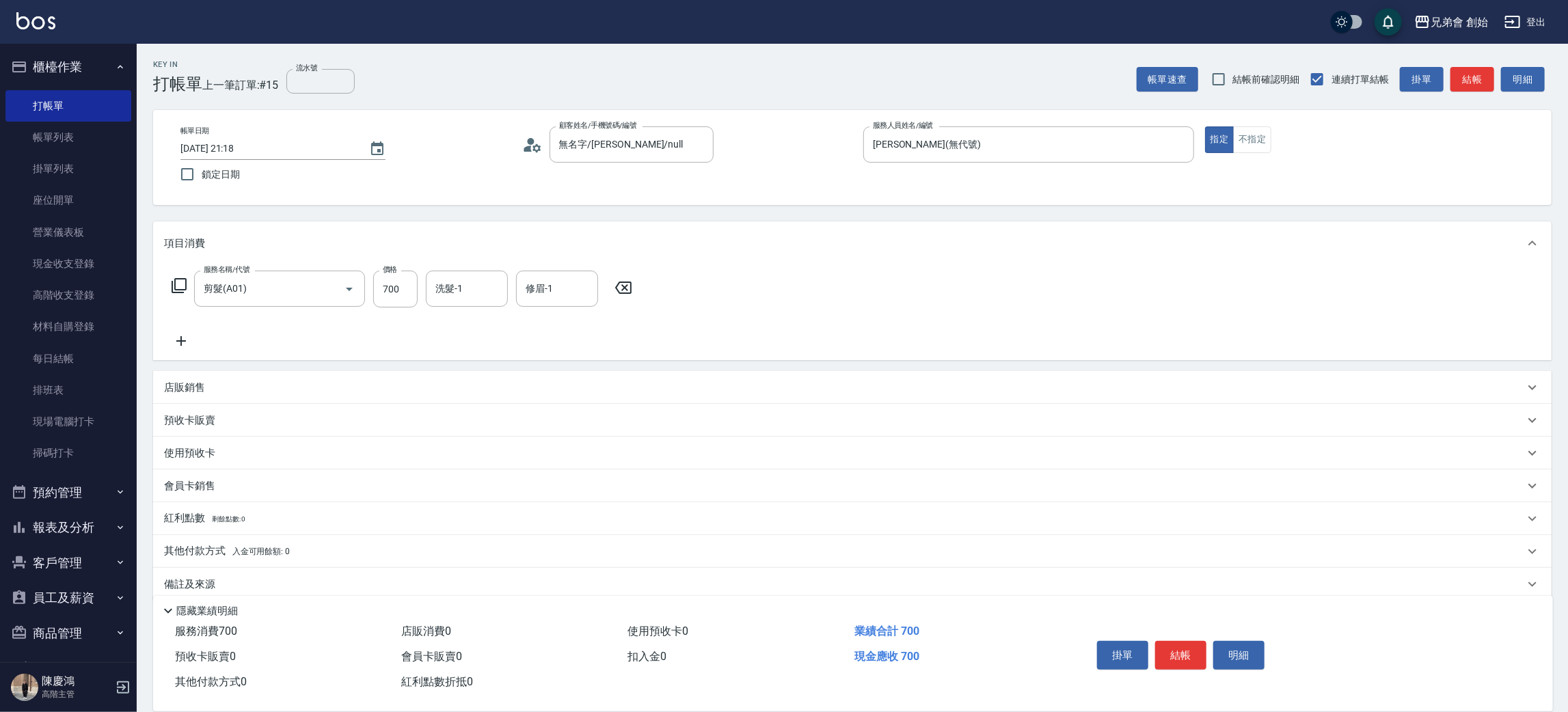
click at [195, 553] on p "其他付款方式 入金可用餘額: 0" at bounding box center [227, 551] width 125 height 15
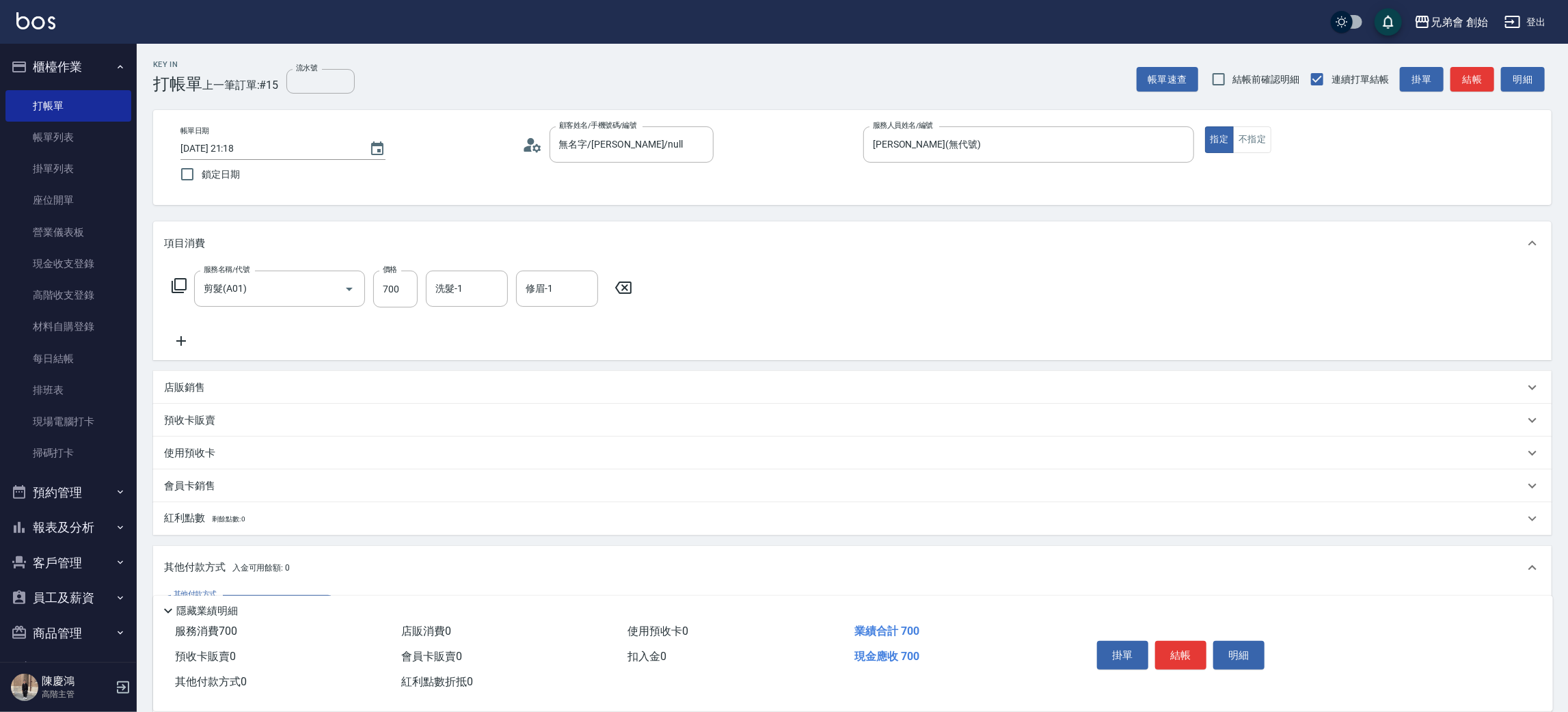
scroll to position [102, 0]
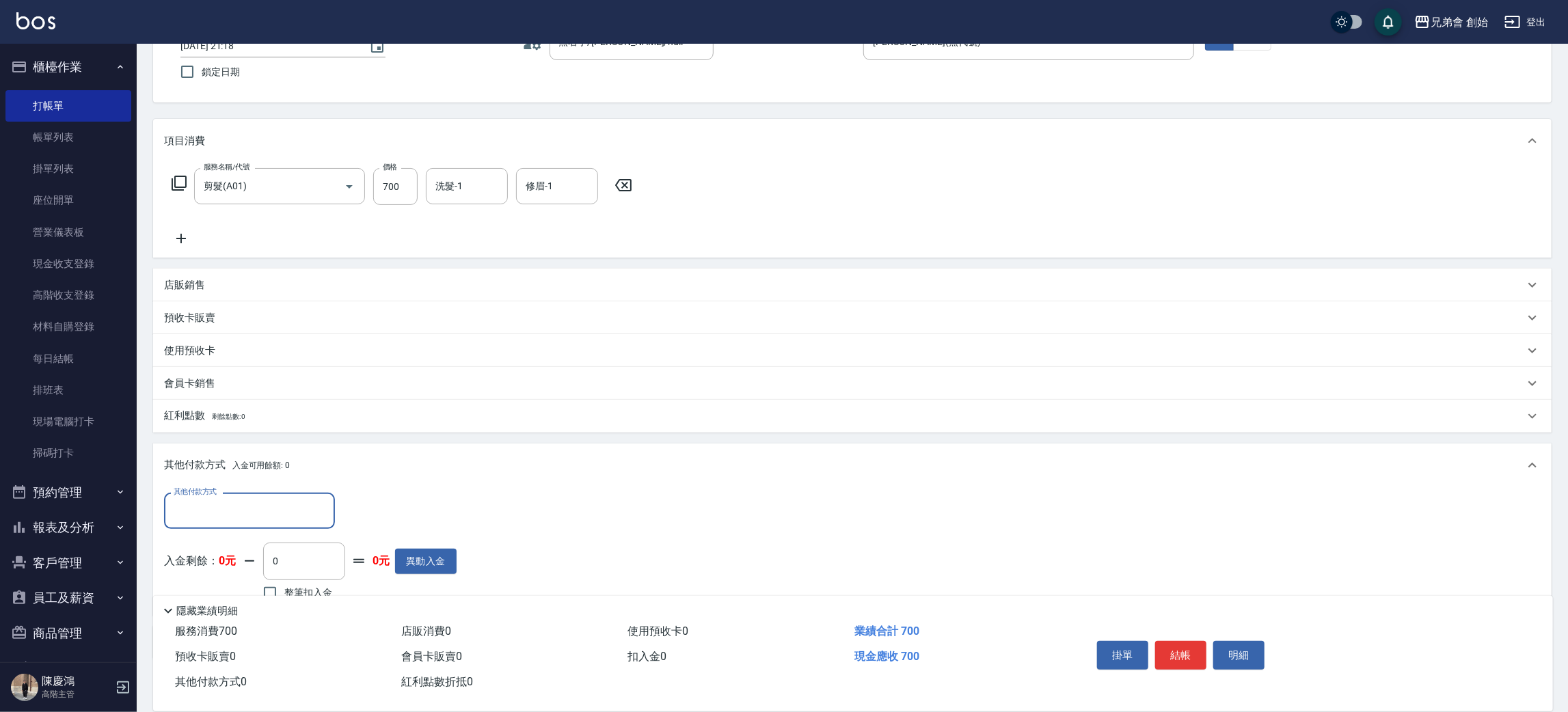
click at [249, 503] on input "其他付款方式" at bounding box center [249, 511] width 159 height 24
click at [207, 565] on span "轉帳" at bounding box center [249, 568] width 171 height 22
type input "轉帳"
click at [376, 510] on input "0" at bounding box center [394, 511] width 102 height 37
type input "700"
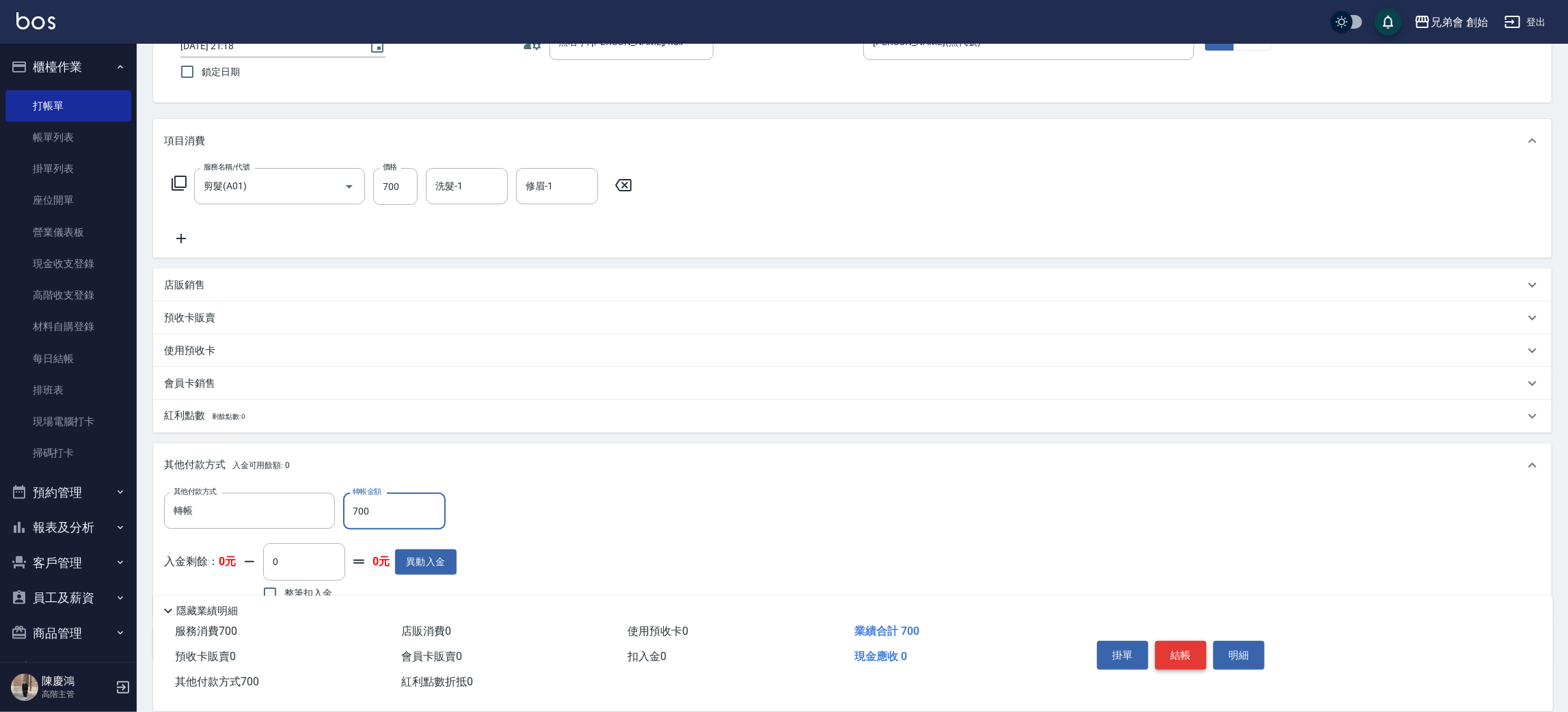
click at [1188, 649] on button "結帳" at bounding box center [1181, 656] width 52 height 29
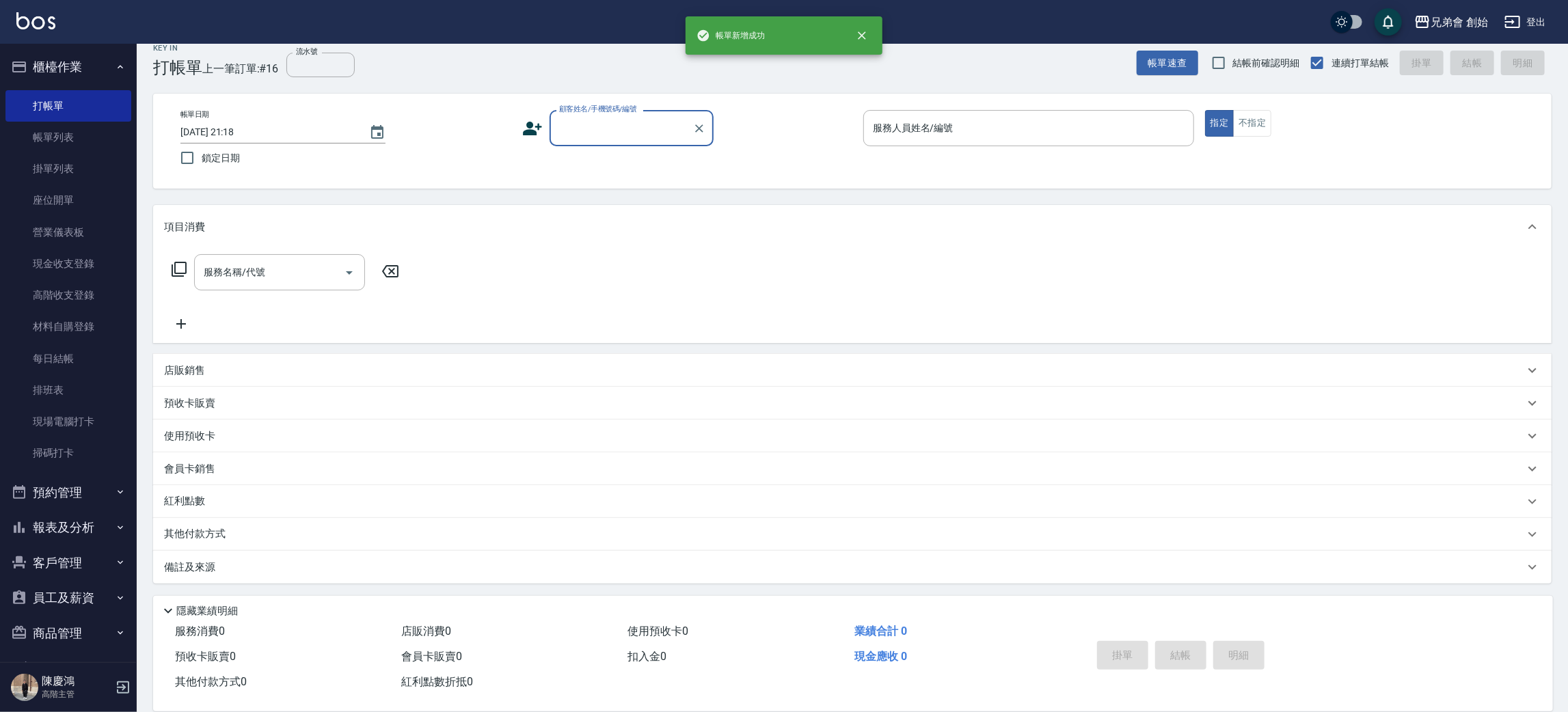
scroll to position [15, 0]
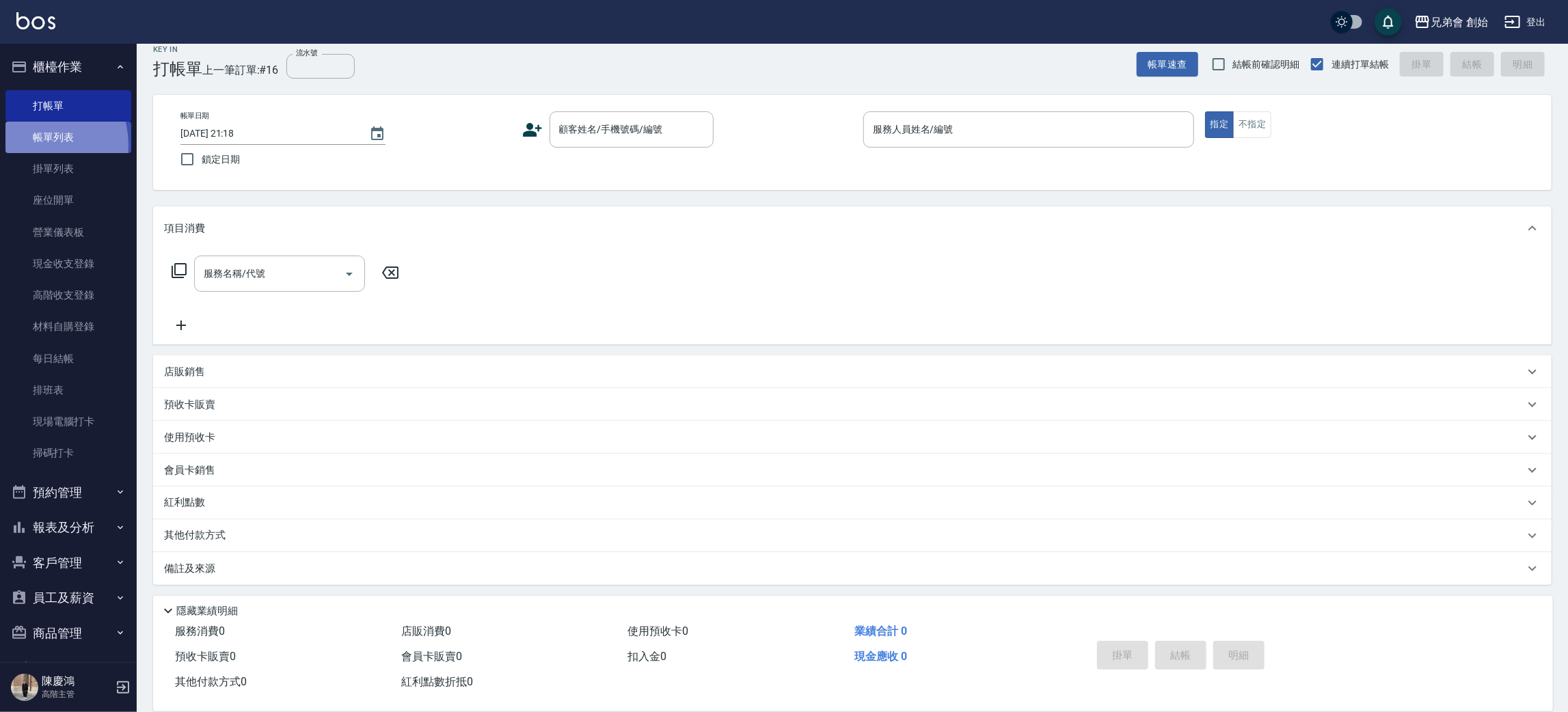
click at [33, 145] on link "帳單列表" at bounding box center [68, 137] width 125 height 32
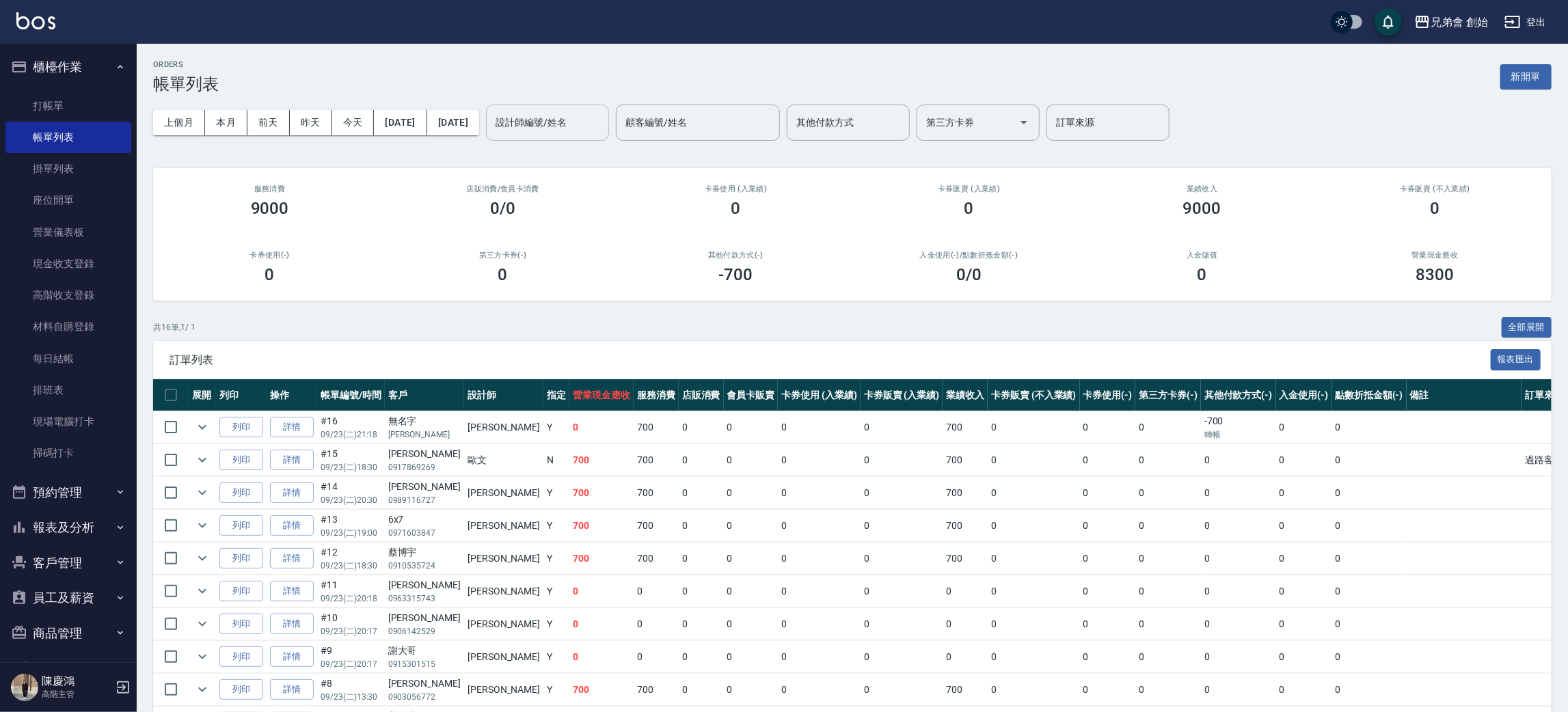
click at [588, 113] on div "設計師編號/姓名 設計師編號/姓名" at bounding box center [547, 123] width 123 height 37
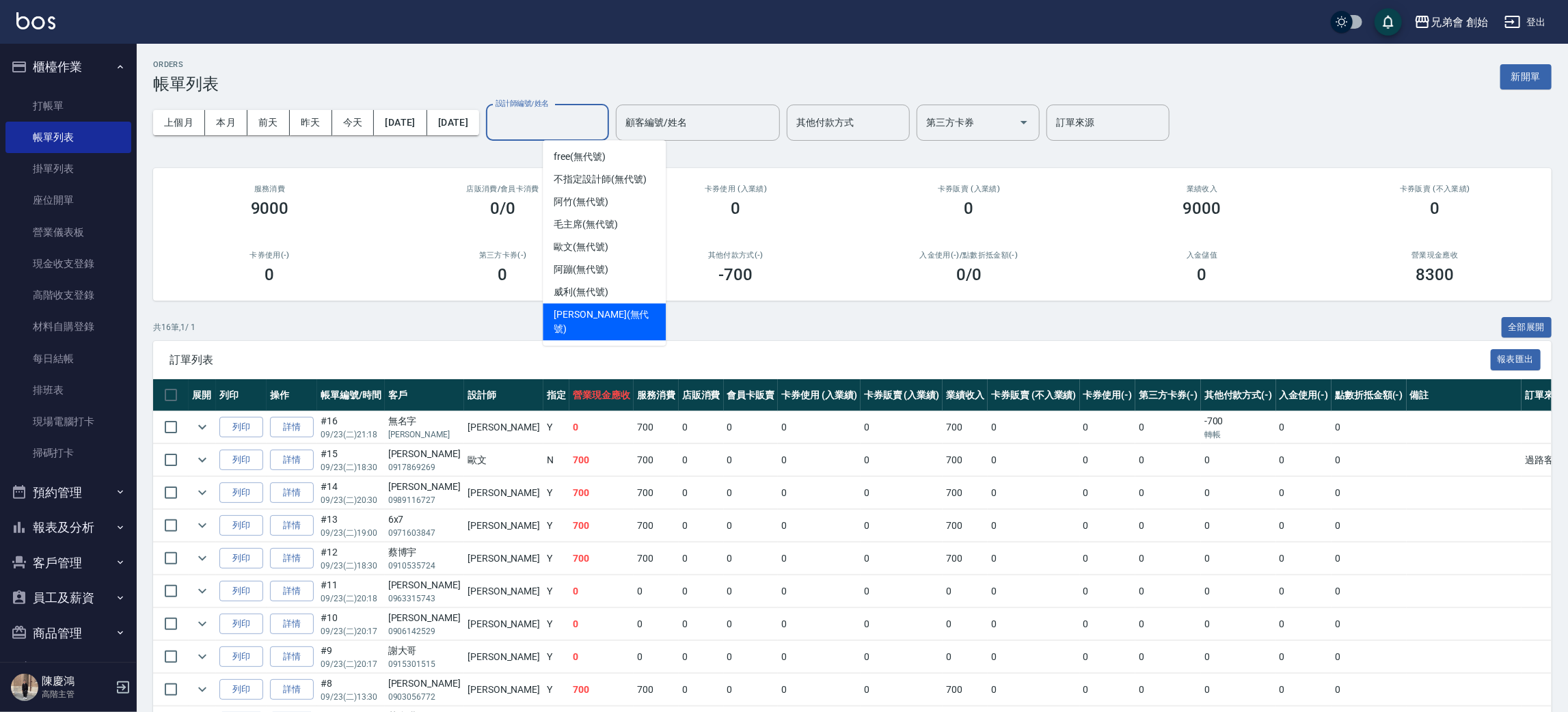
click at [582, 319] on span "潘潘 (無代號)" at bounding box center [603, 321] width 101 height 29
type input "潘潘(無代號)"
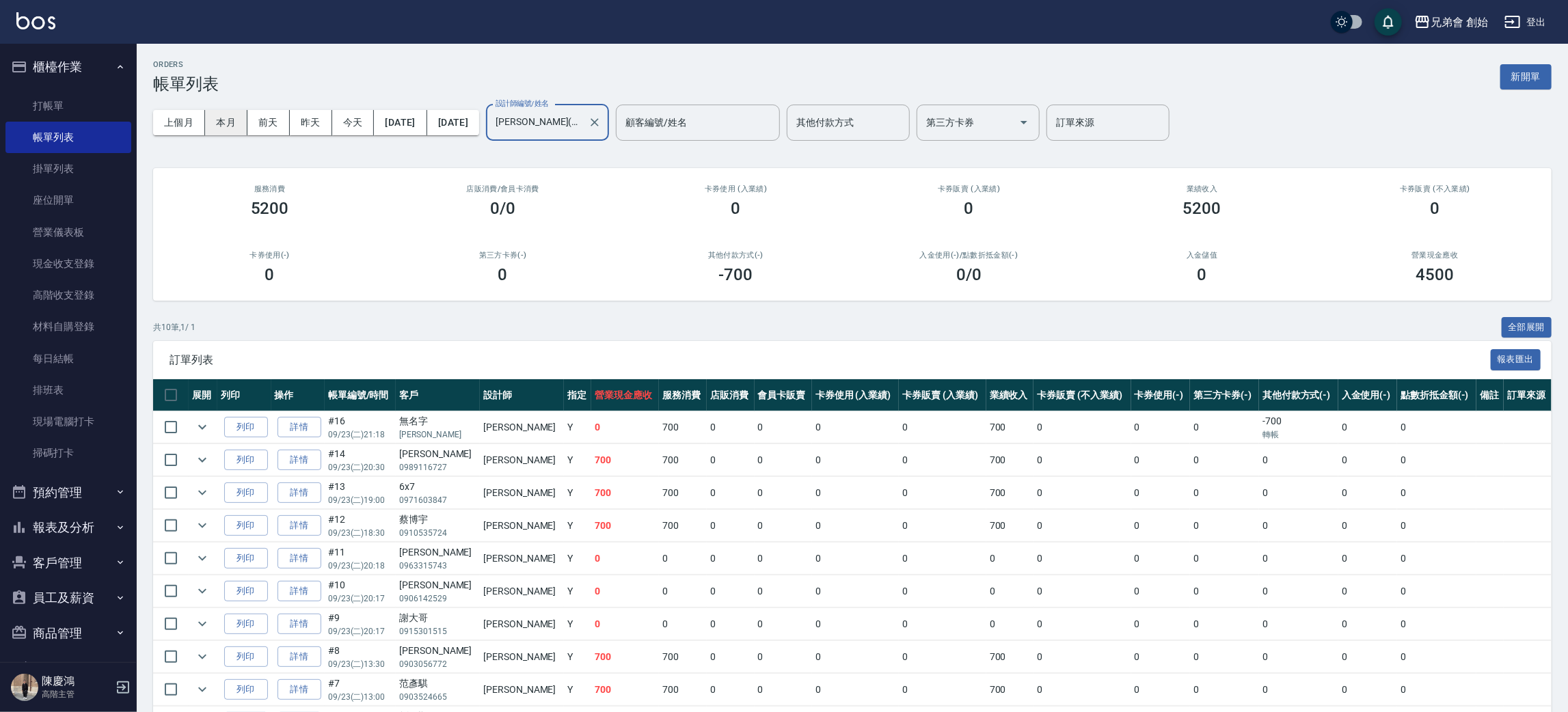
click at [229, 121] on button "本月" at bounding box center [225, 123] width 42 height 25
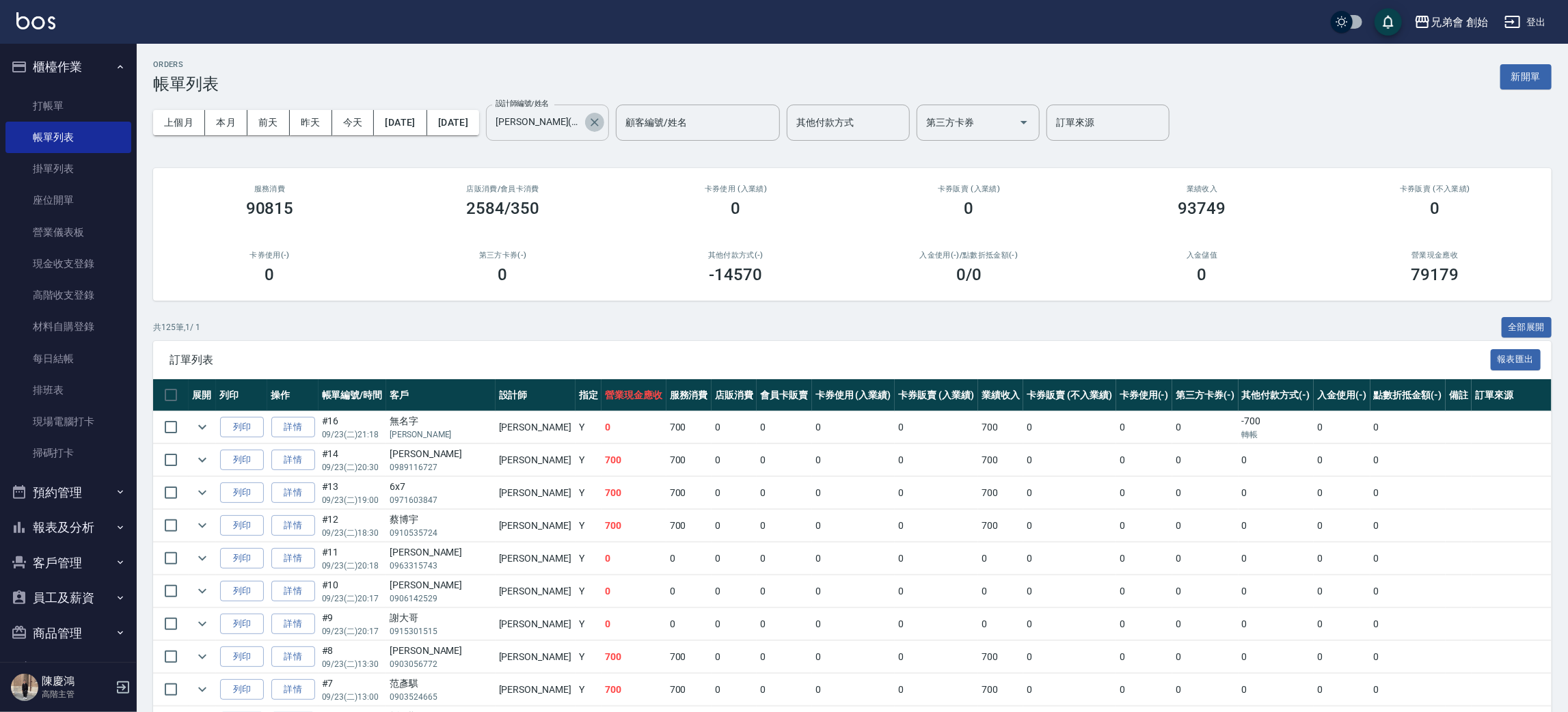
click at [604, 129] on button "Clear" at bounding box center [595, 122] width 19 height 19
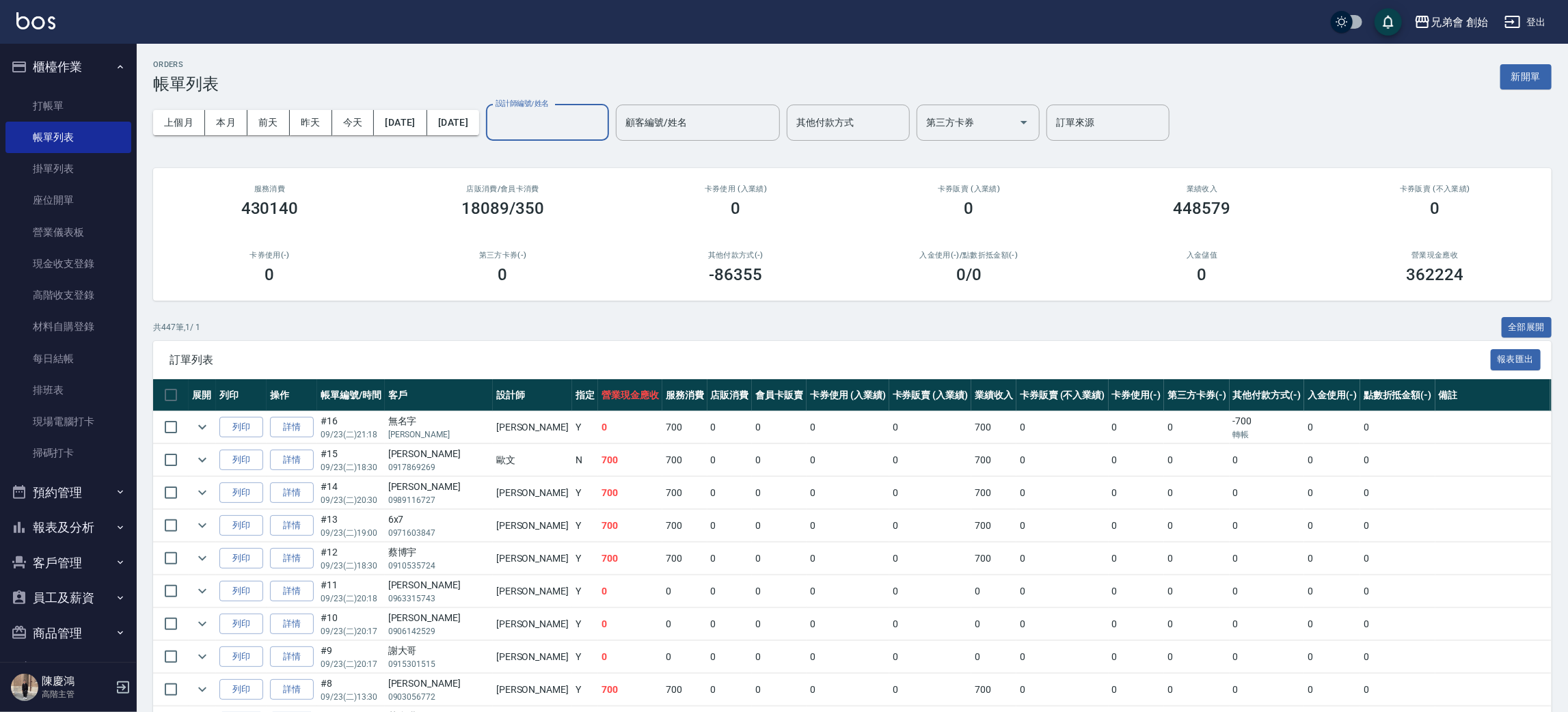
click at [95, 490] on button "預約管理" at bounding box center [68, 492] width 125 height 36
click at [94, 572] on link "單日預約紀錄" at bounding box center [68, 563] width 125 height 32
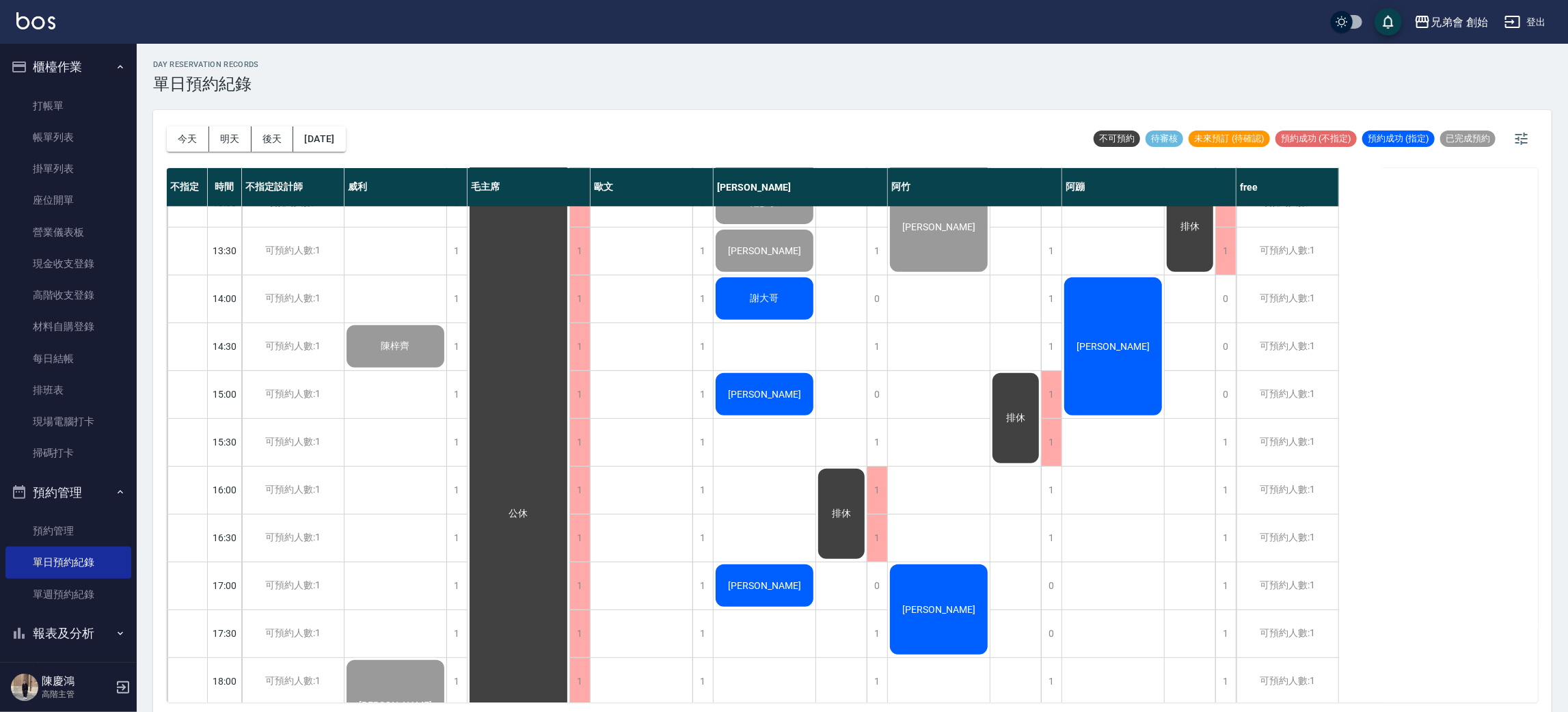
scroll to position [718, 0]
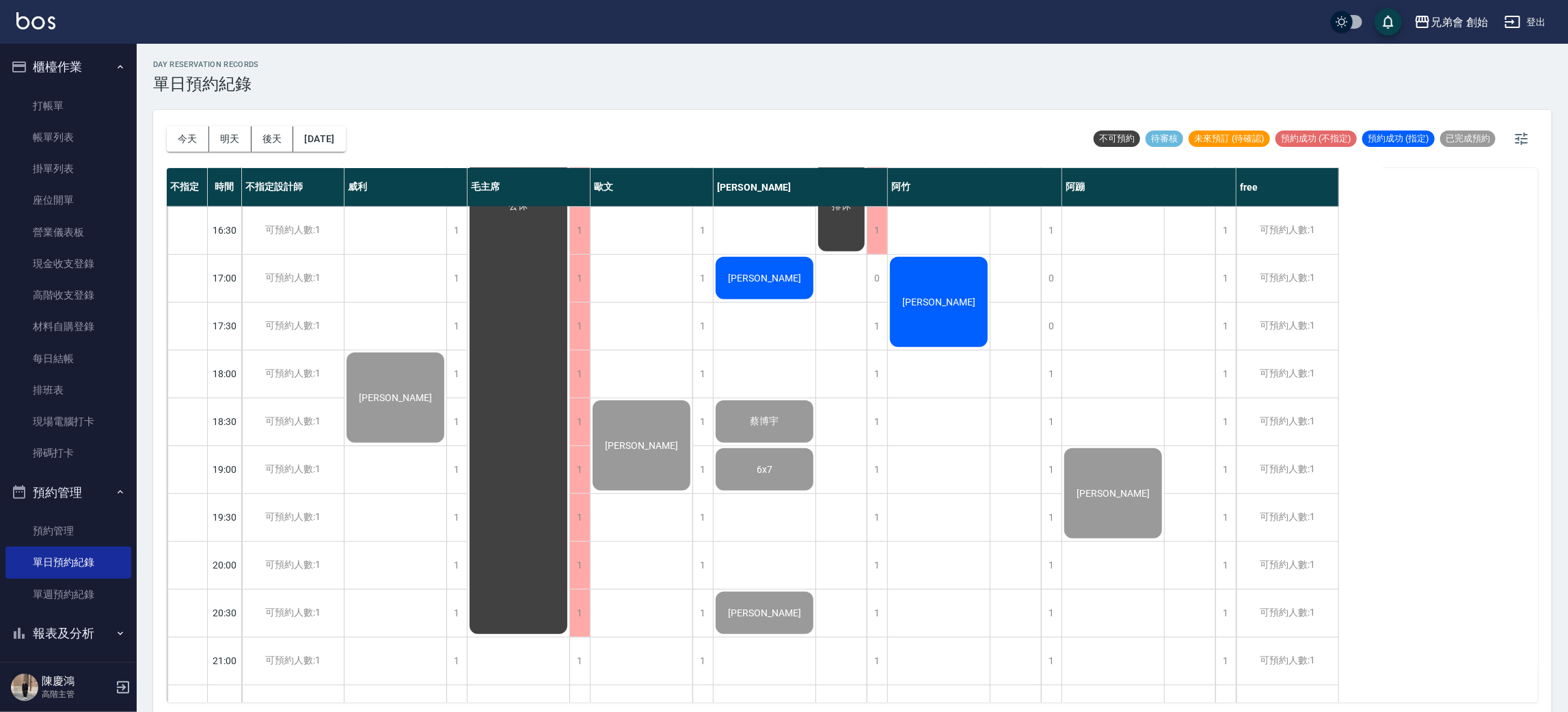
click at [938, 288] on div "[PERSON_NAME]" at bounding box center [939, 302] width 102 height 94
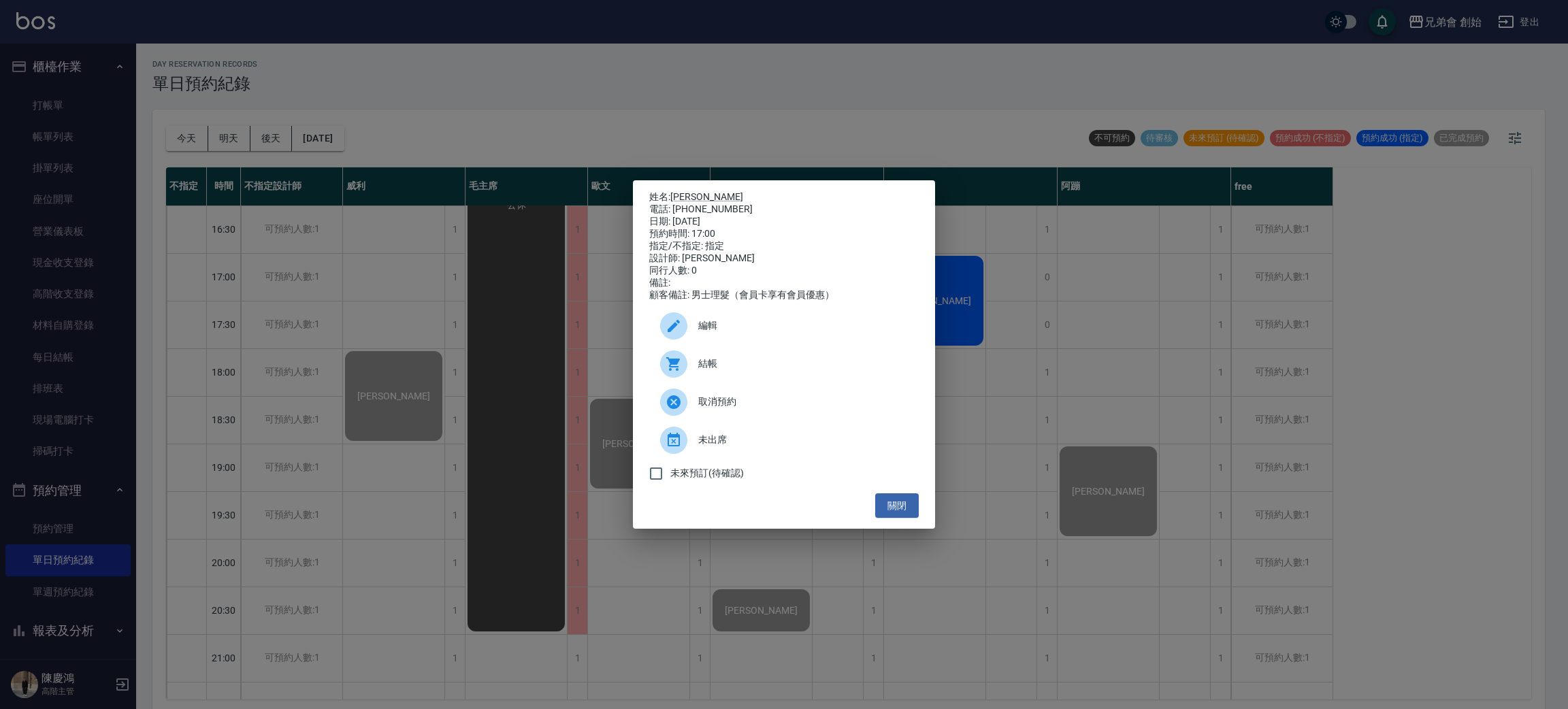
click at [711, 371] on span "結帳" at bounding box center [802, 364] width 209 height 14
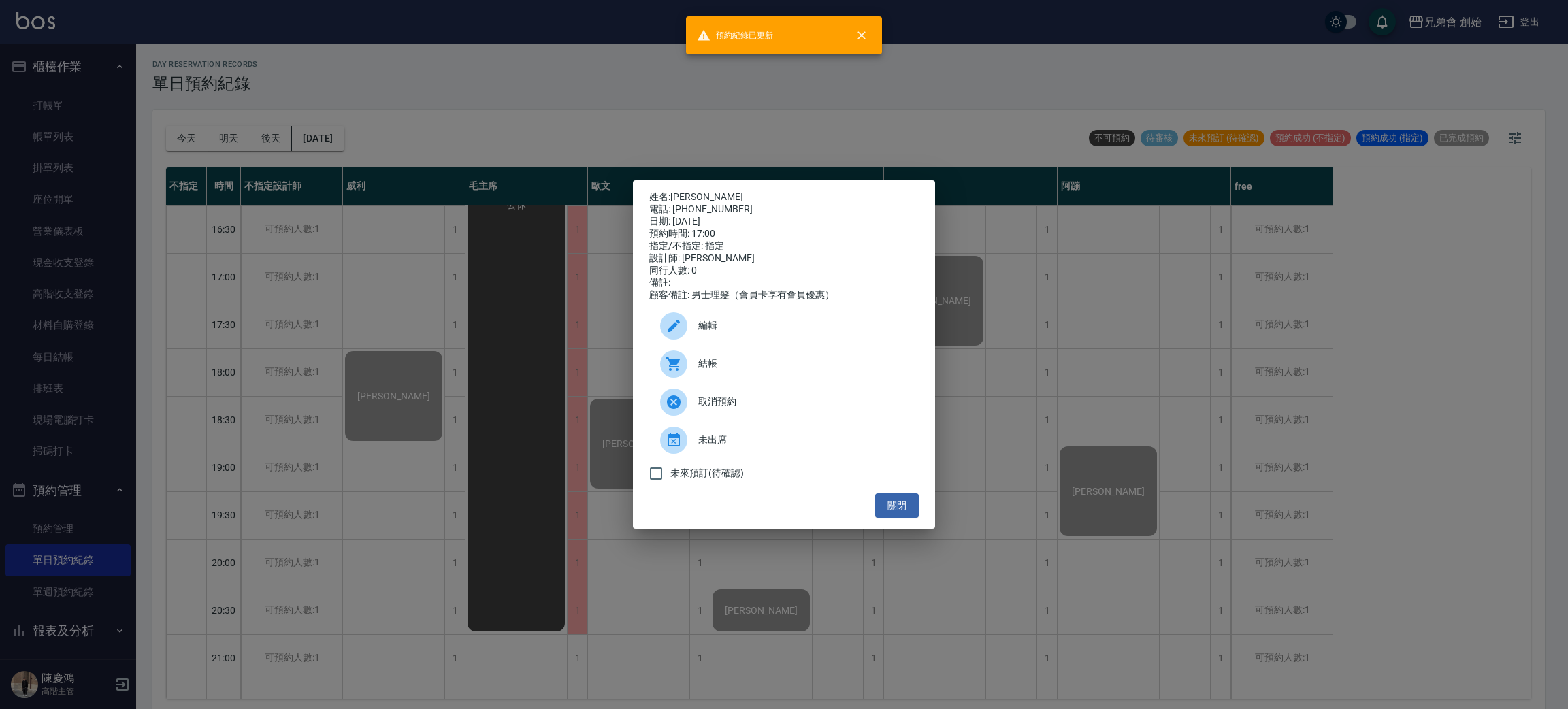
click at [401, 145] on div "姓名: 許哲熏 電話: 0911155110 日期: 2025/09/23 預約時間: 17:00 指定/不指定: 指定 設計師: 阿竹 同行人數: 0 備註…" at bounding box center [784, 354] width 1568 height 709
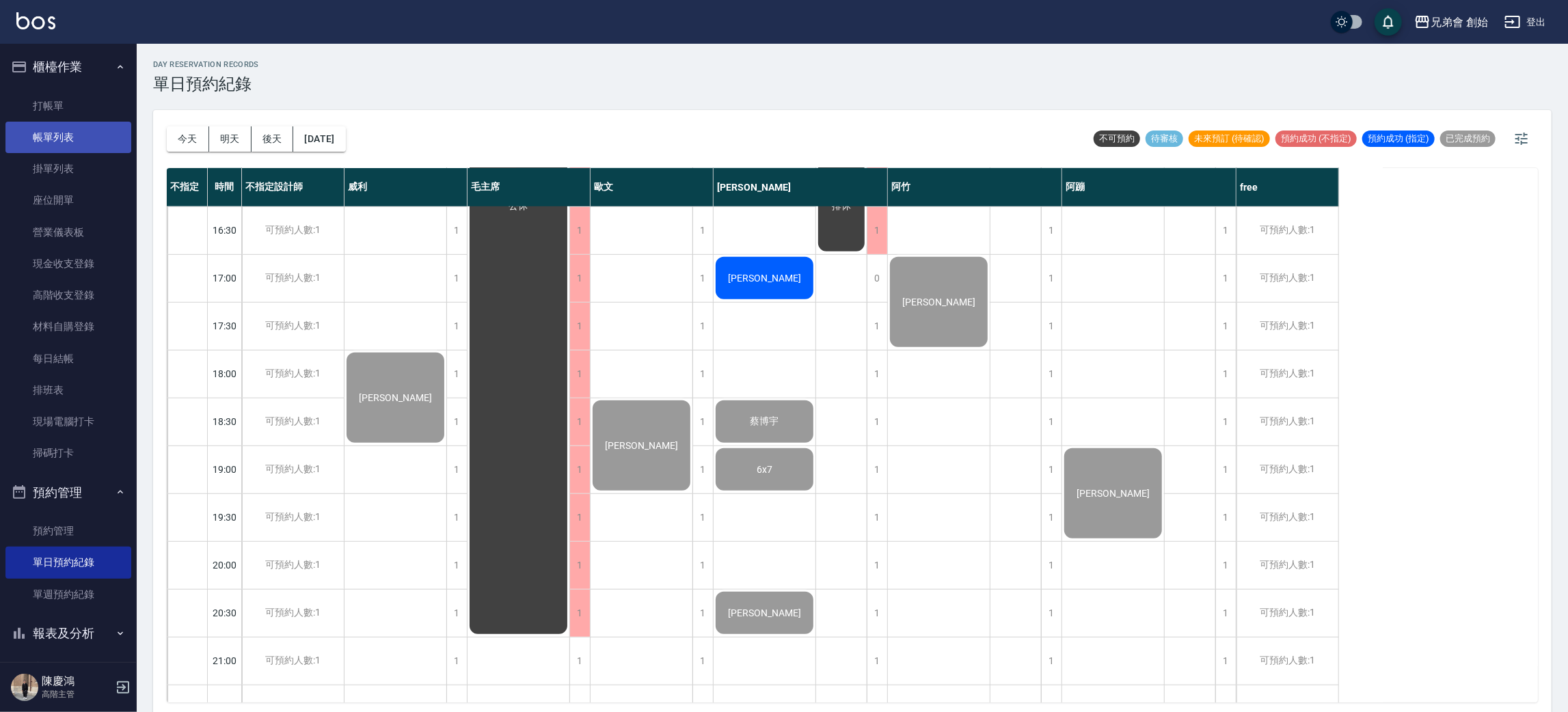
drag, startPoint x: 67, startPoint y: 157, endPoint x: 67, endPoint y: 150, distance: 7.0
click at [67, 157] on link "掛單列表" at bounding box center [68, 169] width 125 height 32
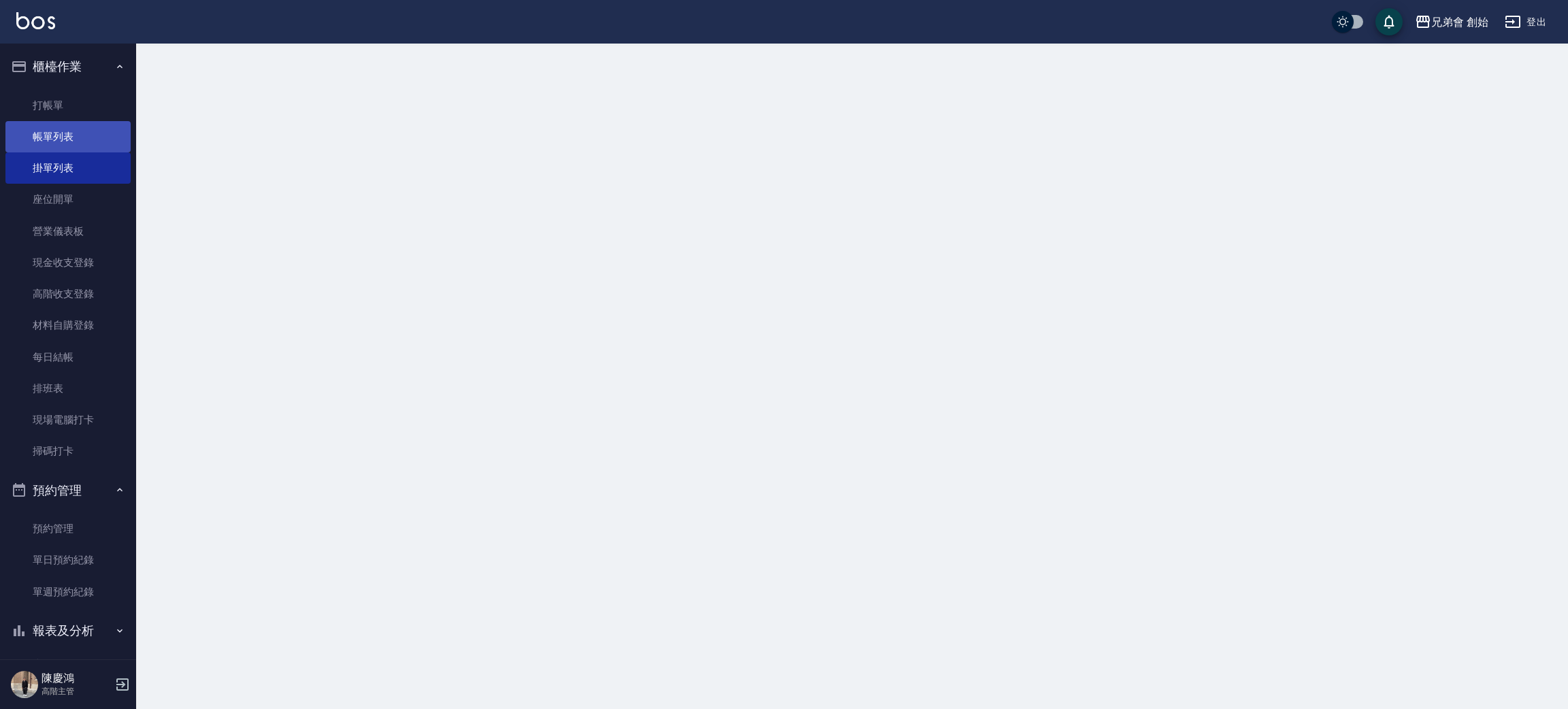
click at [68, 141] on link "帳單列表" at bounding box center [68, 137] width 125 height 32
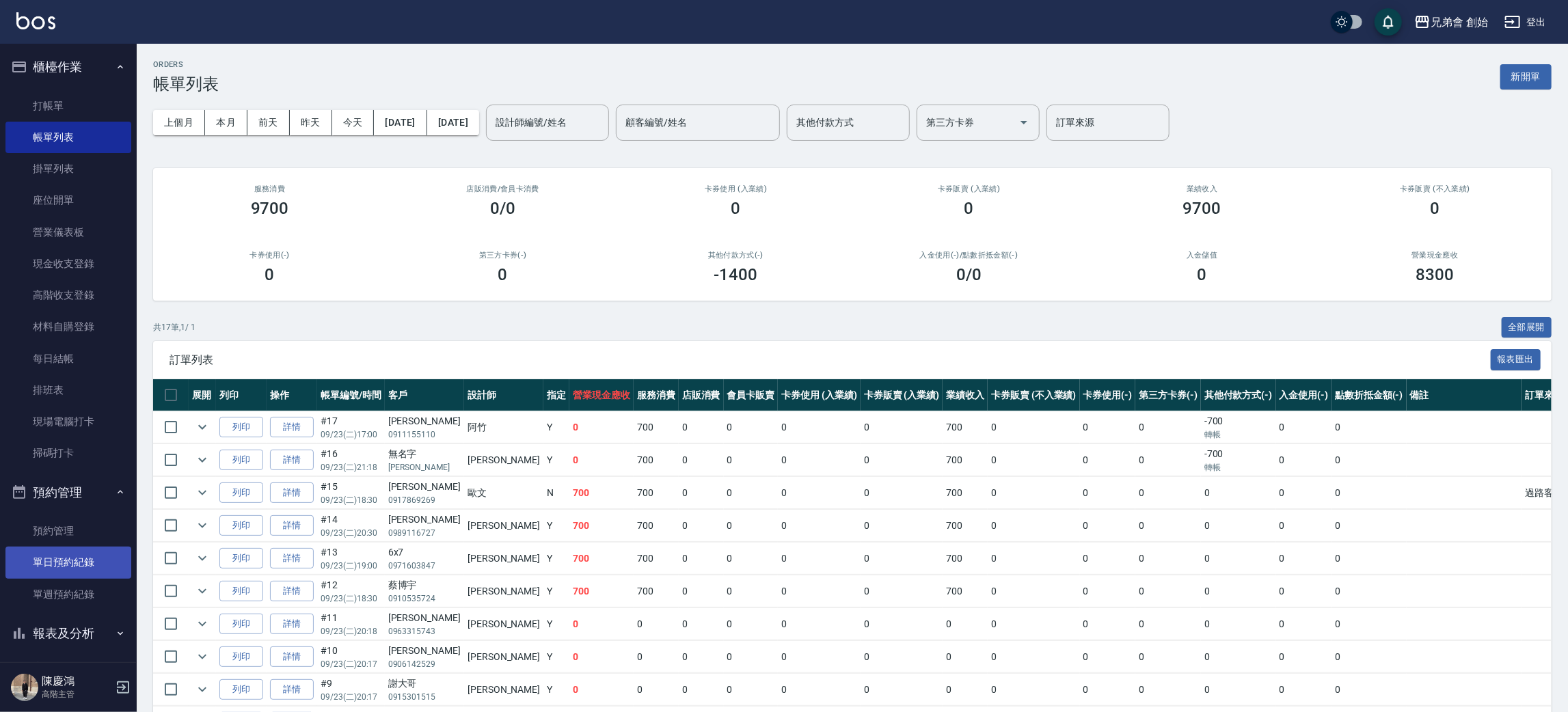
click at [62, 573] on link "單日預約紀錄" at bounding box center [68, 563] width 125 height 32
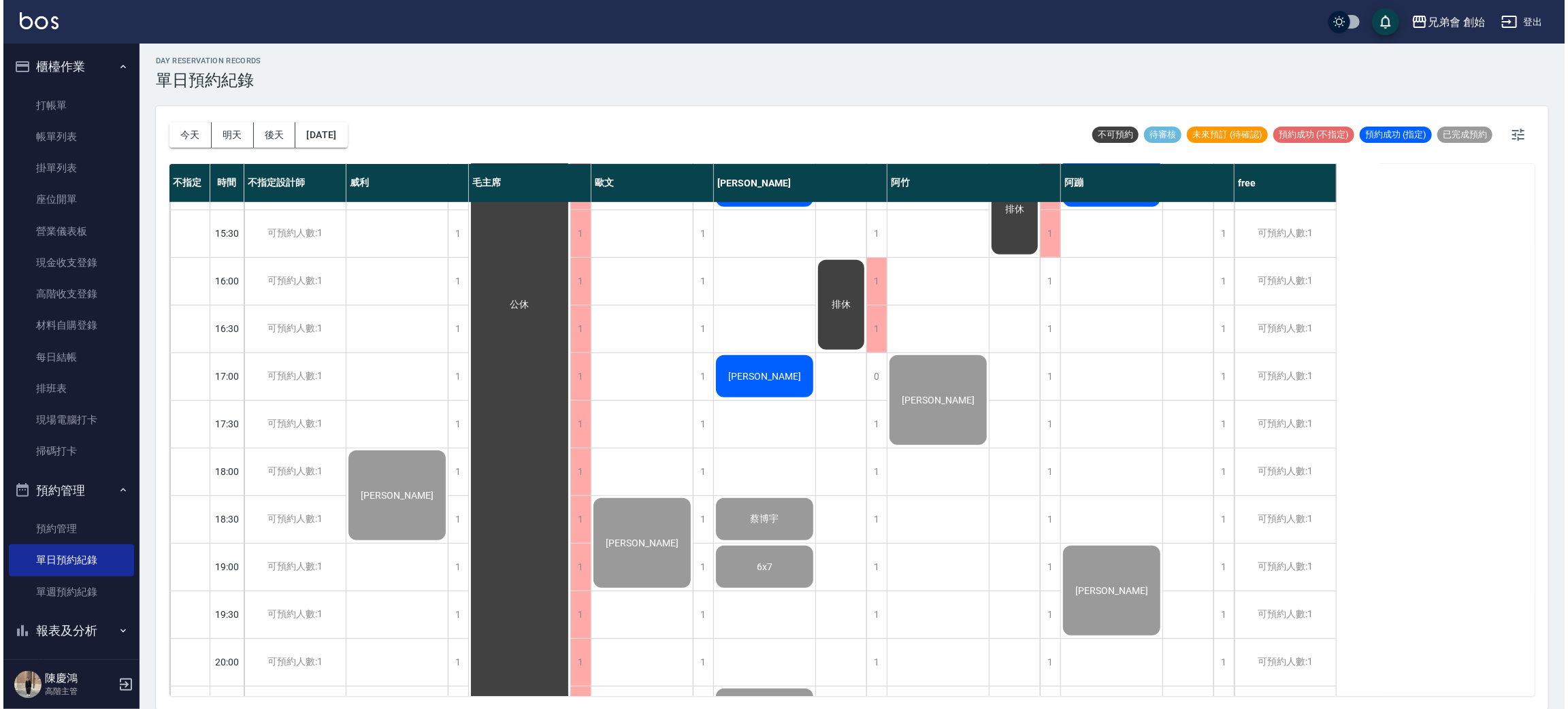
scroll to position [409, 0]
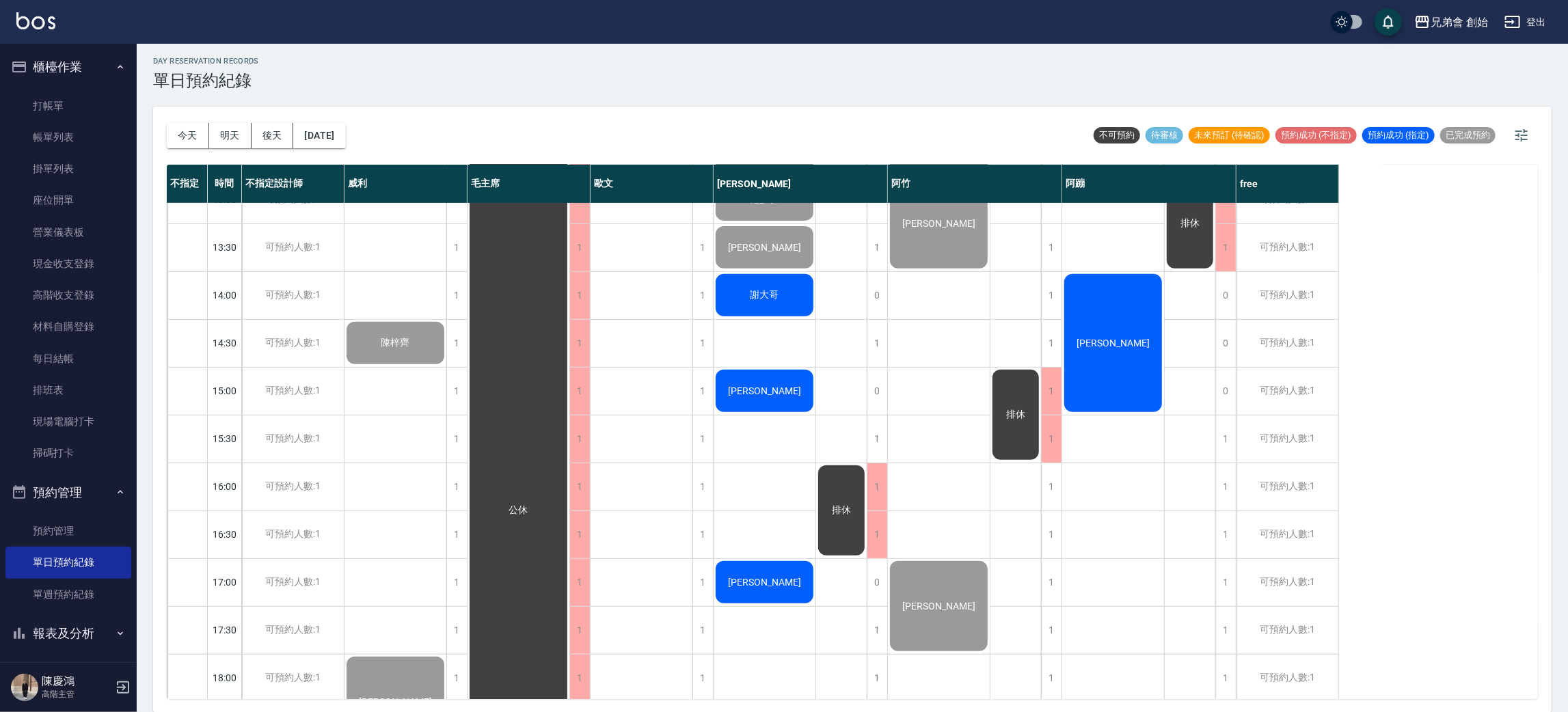
click at [1093, 335] on div "[PERSON_NAME]" at bounding box center [1113, 343] width 102 height 142
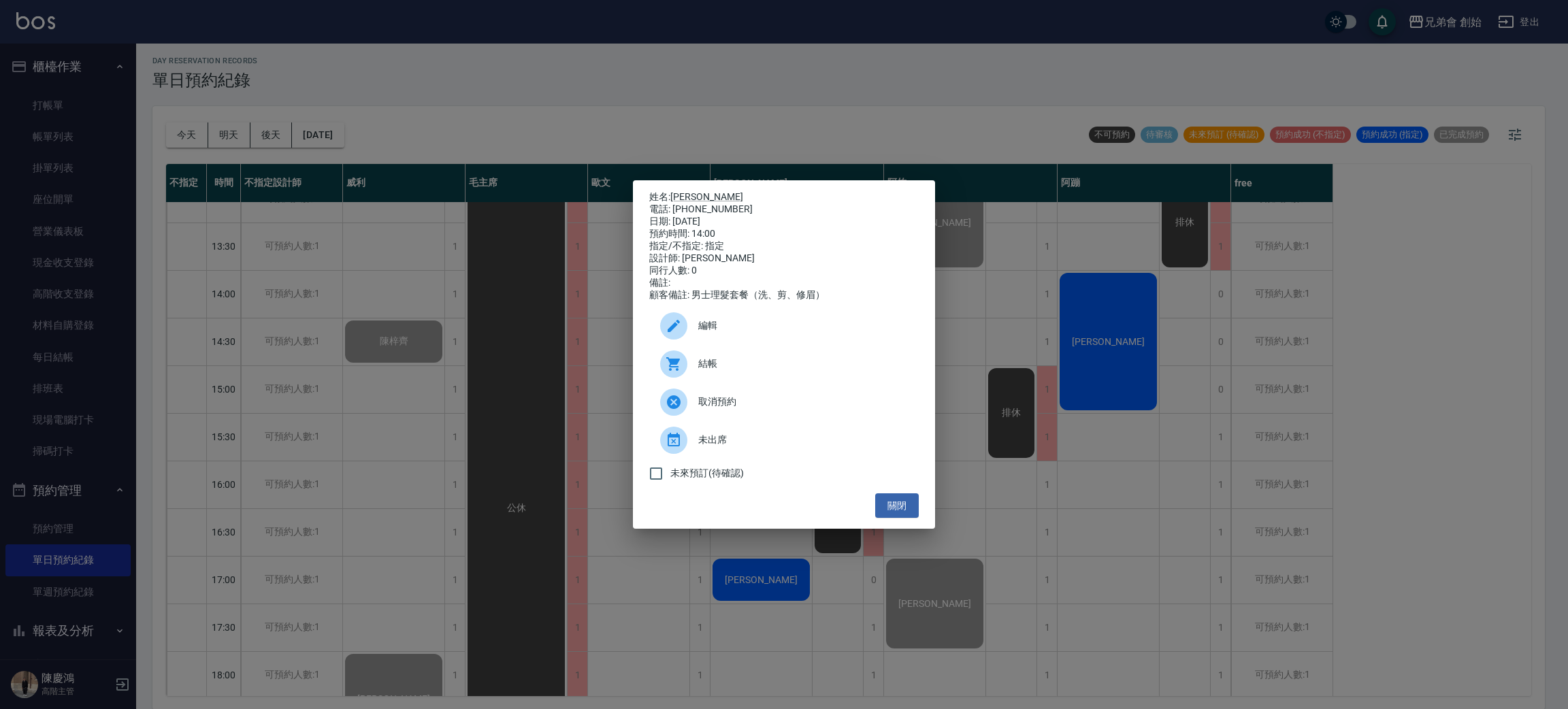
click at [796, 371] on span "結帳" at bounding box center [802, 364] width 209 height 14
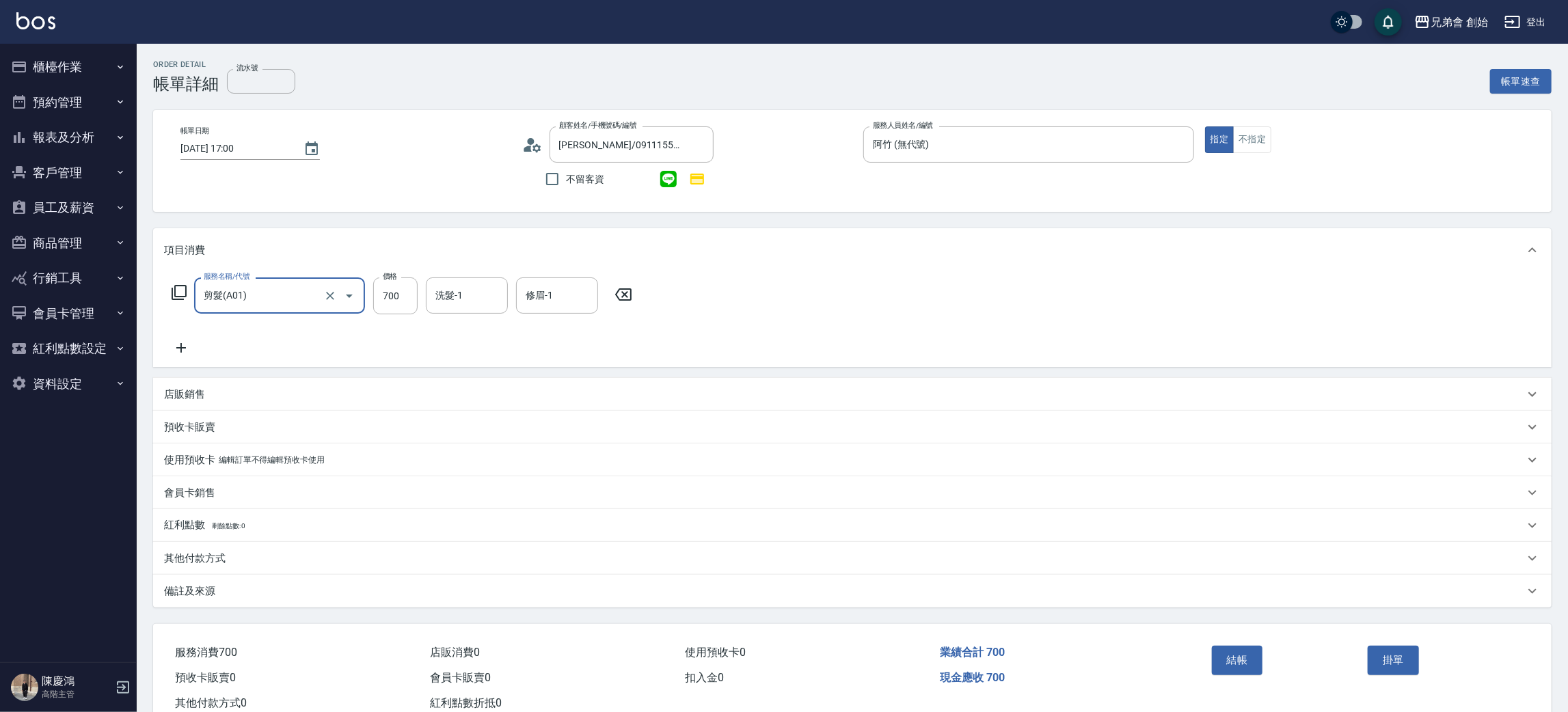
click at [218, 593] on div "備註及來源" at bounding box center [845, 591] width 1361 height 14
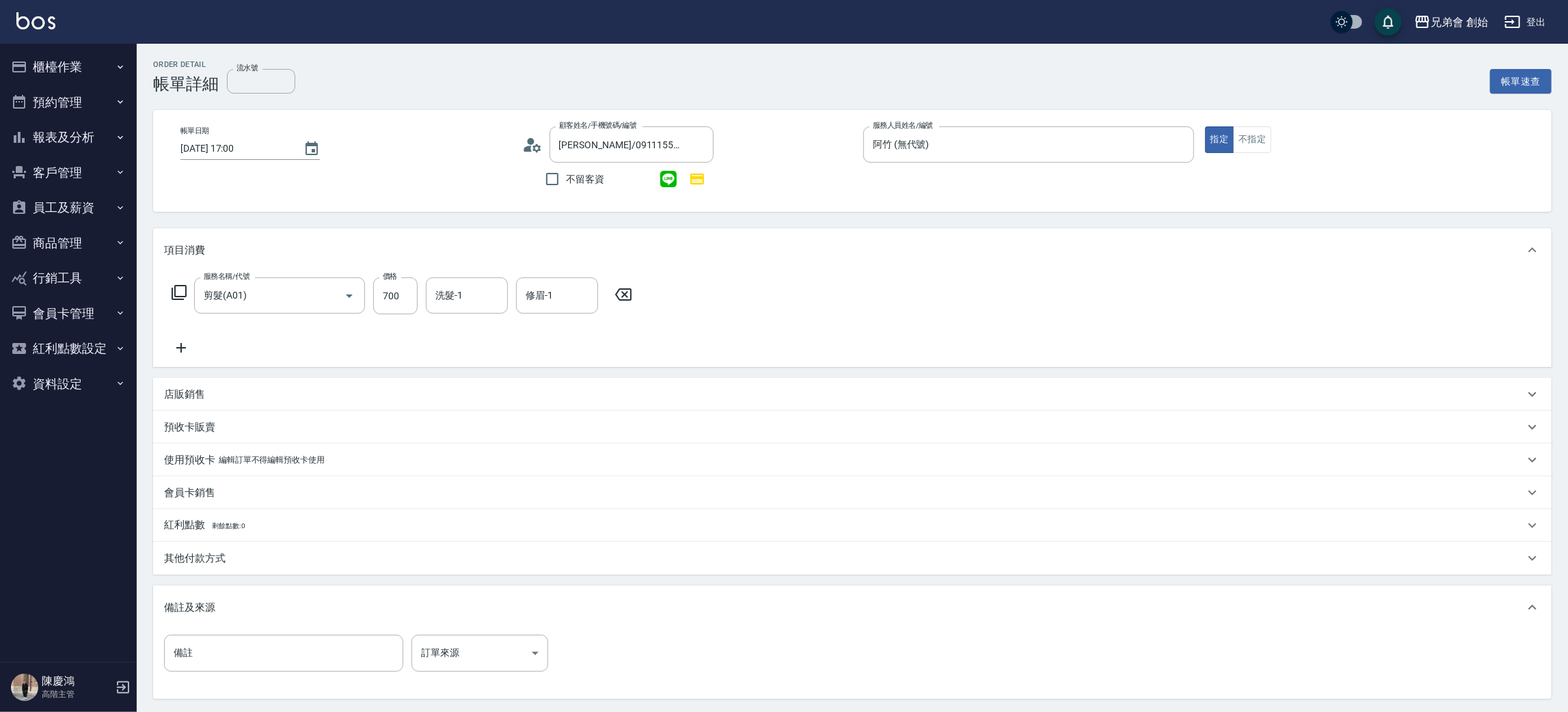
click at [240, 566] on div "其他付款方式" at bounding box center [853, 558] width 1399 height 33
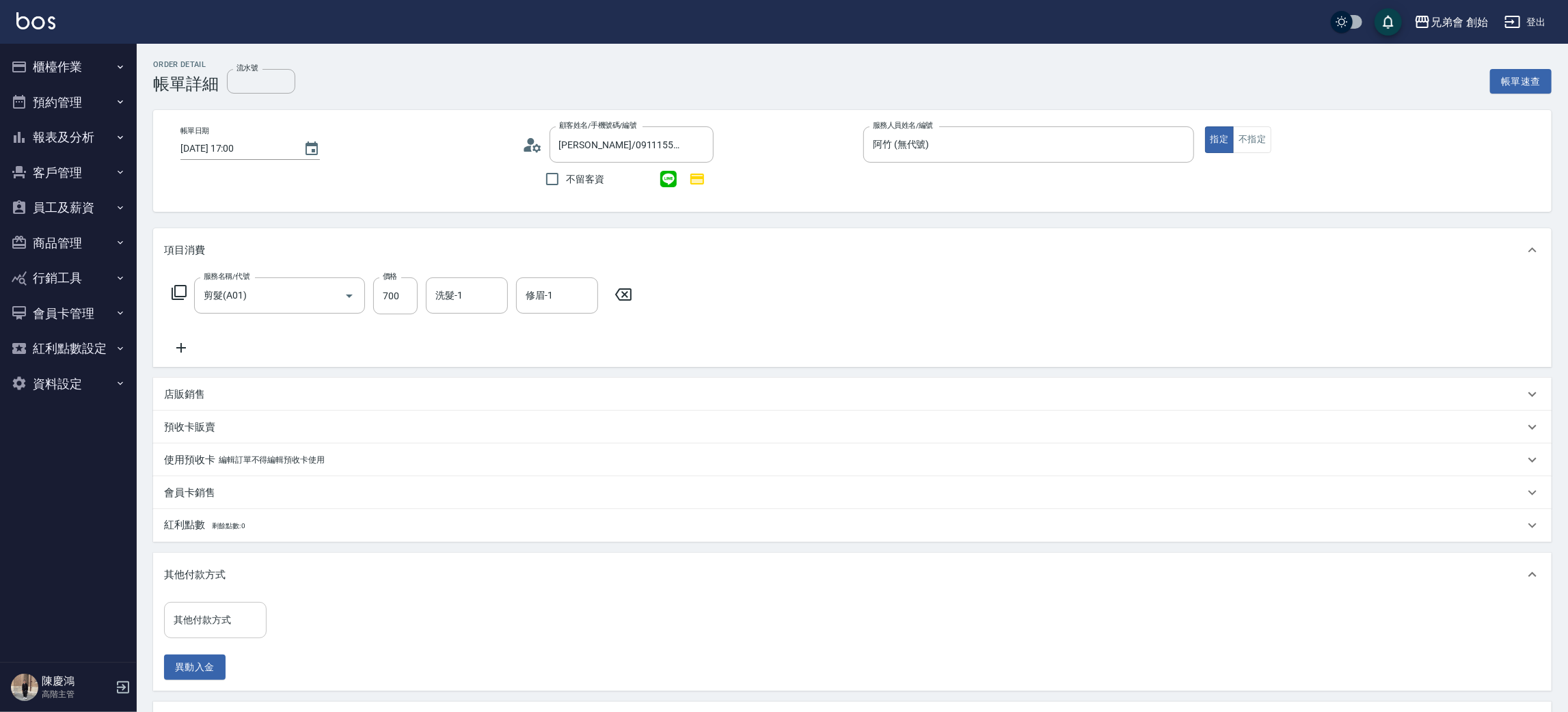
click at [233, 621] on input "其他付款方式" at bounding box center [215, 620] width 91 height 24
click at [219, 549] on span "轉帳" at bounding box center [215, 540] width 102 height 22
type input "轉帳"
drag, startPoint x: 338, startPoint y: 618, endPoint x: 341, endPoint y: 606, distance: 12.4
click at [338, 618] on input "0" at bounding box center [326, 621] width 102 height 37
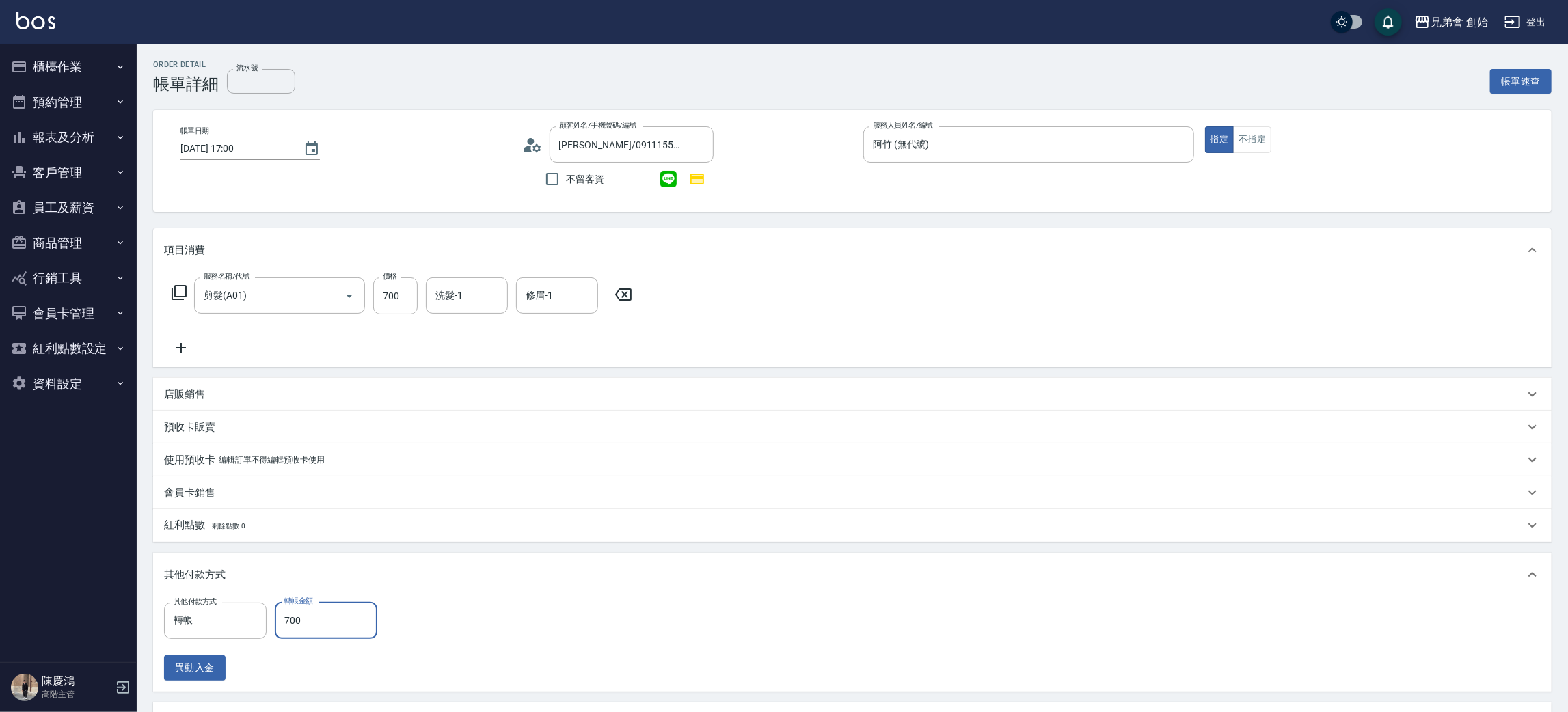
scroll to position [248, 0]
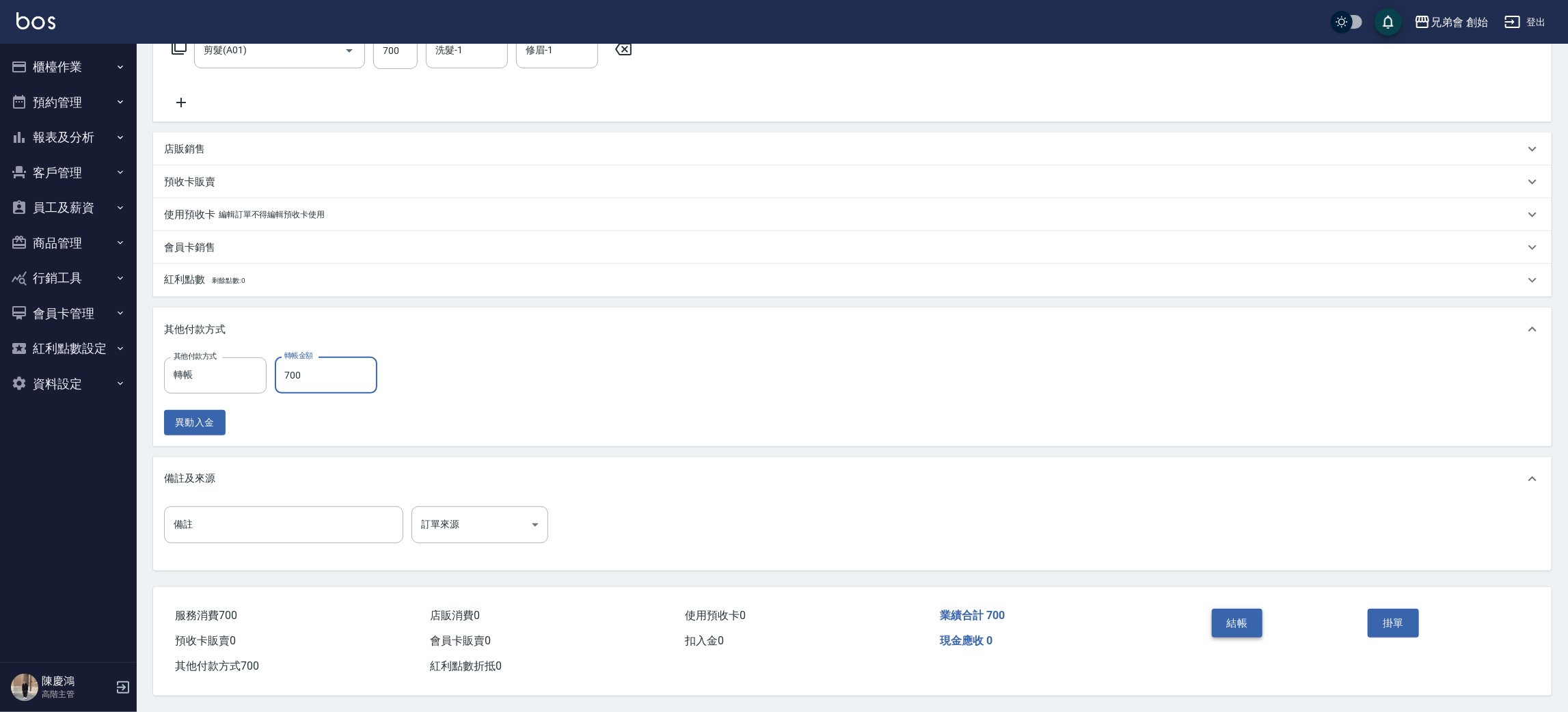
type input "700"
click at [1254, 622] on button "結帳" at bounding box center [1238, 623] width 52 height 29
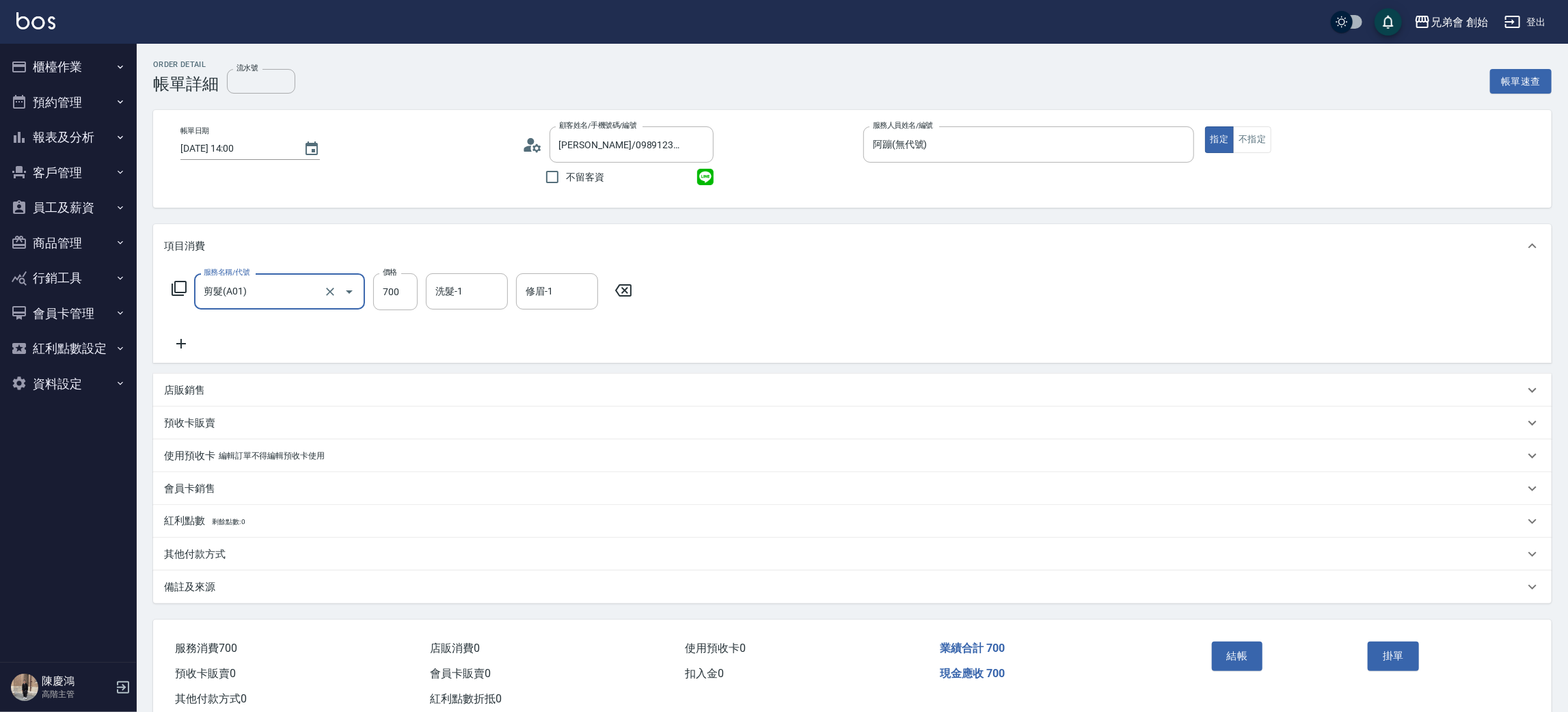
scroll to position [36, 0]
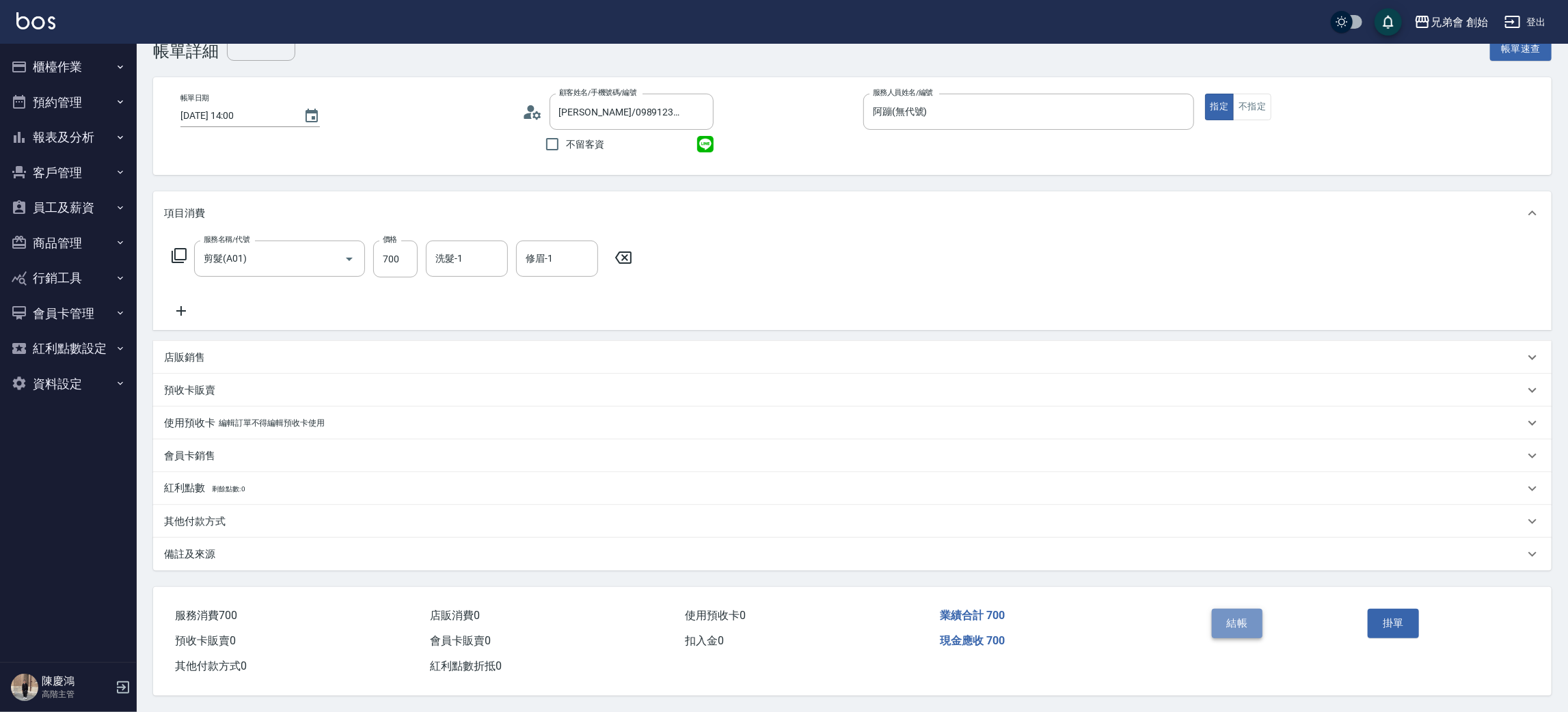
click at [1225, 615] on button "結帳" at bounding box center [1238, 623] width 52 height 29
